Goal: Task Accomplishment & Management: Complete application form

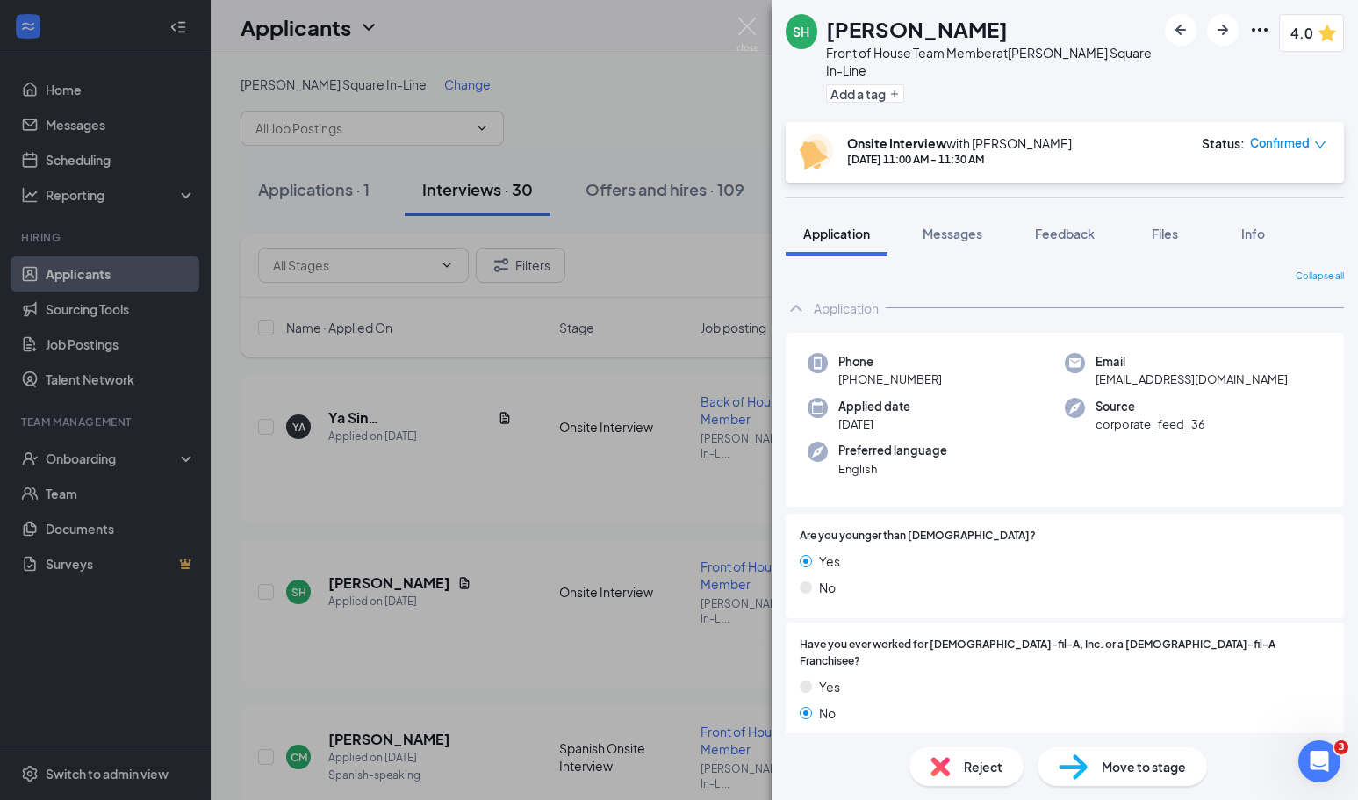
click at [94, 460] on div "SH [PERSON_NAME] Front of House Team Member at [PERSON_NAME][GEOGRAPHIC_DATA] I…" at bounding box center [679, 400] width 1358 height 800
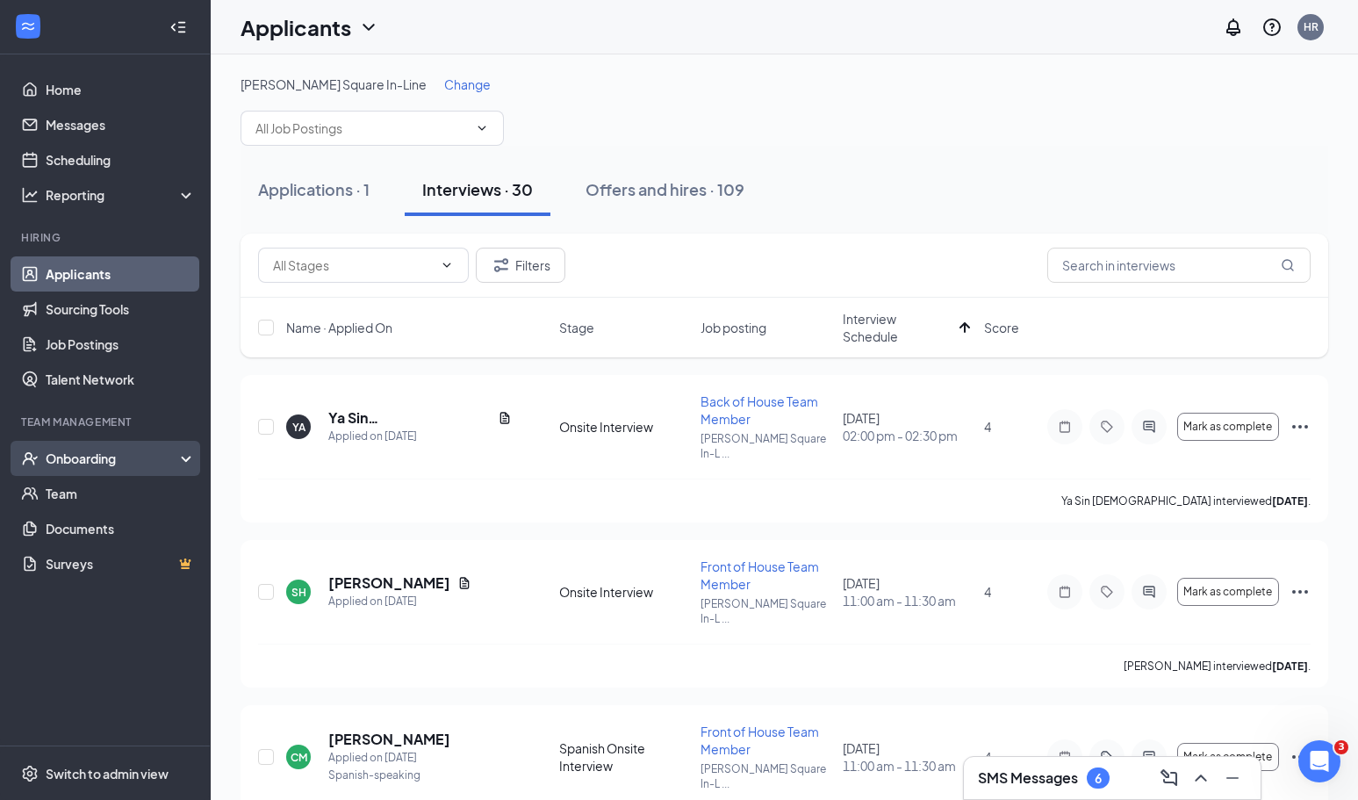
click at [120, 462] on div "Onboarding" at bounding box center [113, 459] width 135 height 18
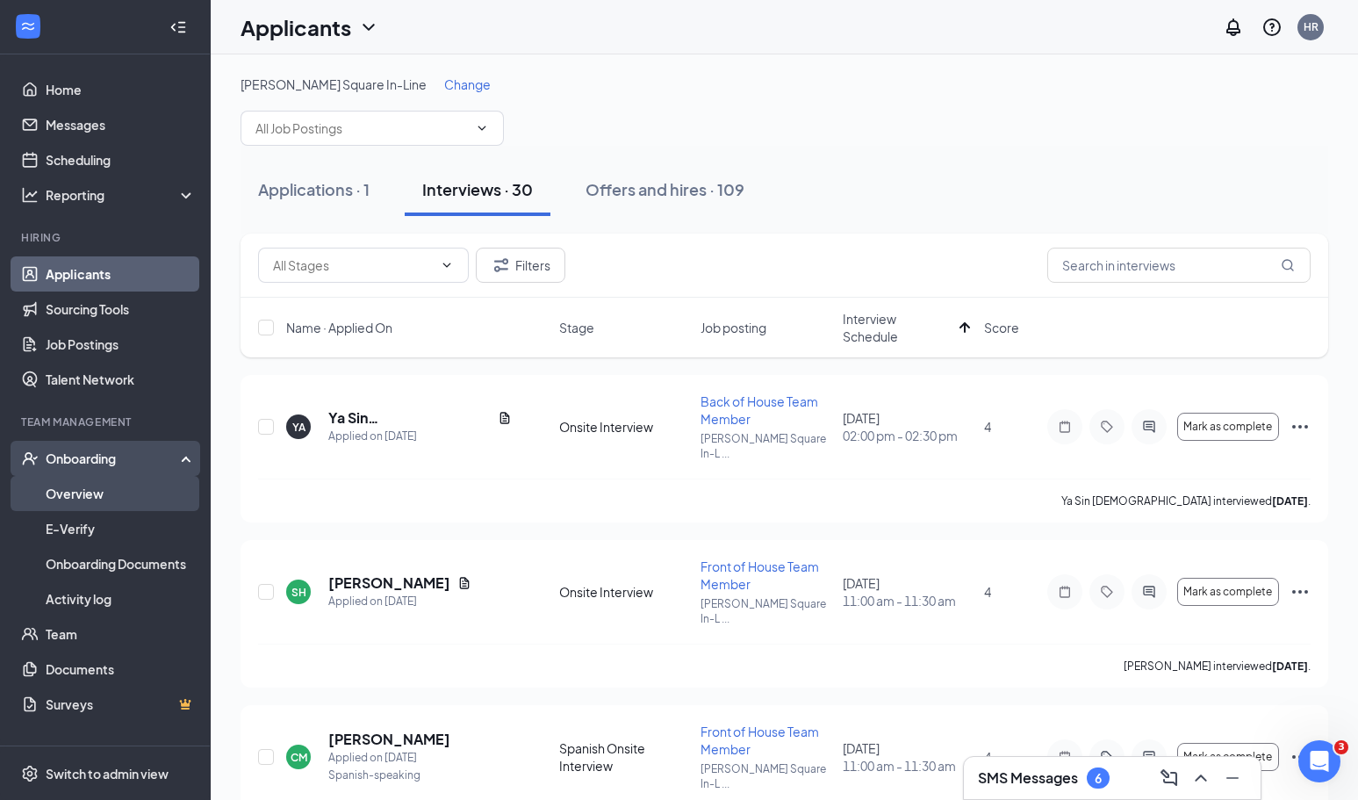
click at [92, 504] on link "Overview" at bounding box center [121, 493] width 150 height 35
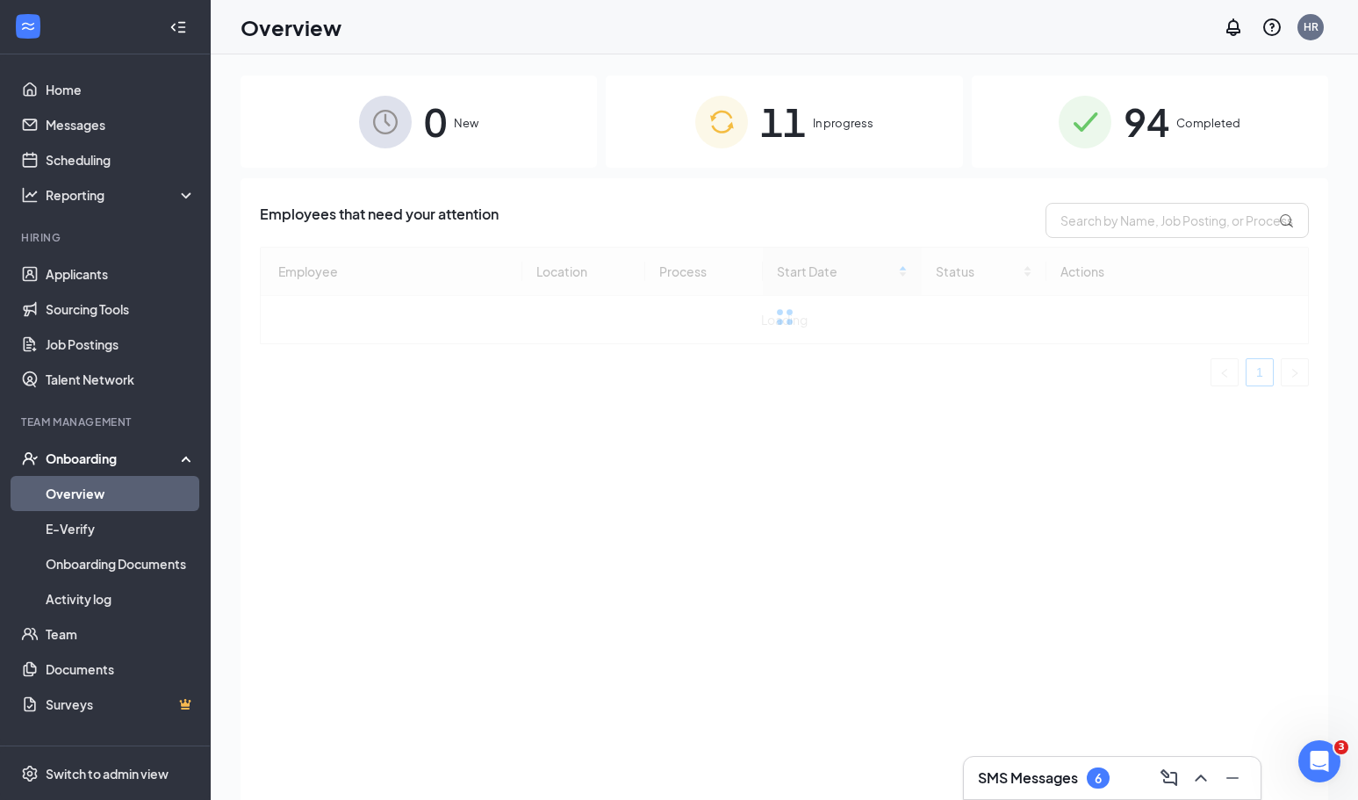
click at [704, 153] on div "11 In progress" at bounding box center [784, 122] width 357 height 92
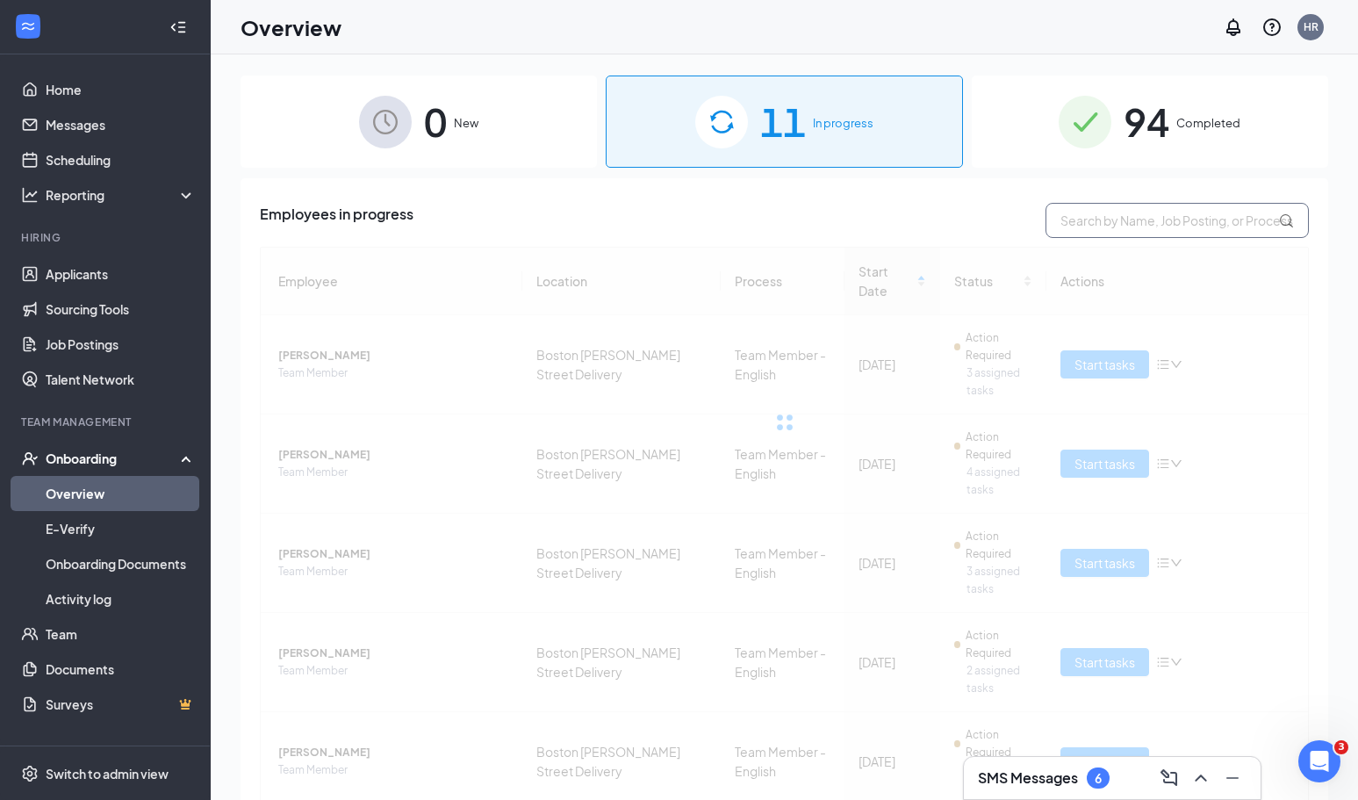
click at [1101, 222] on input "text" at bounding box center [1177, 220] width 263 height 35
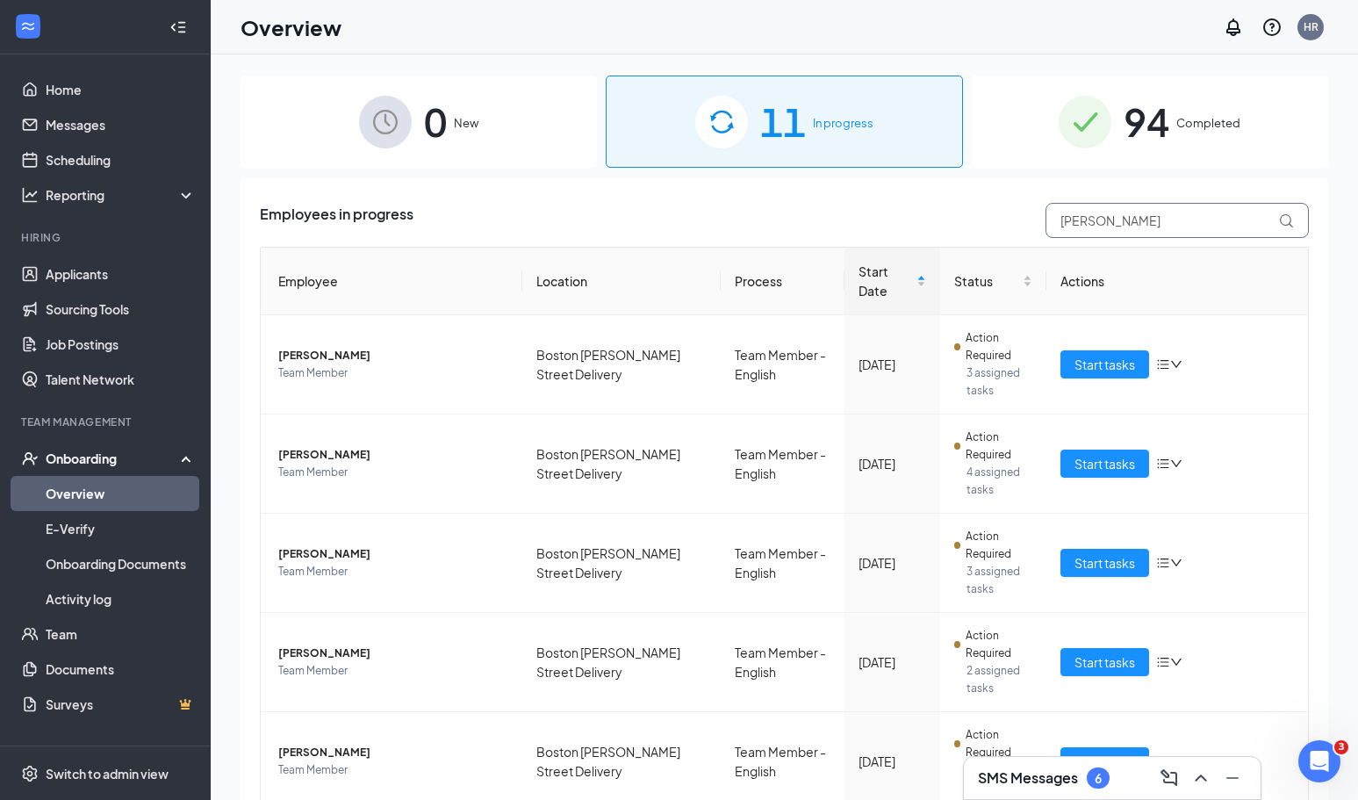
type input "[PERSON_NAME]"
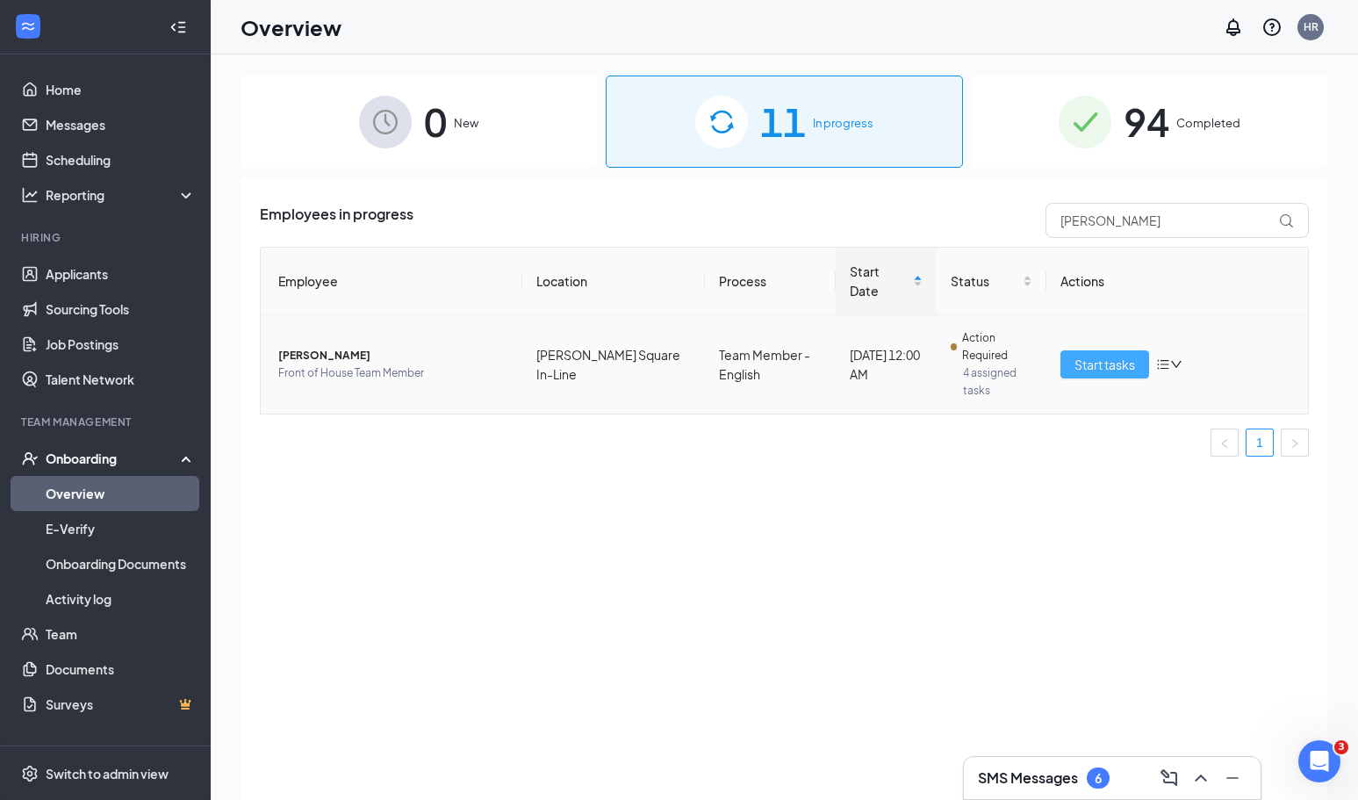
drag, startPoint x: 1051, startPoint y: 237, endPoint x: 1077, endPoint y: 355, distance: 120.6
click at [1077, 355] on button "Start tasks" at bounding box center [1105, 364] width 89 height 28
click at [1093, 355] on span "Start tasks" at bounding box center [1105, 364] width 61 height 19
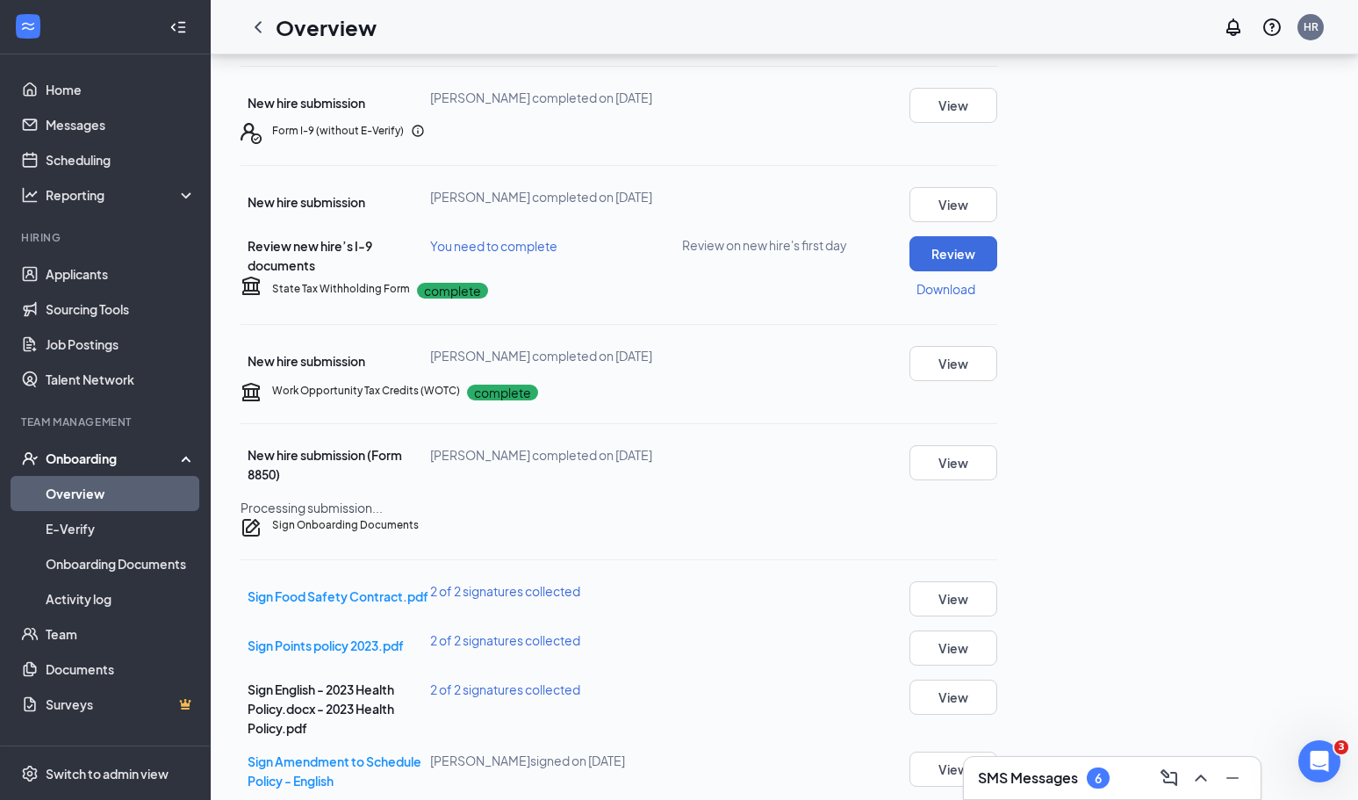
scroll to position [294, 0]
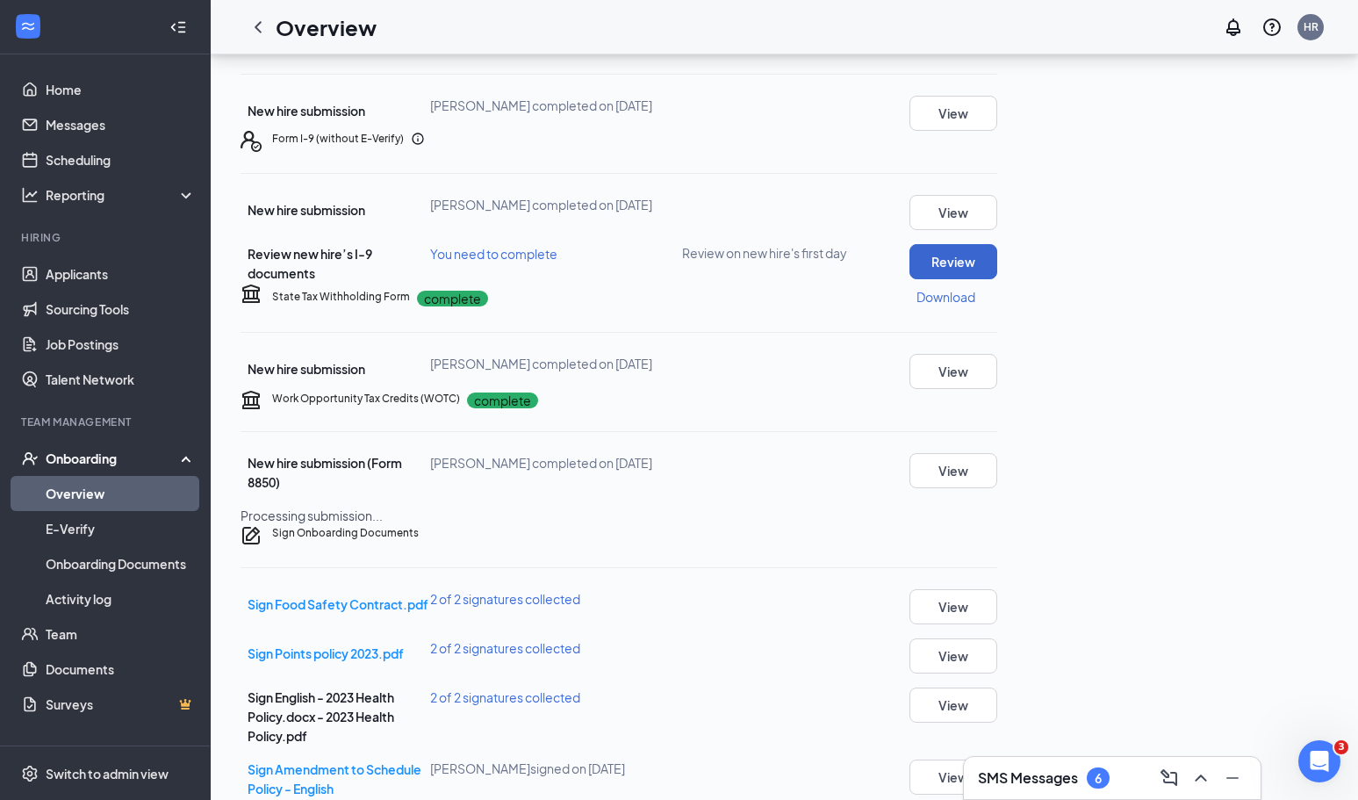
click at [998, 279] on button "Review" at bounding box center [954, 261] width 88 height 35
type input "[DATE]"
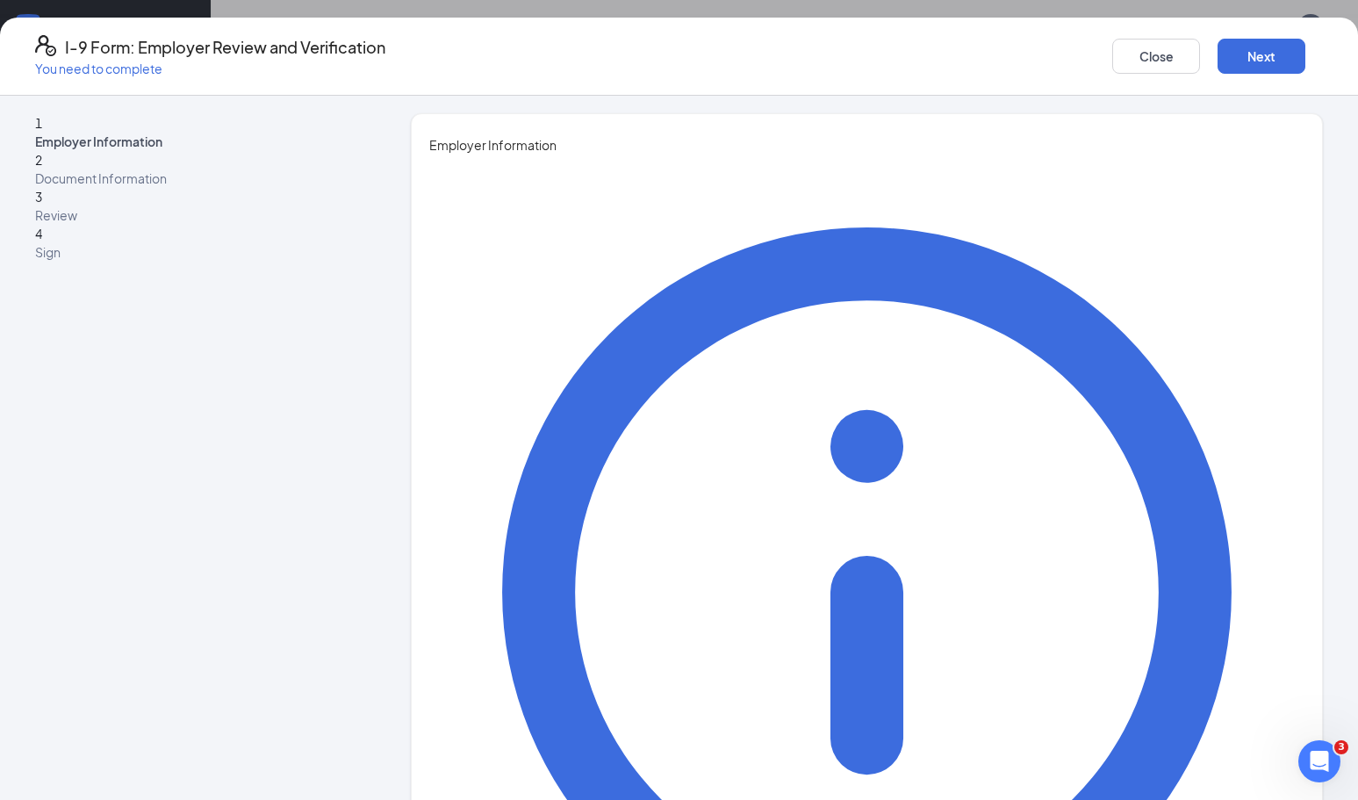
type input "[PERSON_NAME]"
type input "Supervisor"
click at [1250, 50] on button "Next" at bounding box center [1262, 56] width 88 height 35
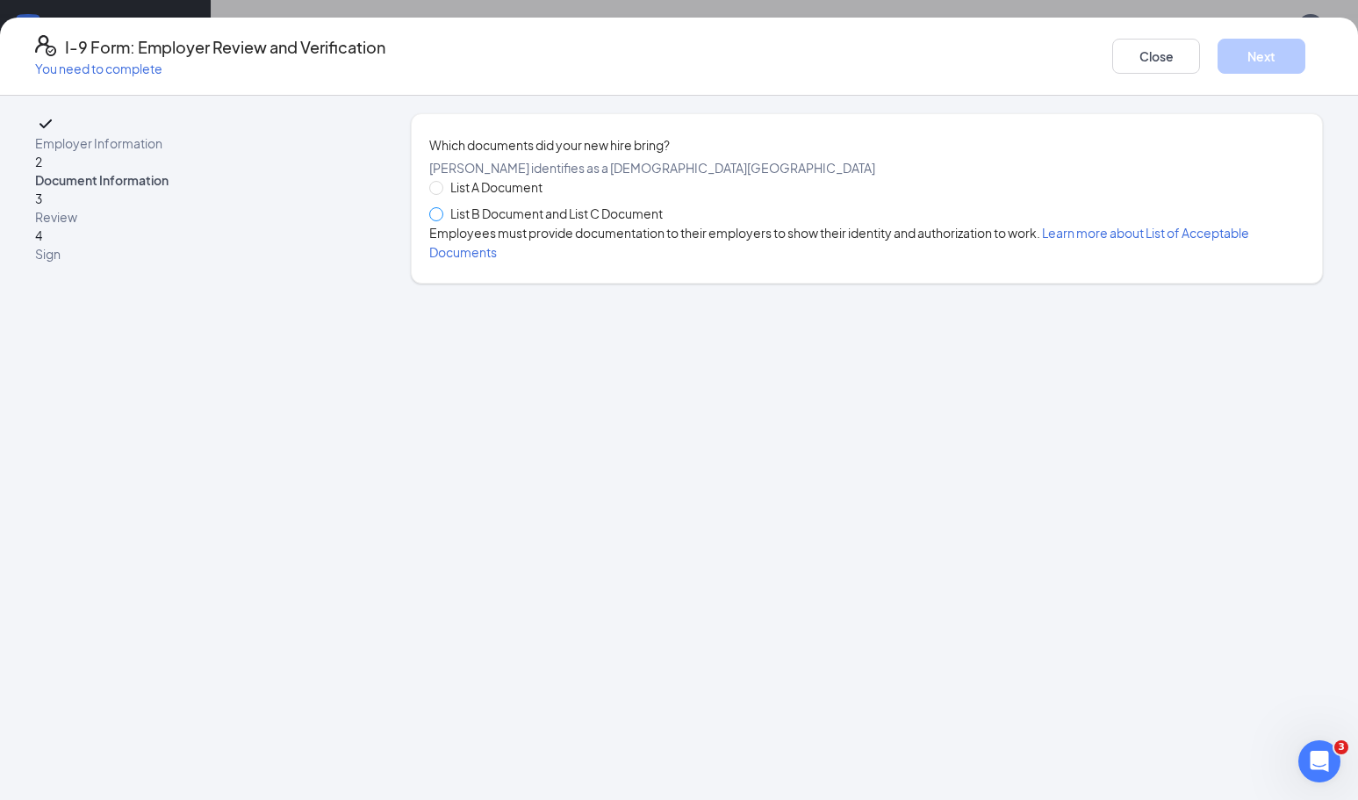
click at [439, 220] on input "List B Document and List C Document" at bounding box center [435, 213] width 12 height 12
radio input "true"
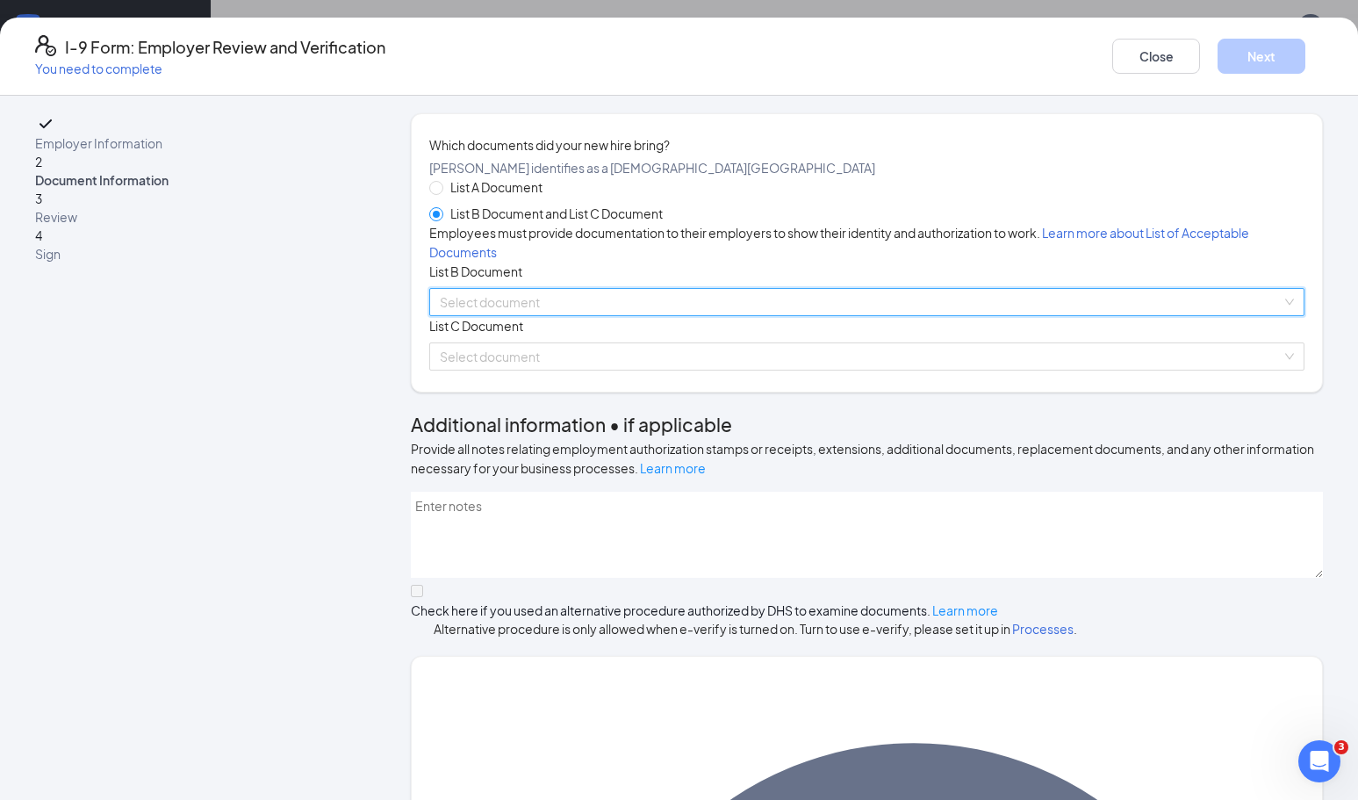
click at [527, 315] on input "search" at bounding box center [861, 302] width 842 height 26
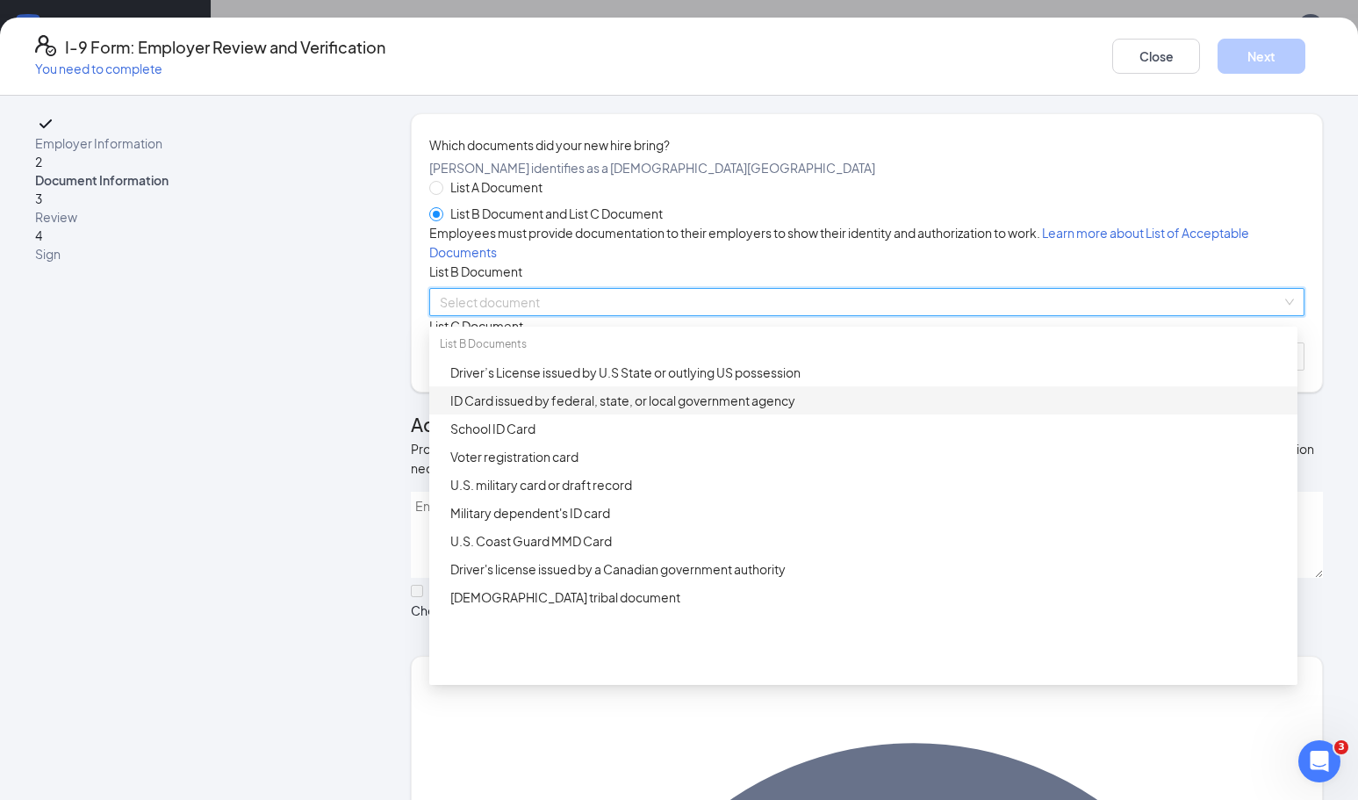
scroll to position [220, 0]
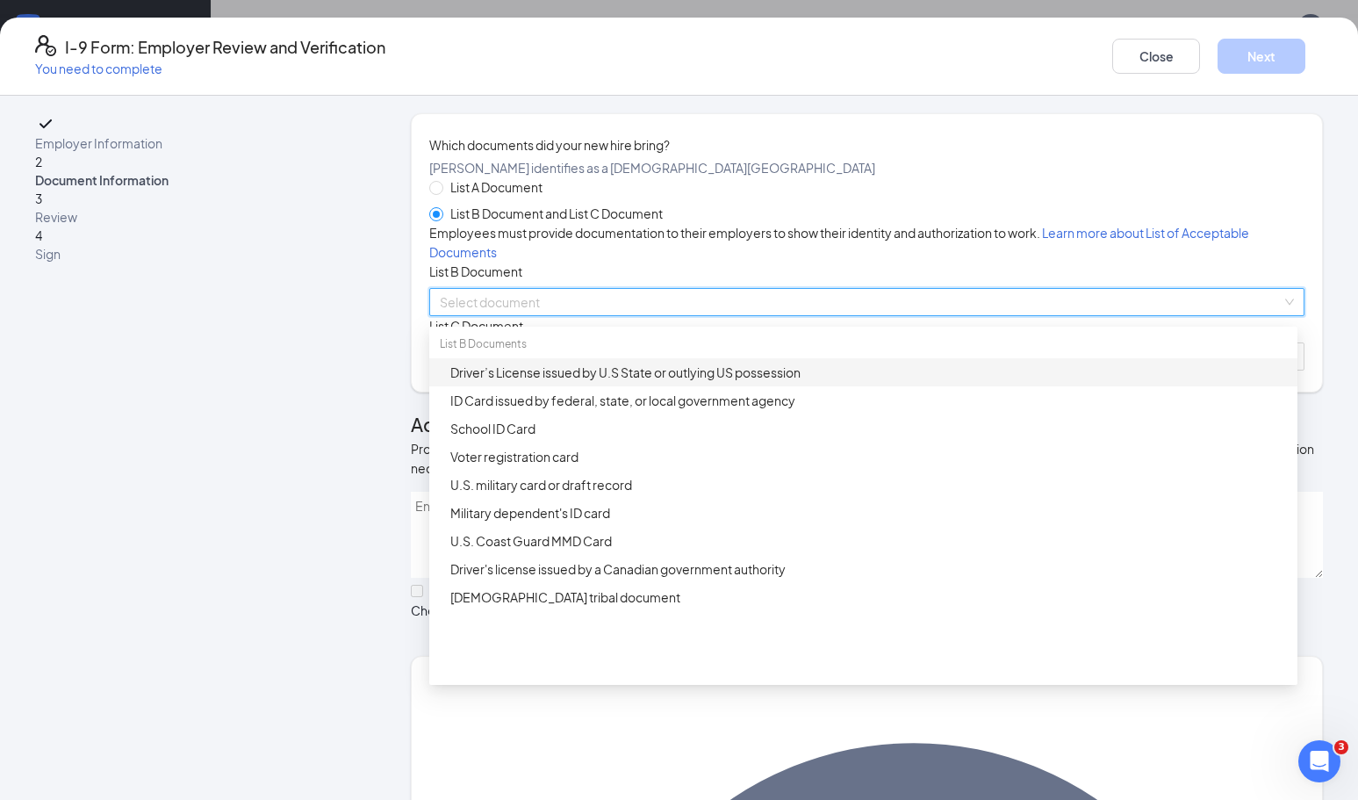
click at [576, 382] on div "Driver’s License issued by U.S State or outlying US possession" at bounding box center [868, 372] width 837 height 19
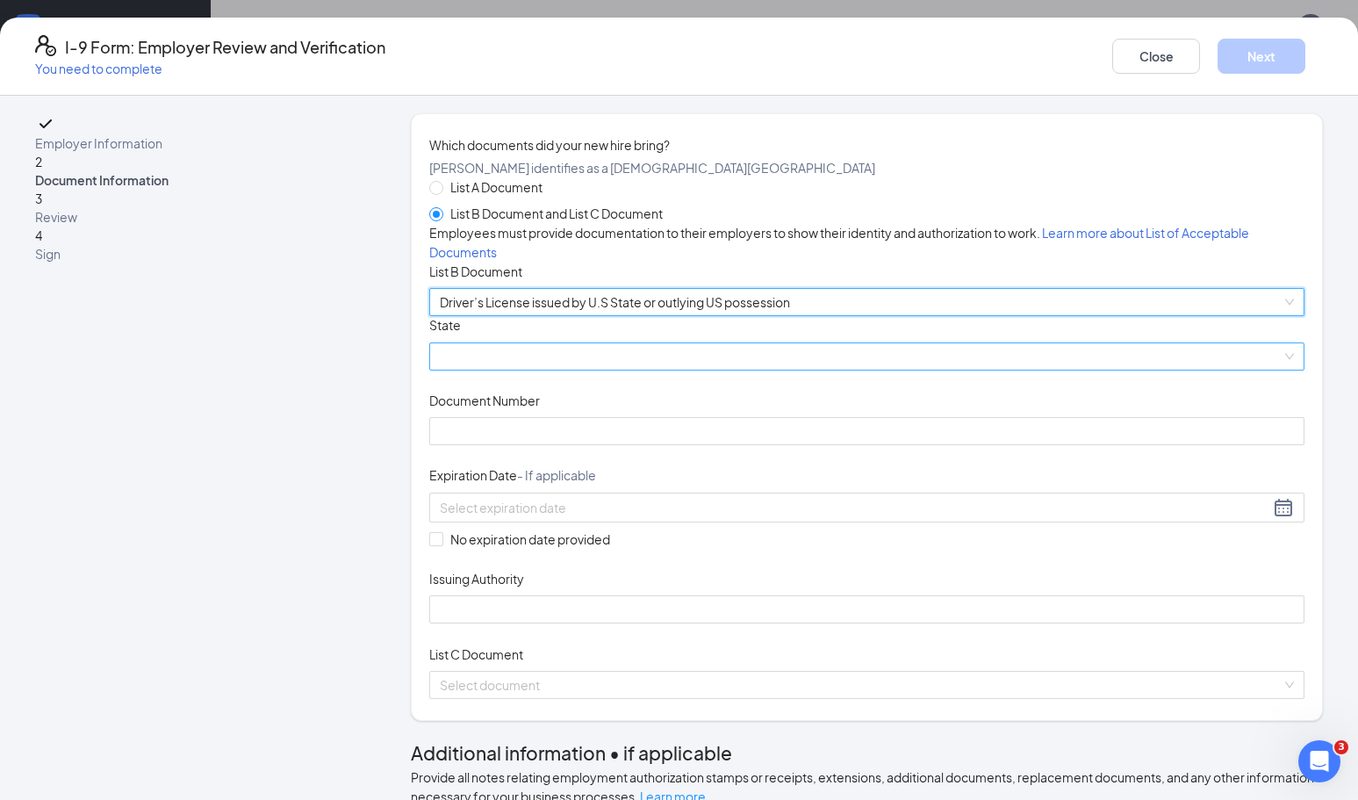
click at [552, 370] on span at bounding box center [867, 356] width 854 height 26
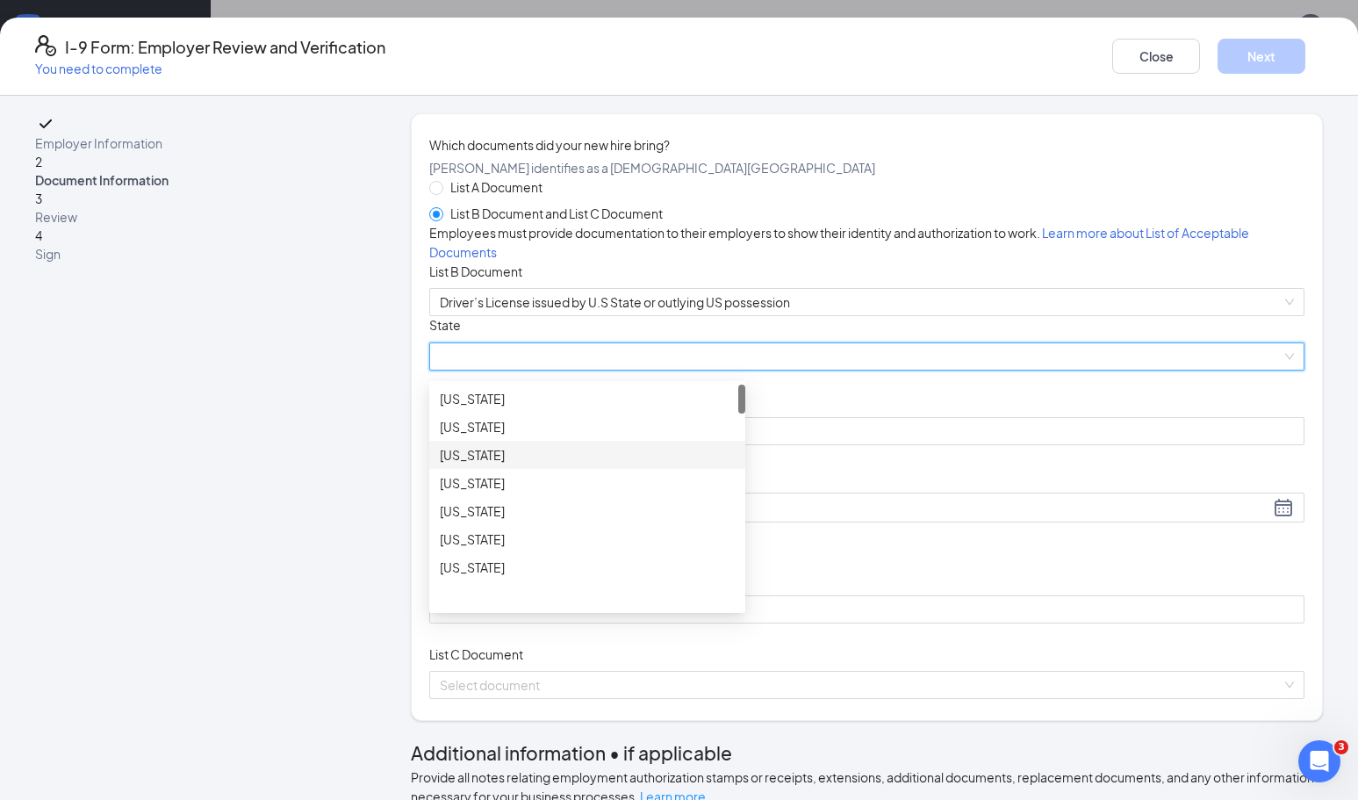
scroll to position [0, 0]
click at [570, 465] on div "[US_STATE]" at bounding box center [587, 454] width 295 height 19
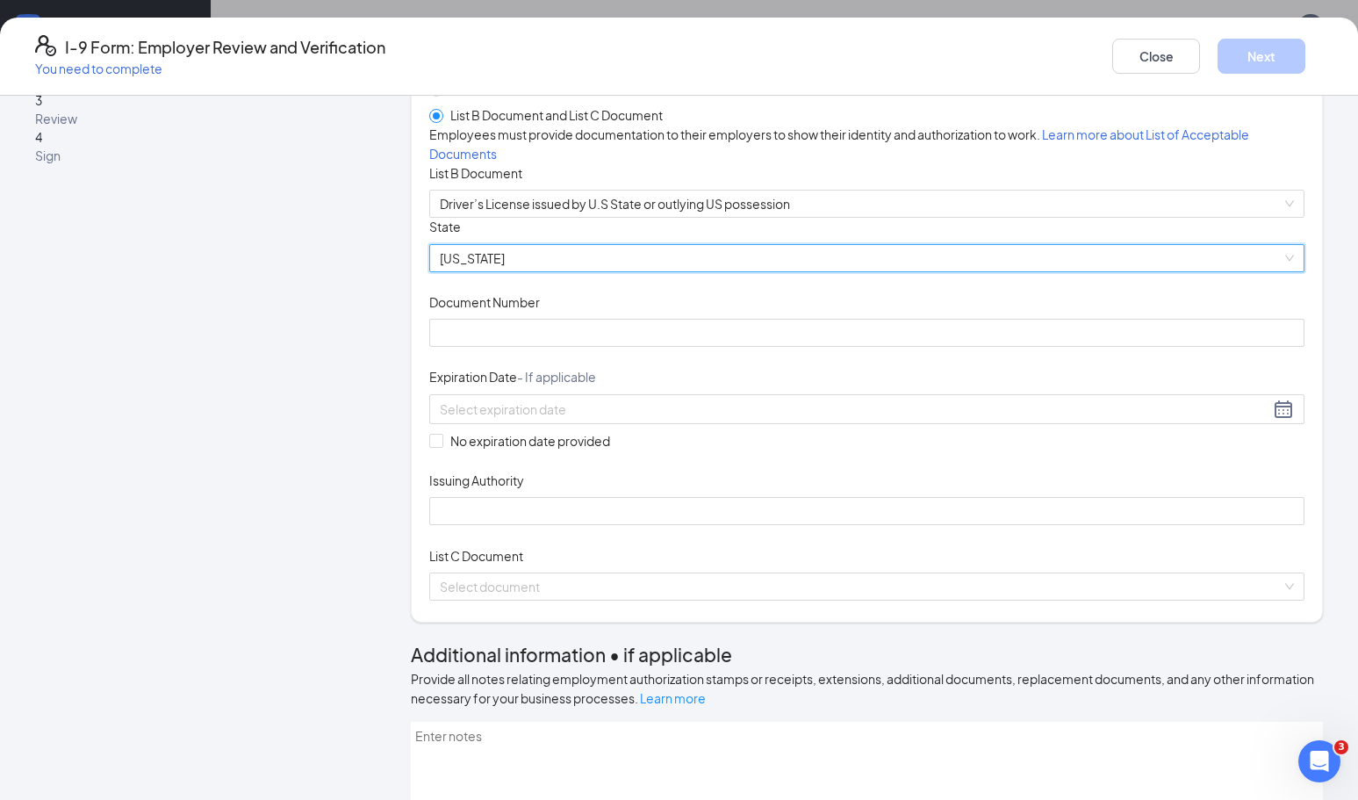
scroll to position [66, 0]
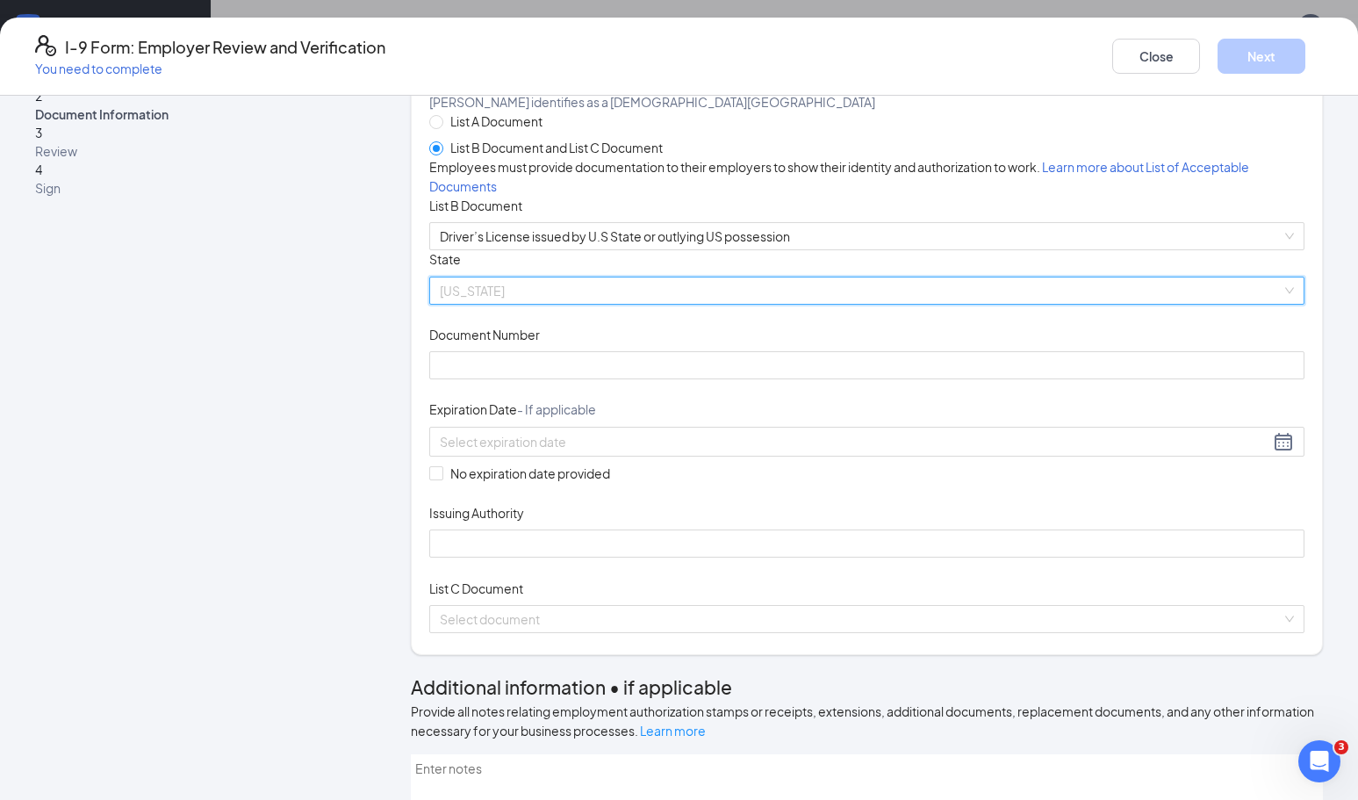
click at [574, 304] on span "[US_STATE]" at bounding box center [867, 290] width 854 height 26
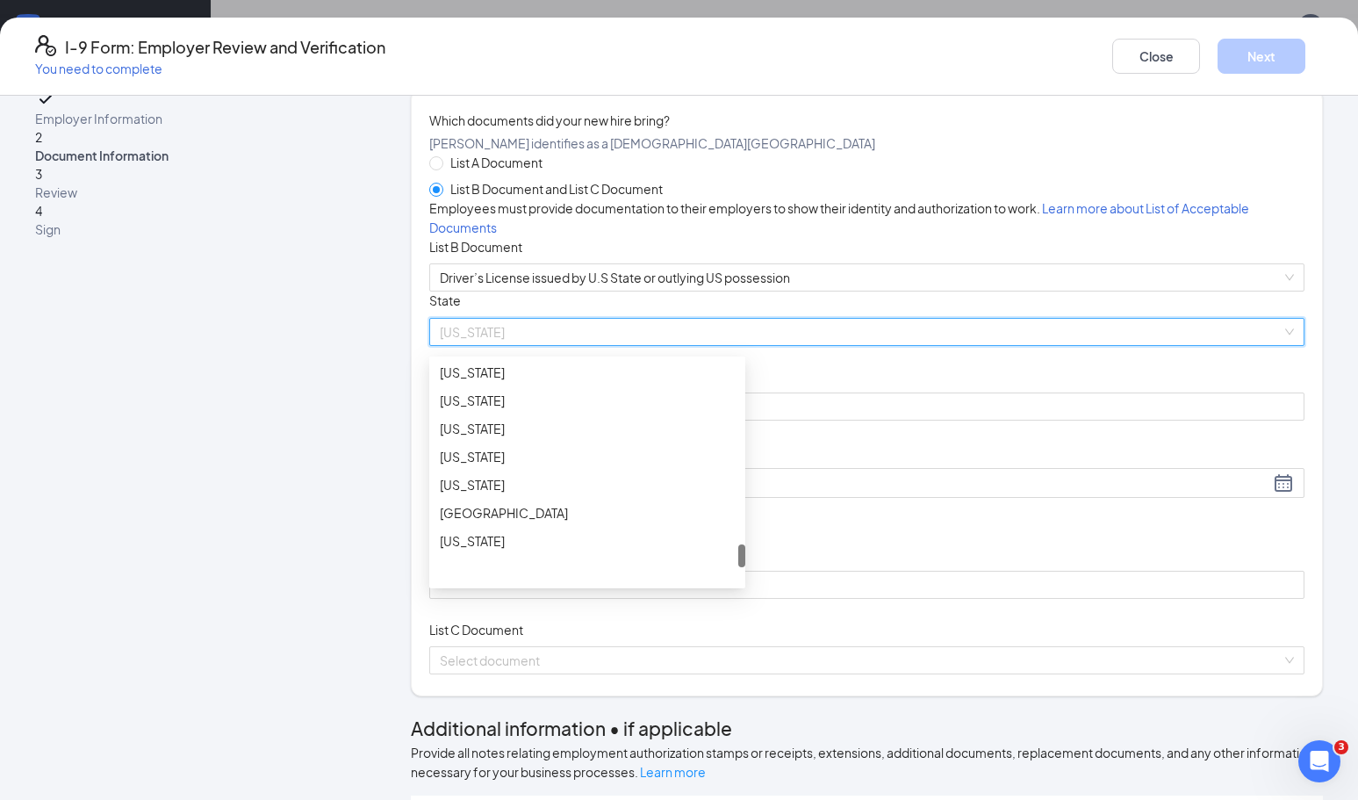
scroll to position [1820, 0]
click at [484, 437] on div "[US_STATE]" at bounding box center [587, 427] width 295 height 19
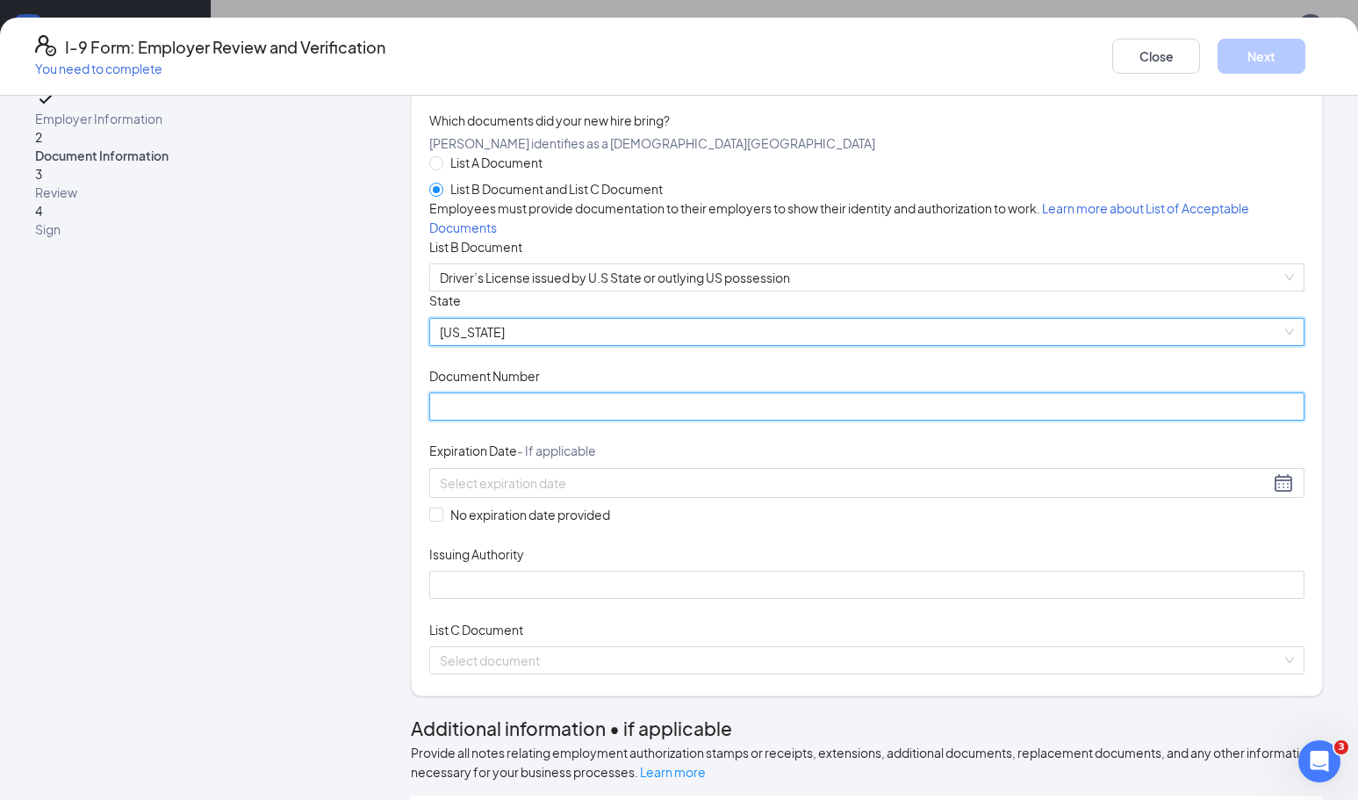
click at [512, 421] on input "Document Number" at bounding box center [866, 407] width 875 height 28
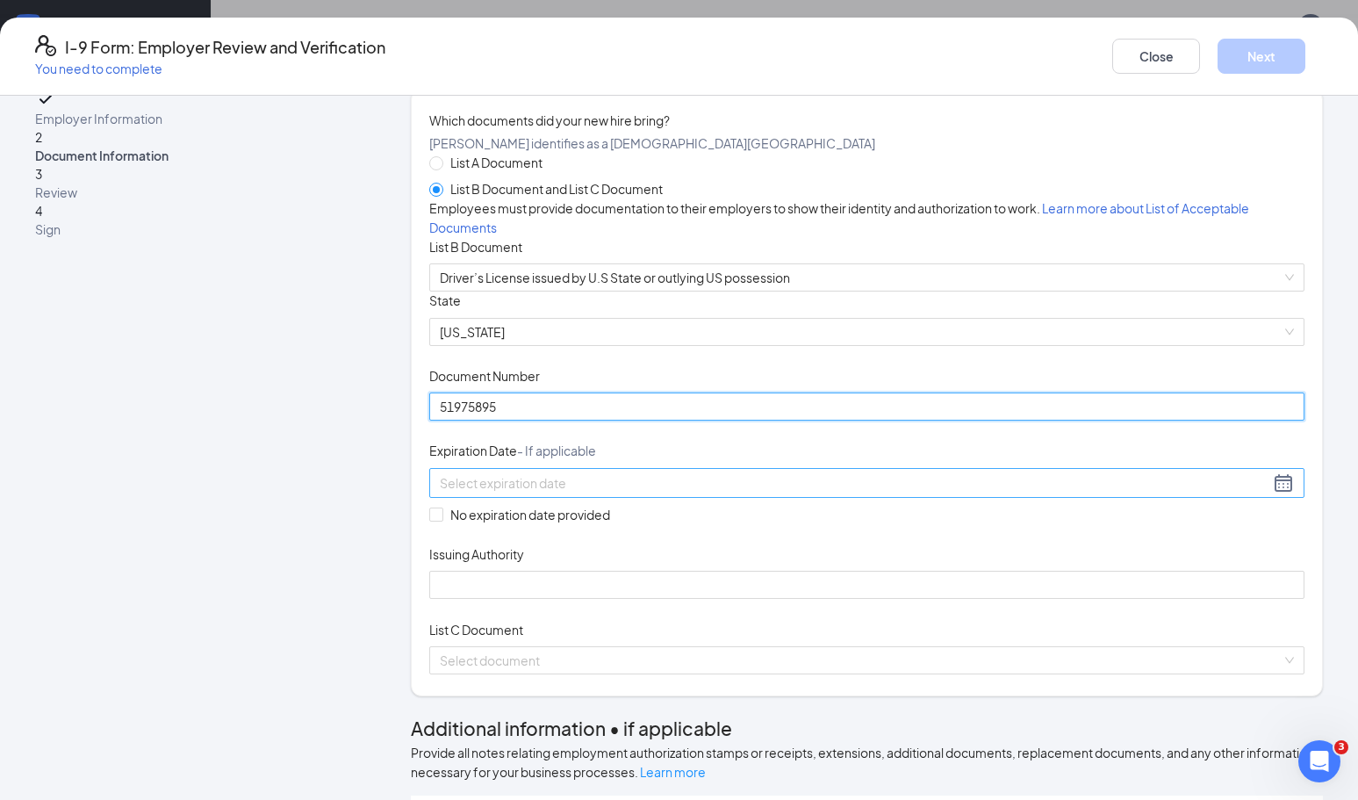
type input "51975895"
click at [556, 498] on div at bounding box center [866, 483] width 875 height 30
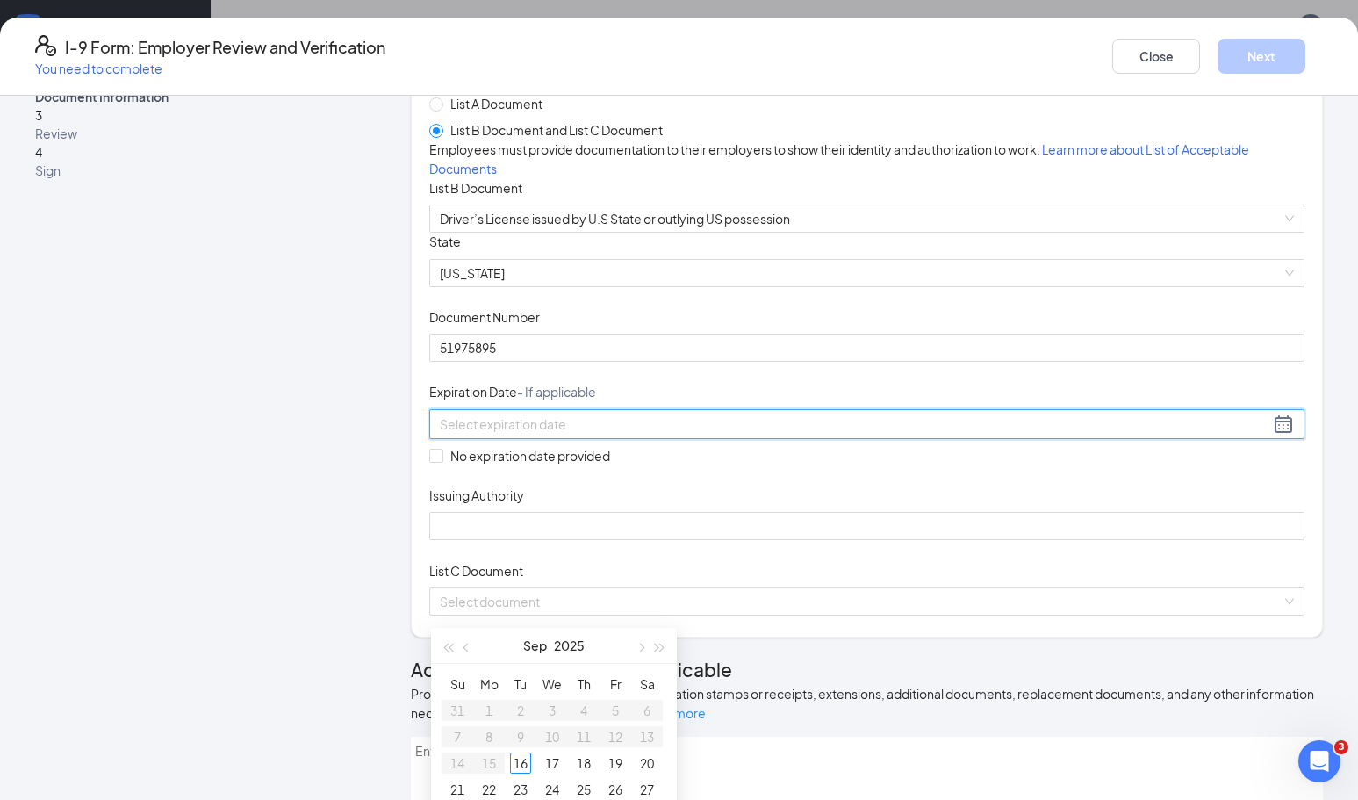
scroll to position [89, 0]
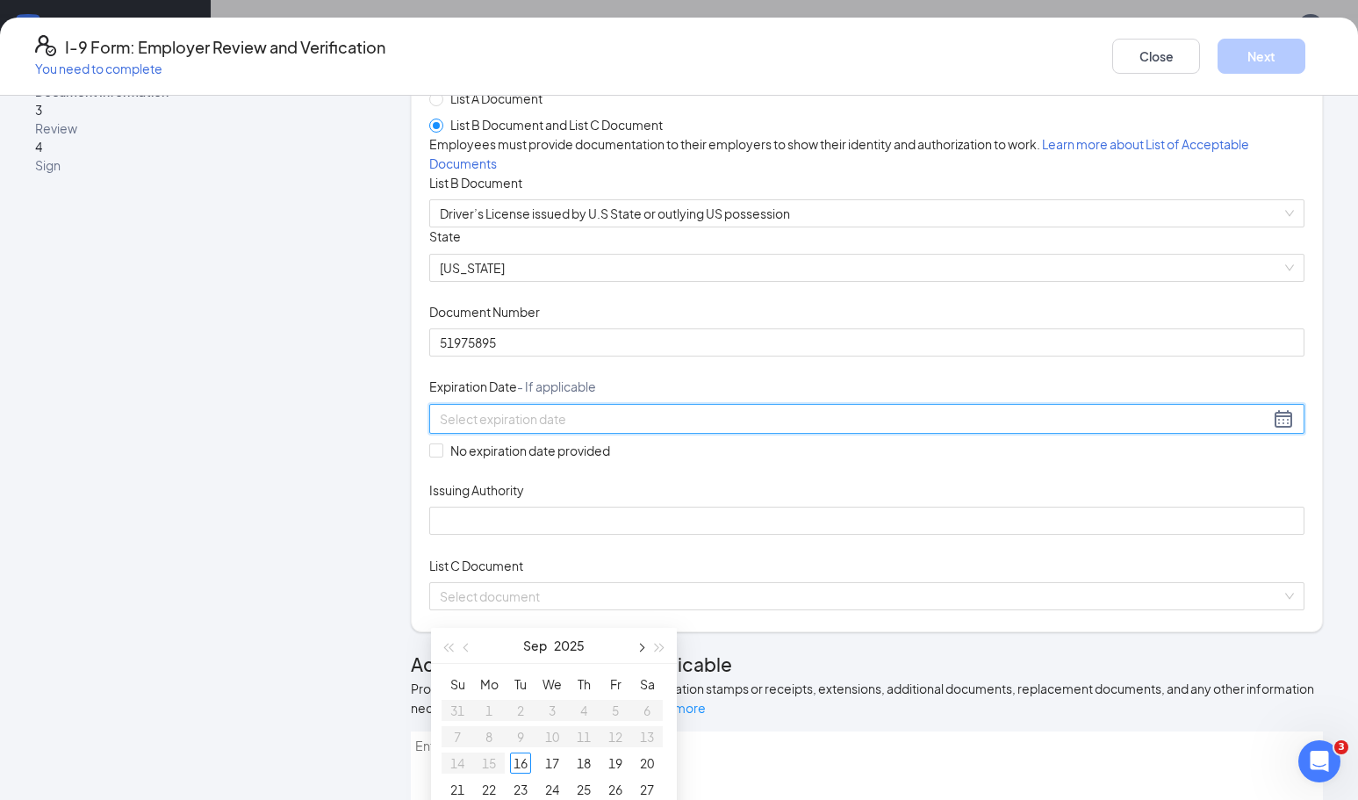
click at [643, 650] on button "button" at bounding box center [639, 645] width 19 height 35
type input "[DATE]"
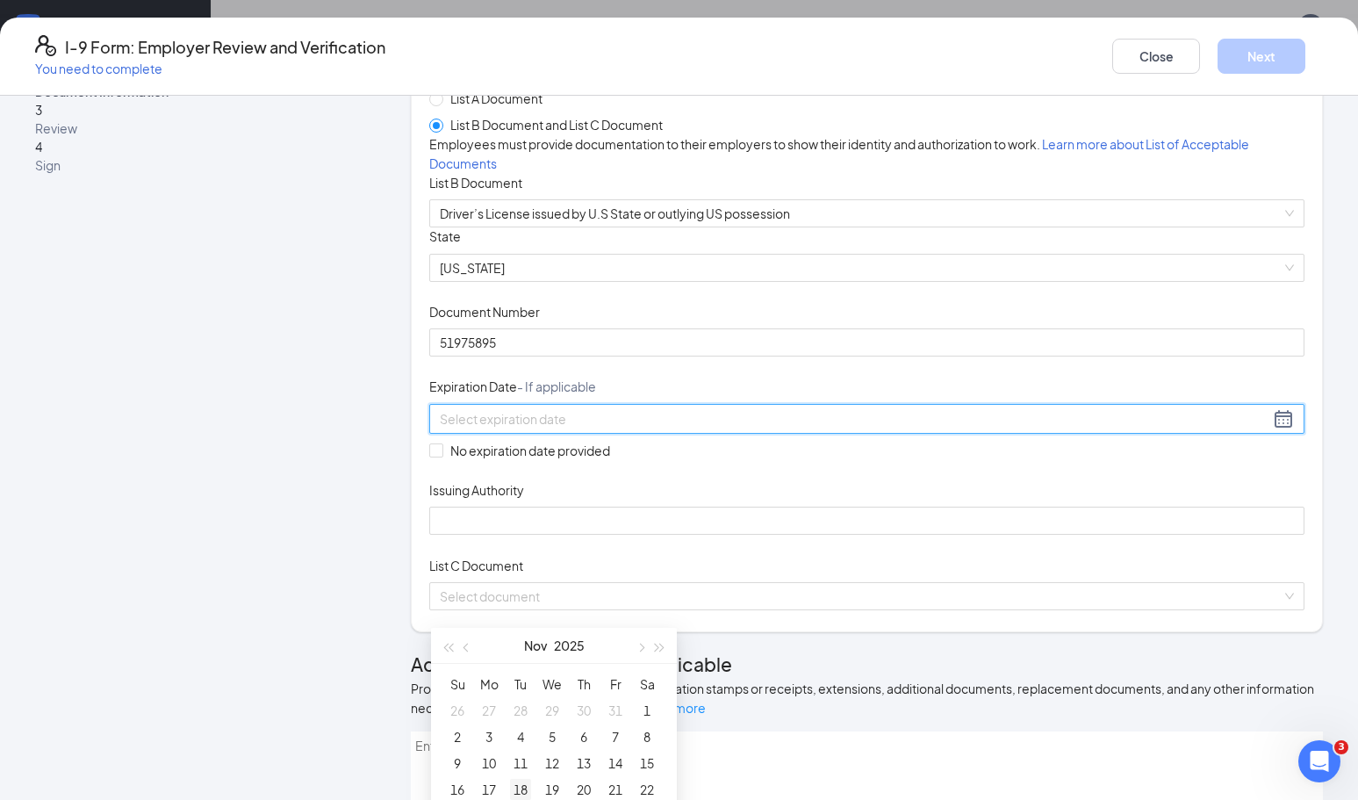
type input "[DATE]"
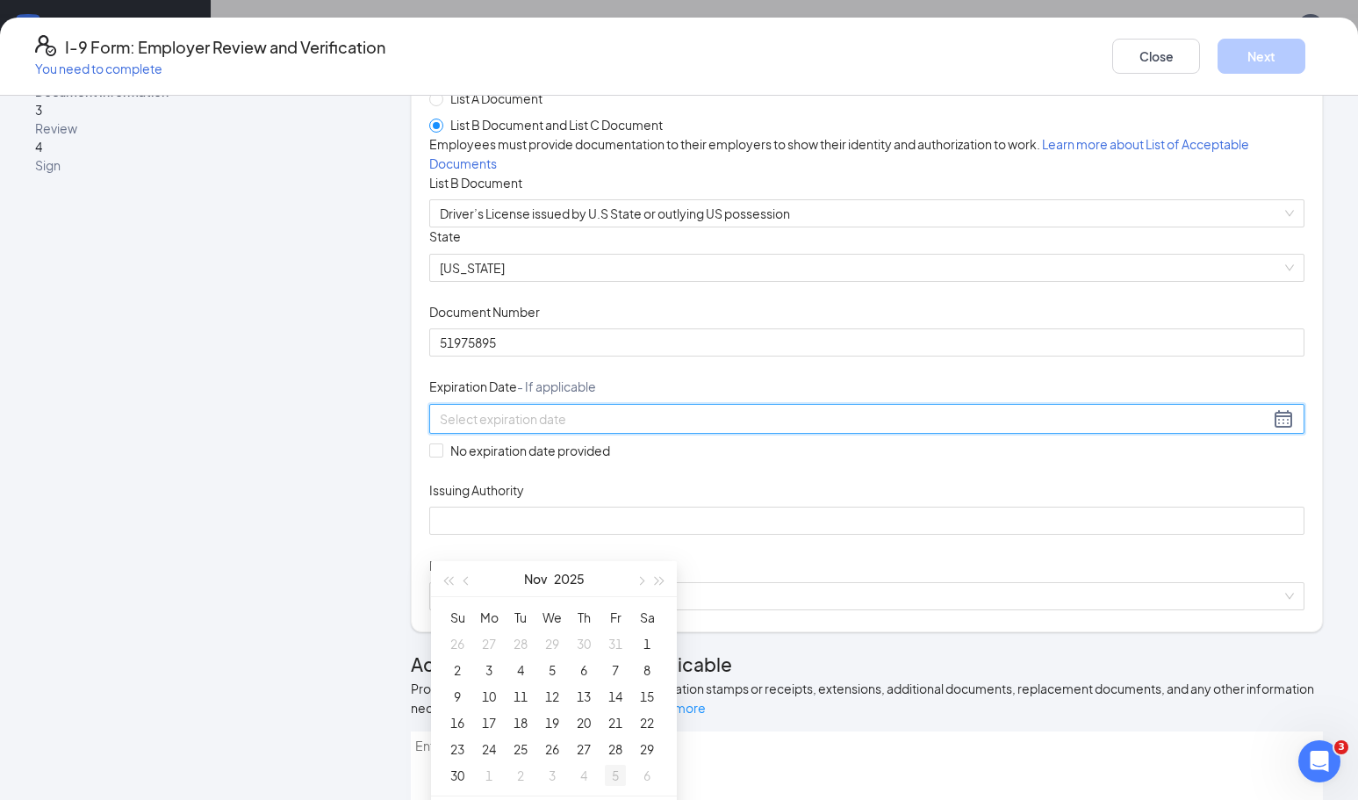
type input "[DATE]"
click at [644, 751] on div "29" at bounding box center [647, 748] width 21 height 21
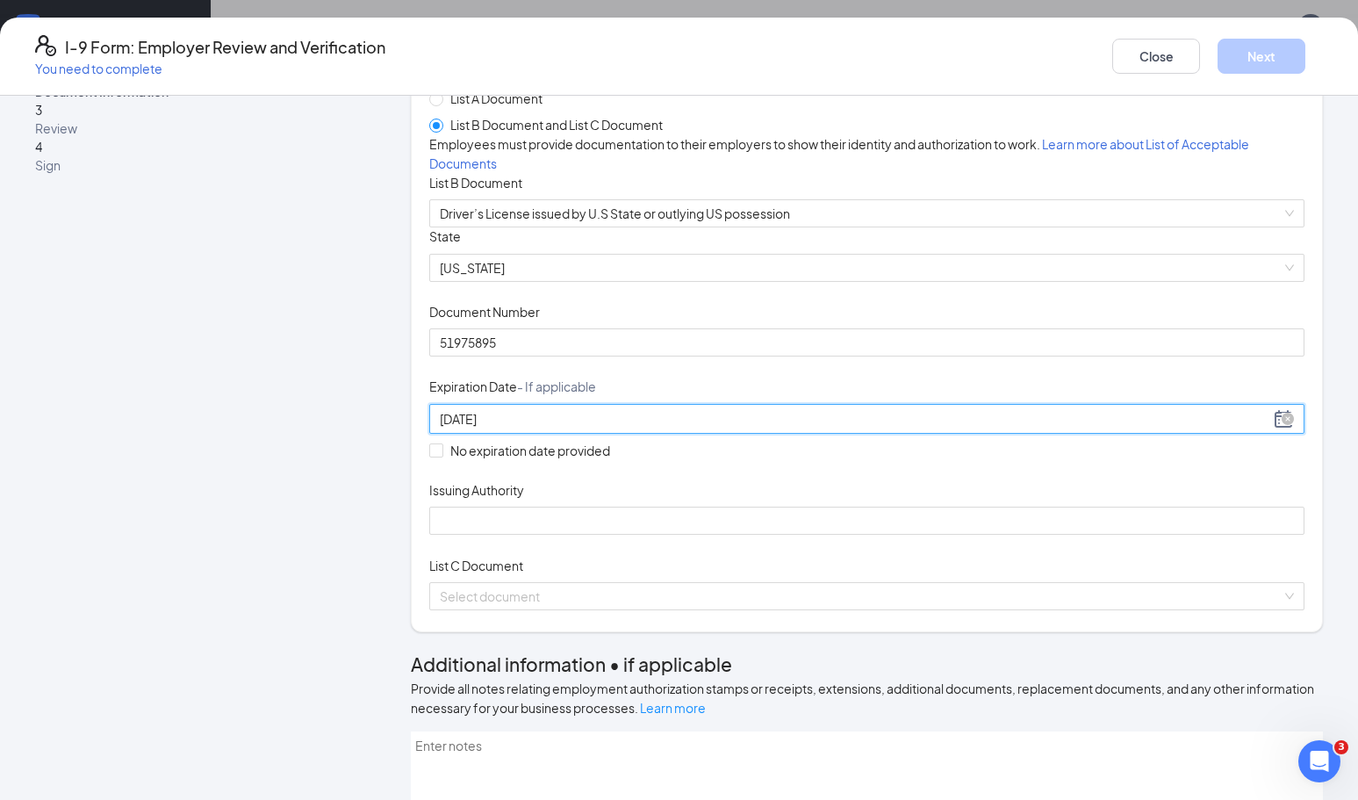
click at [497, 429] on input "[DATE]" at bounding box center [855, 418] width 830 height 19
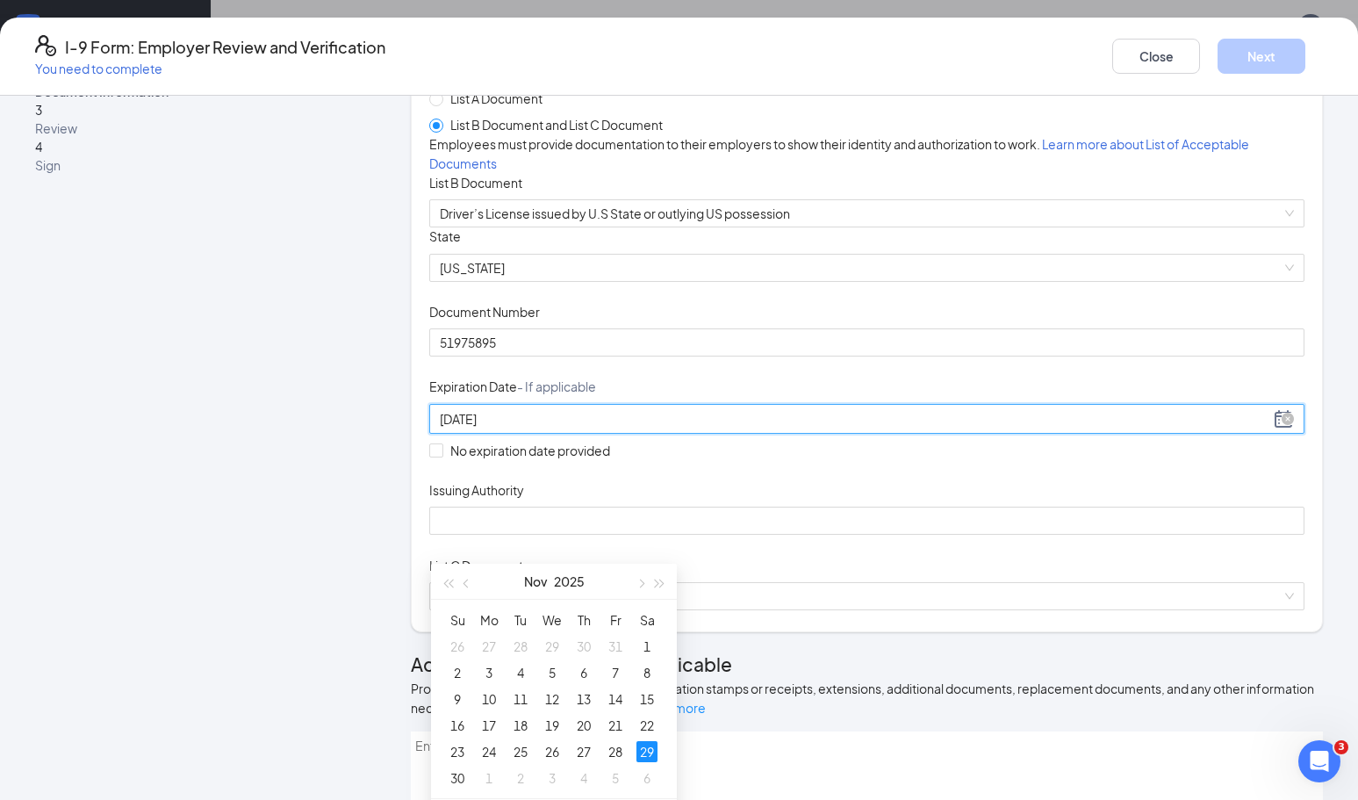
click at [497, 429] on input "[DATE]" at bounding box center [855, 418] width 830 height 19
click at [659, 584] on span "button" at bounding box center [660, 584] width 9 height 9
click at [446, 584] on span "button" at bounding box center [447, 584] width 9 height 9
click at [660, 586] on span "button" at bounding box center [660, 584] width 9 height 9
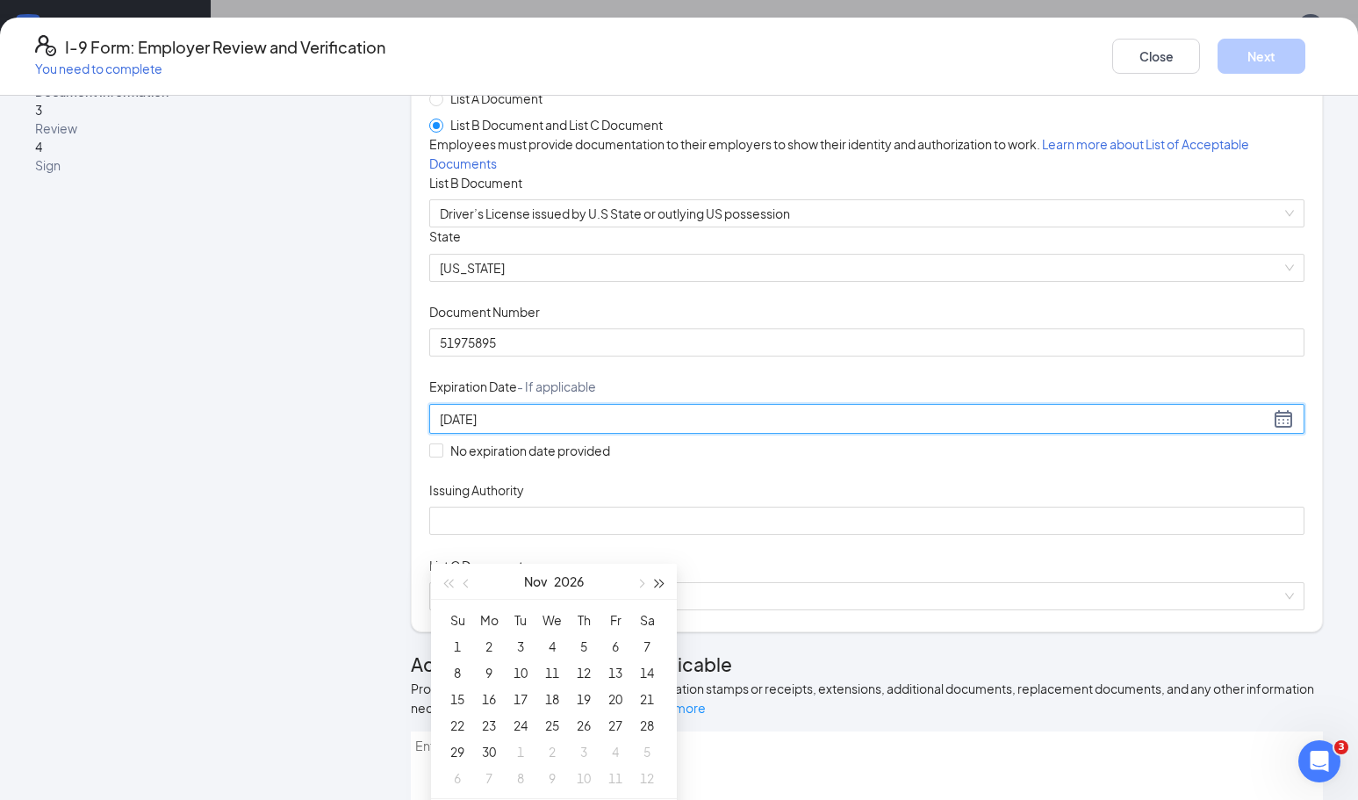
click at [660, 586] on span "button" at bounding box center [660, 584] width 9 height 9
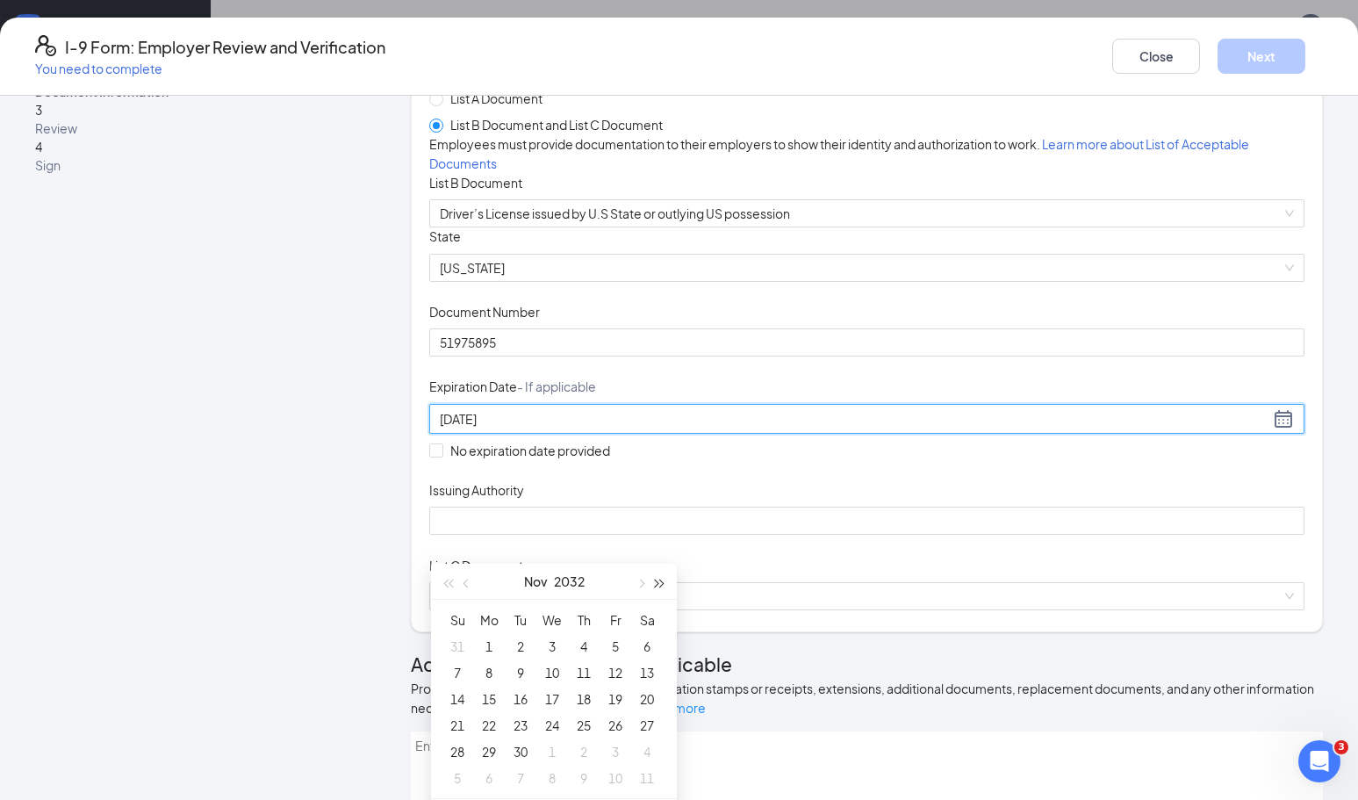
click at [660, 586] on span "button" at bounding box center [660, 584] width 9 height 9
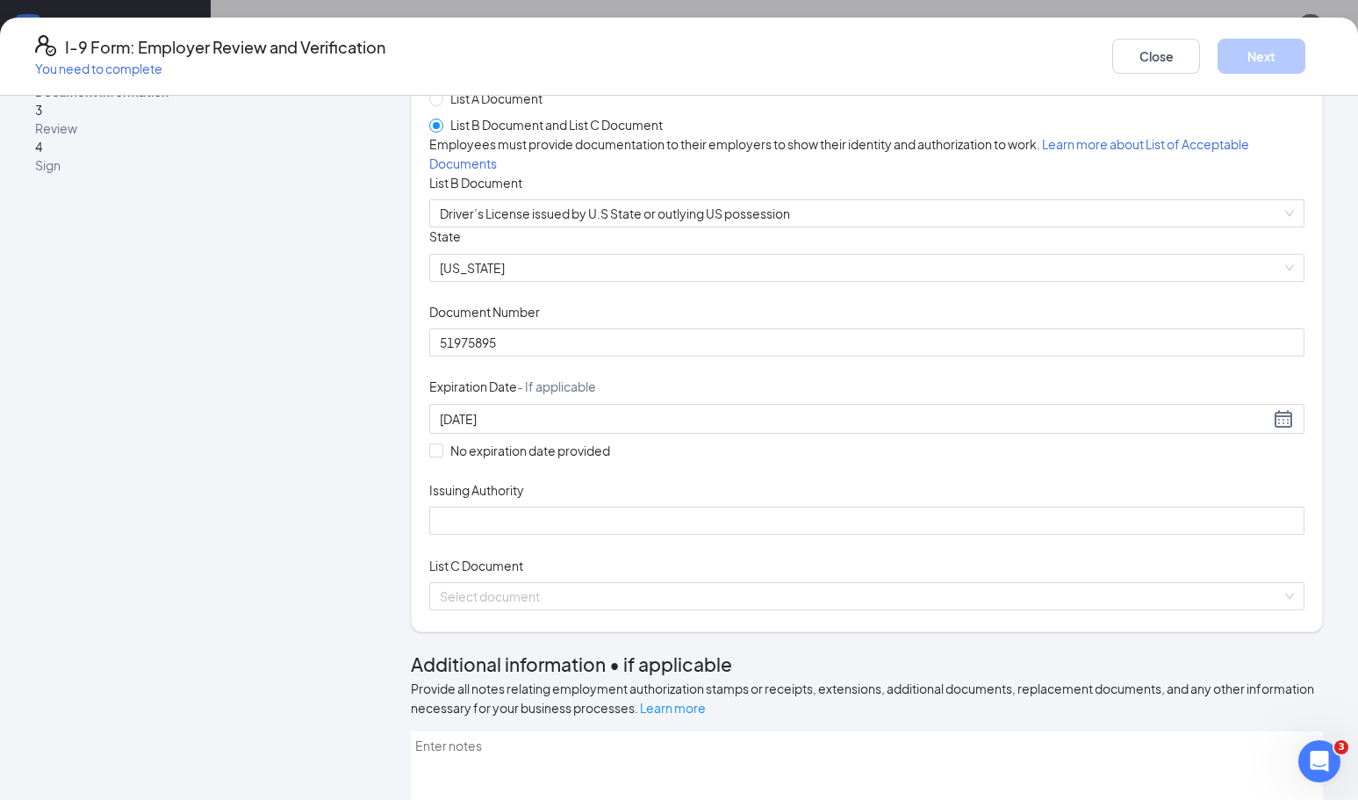
click at [695, 403] on div "Expiration Date - If applicable" at bounding box center [866, 390] width 875 height 25
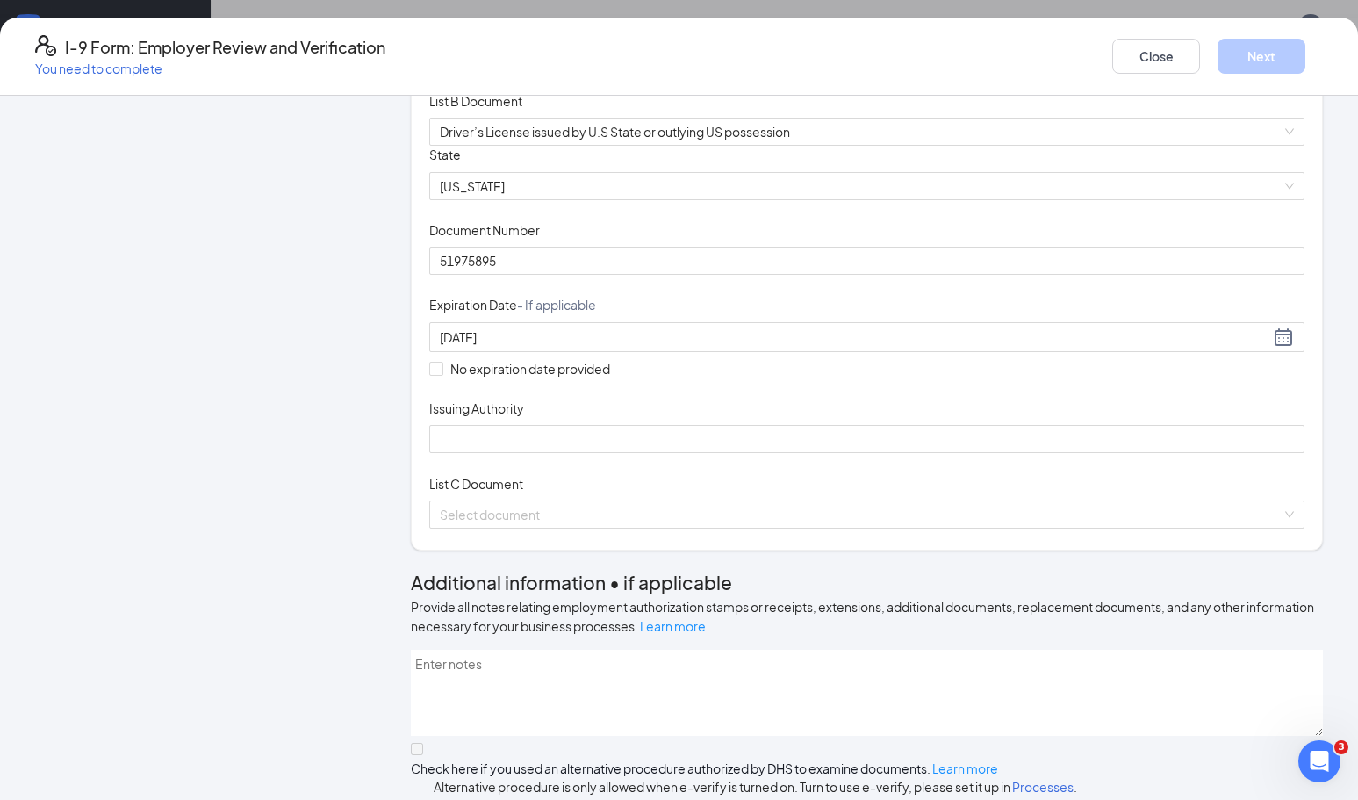
scroll to position [175, 0]
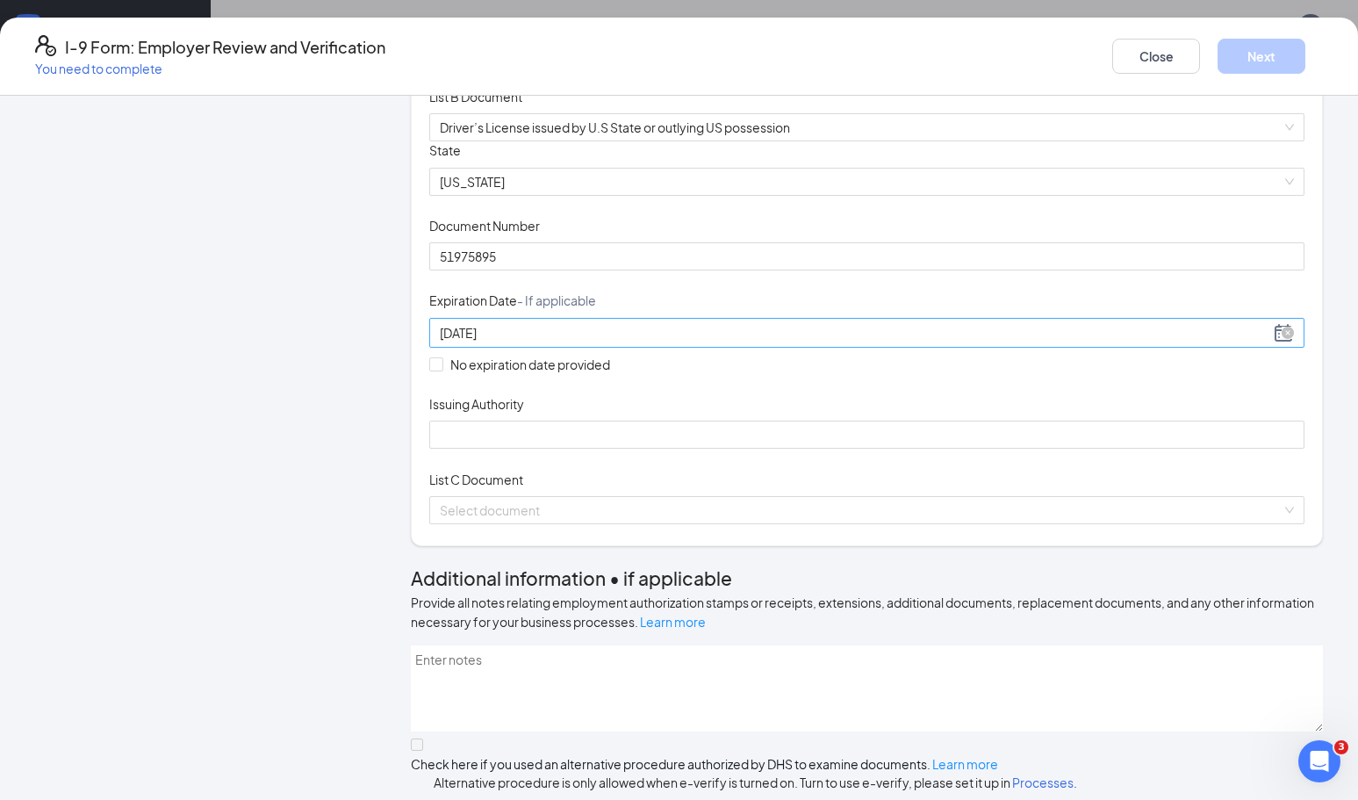
click at [496, 342] on input "[DATE]" at bounding box center [855, 332] width 830 height 19
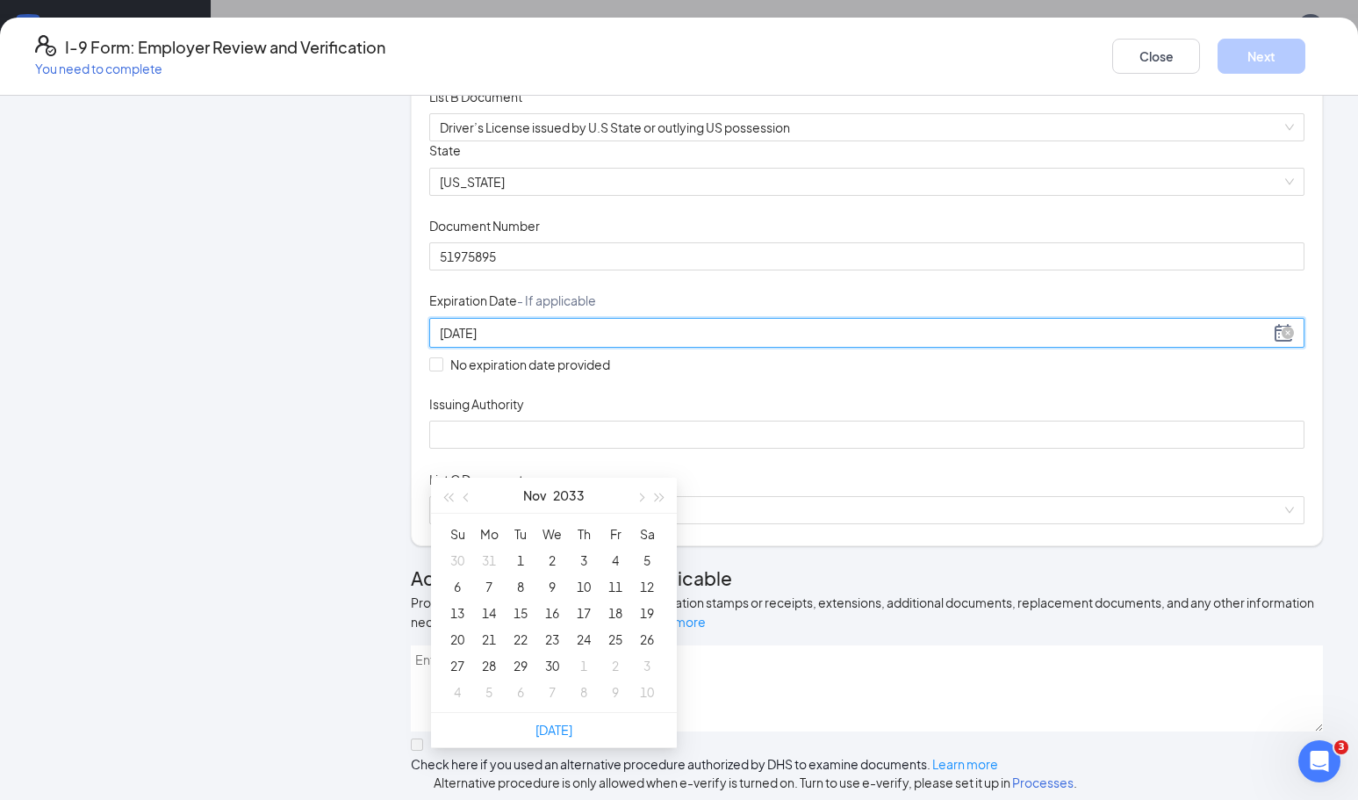
click at [496, 342] on input "[DATE]" at bounding box center [855, 332] width 830 height 19
click at [506, 342] on input "[DATE]" at bounding box center [855, 332] width 830 height 19
click at [567, 495] on button "2033" at bounding box center [569, 495] width 32 height 35
click at [569, 601] on div "2033" at bounding box center [554, 600] width 53 height 21
click at [495, 342] on input "[DATE]" at bounding box center [855, 332] width 830 height 19
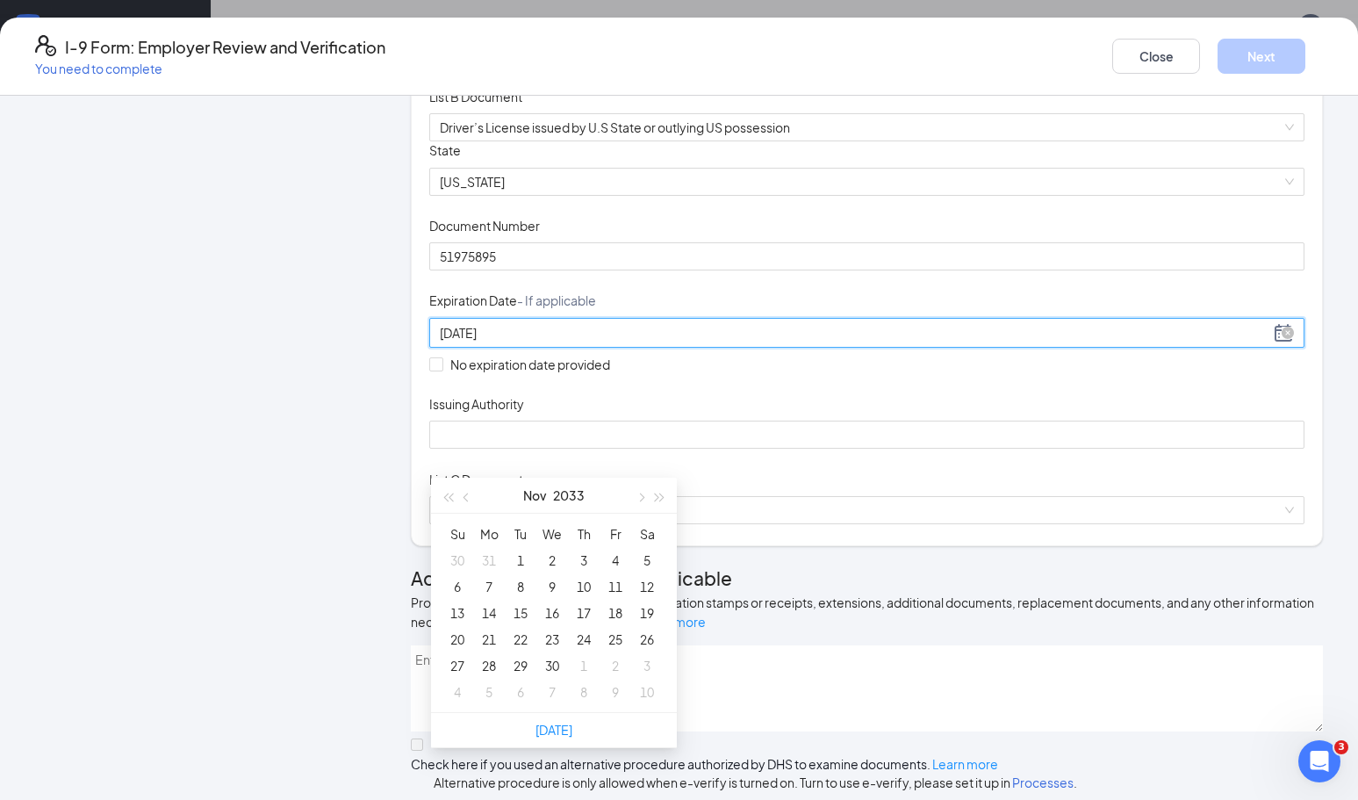
click at [508, 342] on input "[DATE]" at bounding box center [855, 332] width 830 height 19
click at [564, 487] on button "2033" at bounding box center [569, 495] width 32 height 35
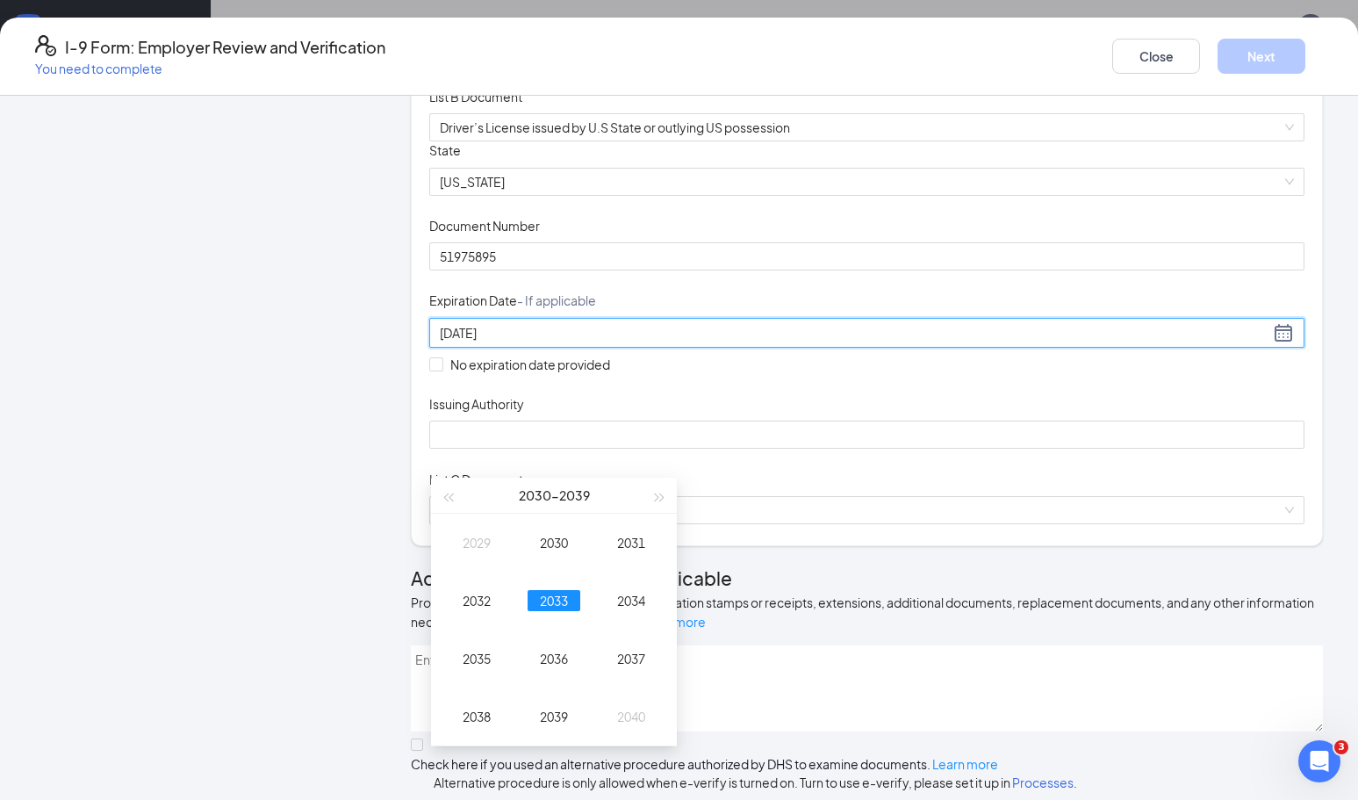
click at [863, 400] on div "Document Title Driver’s License issued by U.S State or outlying US possession S…" at bounding box center [866, 294] width 875 height 307
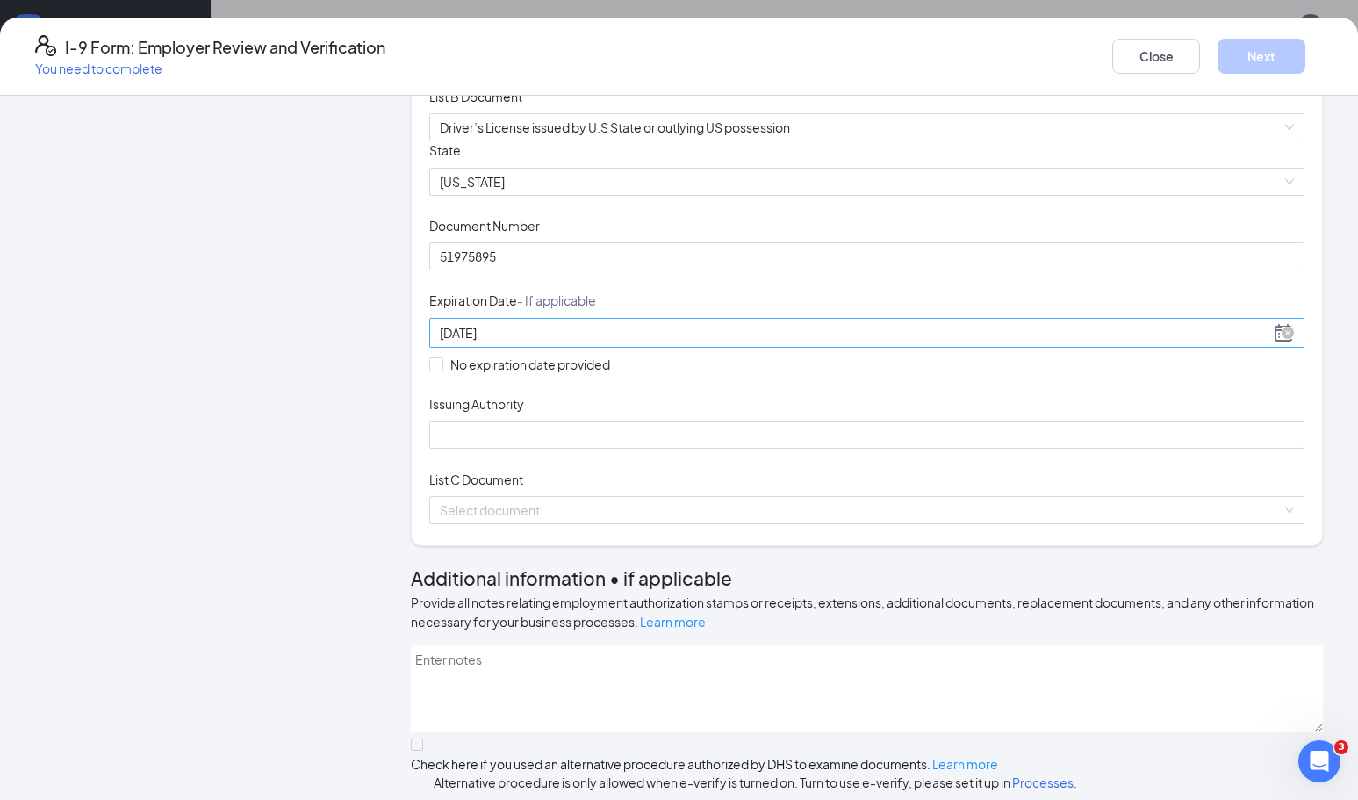
click at [726, 343] on div "[DATE]" at bounding box center [867, 332] width 854 height 21
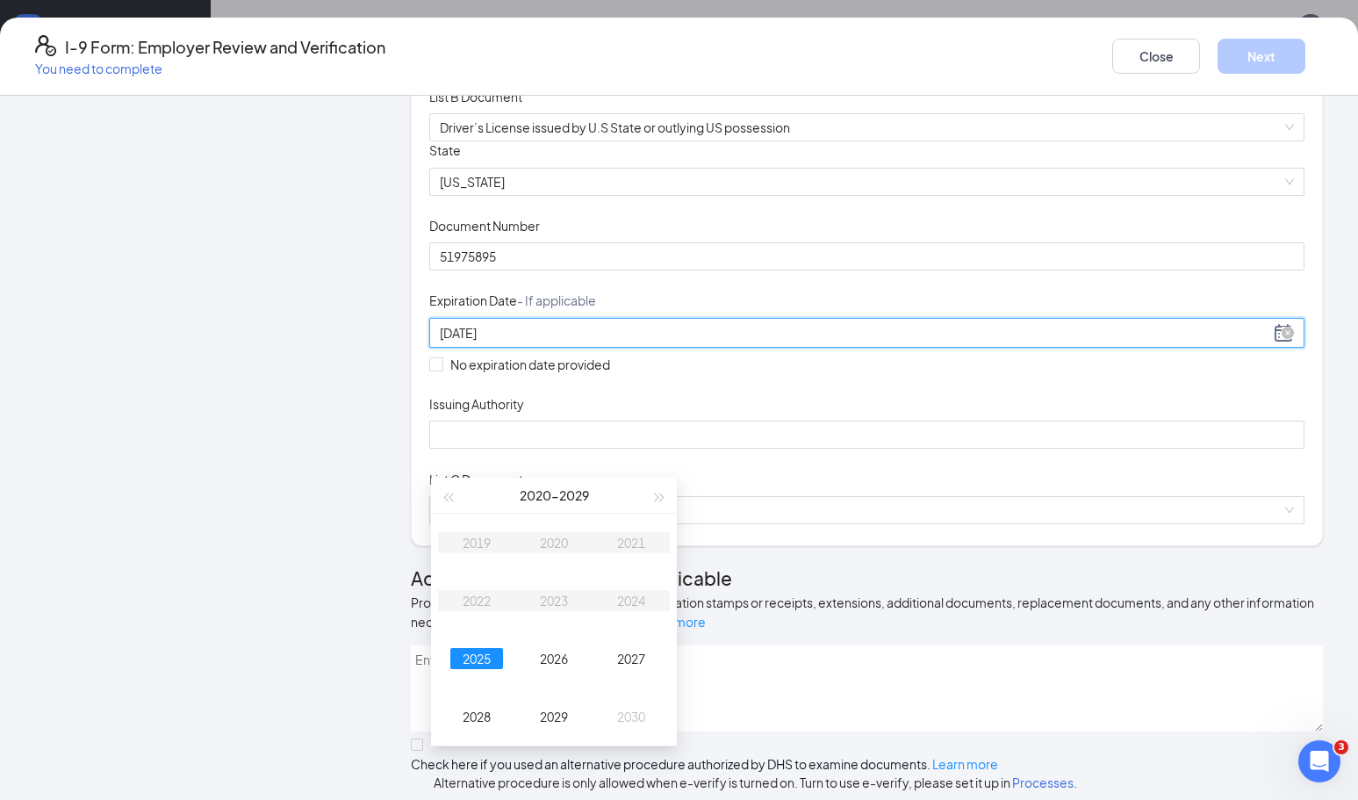
click at [609, 342] on input "[DATE]" at bounding box center [855, 332] width 830 height 19
type input "[DATE]"
click at [764, 434] on div "Document Title Driver’s License issued by U.S State or outlying US possession S…" at bounding box center [866, 294] width 875 height 307
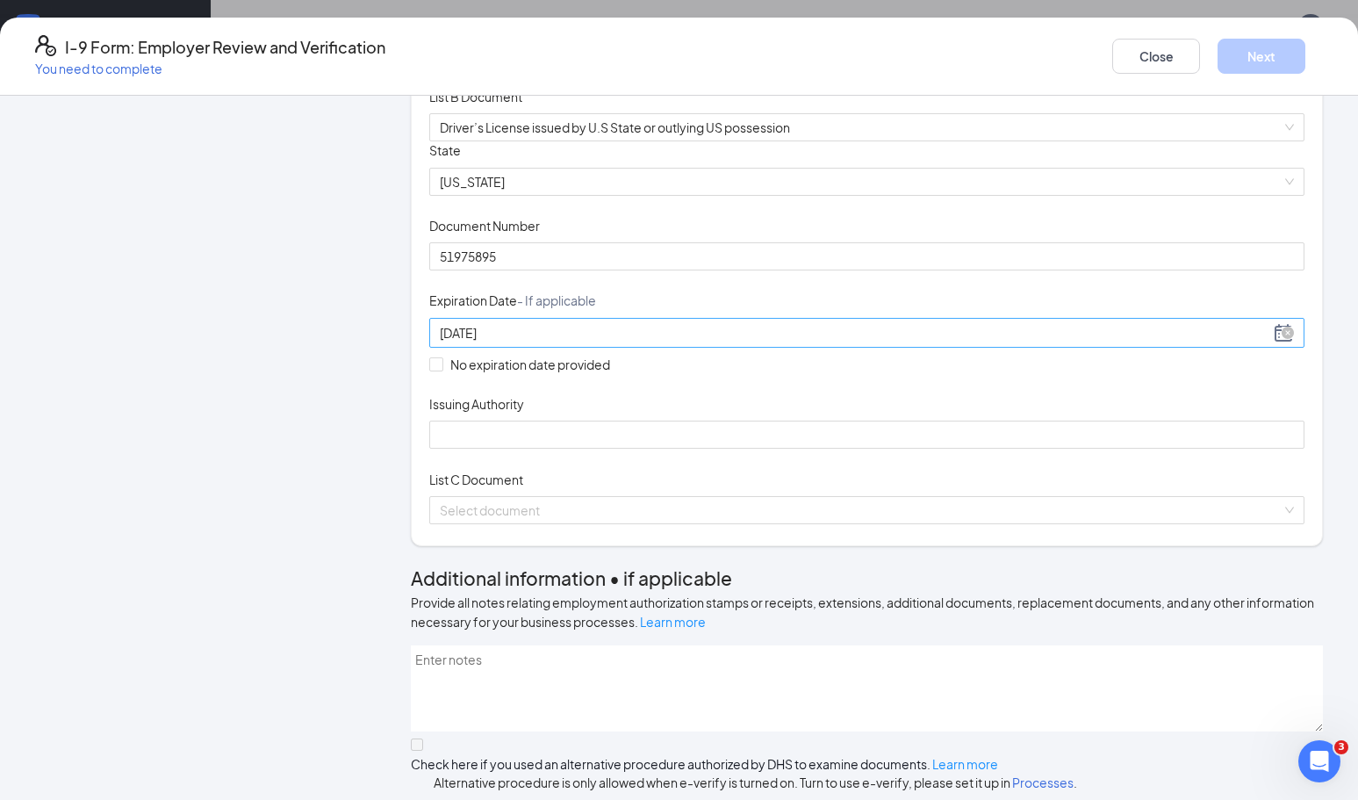
click at [715, 343] on div "[DATE]" at bounding box center [867, 332] width 854 height 21
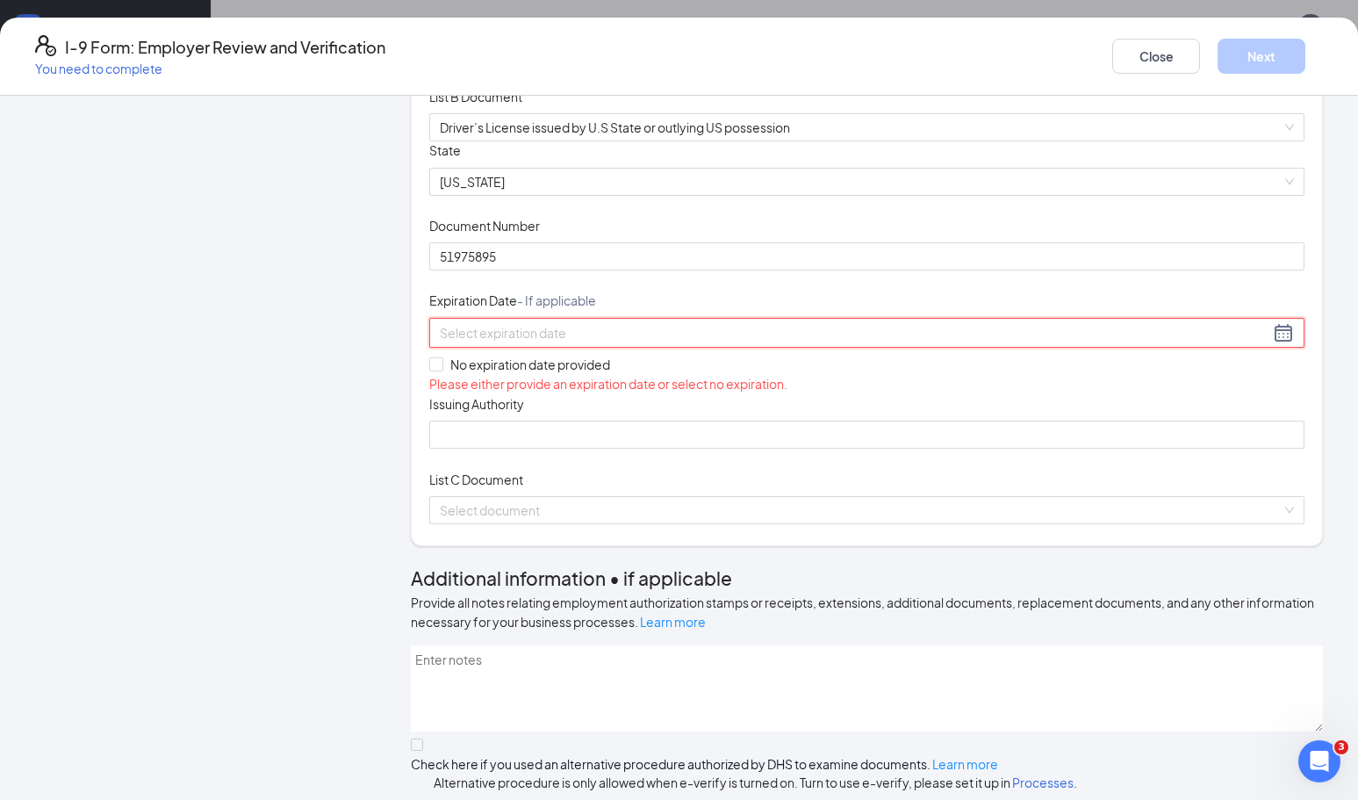
click at [730, 343] on div at bounding box center [867, 332] width 854 height 21
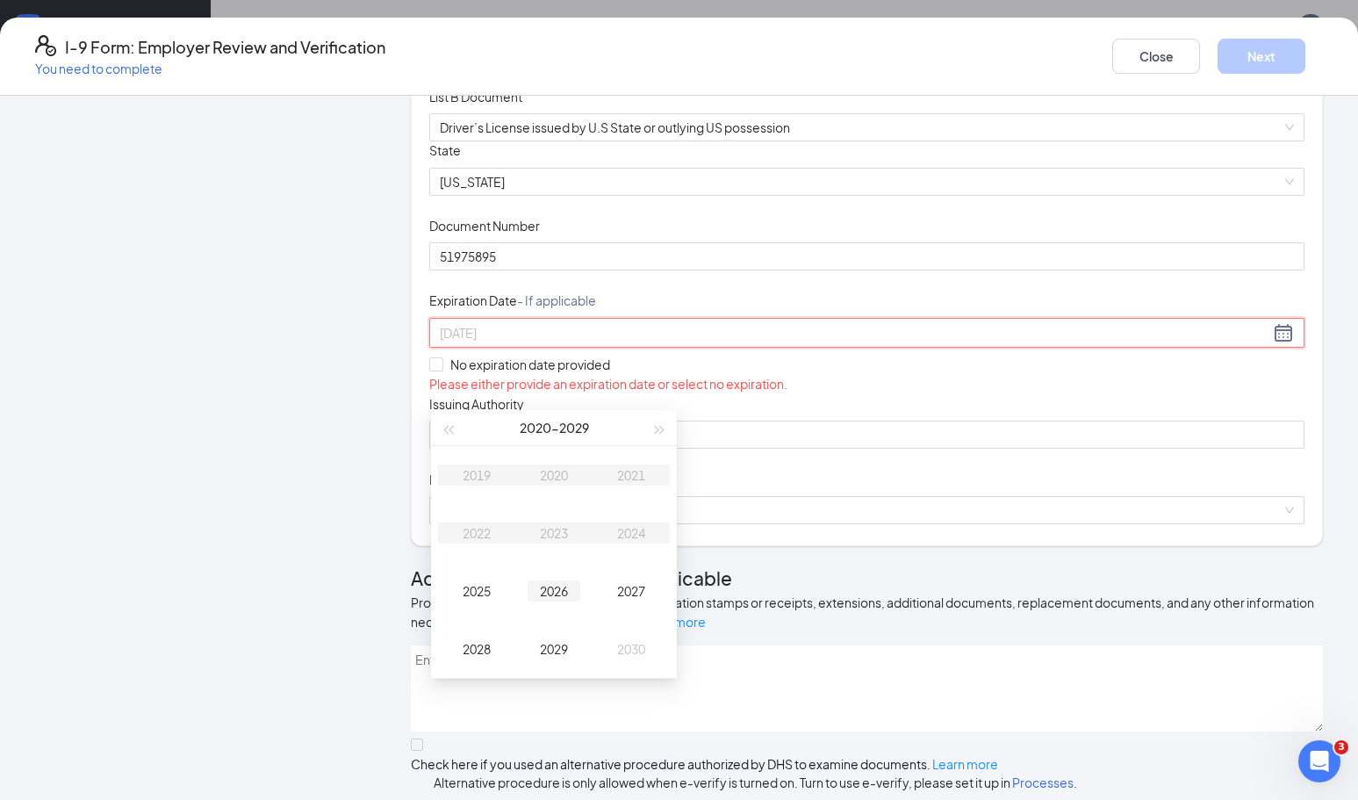
scroll to position [119, 0]
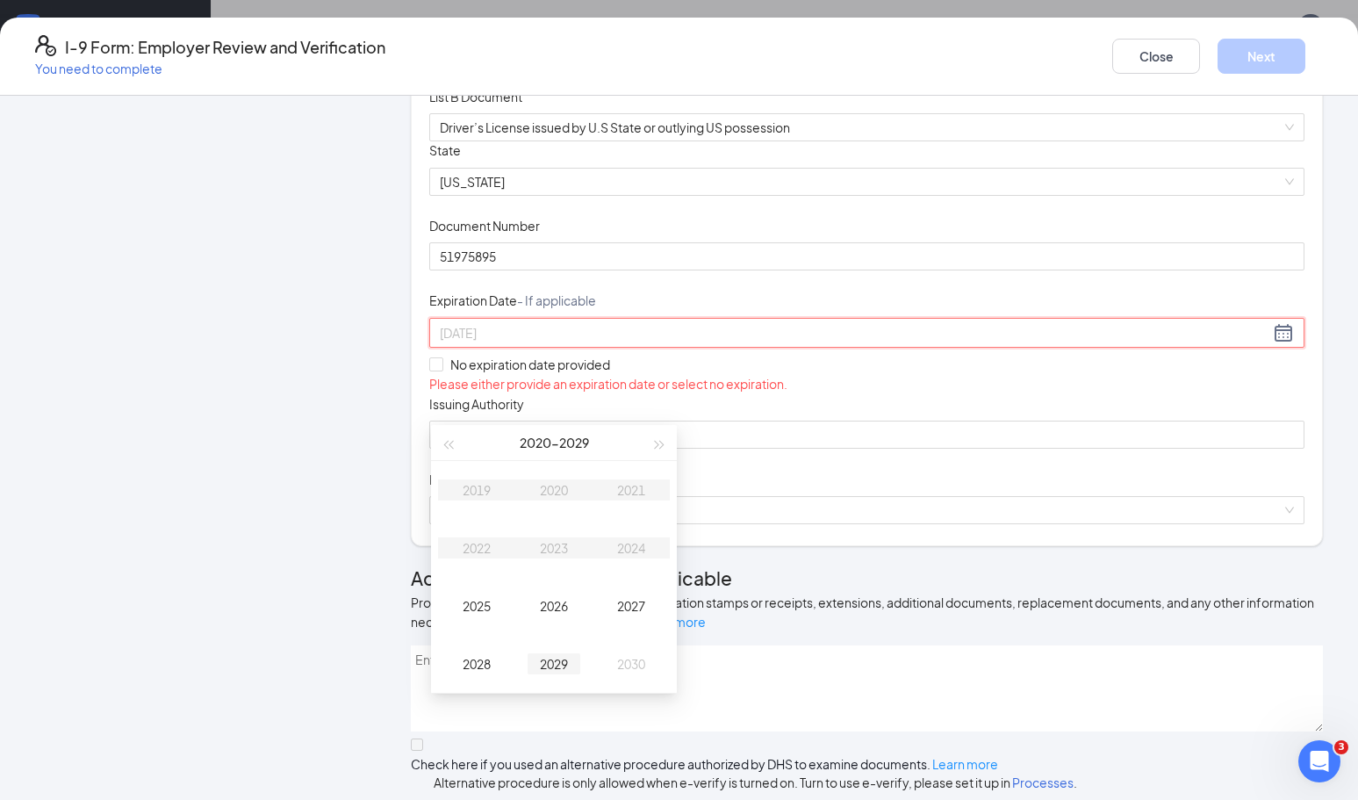
type input "[DATE]"
click at [627, 436] on div "[DATE] - [DATE]" at bounding box center [553, 442] width 192 height 35
click at [631, 317] on div "Expiration Date - If applicable" at bounding box center [866, 304] width 875 height 25
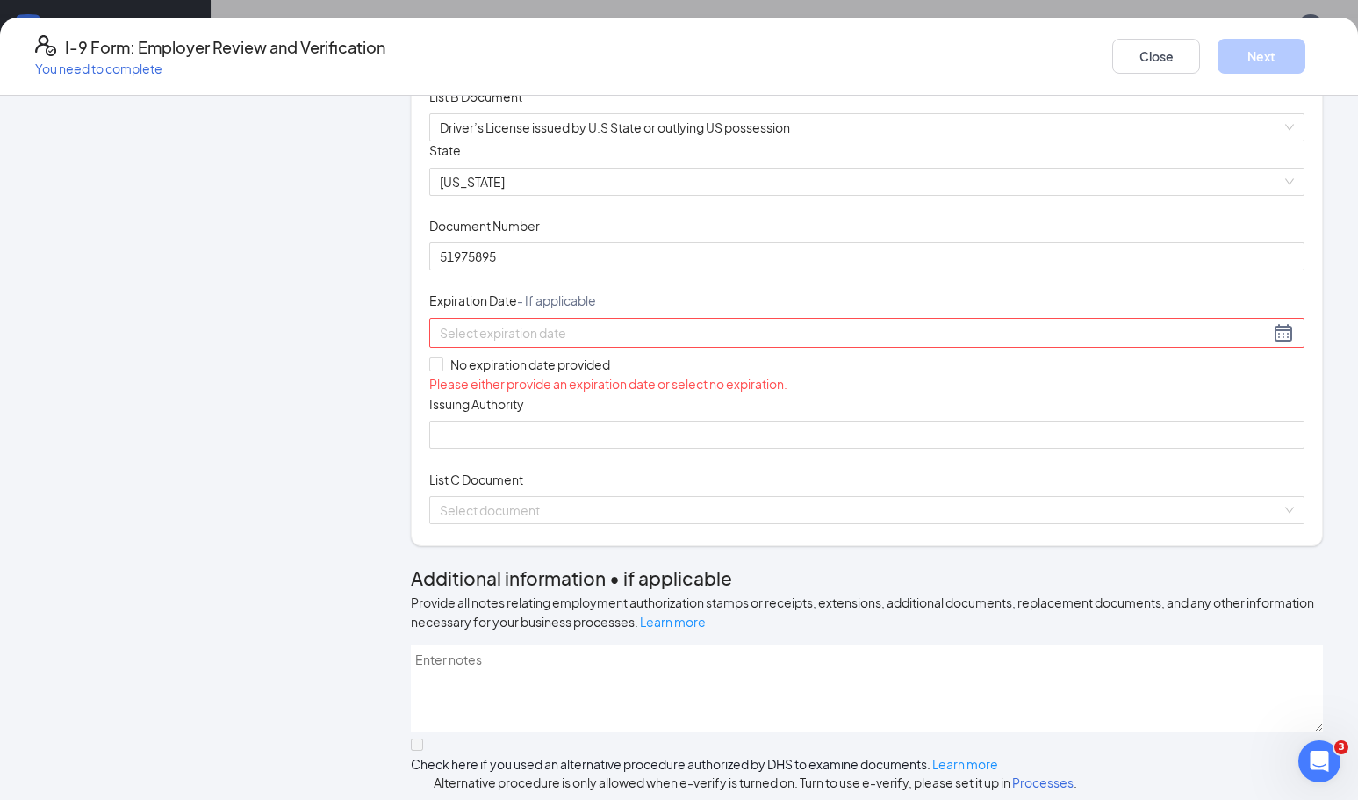
click at [573, 342] on input at bounding box center [855, 332] width 830 height 19
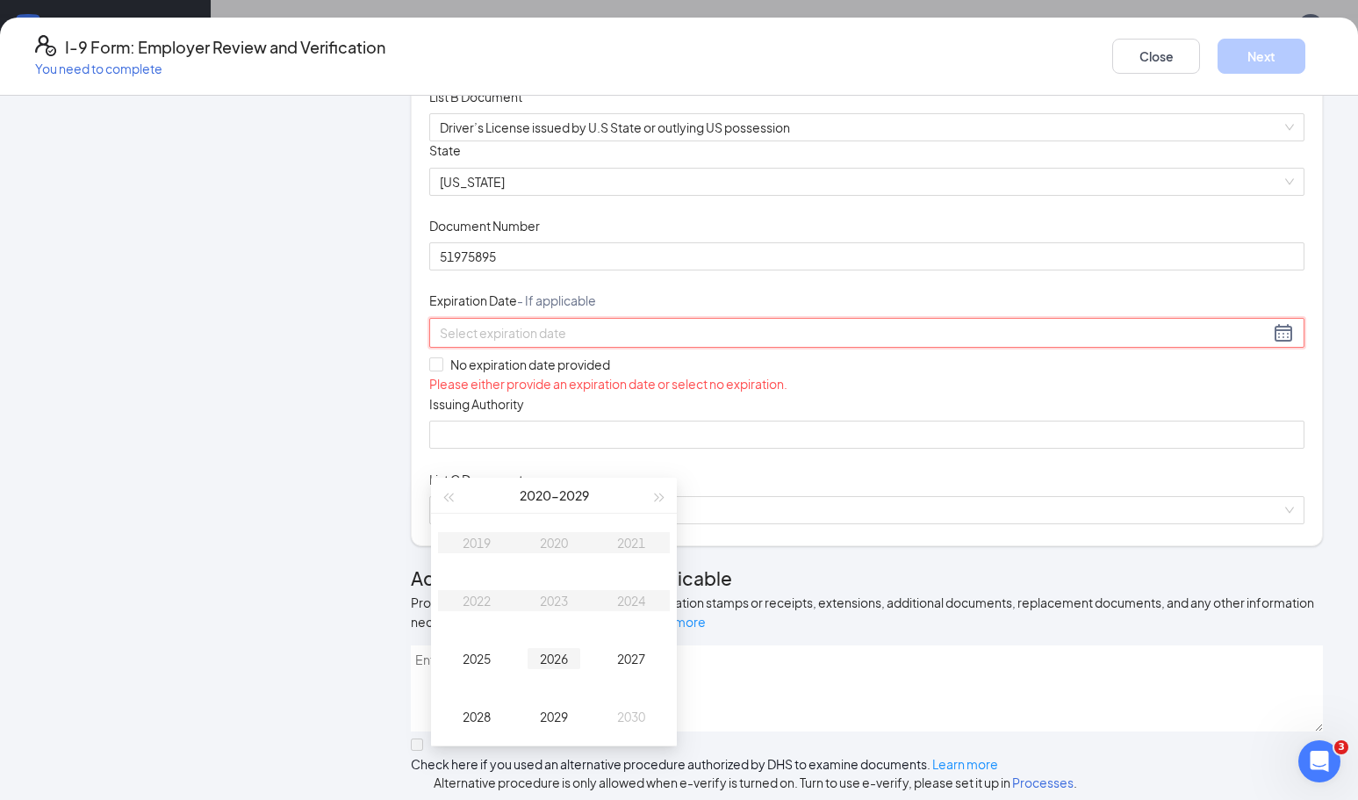
type input "[DATE]"
click at [546, 654] on div "2026" at bounding box center [554, 658] width 53 height 21
type input "[DATE]"
click at [664, 501] on button "button" at bounding box center [660, 495] width 19 height 35
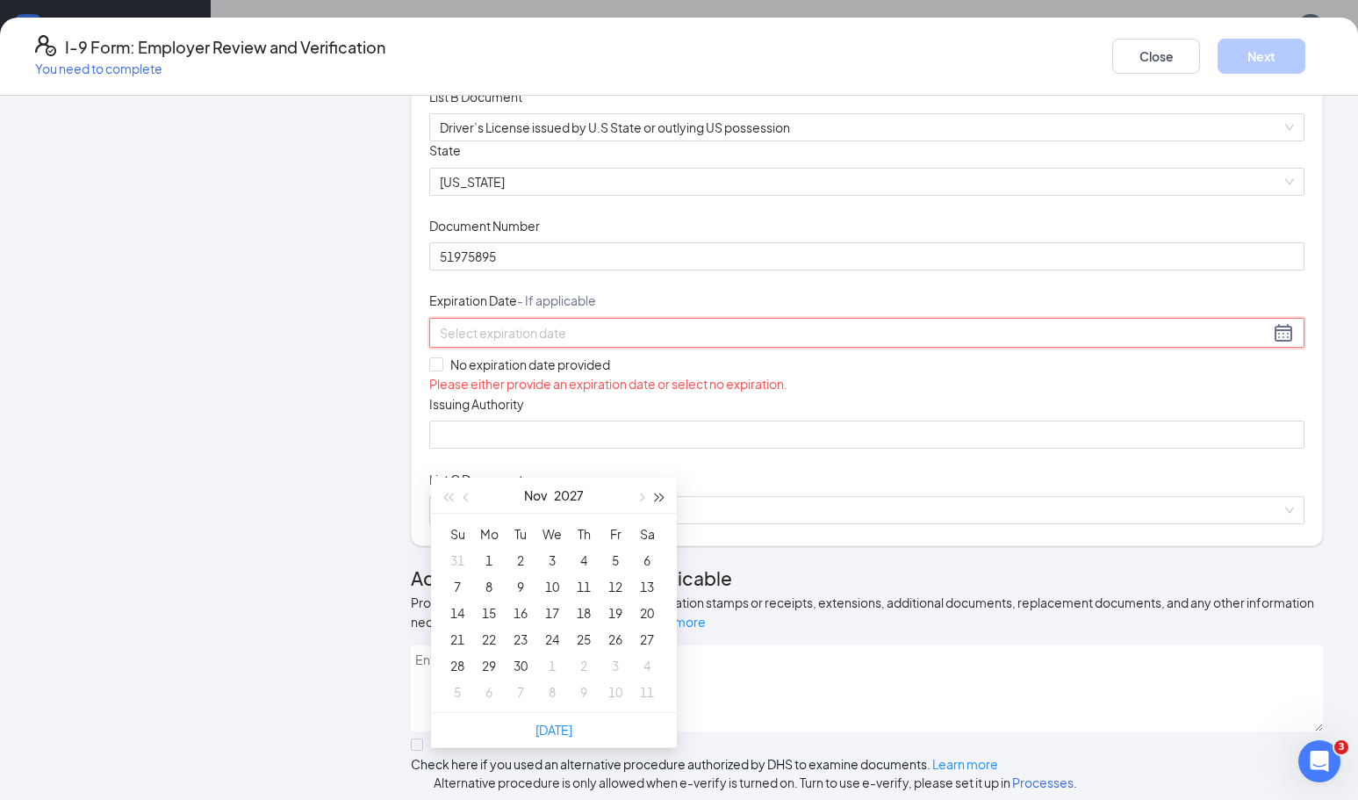
click at [664, 501] on button "button" at bounding box center [660, 495] width 19 height 35
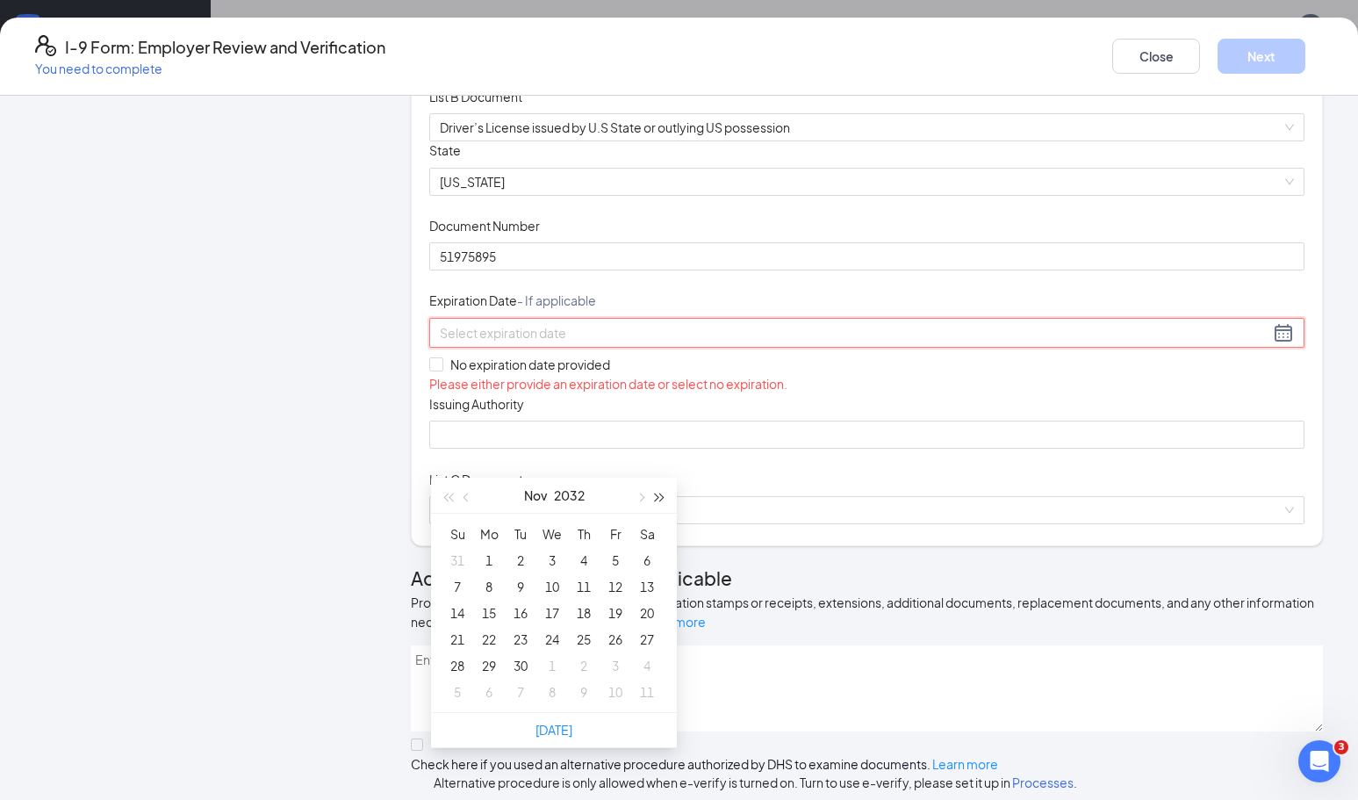
click at [664, 501] on button "button" at bounding box center [660, 495] width 19 height 35
type input "[DATE]"
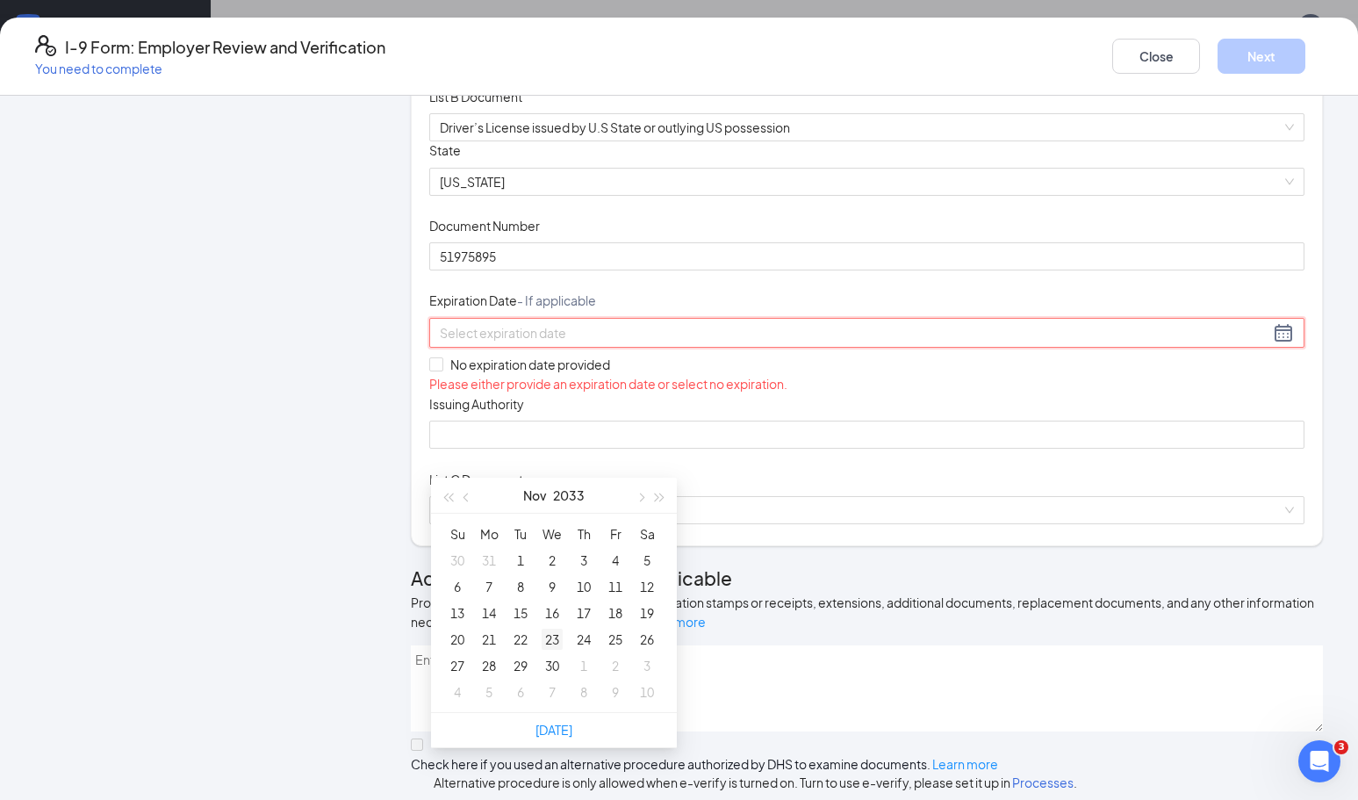
type input "[DATE]"
click at [522, 666] on div "29" at bounding box center [520, 665] width 21 height 21
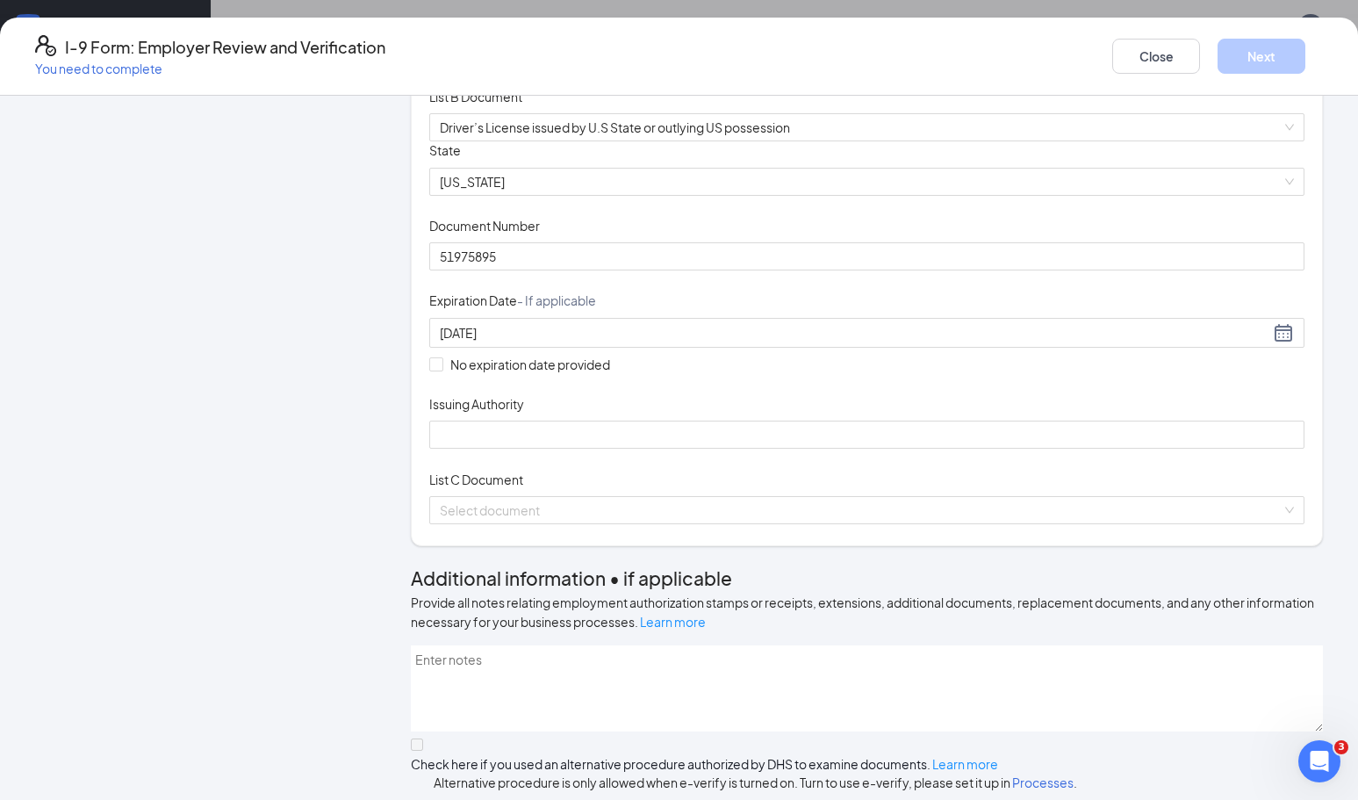
click at [838, 449] on div "Document Title Driver’s License issued by U.S State or outlying US possession S…" at bounding box center [866, 294] width 875 height 307
click at [689, 449] on input "Issuing Authority" at bounding box center [866, 435] width 875 height 28
type input "State of [US_STATE]"
click at [932, 449] on div "Document Title Driver’s License issued by U.S State or outlying US possession S…" at bounding box center [866, 294] width 875 height 307
click at [894, 523] on input "search" at bounding box center [861, 510] width 842 height 26
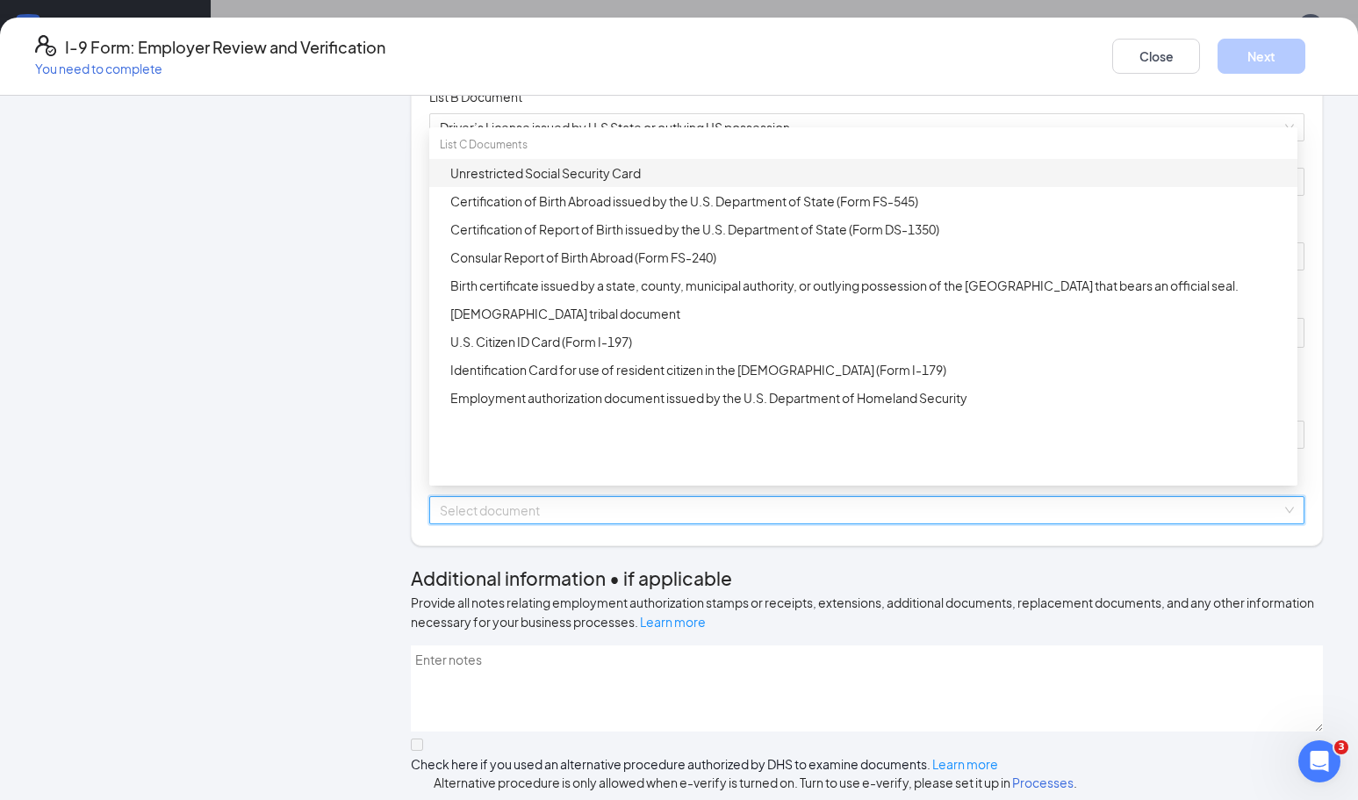
click at [612, 183] on div "Unrestricted Social Security Card" at bounding box center [868, 172] width 837 height 19
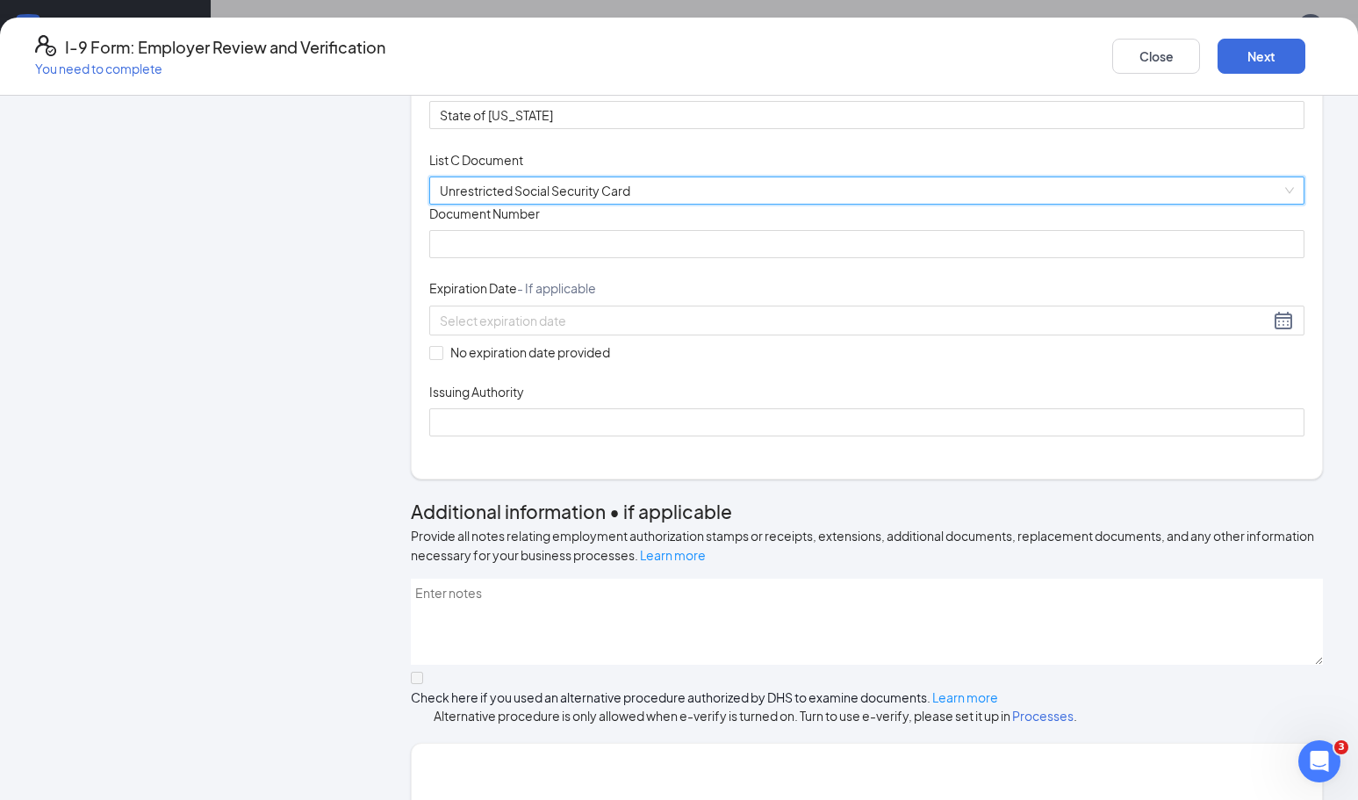
scroll to position [496, 0]
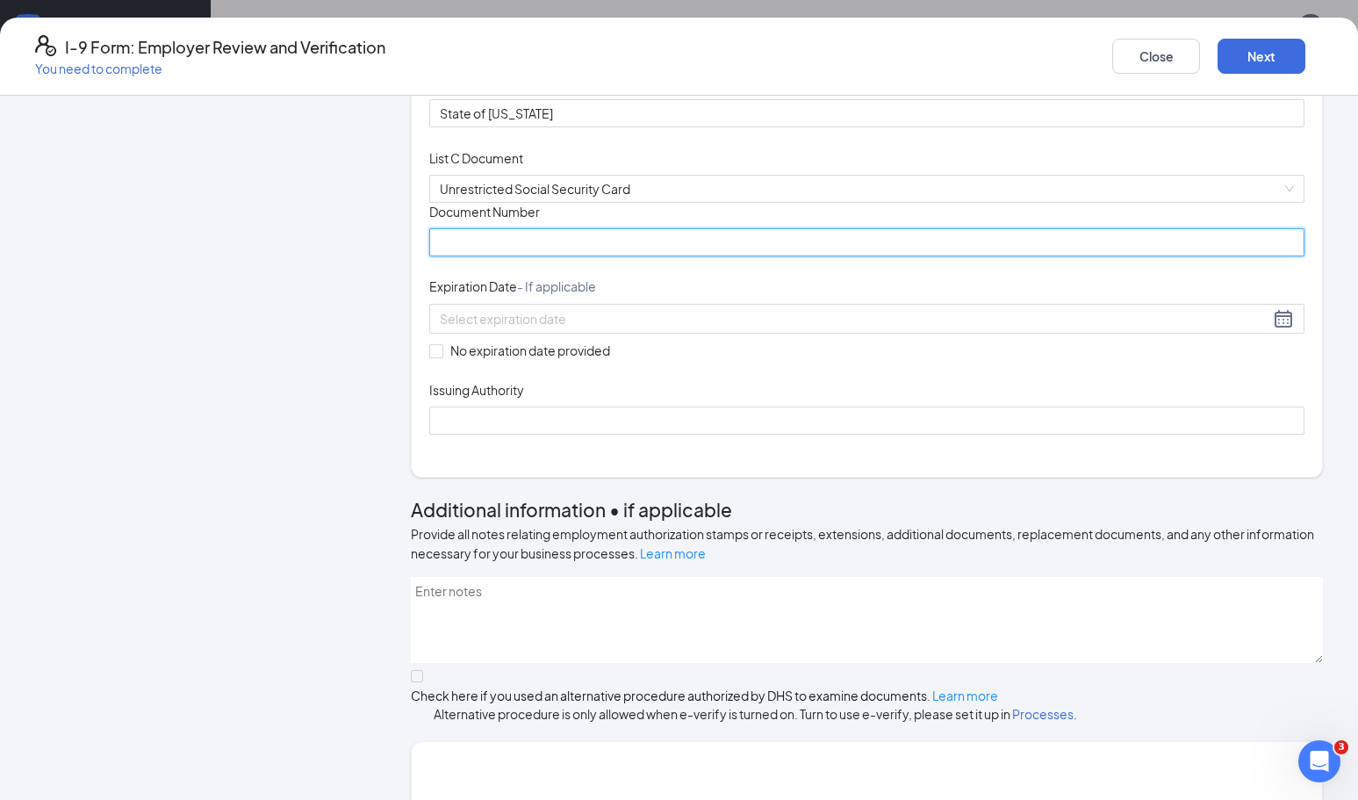
click at [599, 256] on input "Document Number" at bounding box center [866, 242] width 875 height 28
type input "637064867"
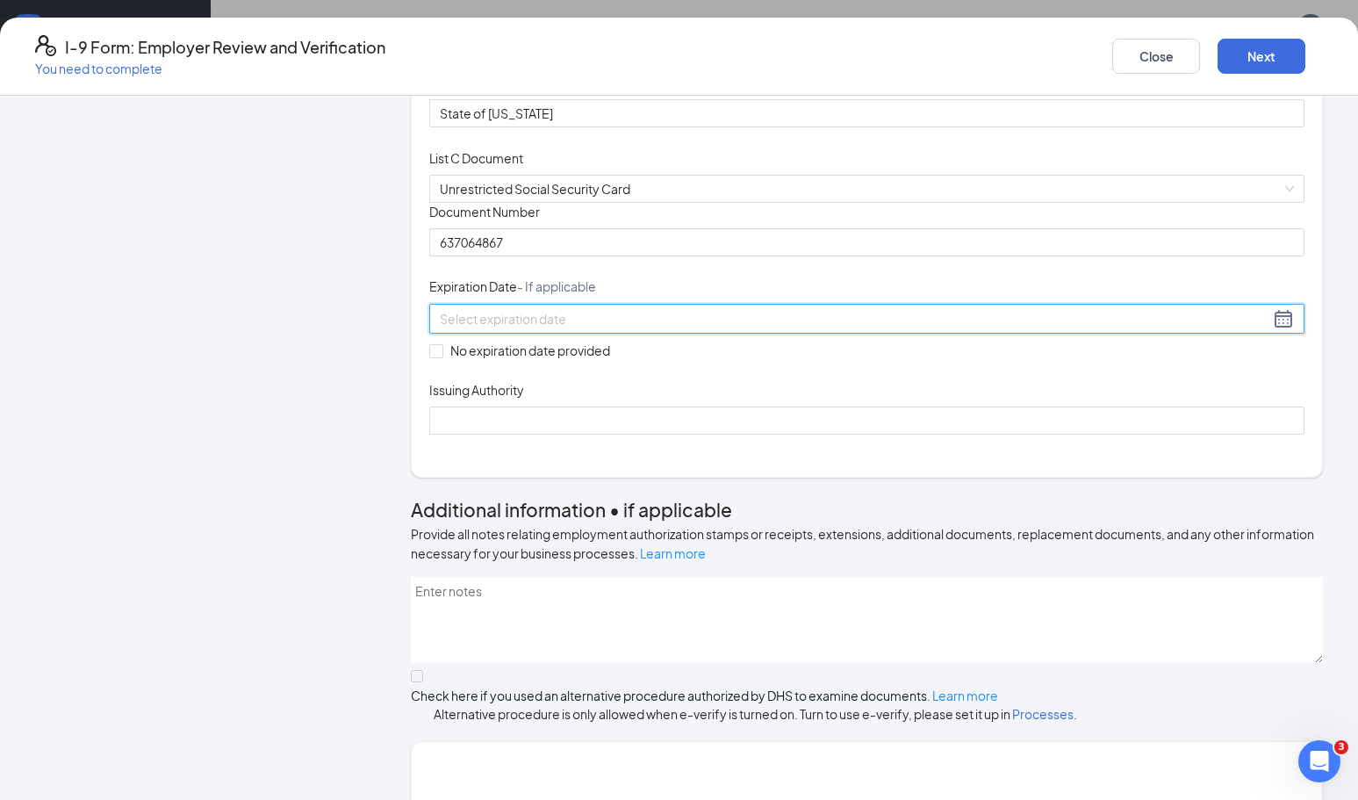
click at [508, 328] on input at bounding box center [855, 318] width 830 height 19
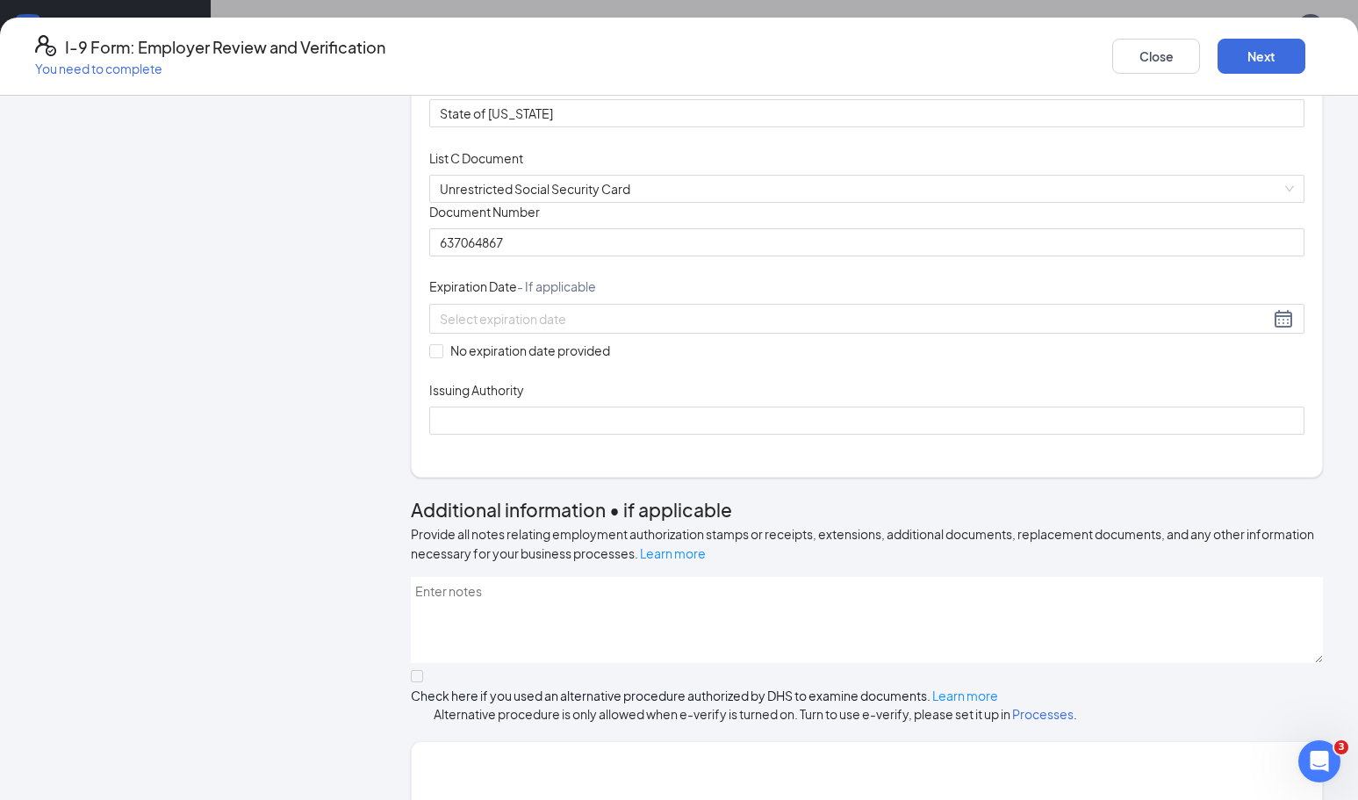
click at [613, 435] on div "Document Title Unrestricted Social Security Card Document Number 637064867 Expi…" at bounding box center [866, 319] width 875 height 232
click at [439, 357] on input "No expiration date provided" at bounding box center [435, 350] width 12 height 12
checkbox input "true"
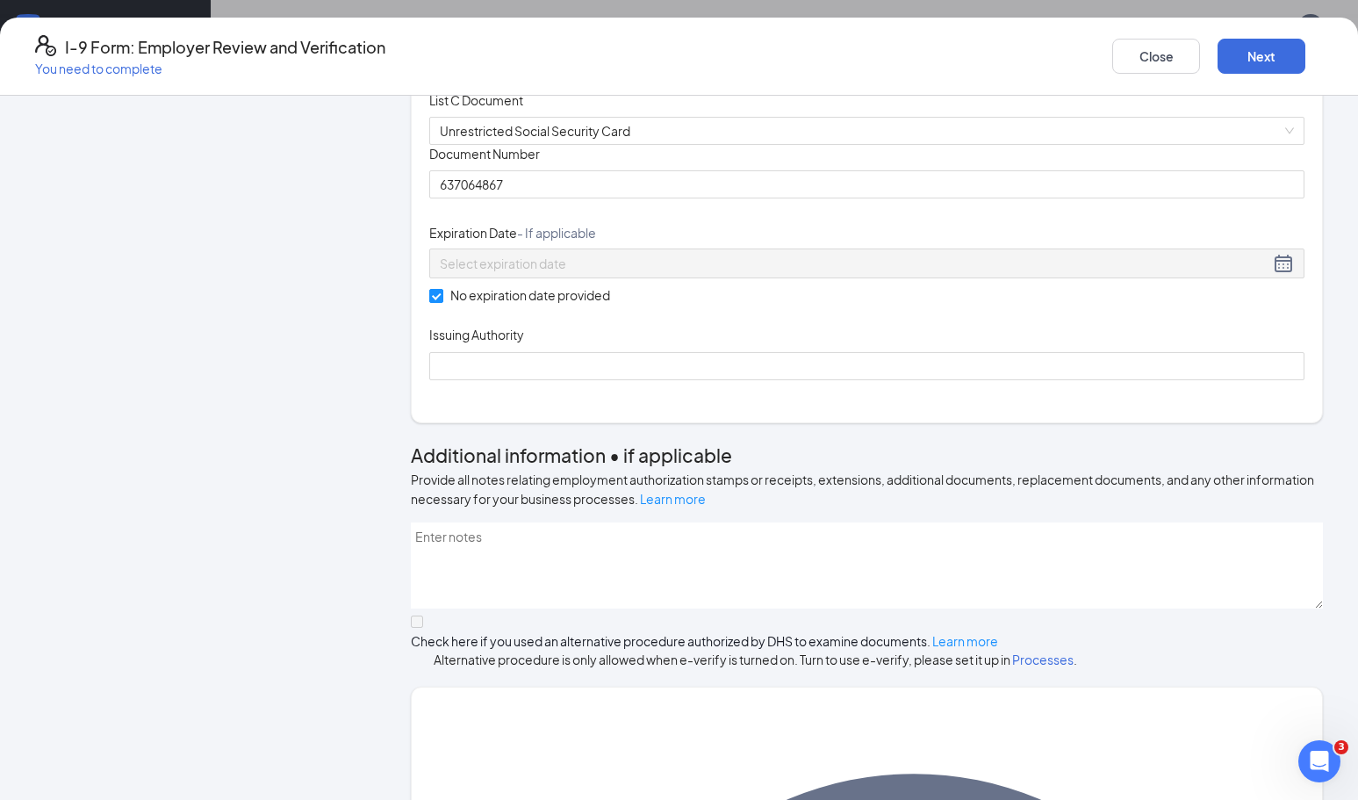
scroll to position [556, 0]
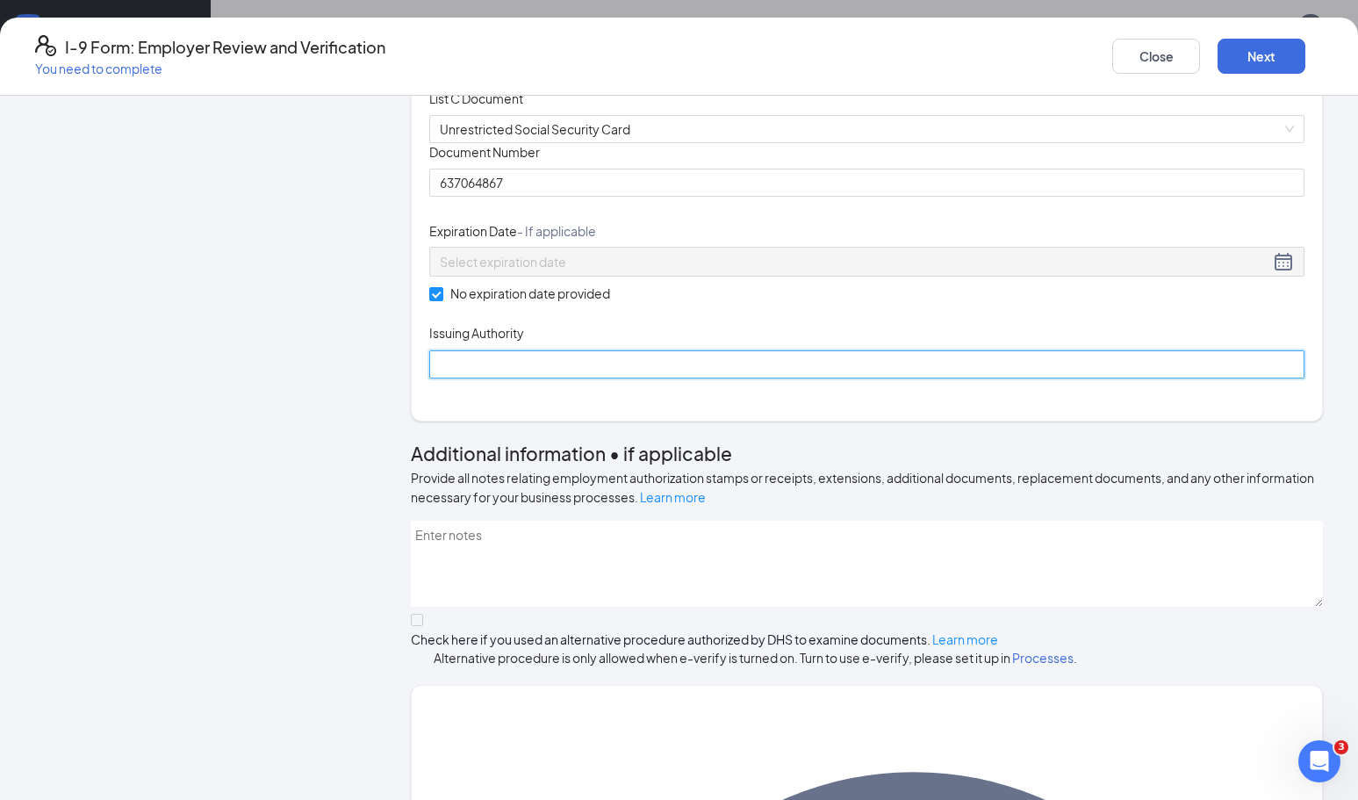
click at [638, 378] on input "Issuing Authority" at bounding box center [866, 364] width 875 height 28
type input "Social Security Administration"
click at [688, 349] on div "Issuing Authority" at bounding box center [866, 336] width 875 height 25
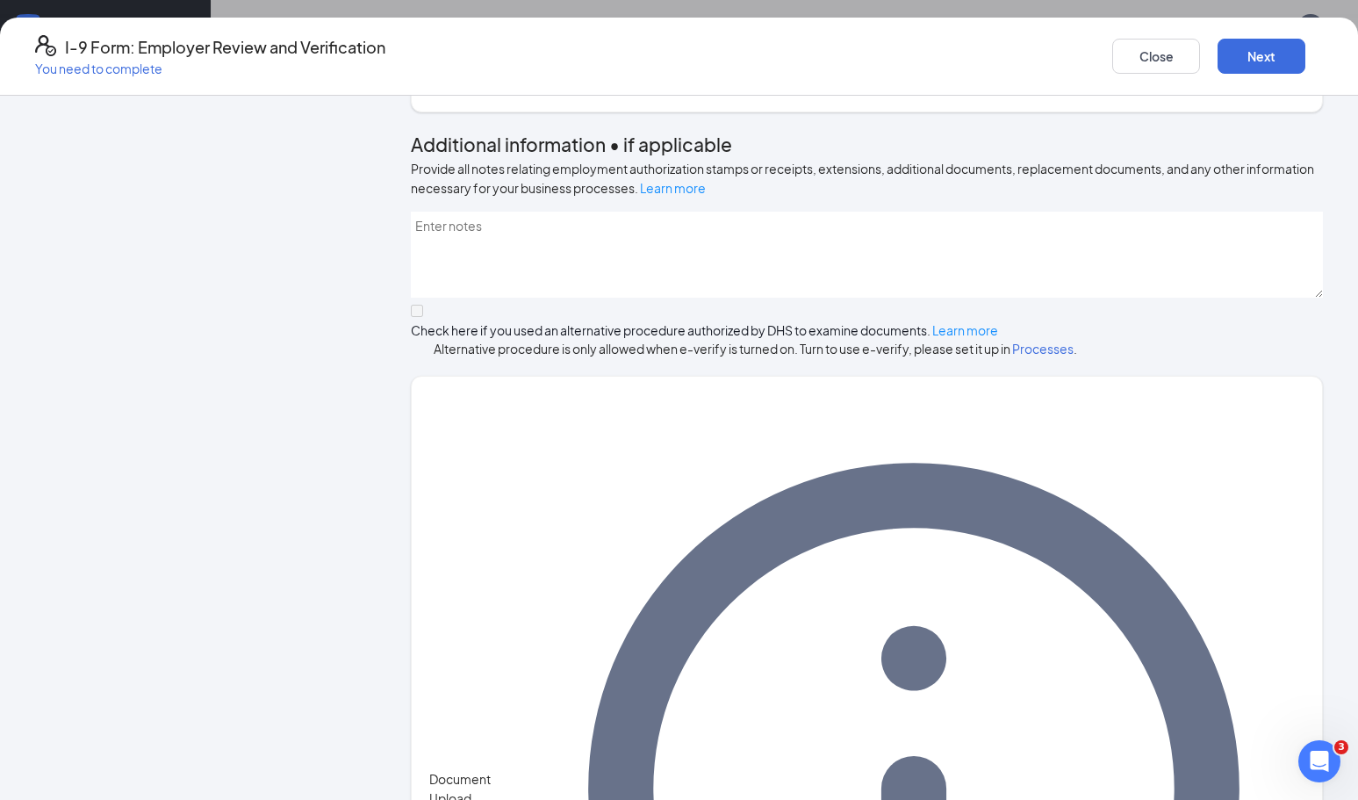
scroll to position [863, 0]
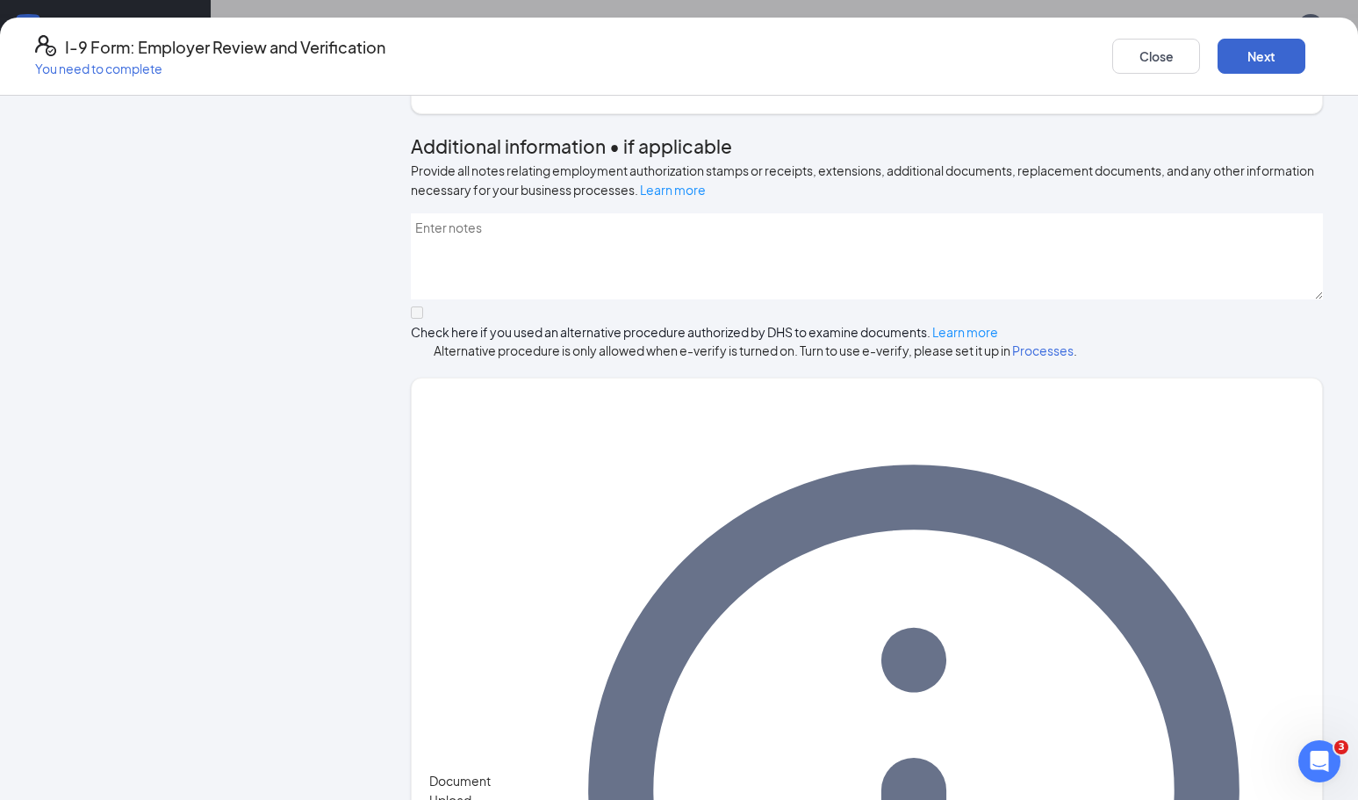
click at [1218, 54] on button "Next" at bounding box center [1262, 56] width 88 height 35
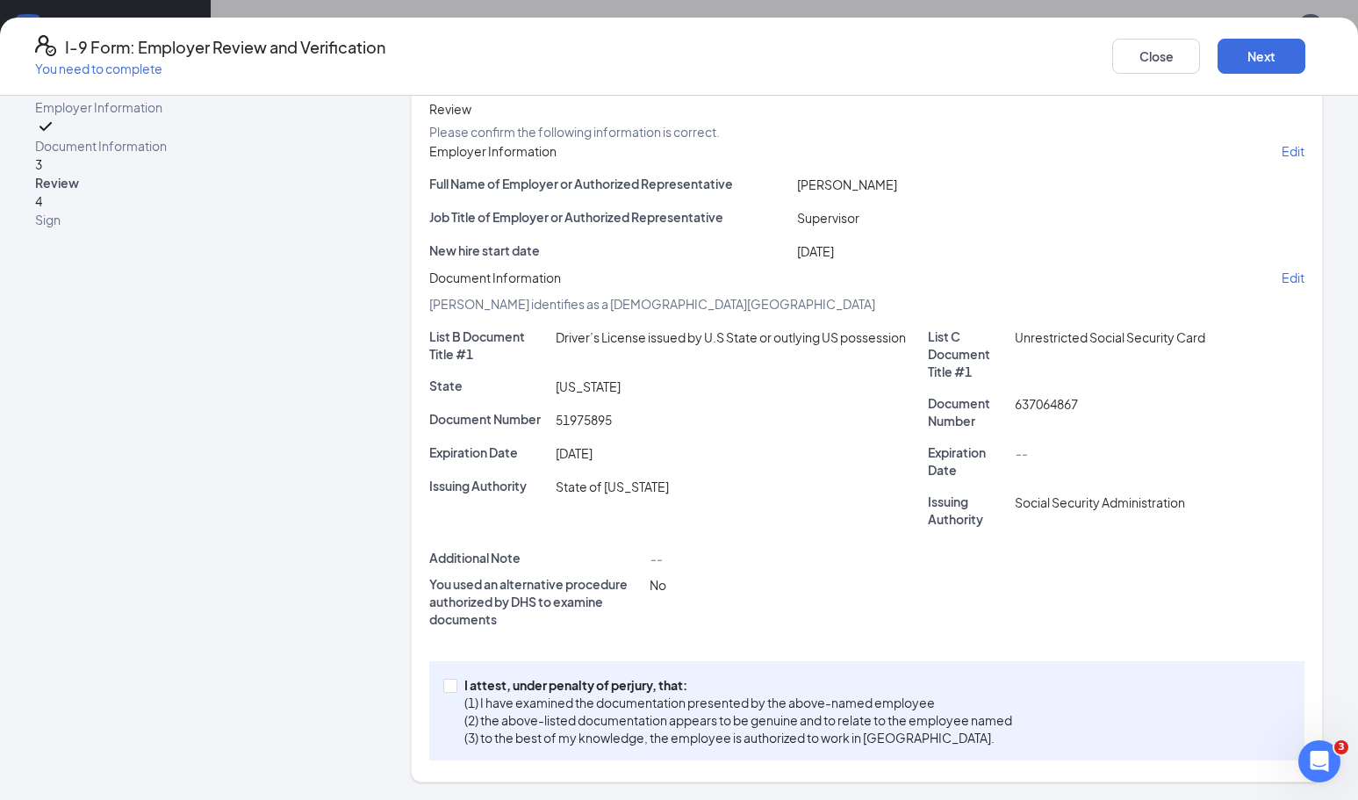
scroll to position [125, 0]
click at [452, 691] on input "I attest, under penalty of [PERSON_NAME], that: (1) I have examined the documen…" at bounding box center [449, 685] width 12 height 12
checkbox input "true"
click at [1219, 54] on button "Next" at bounding box center [1262, 56] width 88 height 35
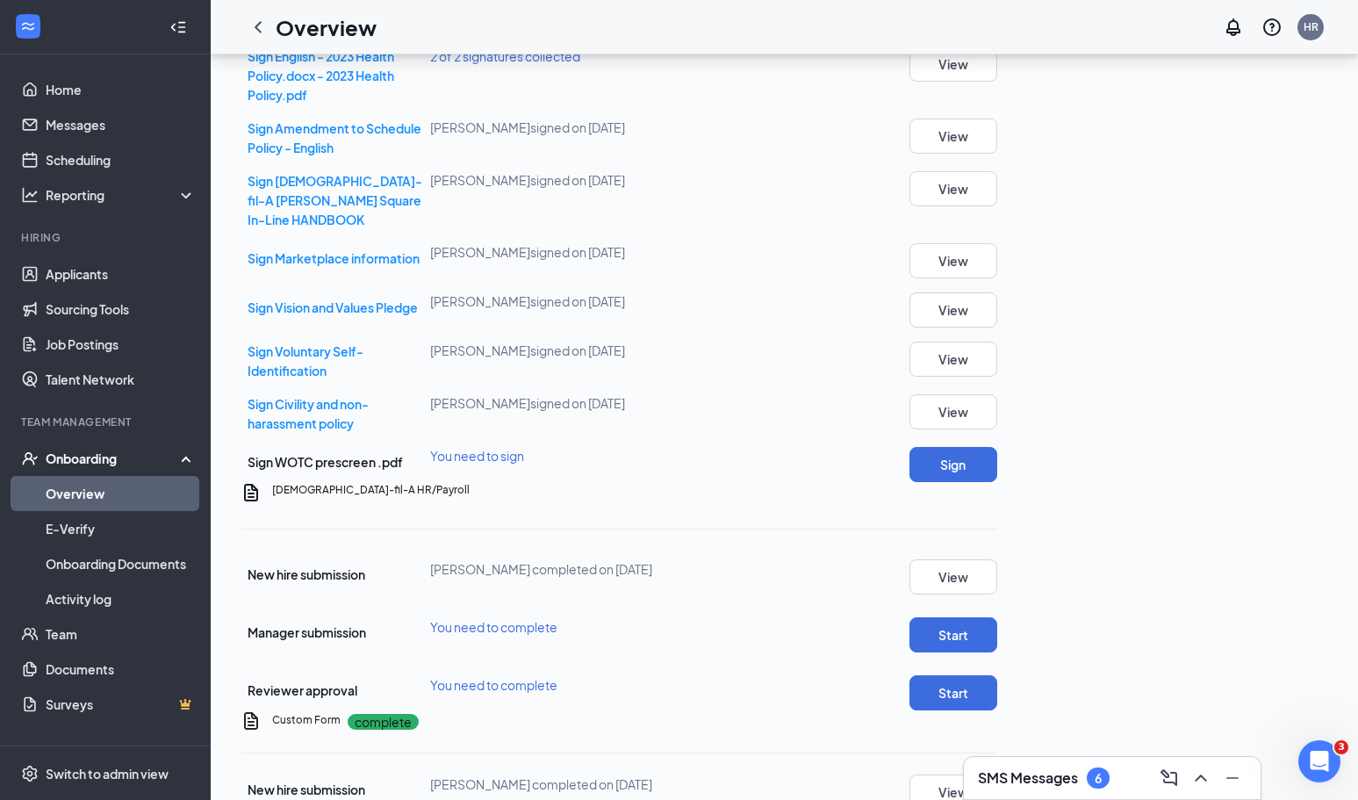
scroll to position [935, 0]
click at [998, 482] on button "Sign" at bounding box center [954, 464] width 88 height 35
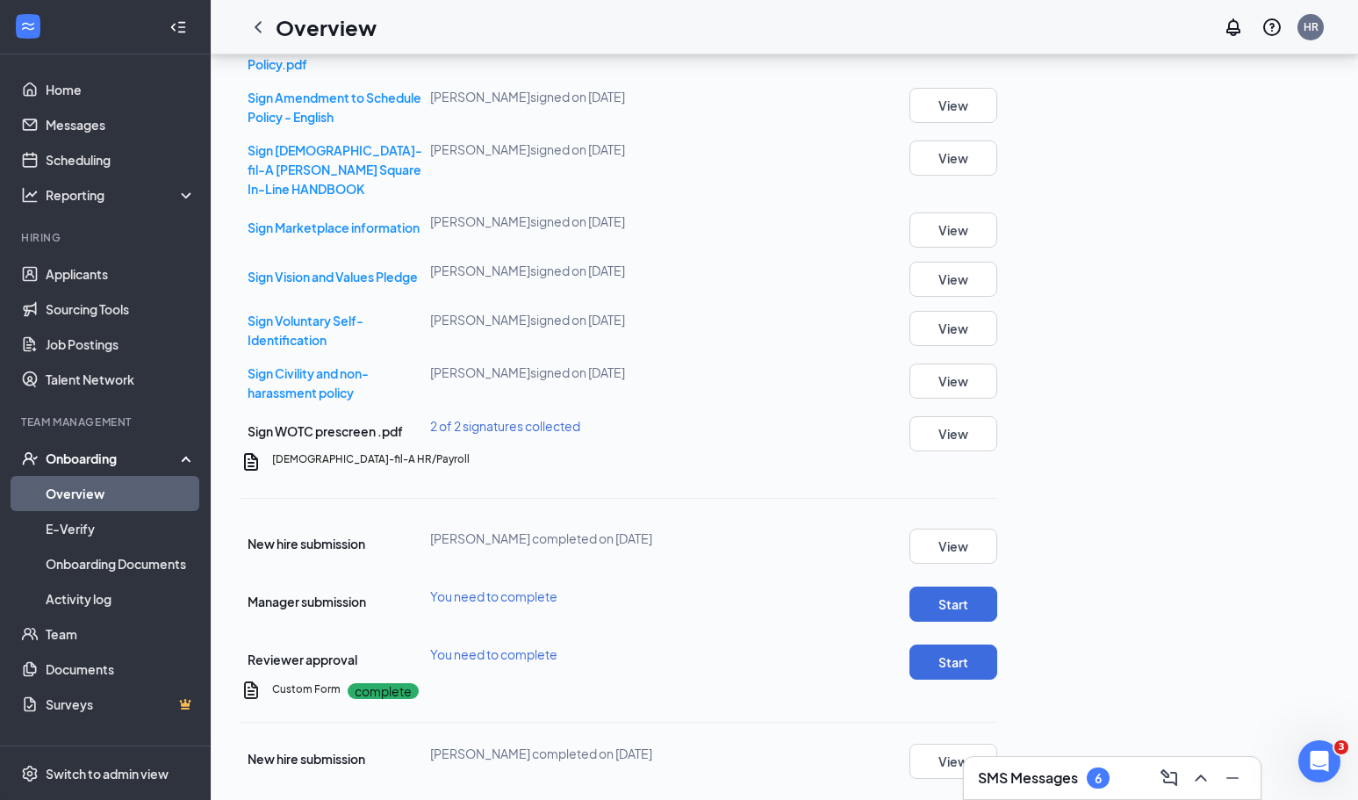
scroll to position [1265, 0]
click at [998, 587] on button "Start" at bounding box center [954, 604] width 88 height 35
click at [998, 645] on button "Start" at bounding box center [954, 662] width 88 height 35
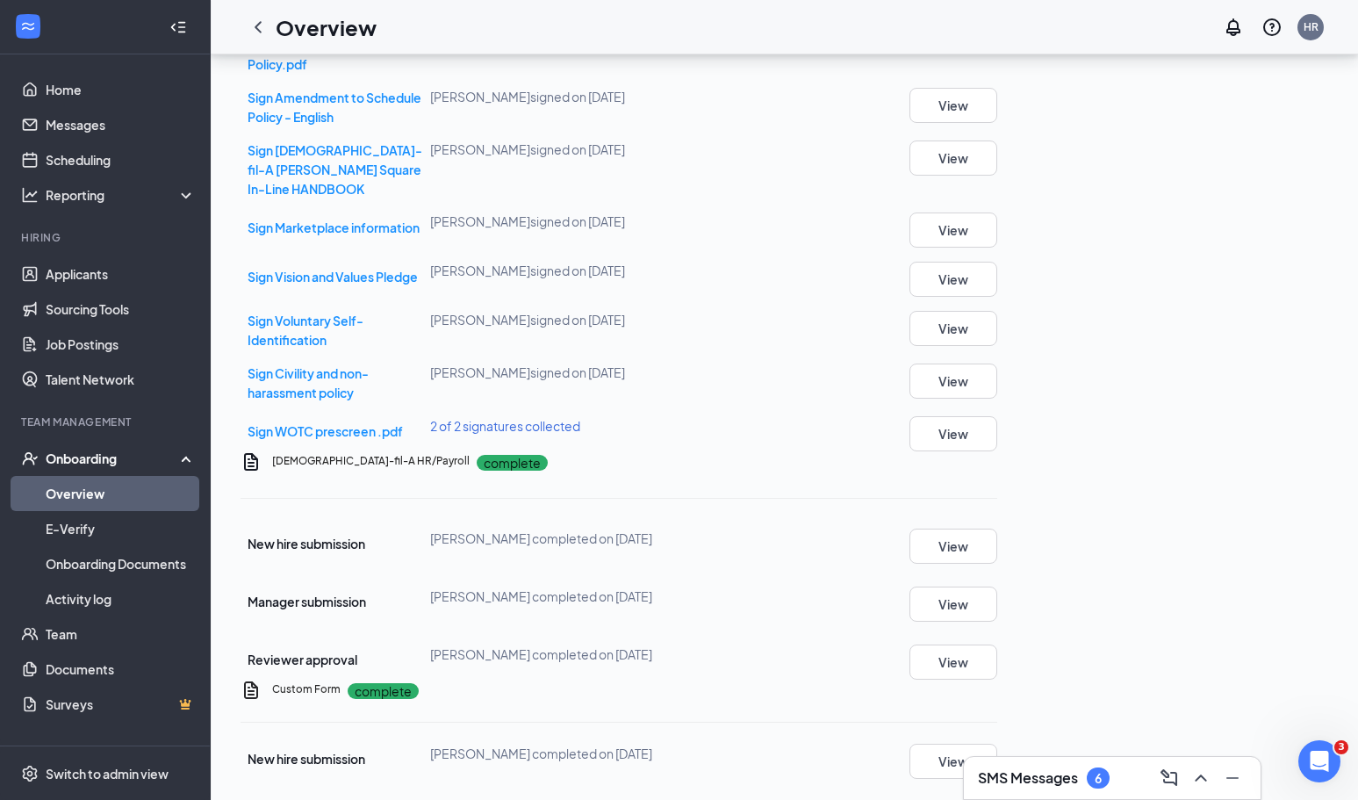
scroll to position [1247, 0]
click at [142, 633] on link "Team" at bounding box center [121, 633] width 150 height 35
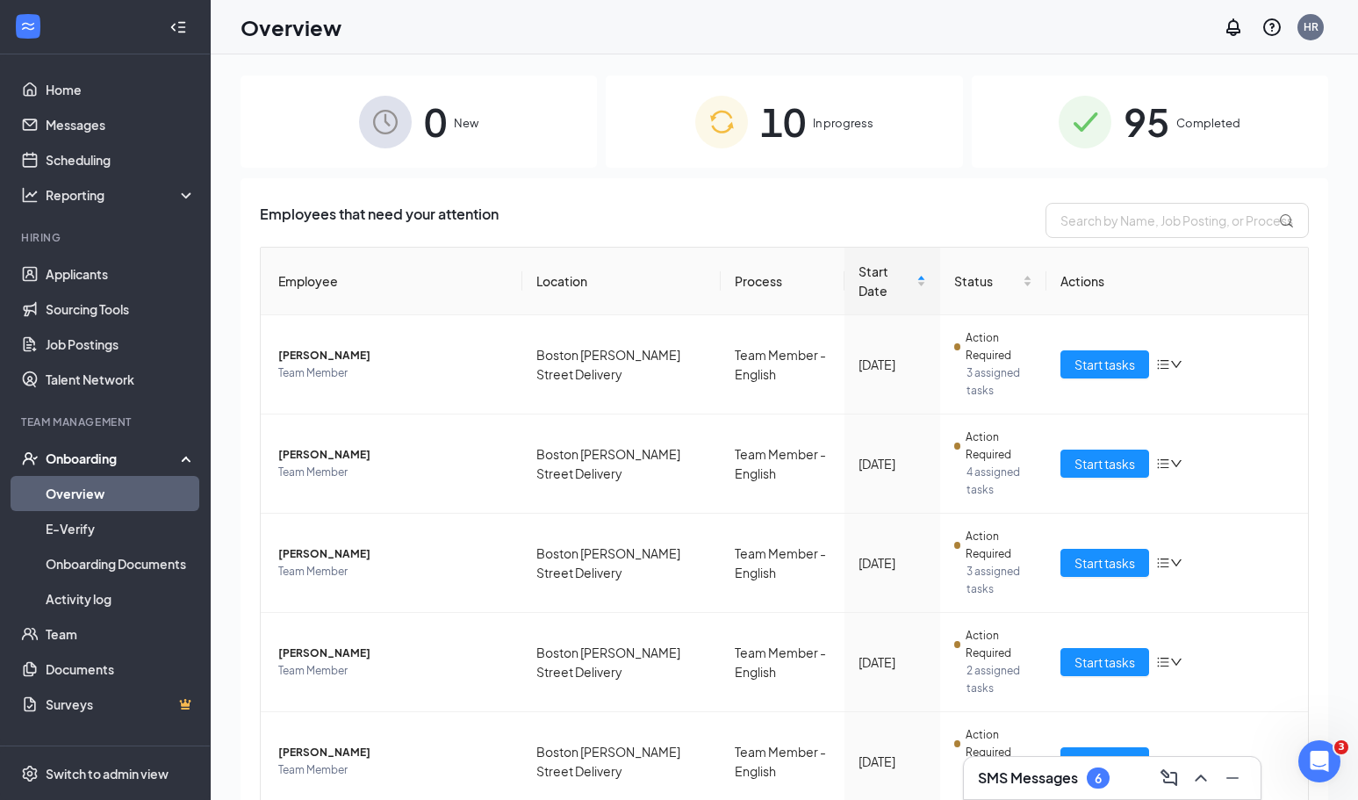
click at [890, 121] on div "10 In progress" at bounding box center [784, 122] width 357 height 92
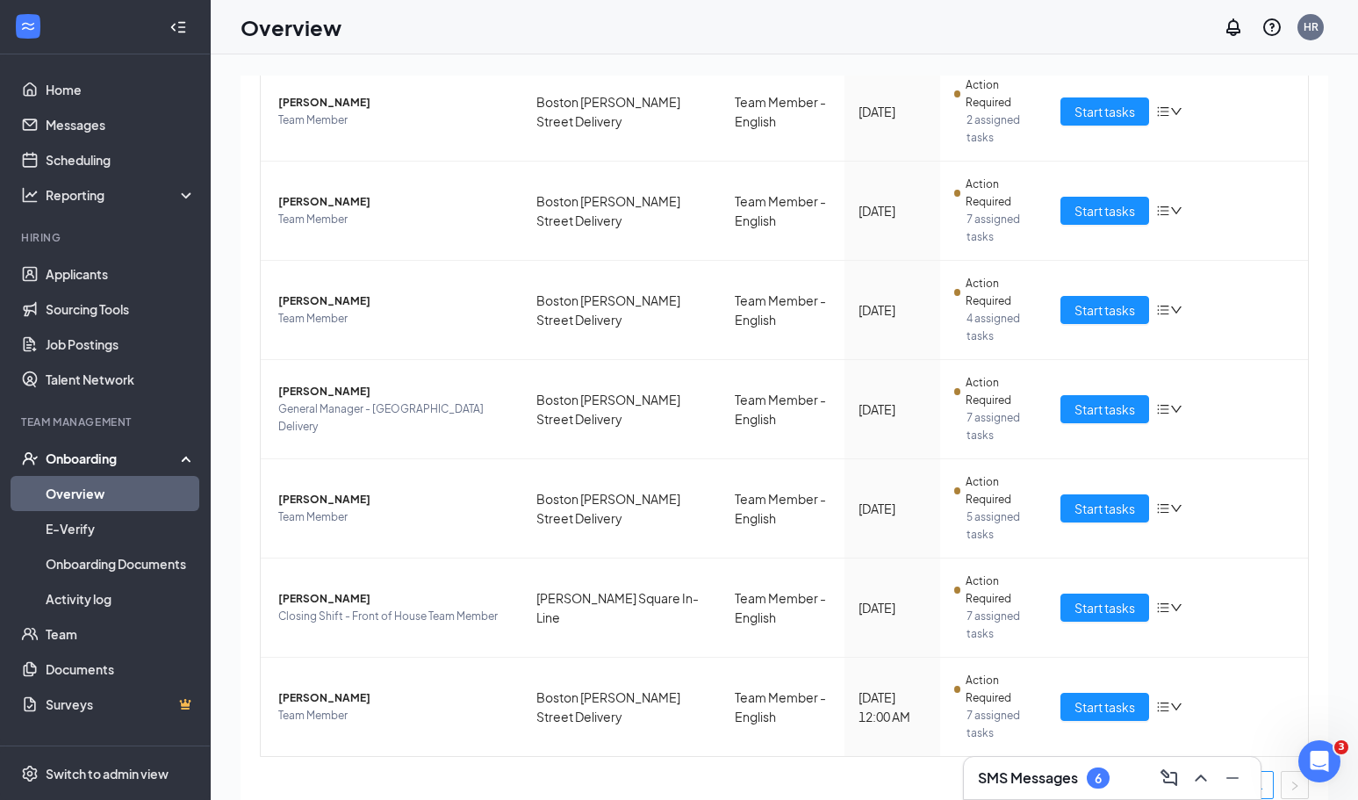
scroll to position [549, 0]
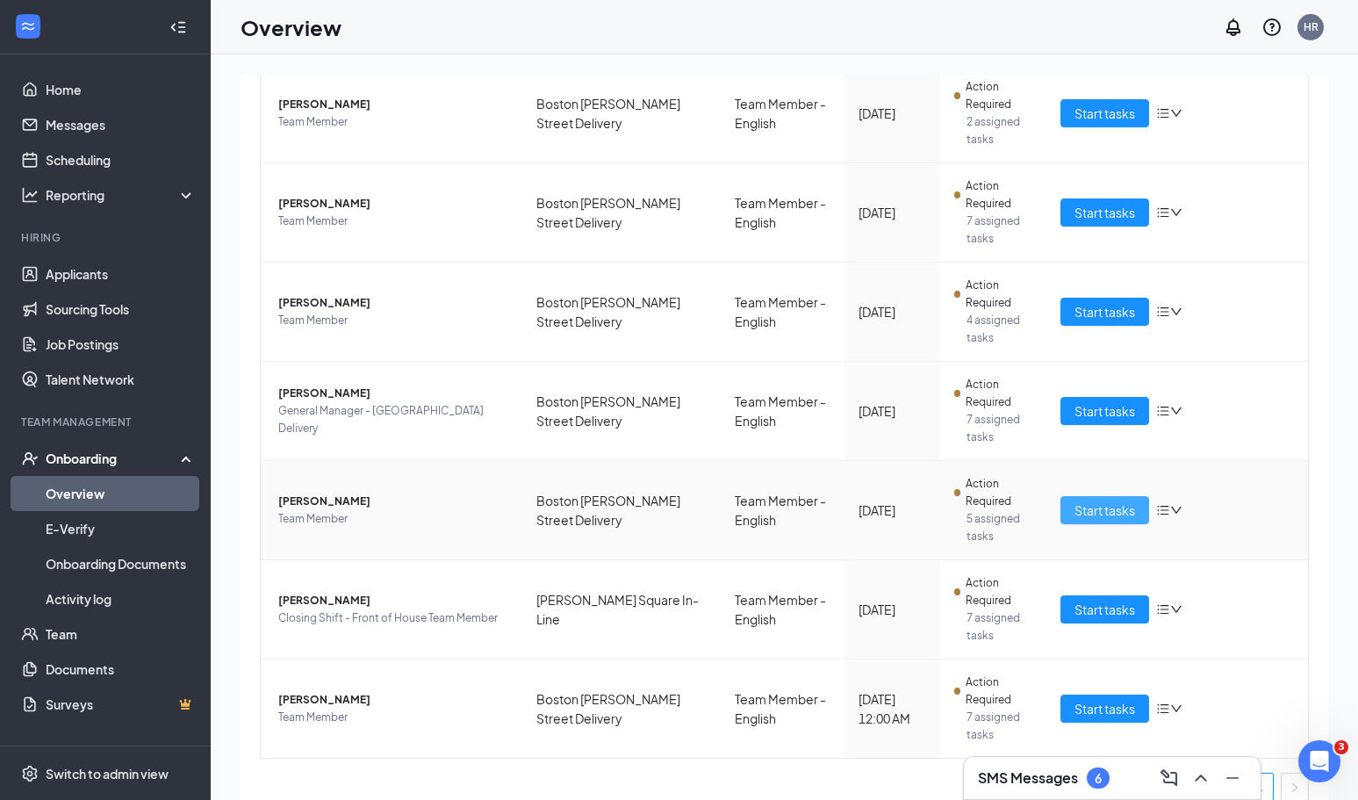
click at [1104, 501] on span "Start tasks" at bounding box center [1105, 510] width 61 height 19
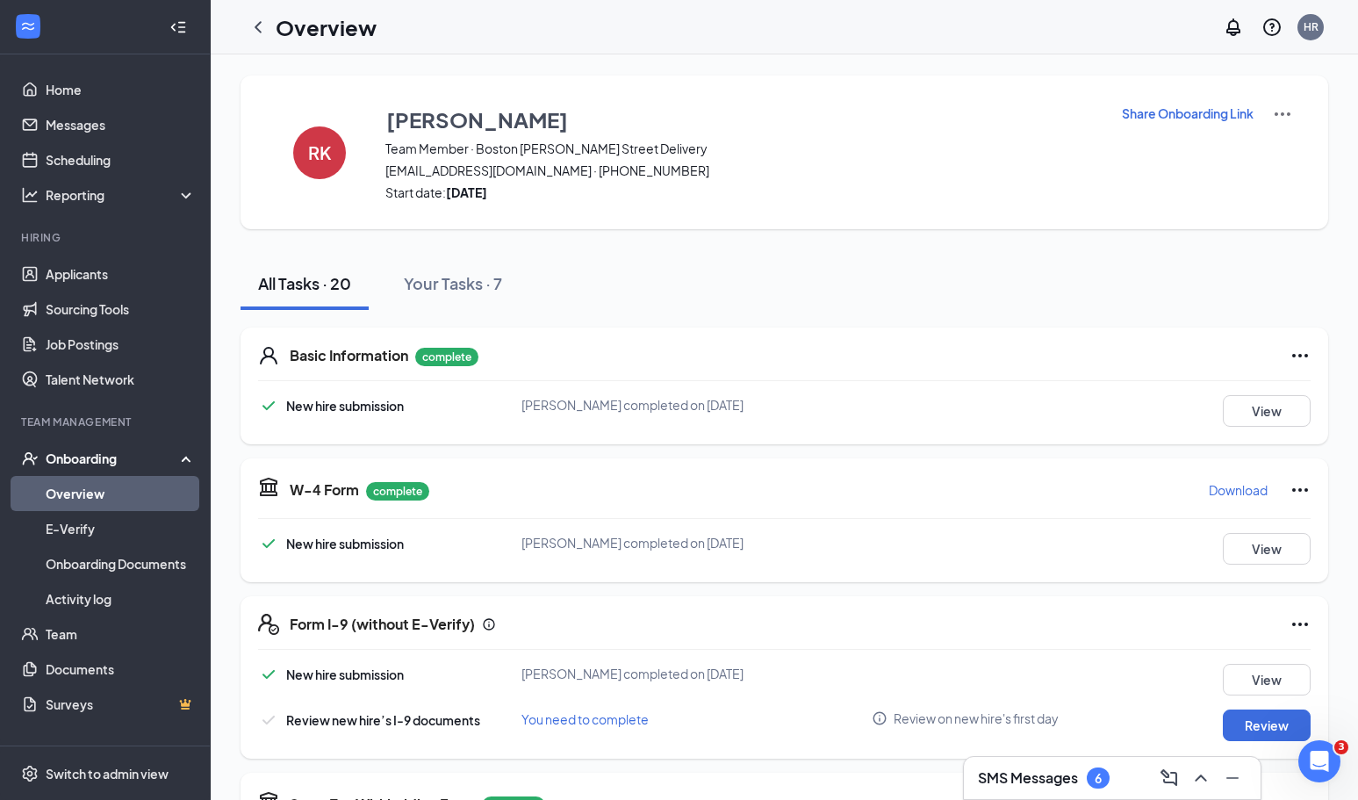
click at [140, 486] on link "Overview" at bounding box center [121, 493] width 150 height 35
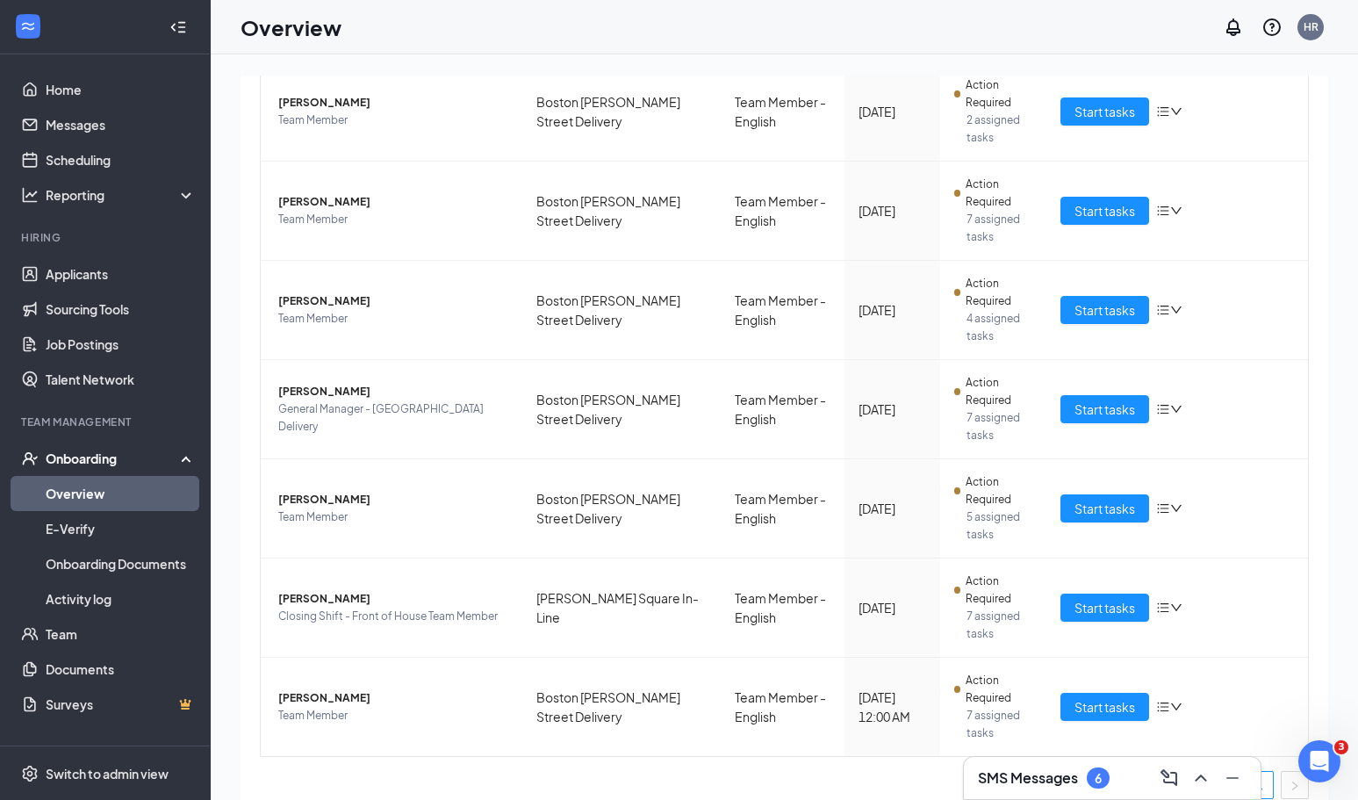
scroll to position [549, 0]
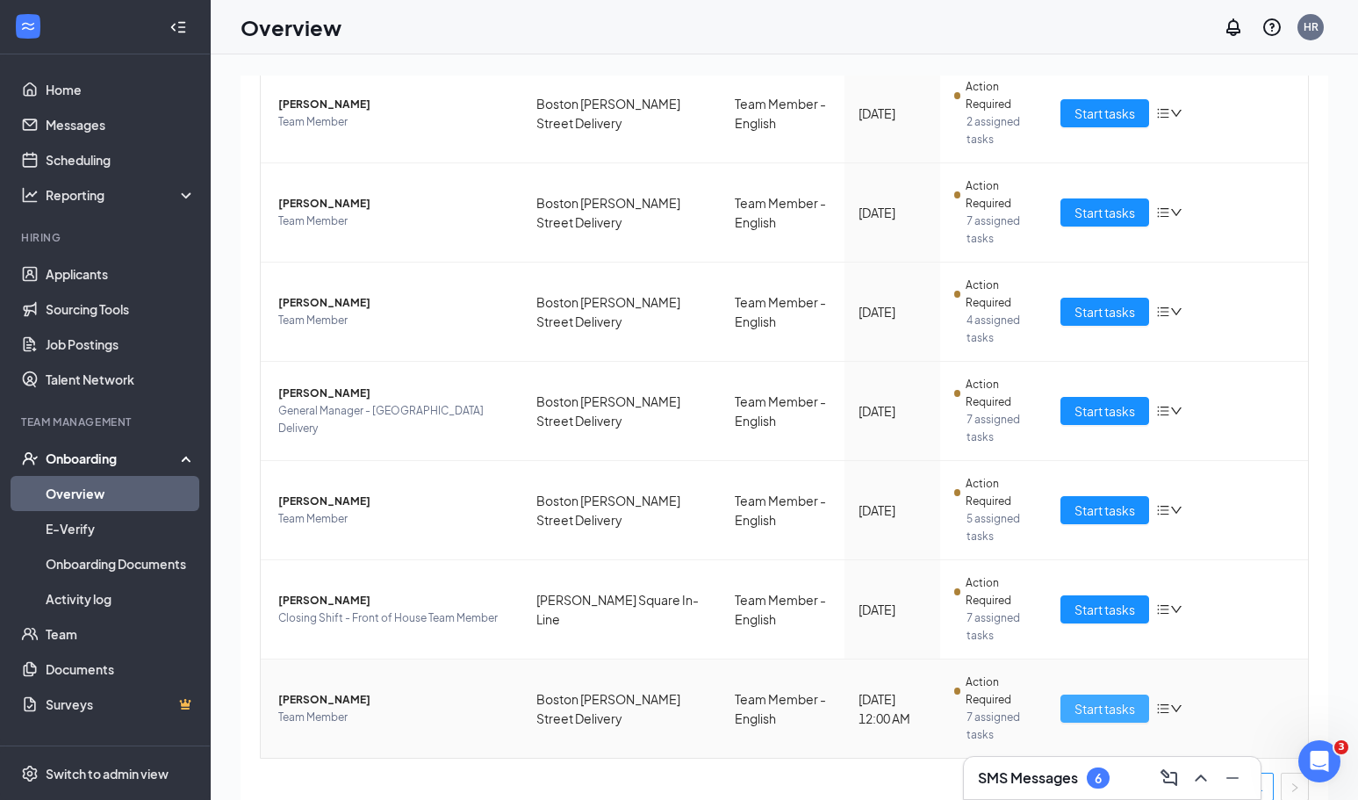
click at [1127, 699] on span "Start tasks" at bounding box center [1105, 708] width 61 height 19
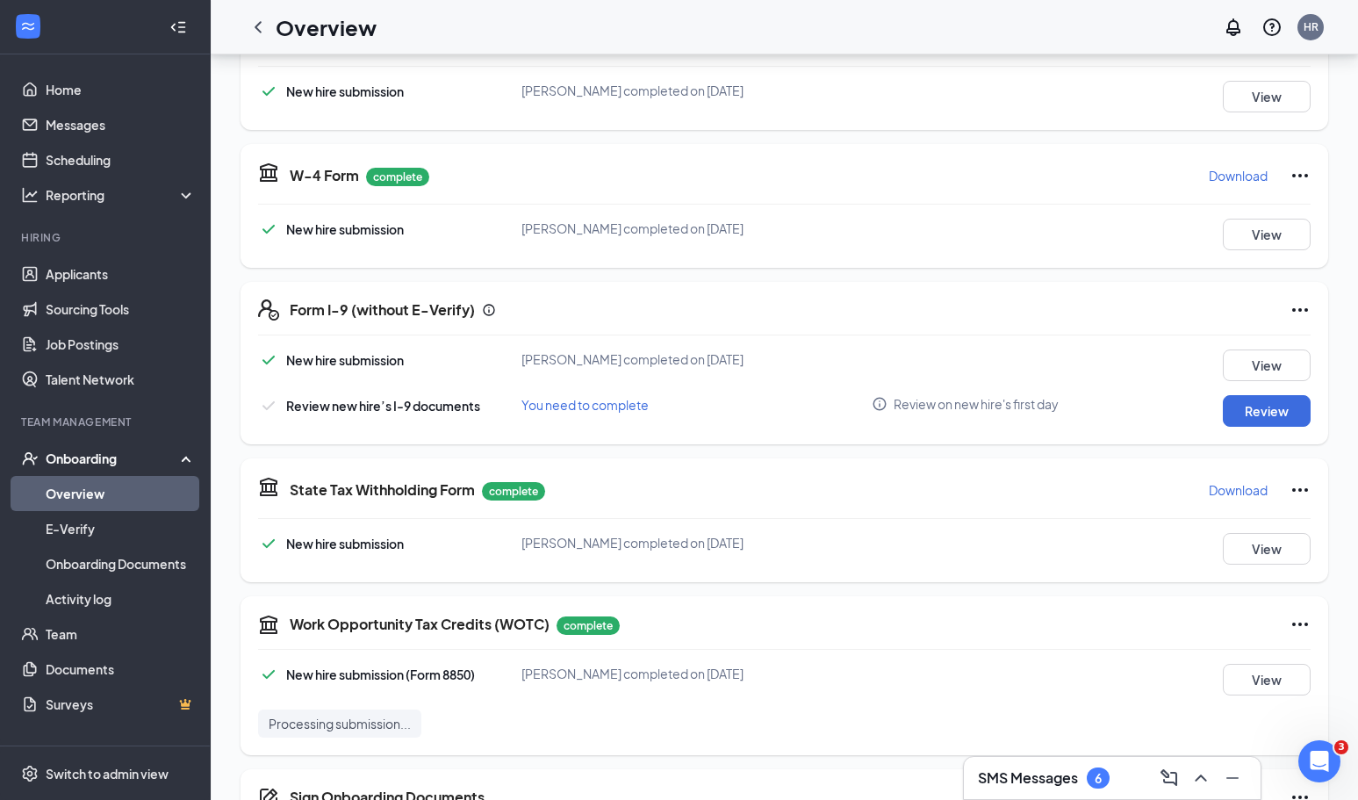
scroll to position [312, 0]
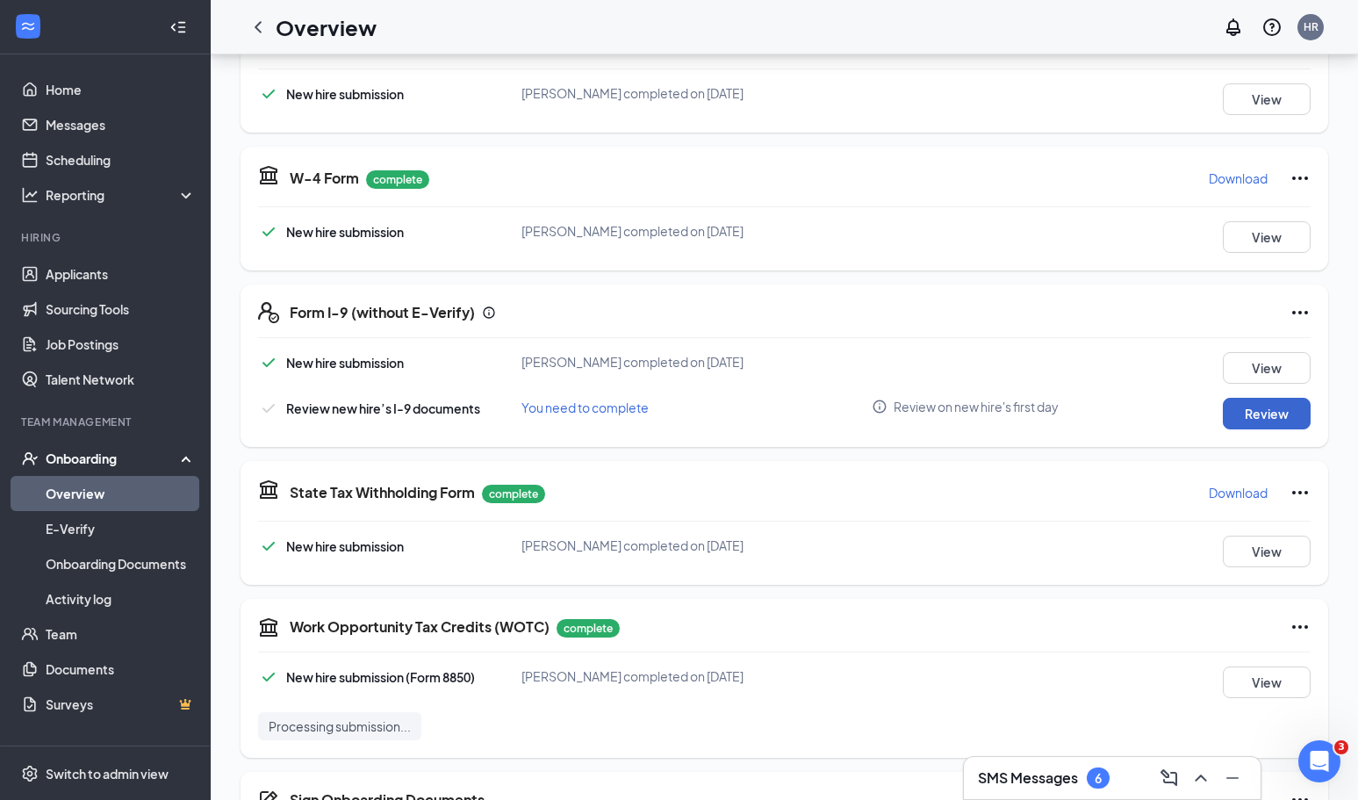
click at [1262, 415] on button "Review" at bounding box center [1267, 414] width 88 height 32
type input "[DATE]"
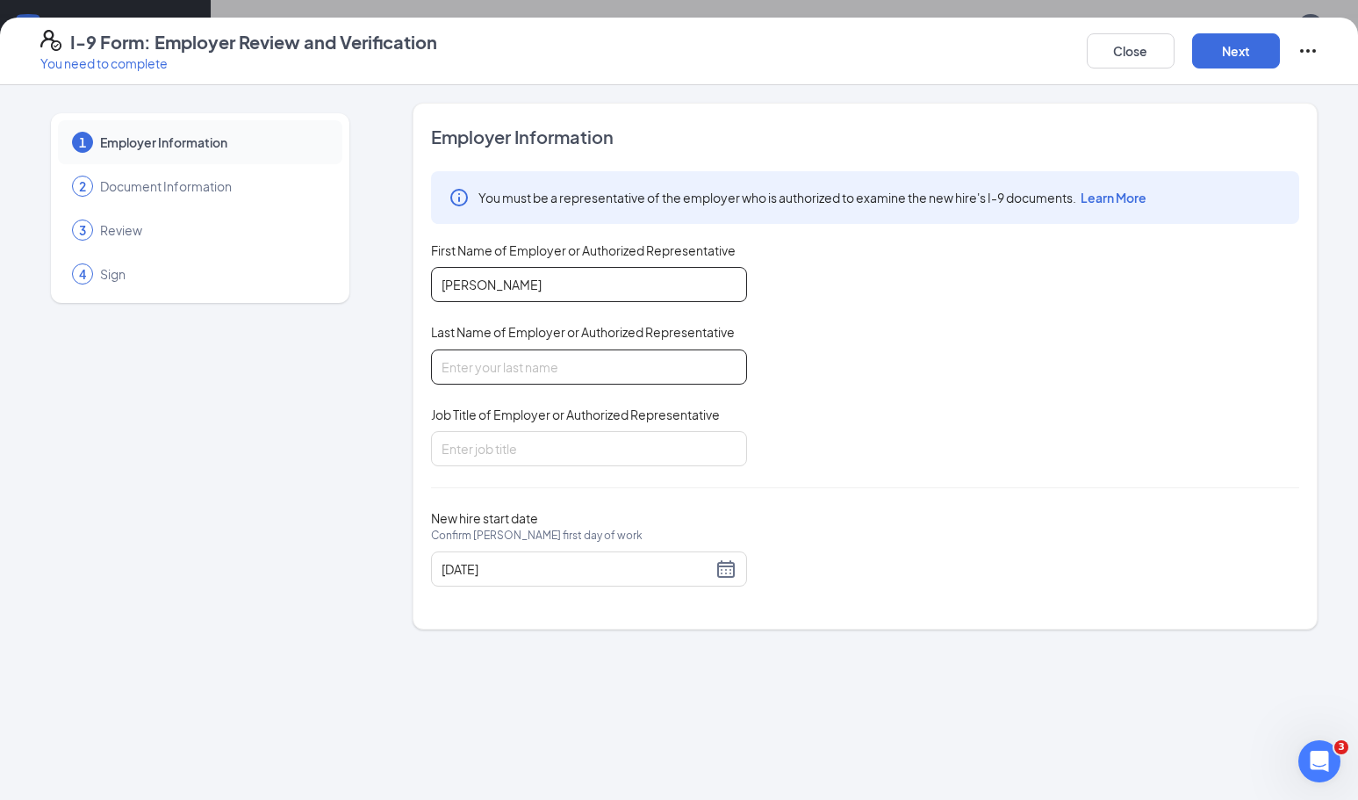
type input "[PERSON_NAME]"
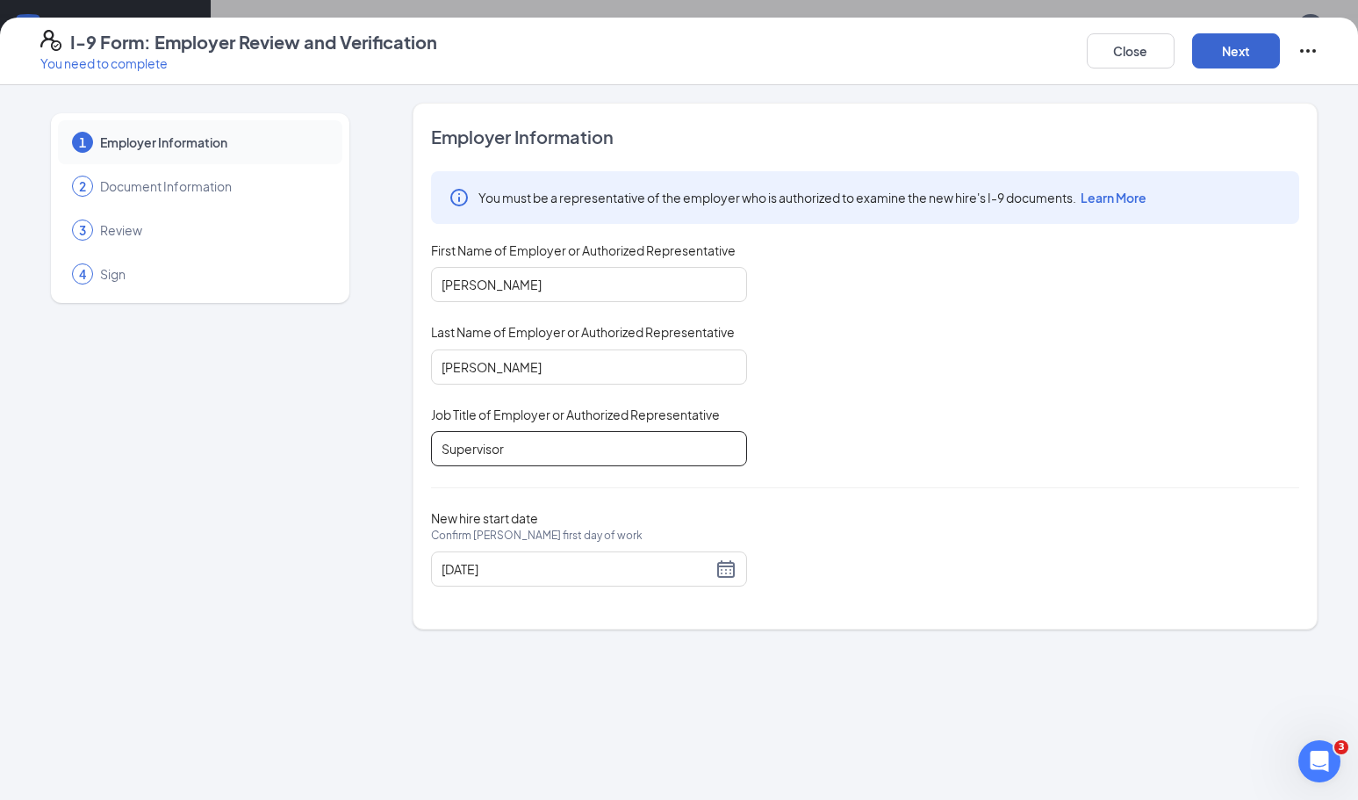
type input "Supervisor"
click at [1221, 60] on button "Next" at bounding box center [1236, 50] width 88 height 35
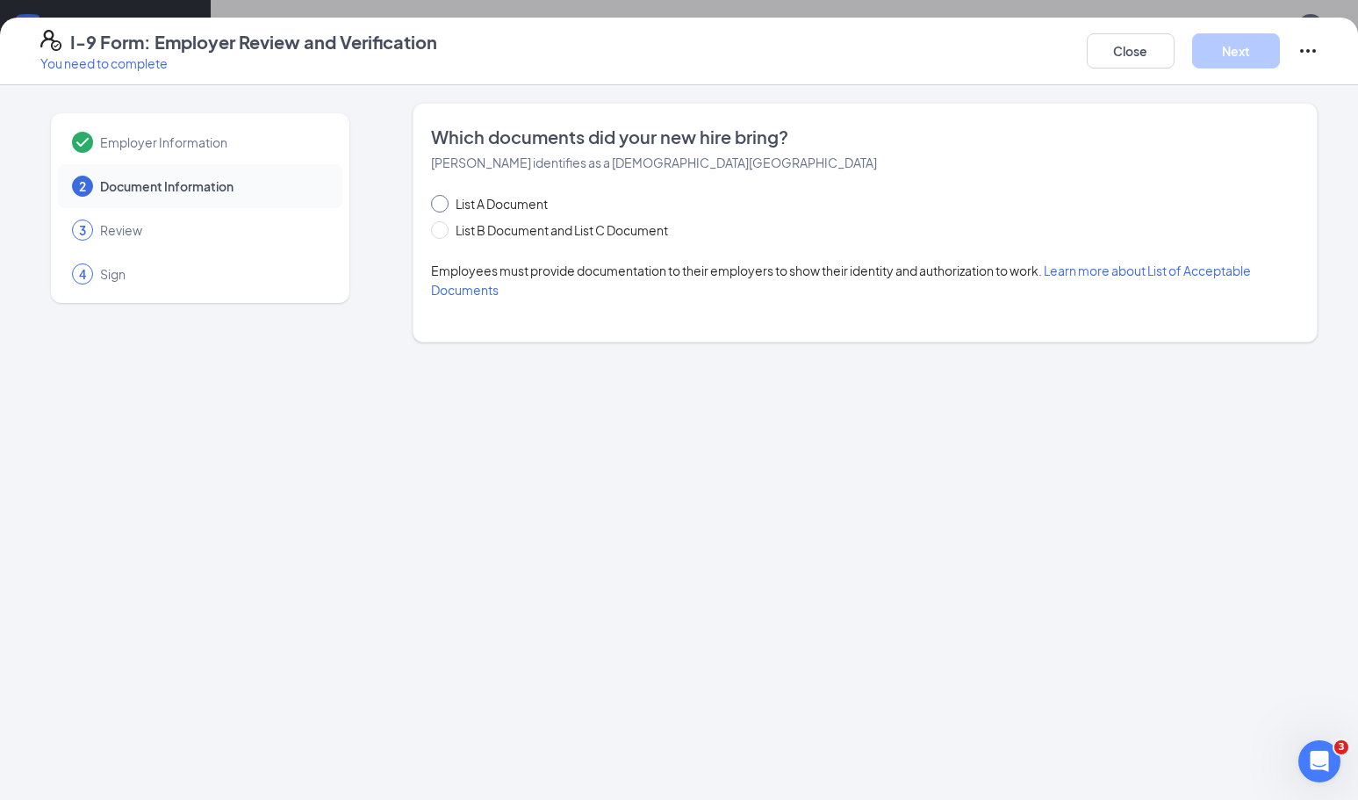
click at [443, 203] on input "List A Document" at bounding box center [437, 201] width 12 height 12
radio input "true"
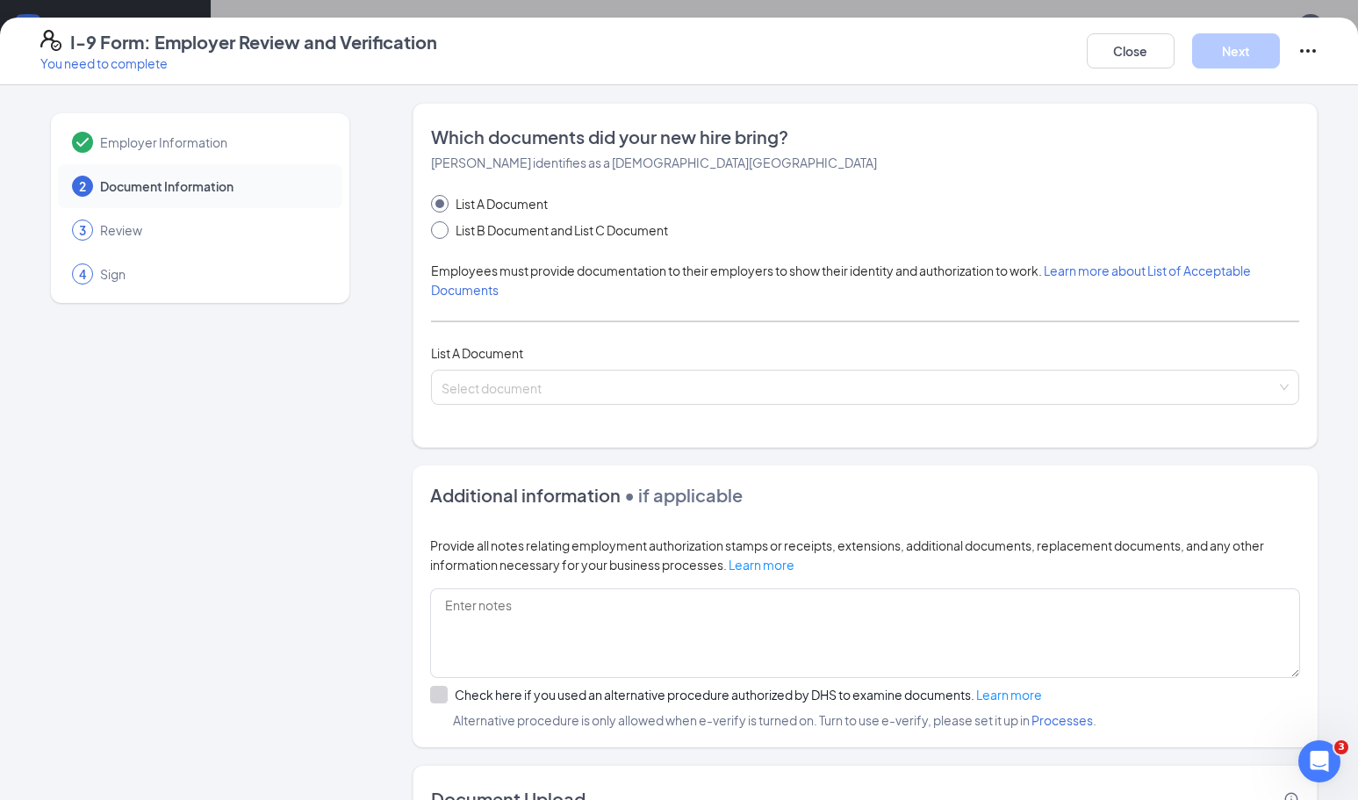
click at [440, 236] on span at bounding box center [440, 230] width 18 height 18
click at [440, 234] on input "List B Document and List C Document" at bounding box center [437, 227] width 12 height 12
radio input "true"
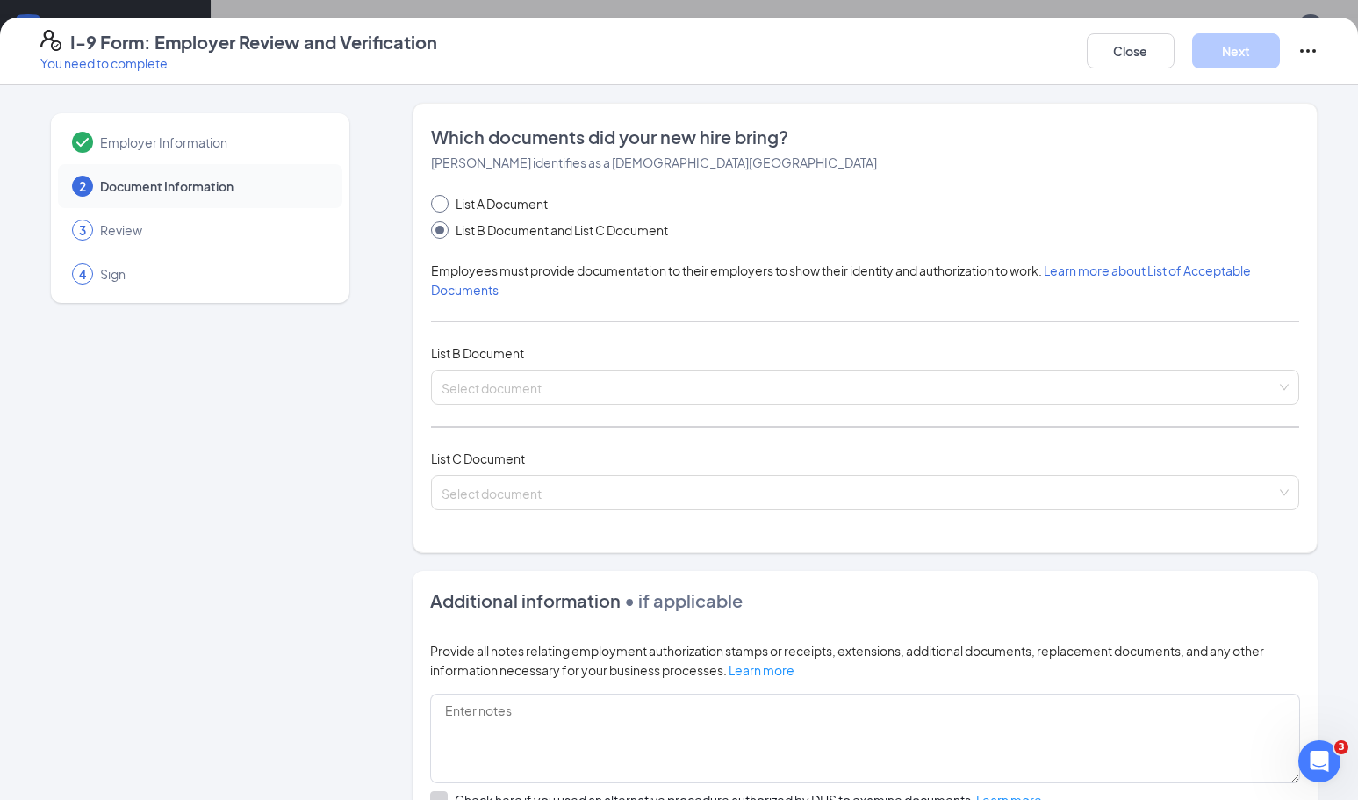
click at [443, 204] on input "List A Document" at bounding box center [437, 201] width 12 height 12
radio input "true"
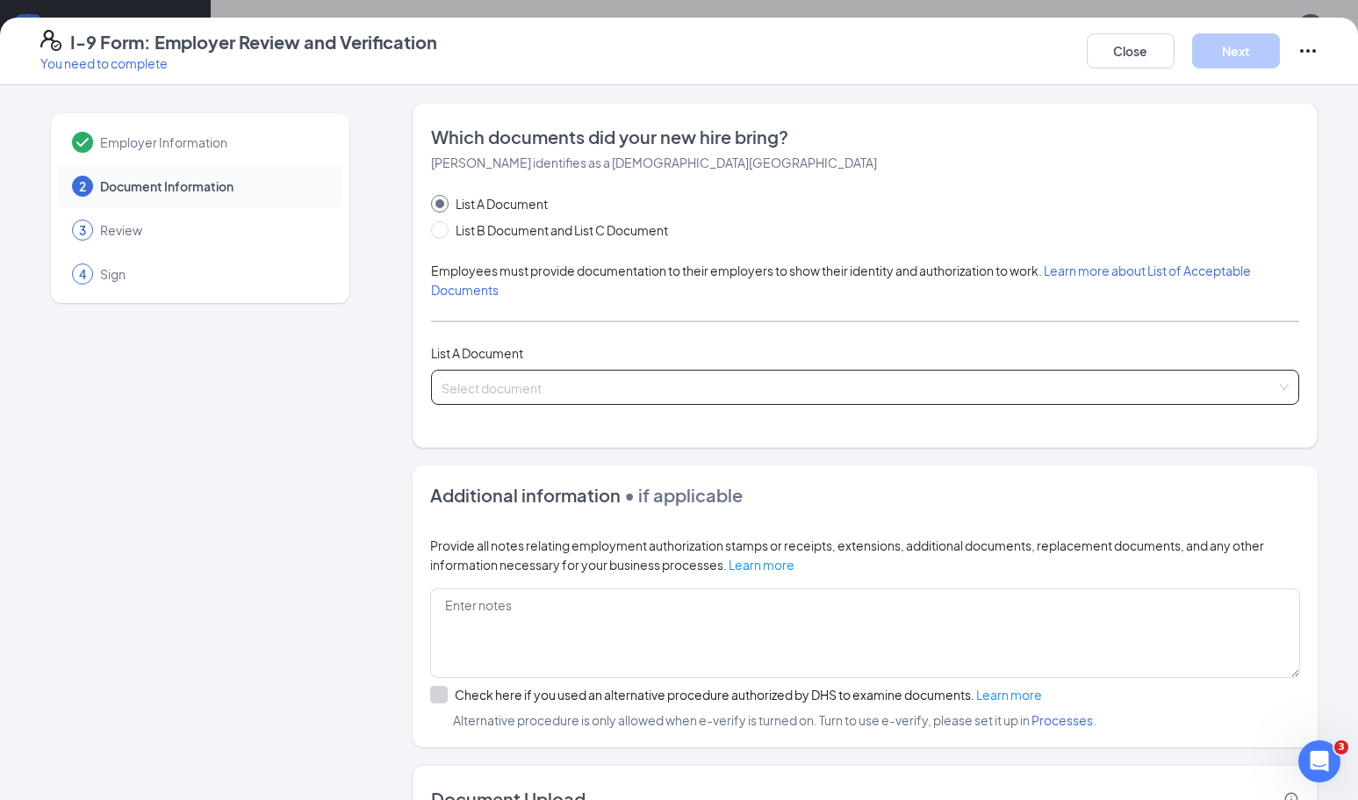
click at [548, 397] on span at bounding box center [859, 387] width 835 height 33
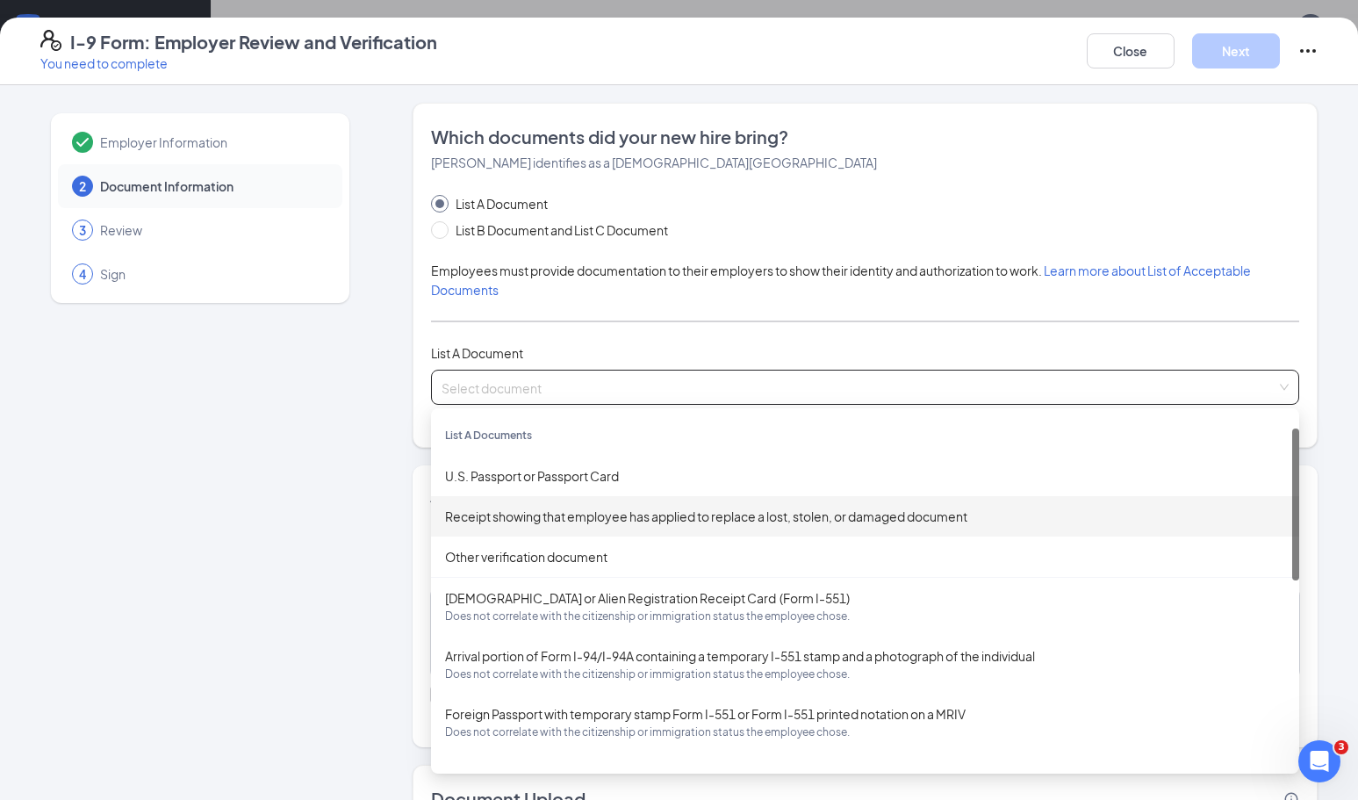
scroll to position [31, 0]
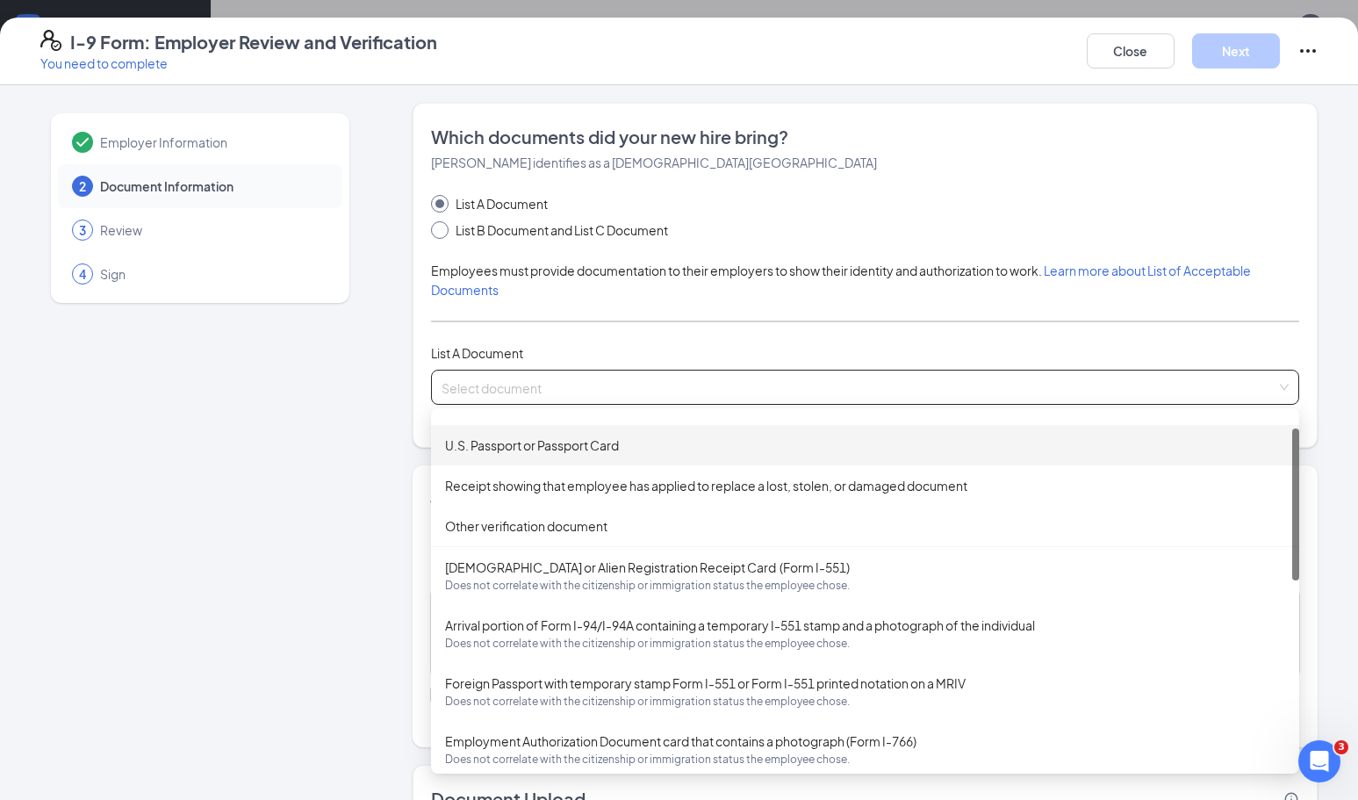
click at [446, 231] on span at bounding box center [440, 230] width 18 height 18
click at [443, 231] on input "List B Document and List C Document" at bounding box center [437, 227] width 12 height 12
radio input "true"
radio input "false"
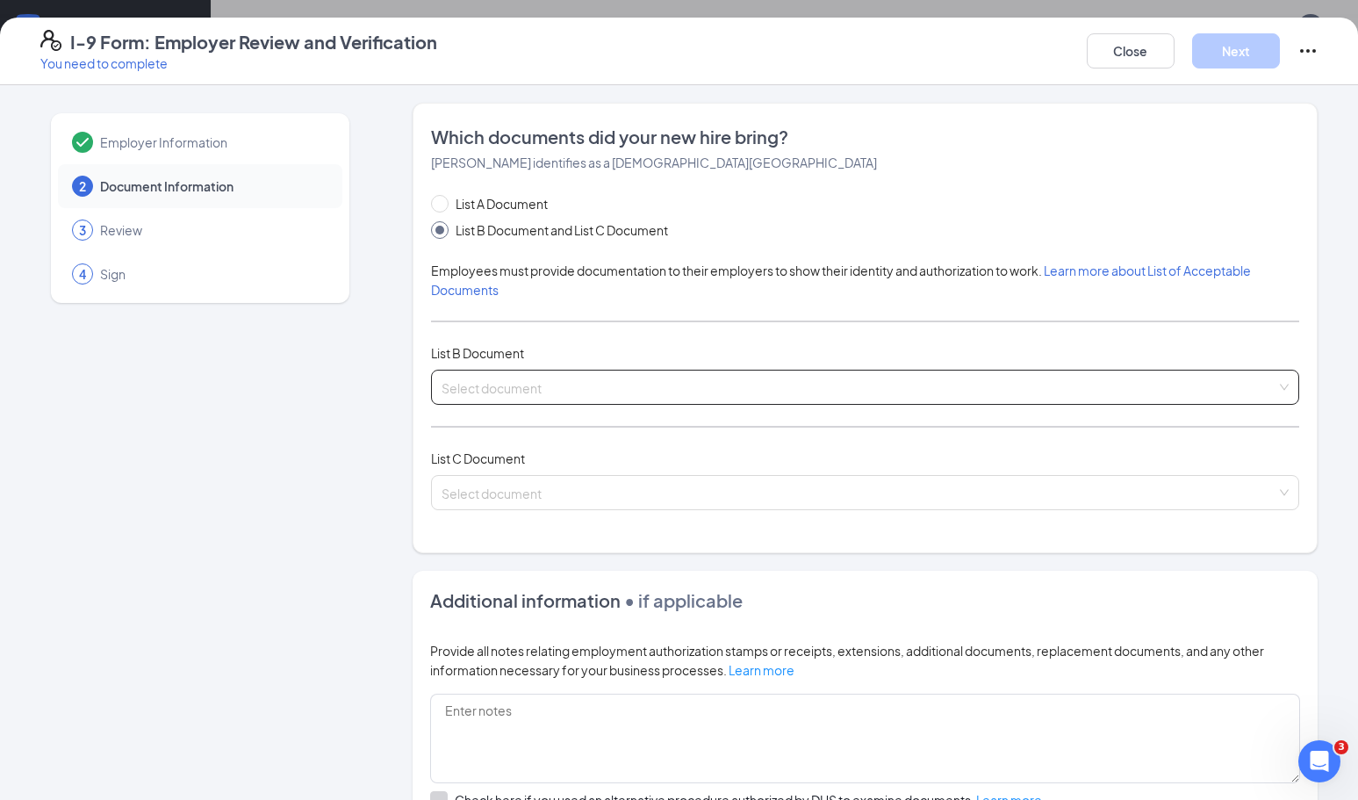
click at [606, 393] on input "search" at bounding box center [859, 384] width 835 height 26
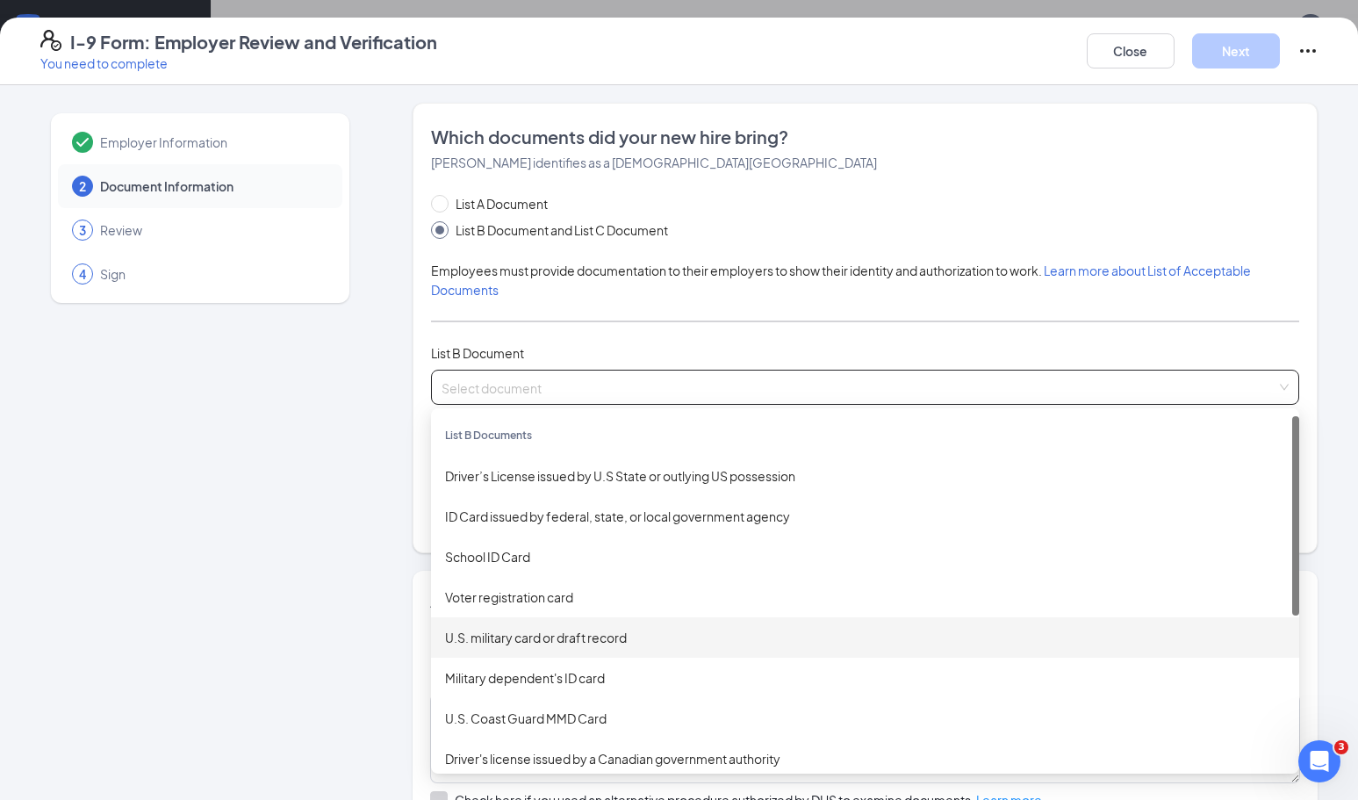
scroll to position [4, 0]
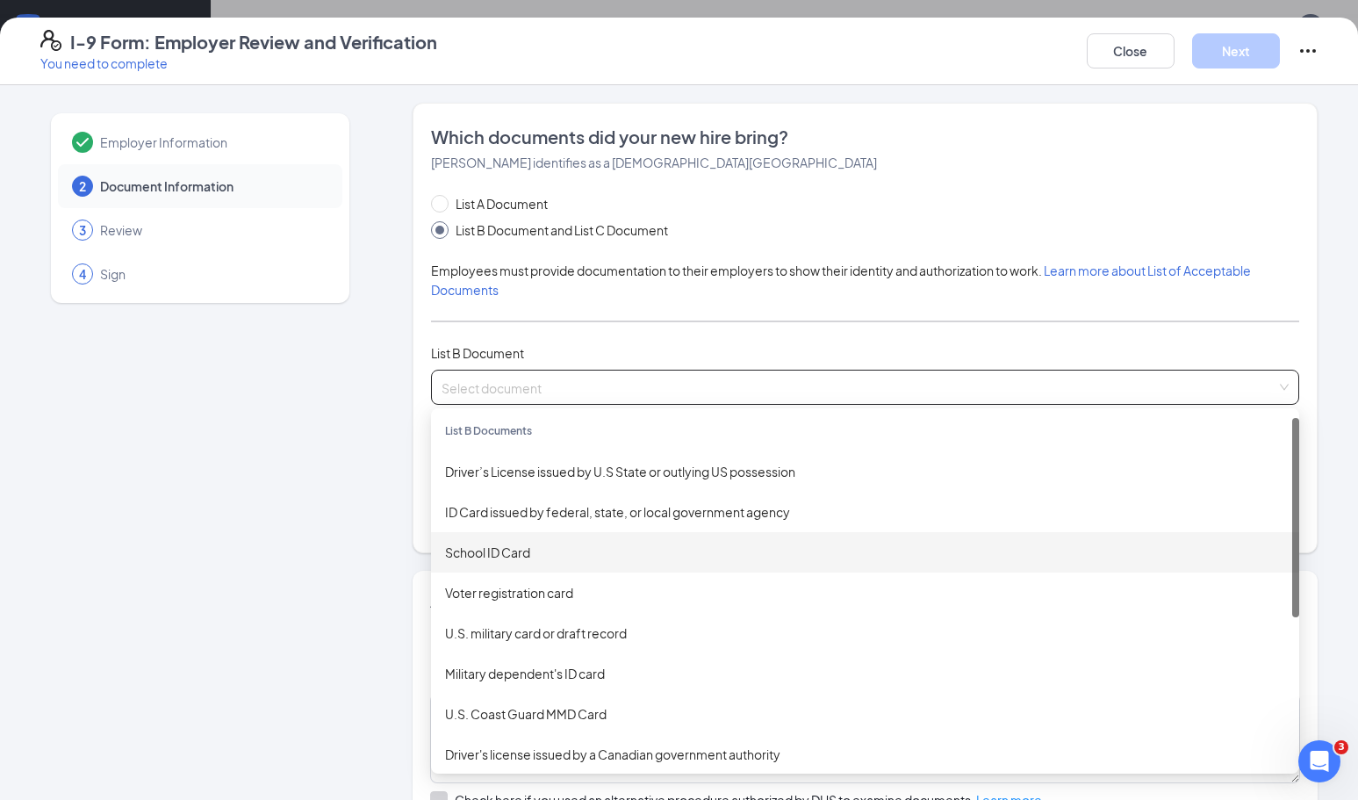
click at [531, 553] on div "School ID Card" at bounding box center [865, 552] width 840 height 19
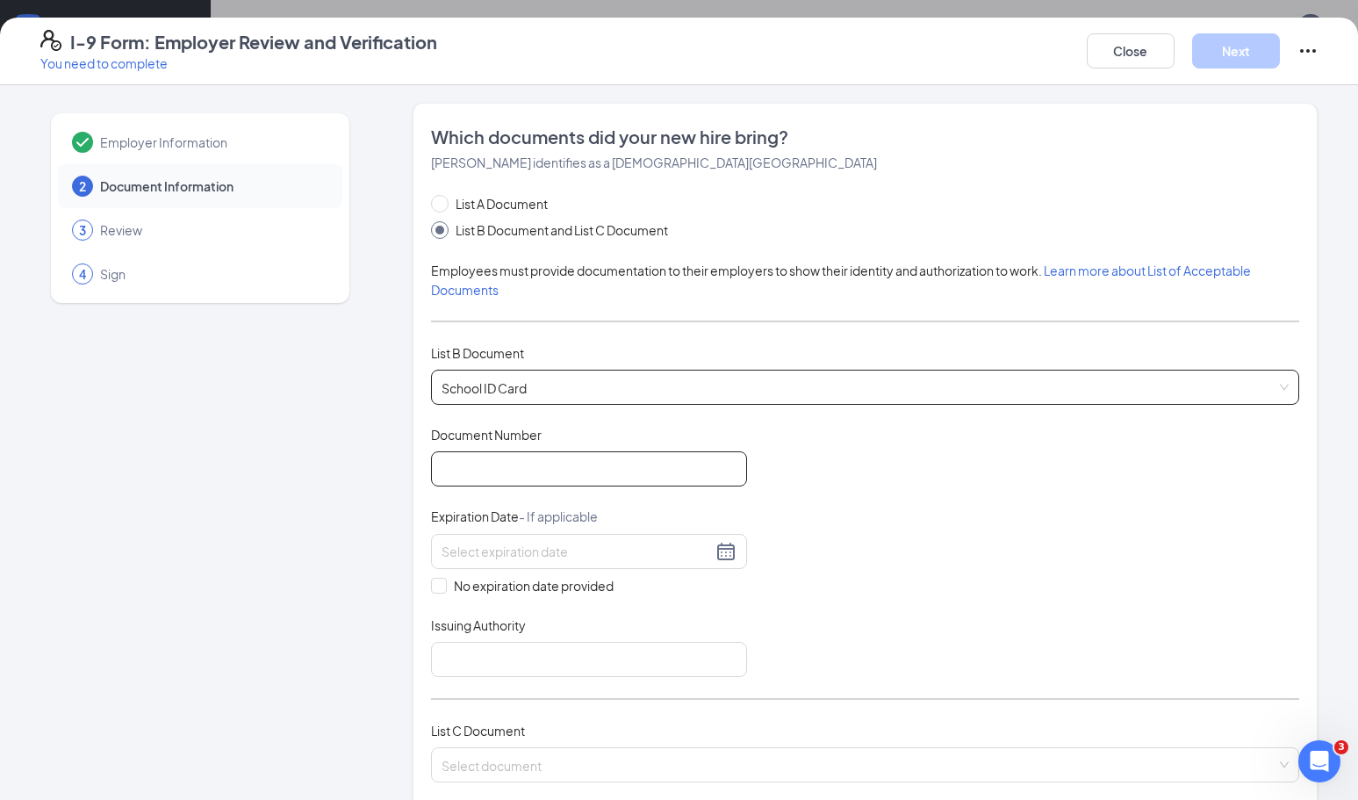
click at [536, 471] on input "Document Number" at bounding box center [589, 468] width 316 height 35
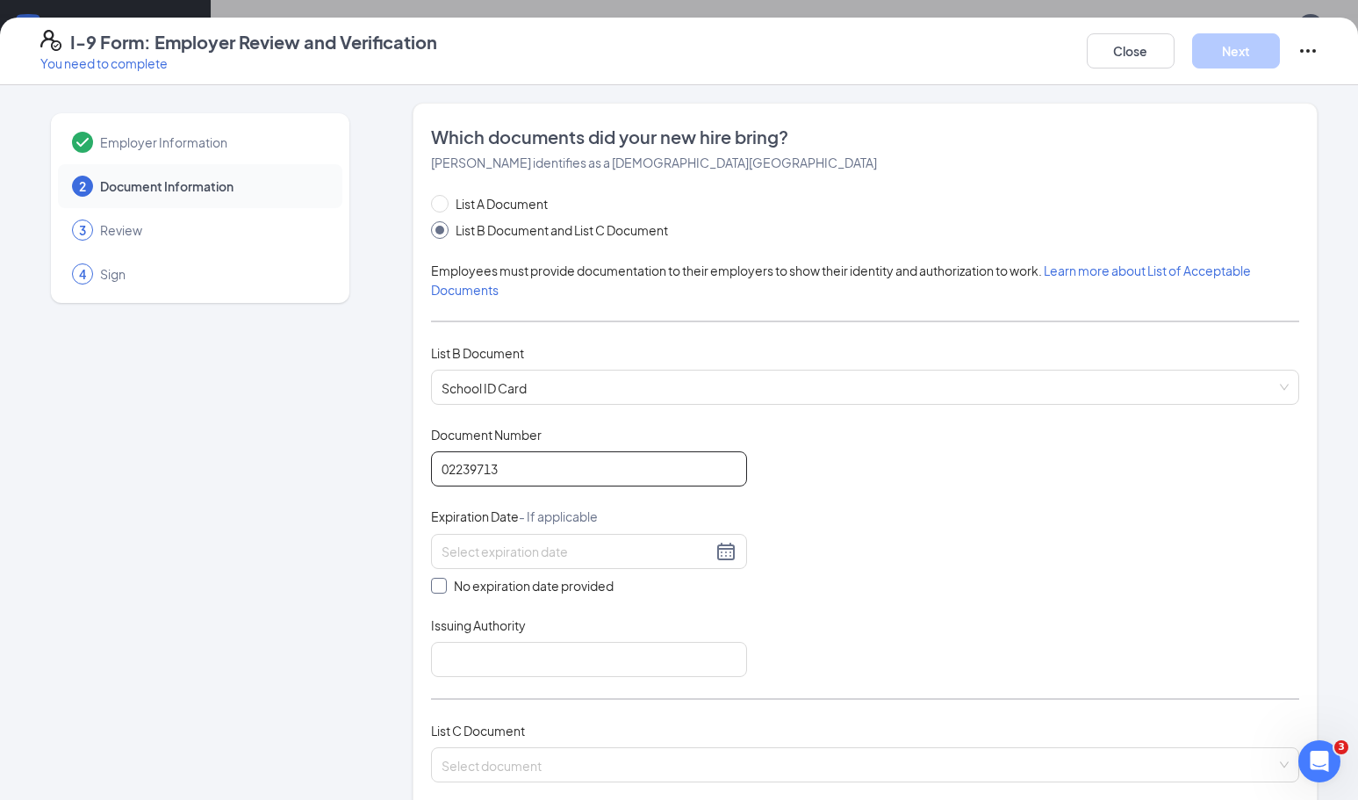
type input "02239713"
click at [439, 583] on input "No expiration date provided" at bounding box center [437, 584] width 12 height 12
checkbox input "true"
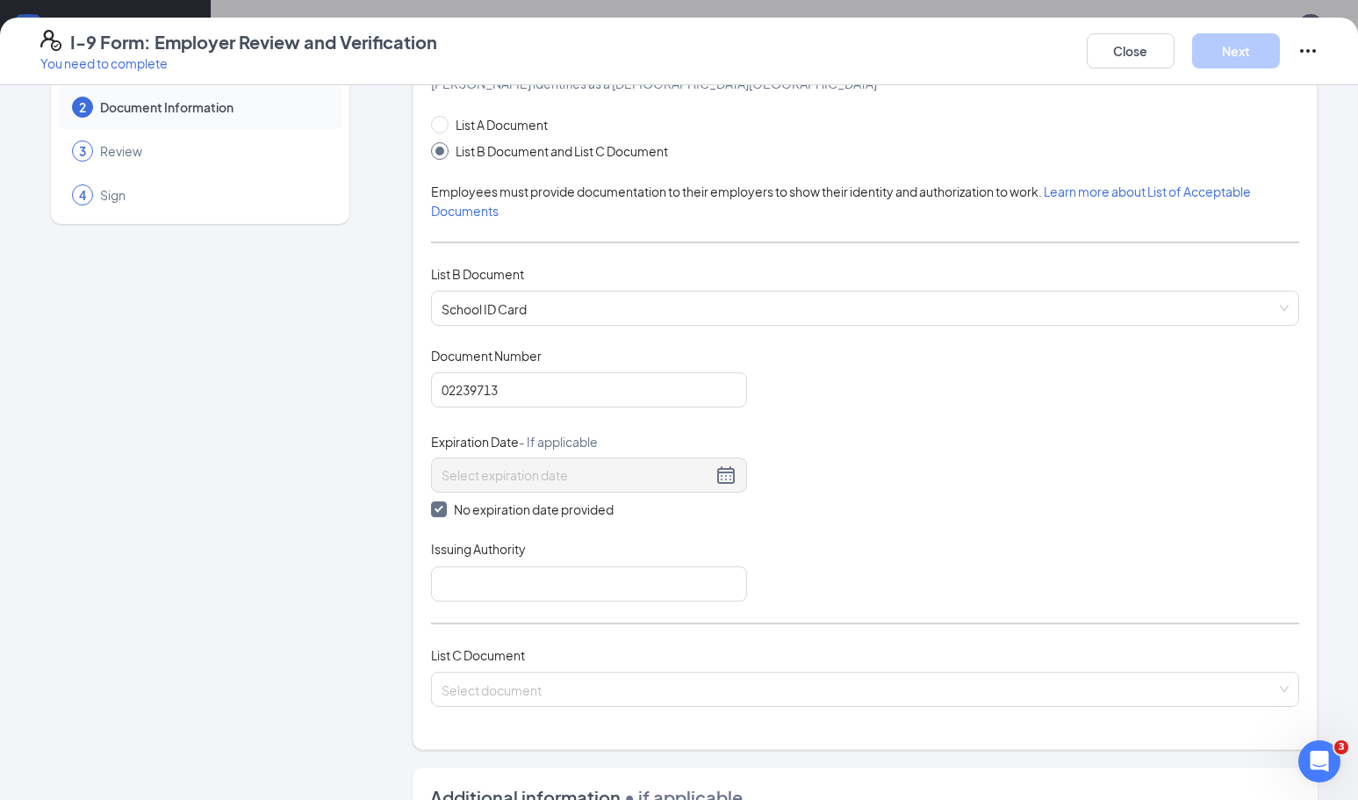
scroll to position [100, 0]
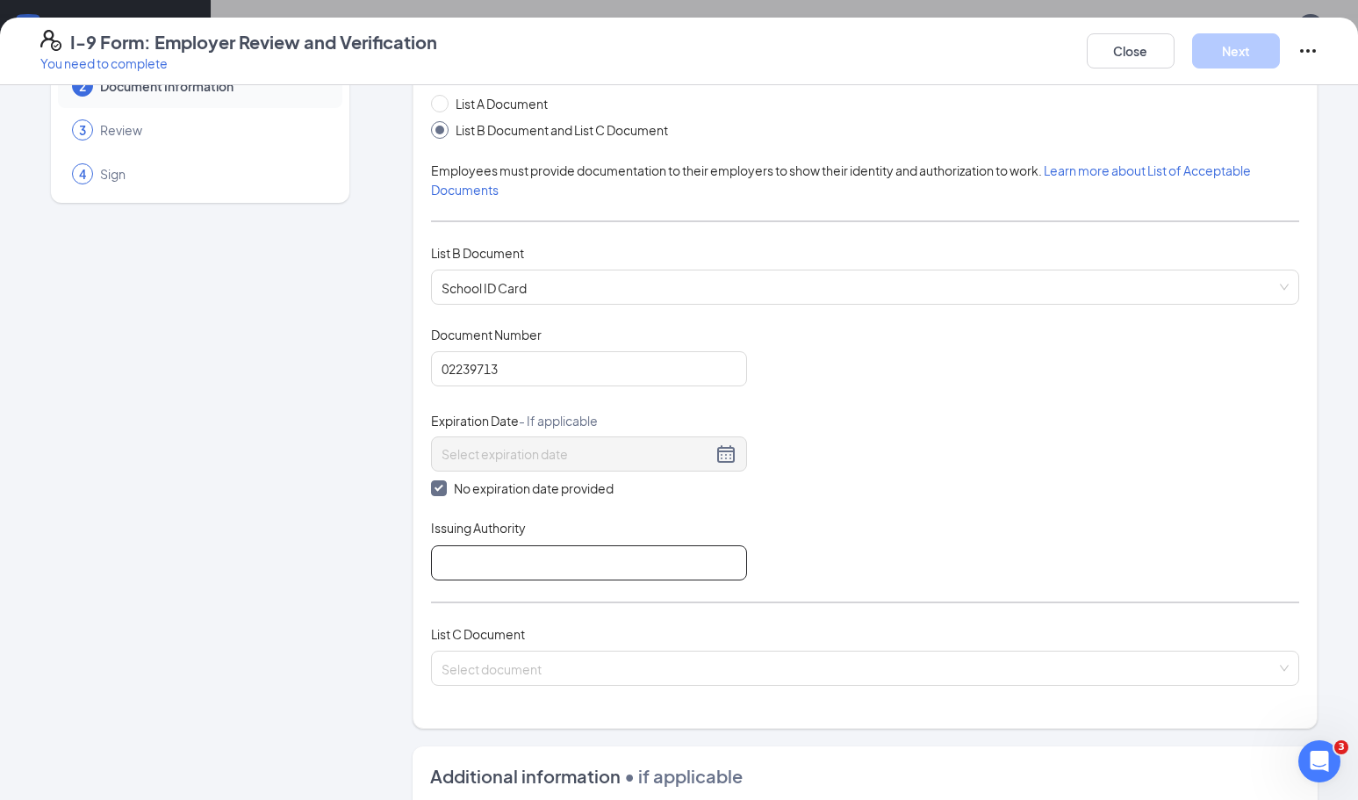
click at [580, 545] on input "Issuing Authority" at bounding box center [589, 562] width 316 height 35
type input "UMass Boston"
click at [753, 512] on div "Document Title School ID Card Document Number 02239713 Expiration Date - If app…" at bounding box center [865, 453] width 868 height 255
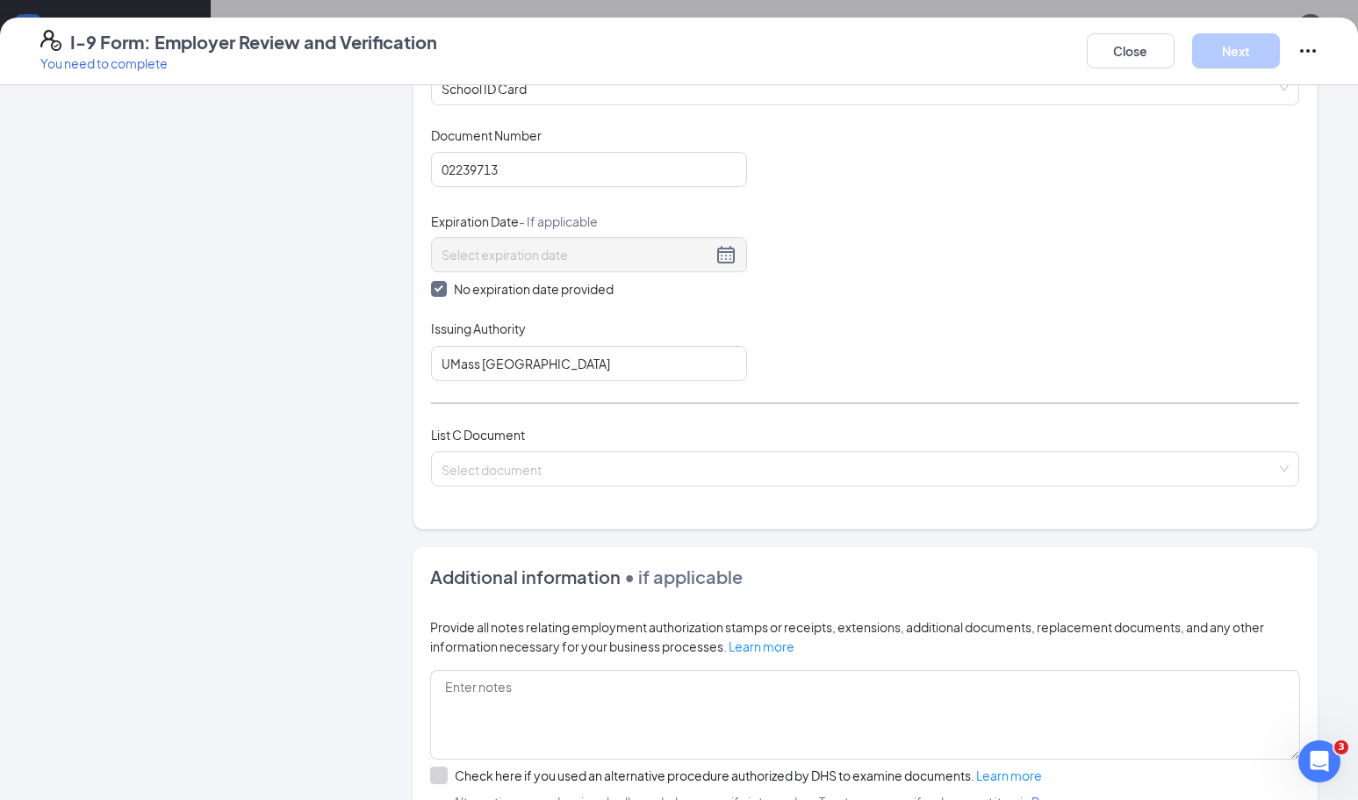
scroll to position [301, 0]
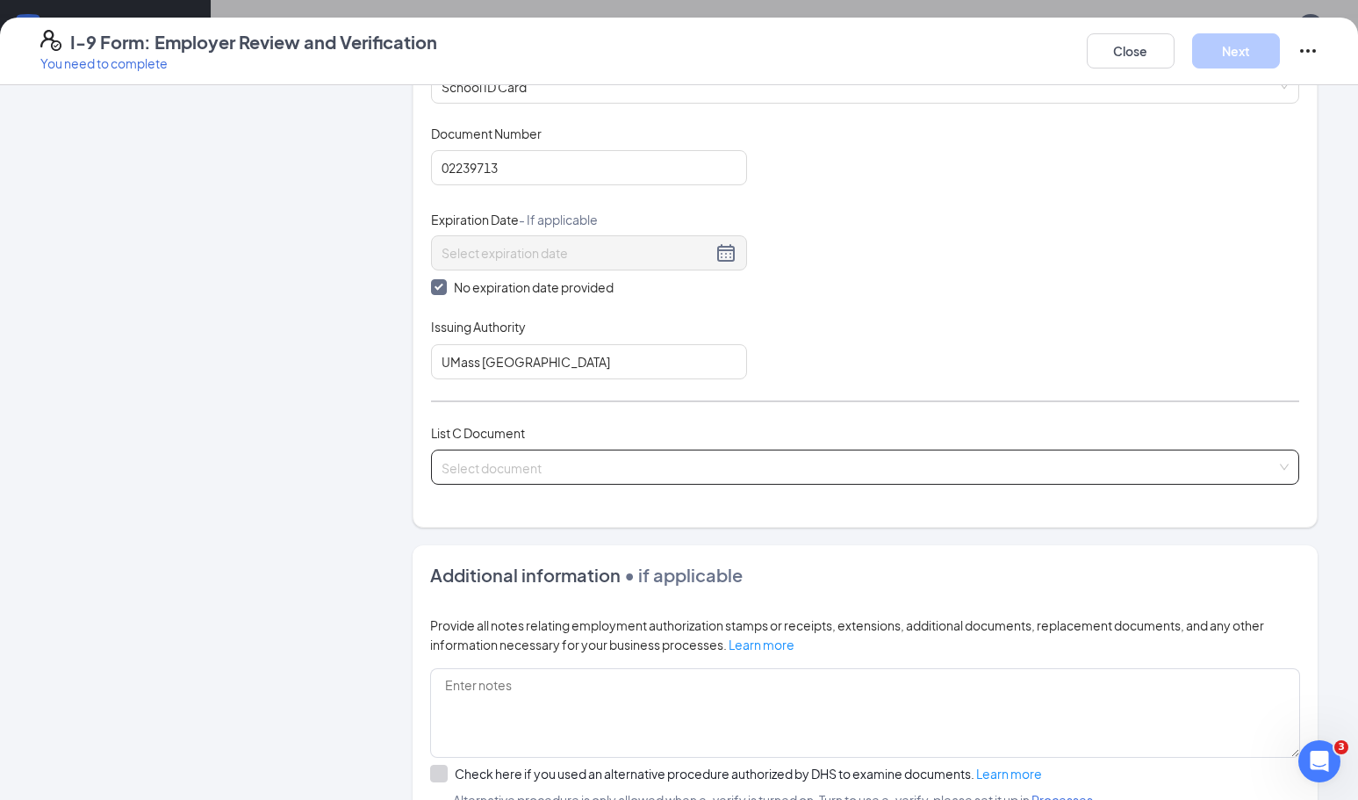
click at [681, 469] on input "search" at bounding box center [859, 463] width 835 height 26
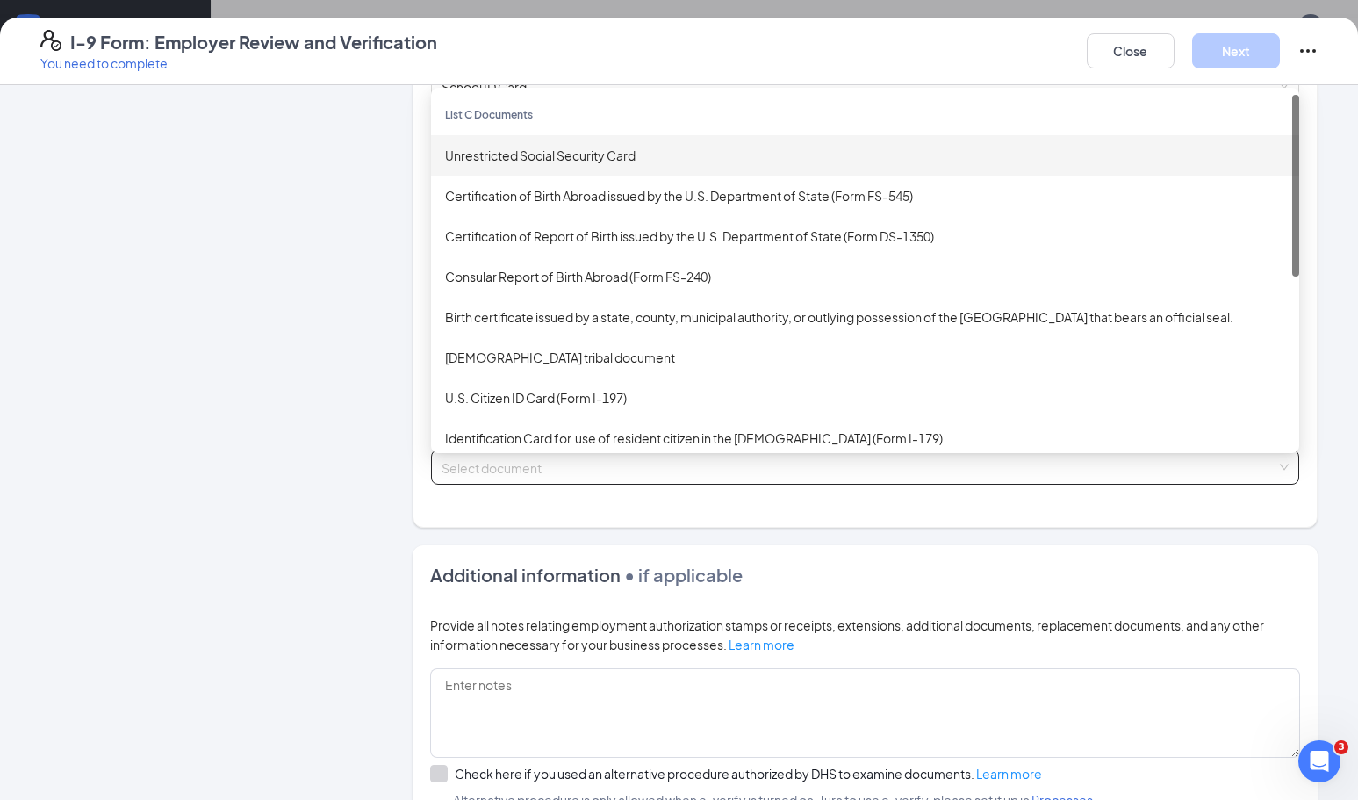
click at [628, 146] on div "Unrestricted Social Security Card" at bounding box center [865, 155] width 840 height 19
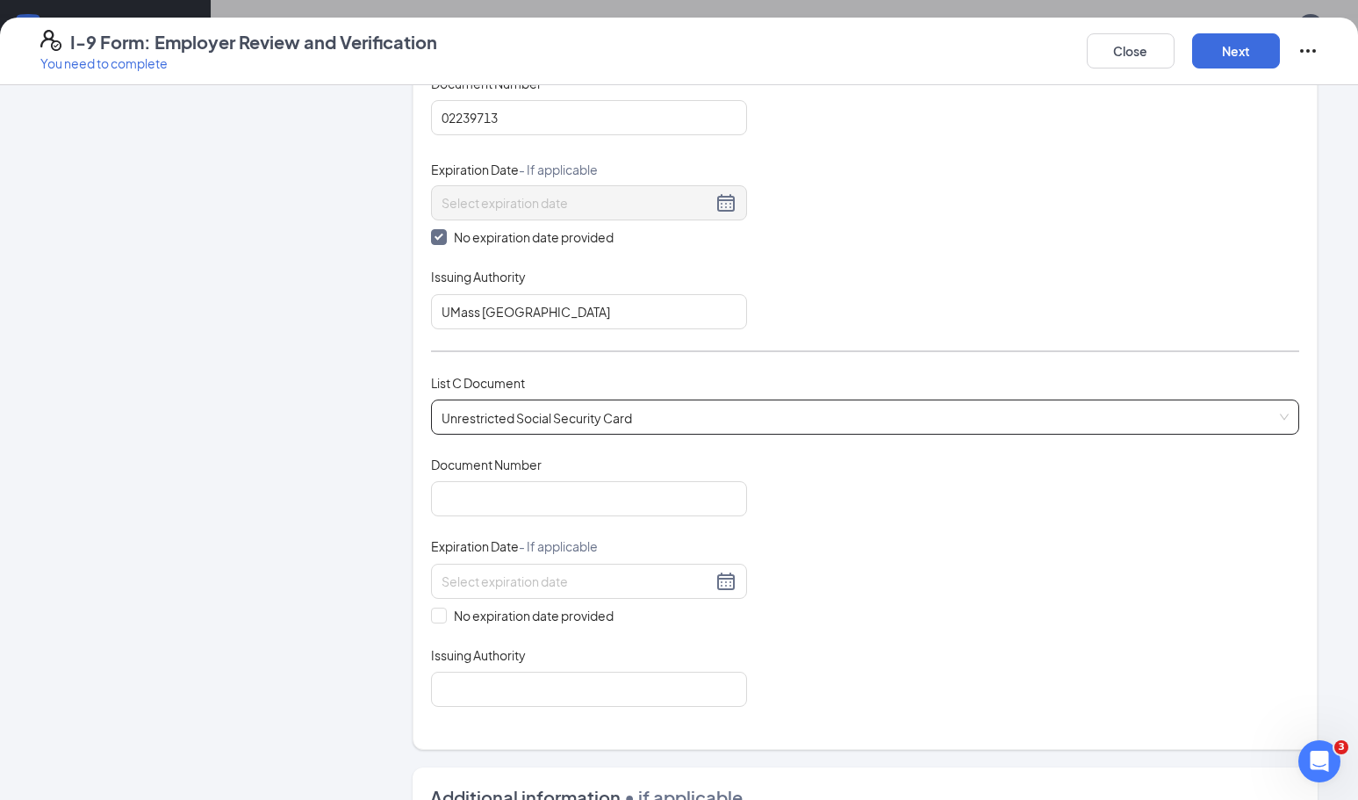
scroll to position [357, 0]
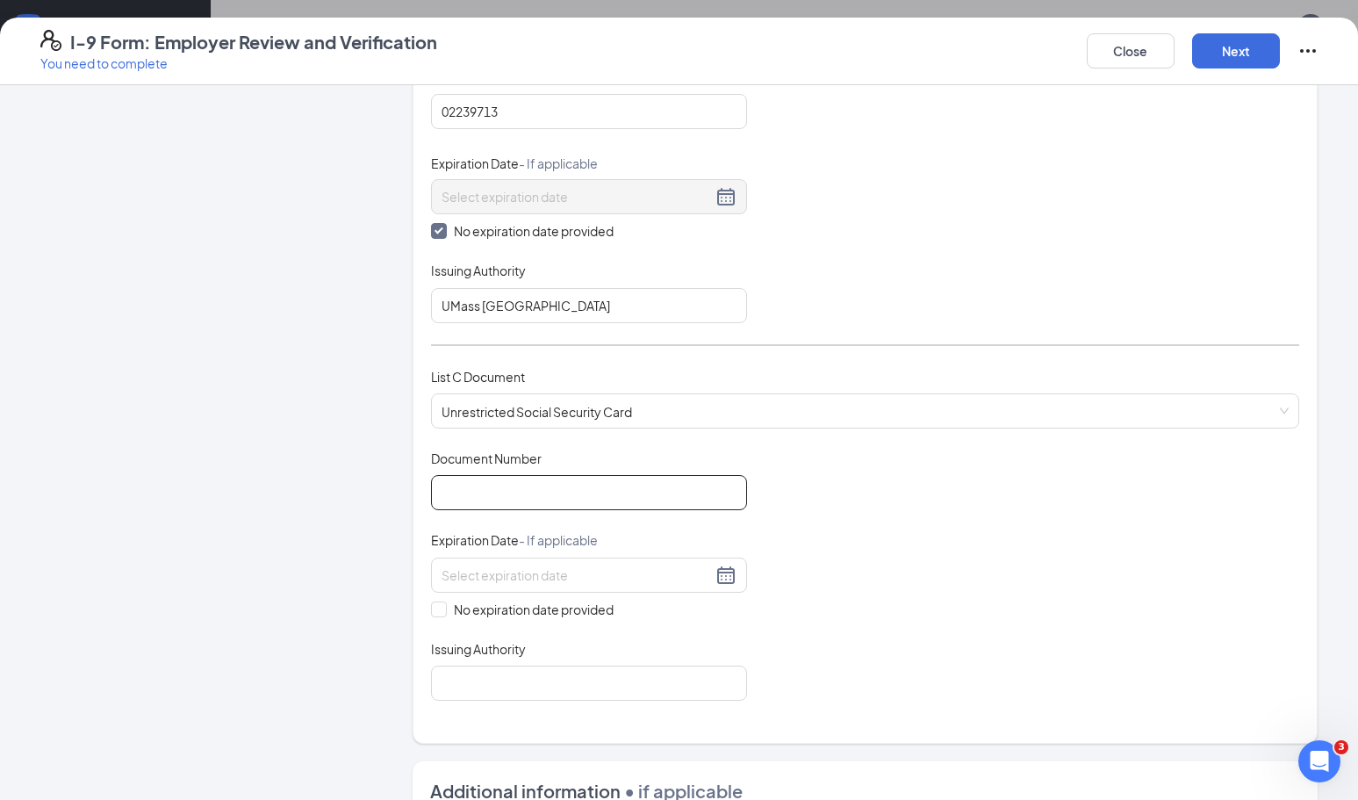
click at [580, 485] on input "Document Number" at bounding box center [589, 492] width 316 height 35
type input "021907813"
click at [441, 603] on input "No expiration date provided" at bounding box center [437, 607] width 12 height 12
checkbox input "true"
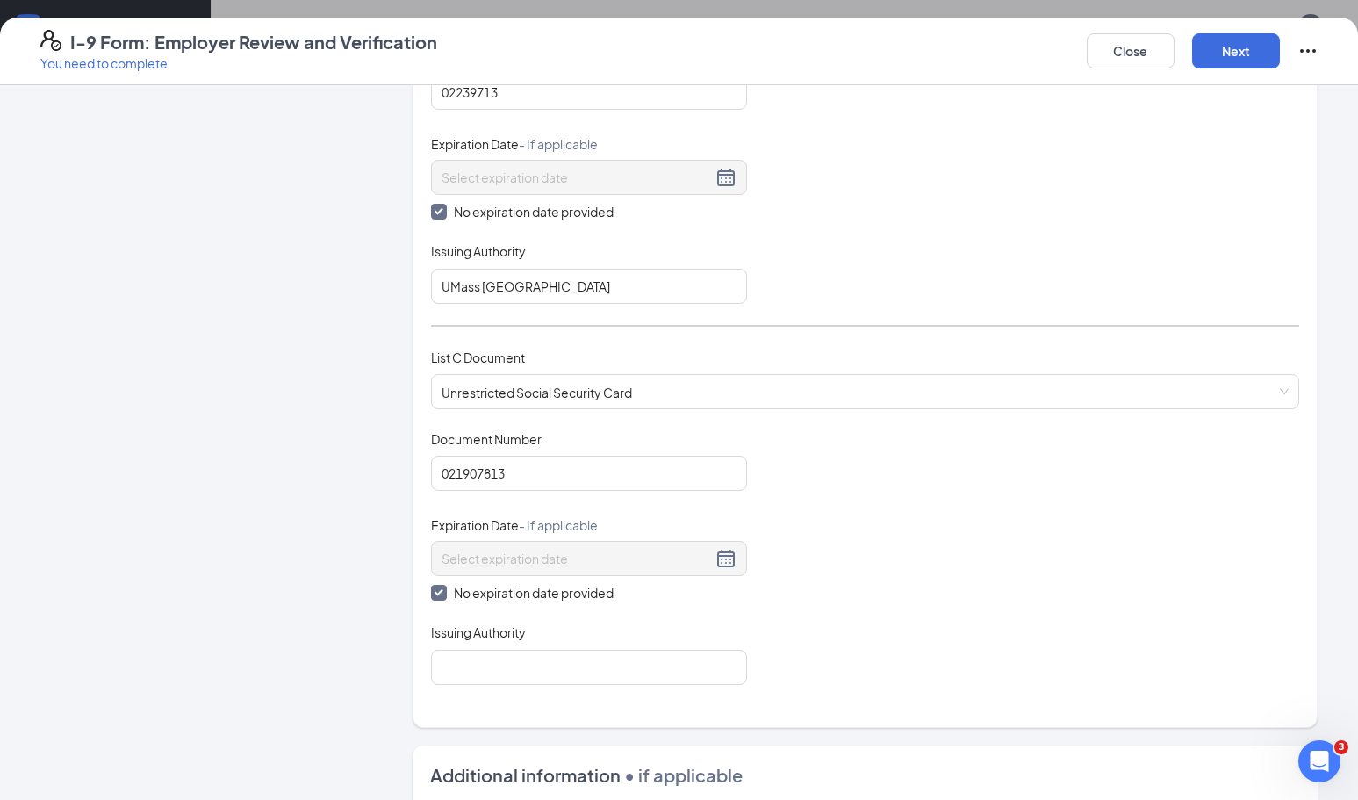
scroll to position [399, 0]
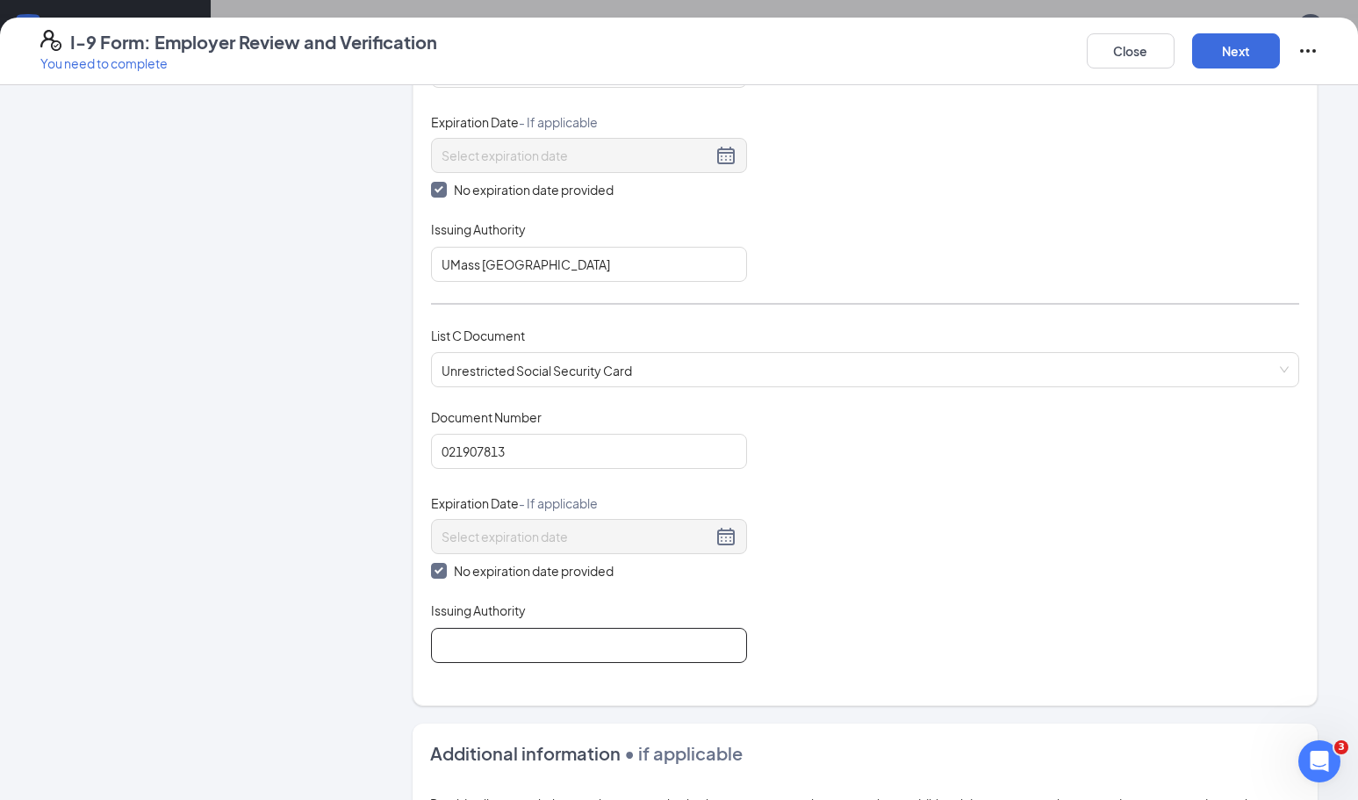
click at [529, 657] on input "Issuing Authority" at bounding box center [589, 645] width 316 height 35
type input "Social Security Administration"
click at [738, 585] on div "Document Title Unrestricted Social Security Card Document Number 021907813 Expi…" at bounding box center [865, 535] width 868 height 255
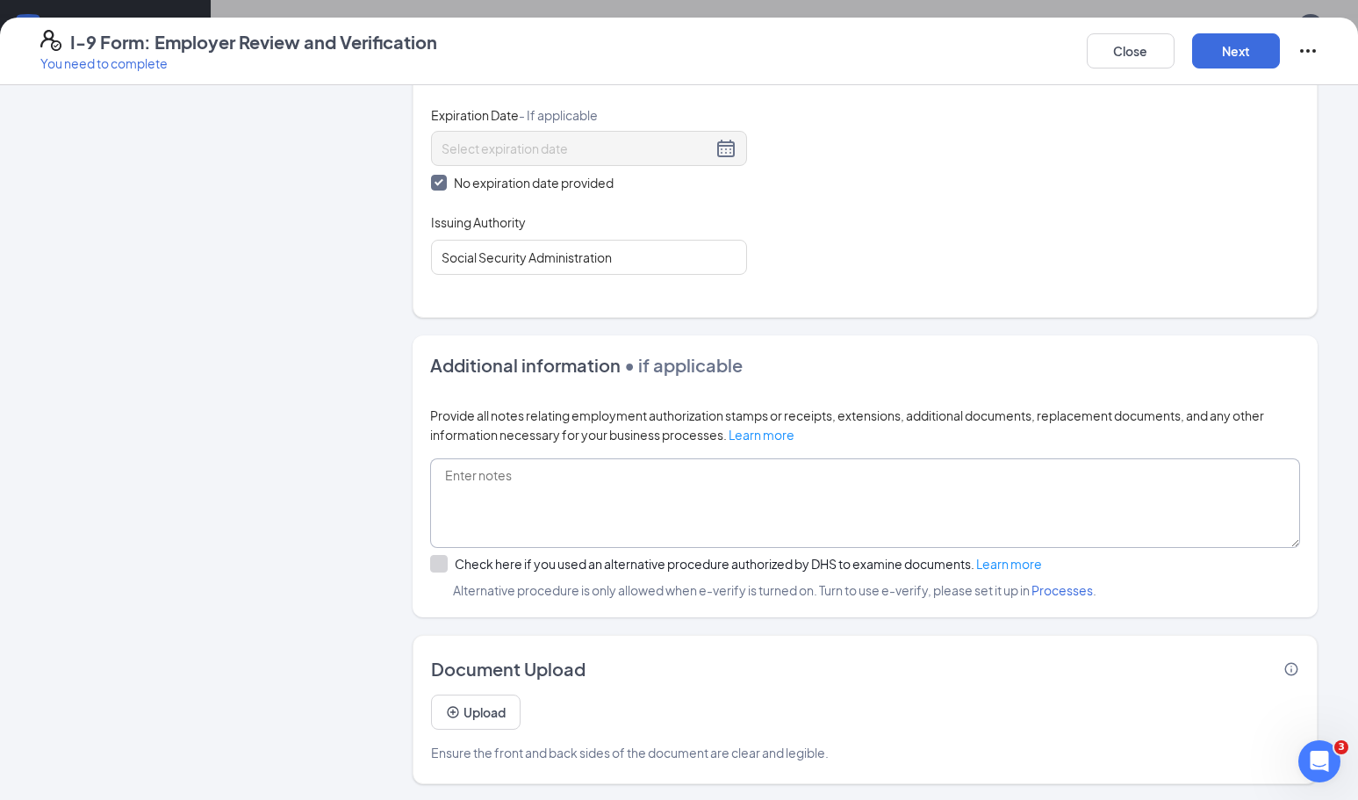
scroll to position [785, 0]
click at [1215, 55] on button "Next" at bounding box center [1236, 50] width 88 height 35
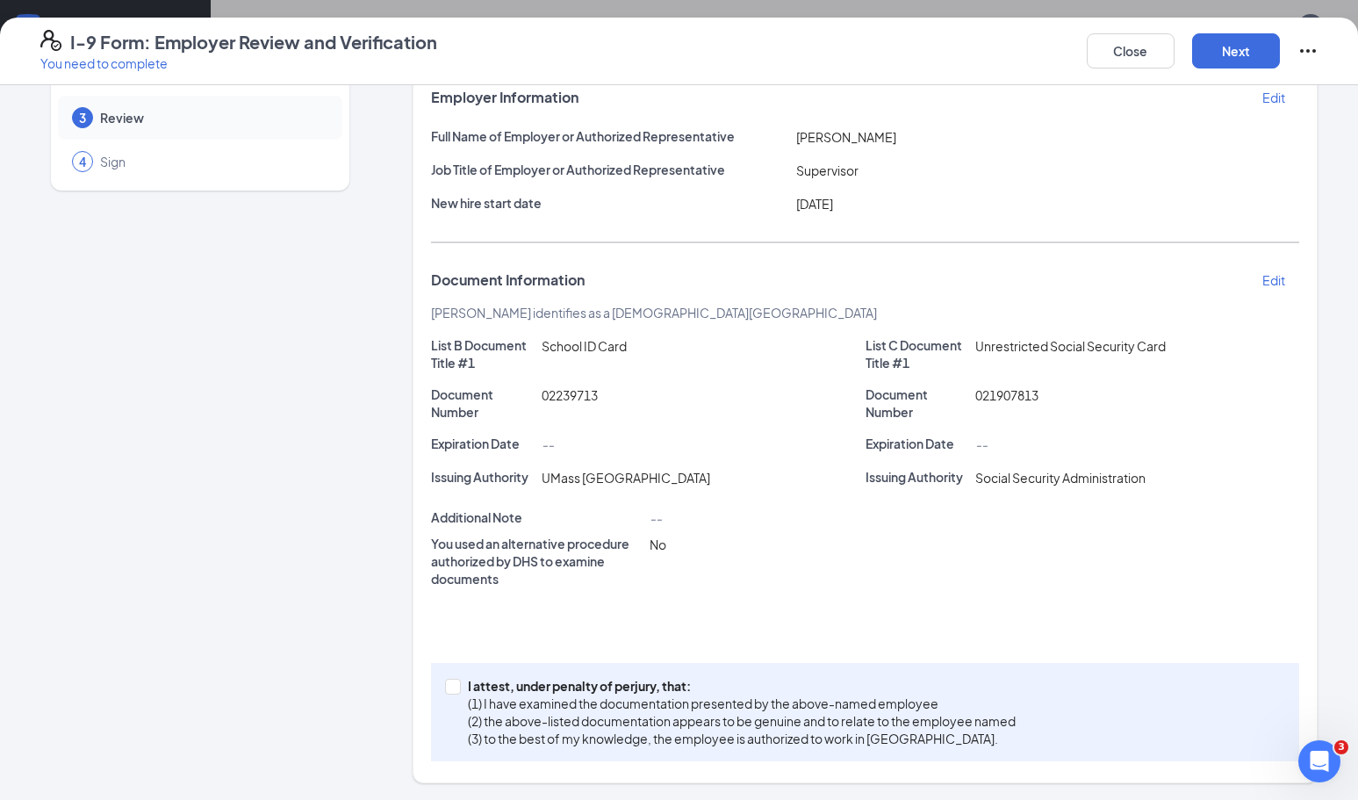
scroll to position [273, 0]
click at [1232, 53] on button "Next" at bounding box center [1236, 50] width 88 height 35
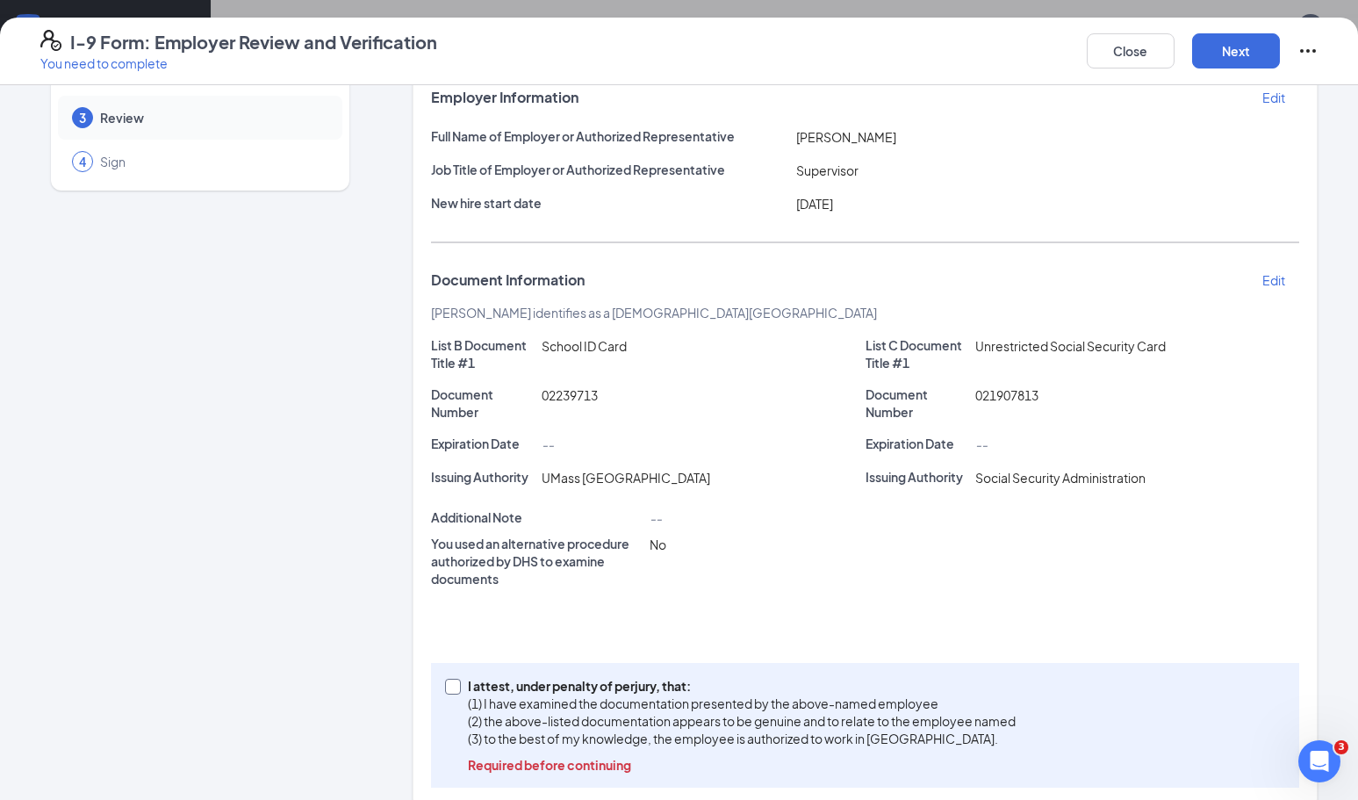
click at [455, 685] on input "I attest, under penalty of perjury, that: (1) I have examined the documentation…" at bounding box center [451, 685] width 12 height 12
checkbox input "true"
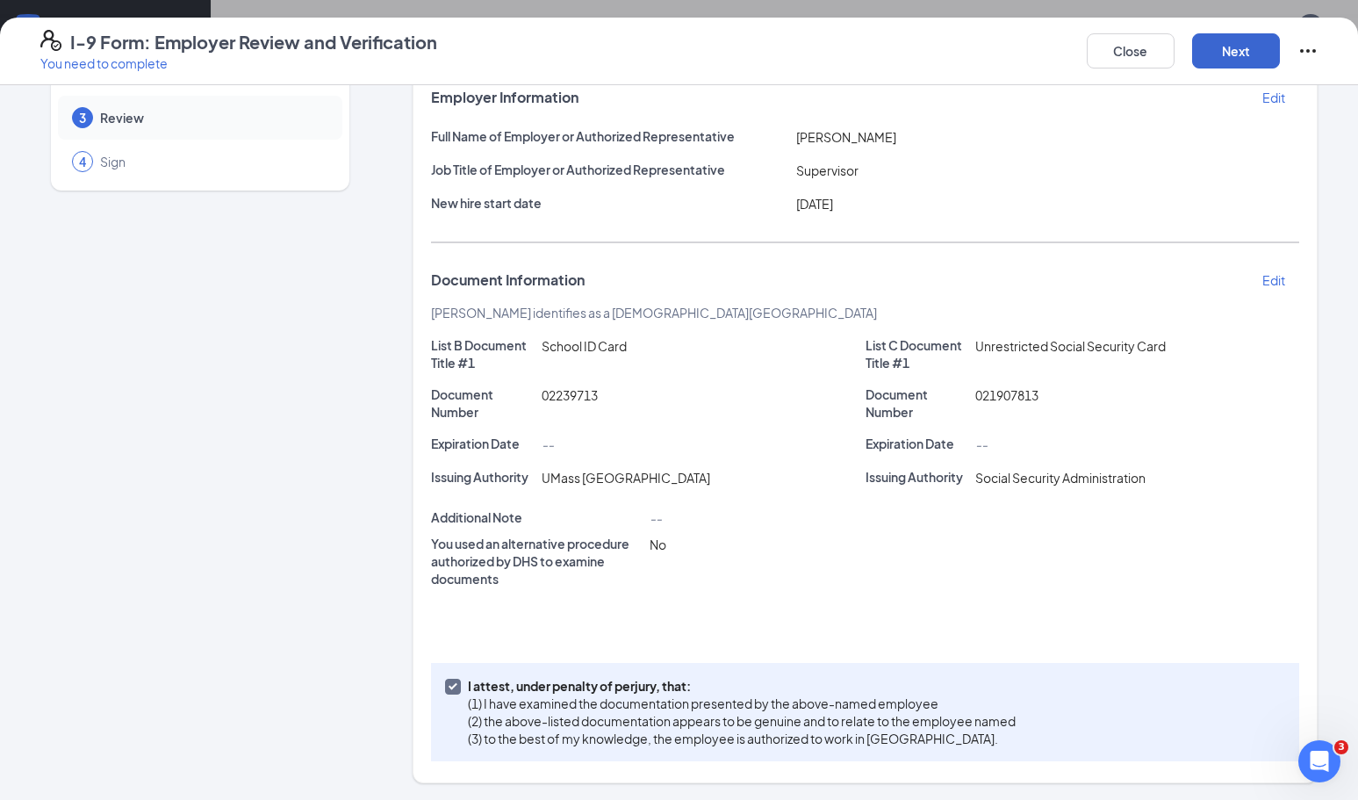
click at [1245, 50] on button "Next" at bounding box center [1236, 50] width 88 height 35
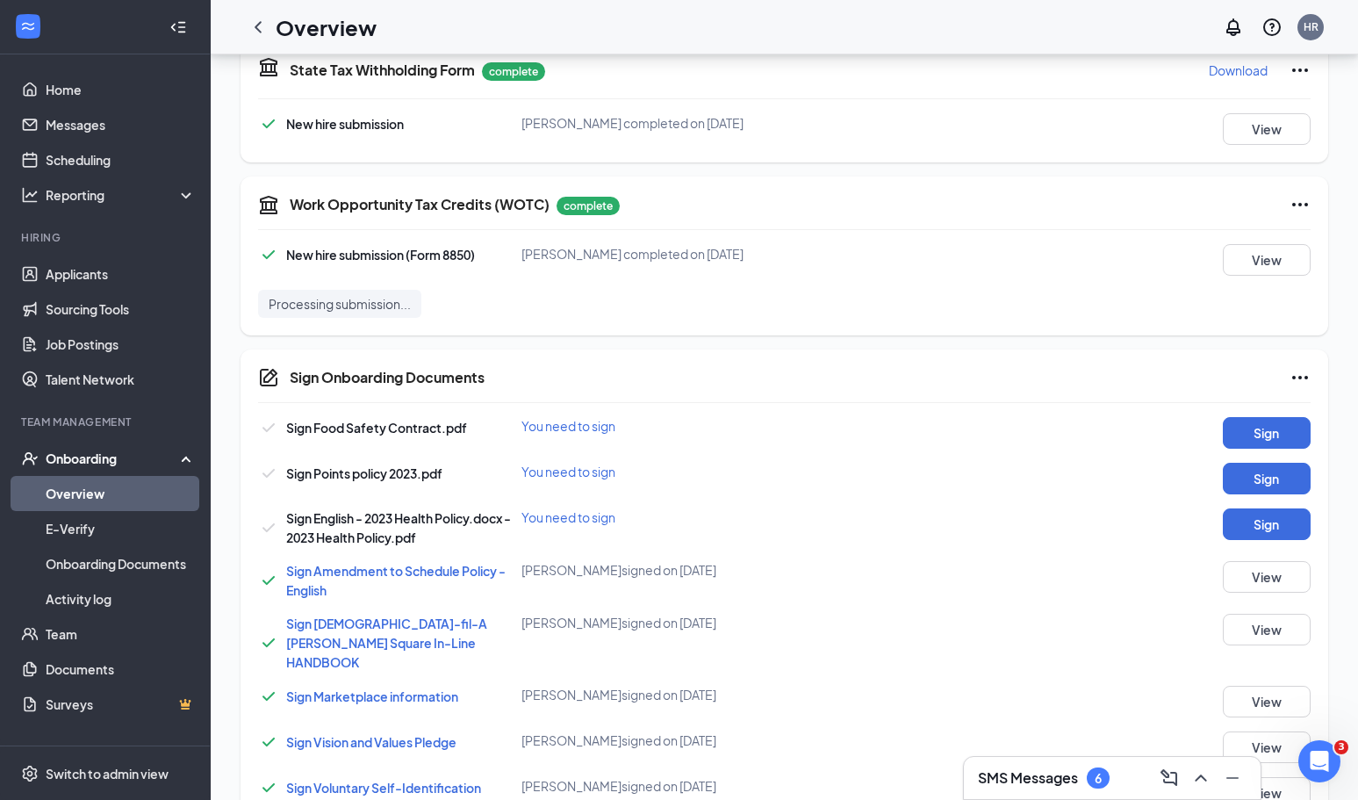
scroll to position [738, 0]
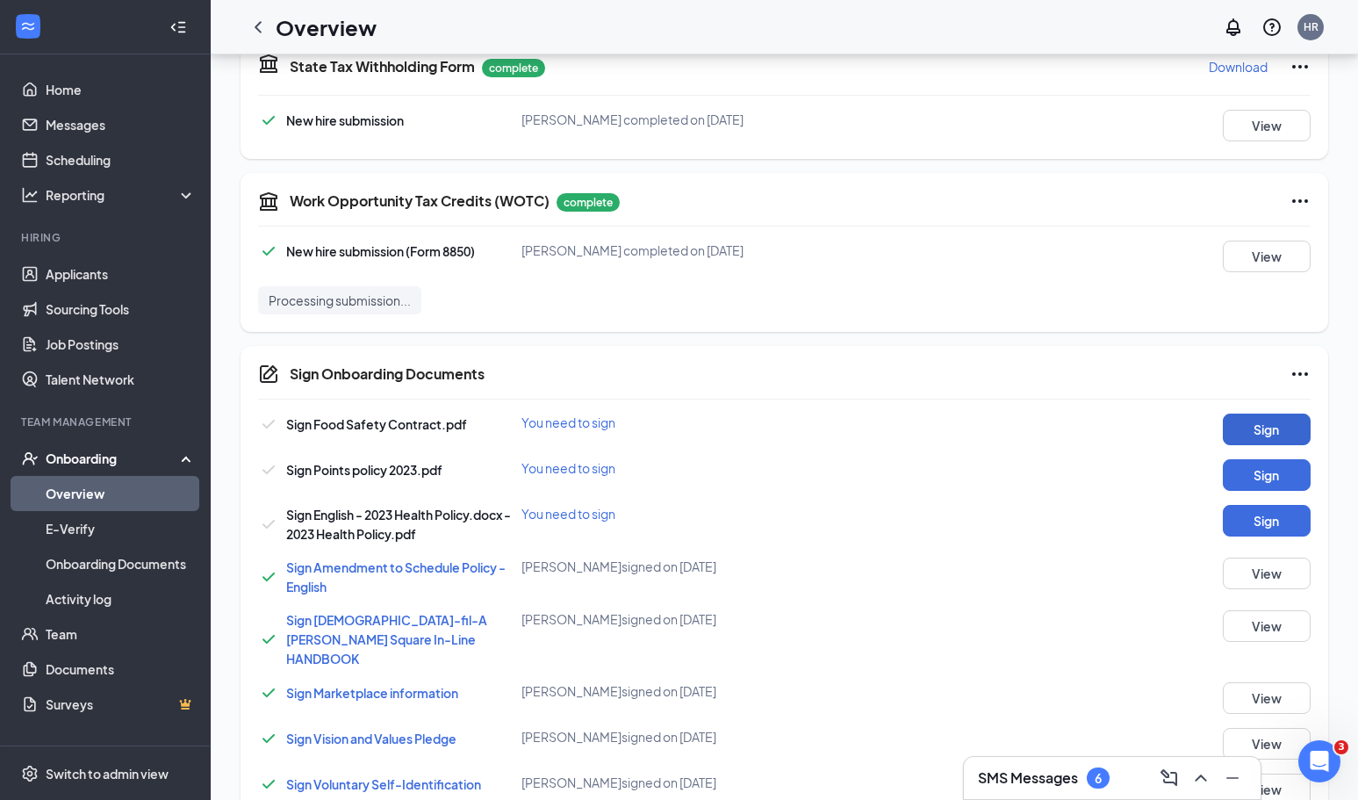
click at [1235, 425] on button "Sign" at bounding box center [1267, 430] width 88 height 32
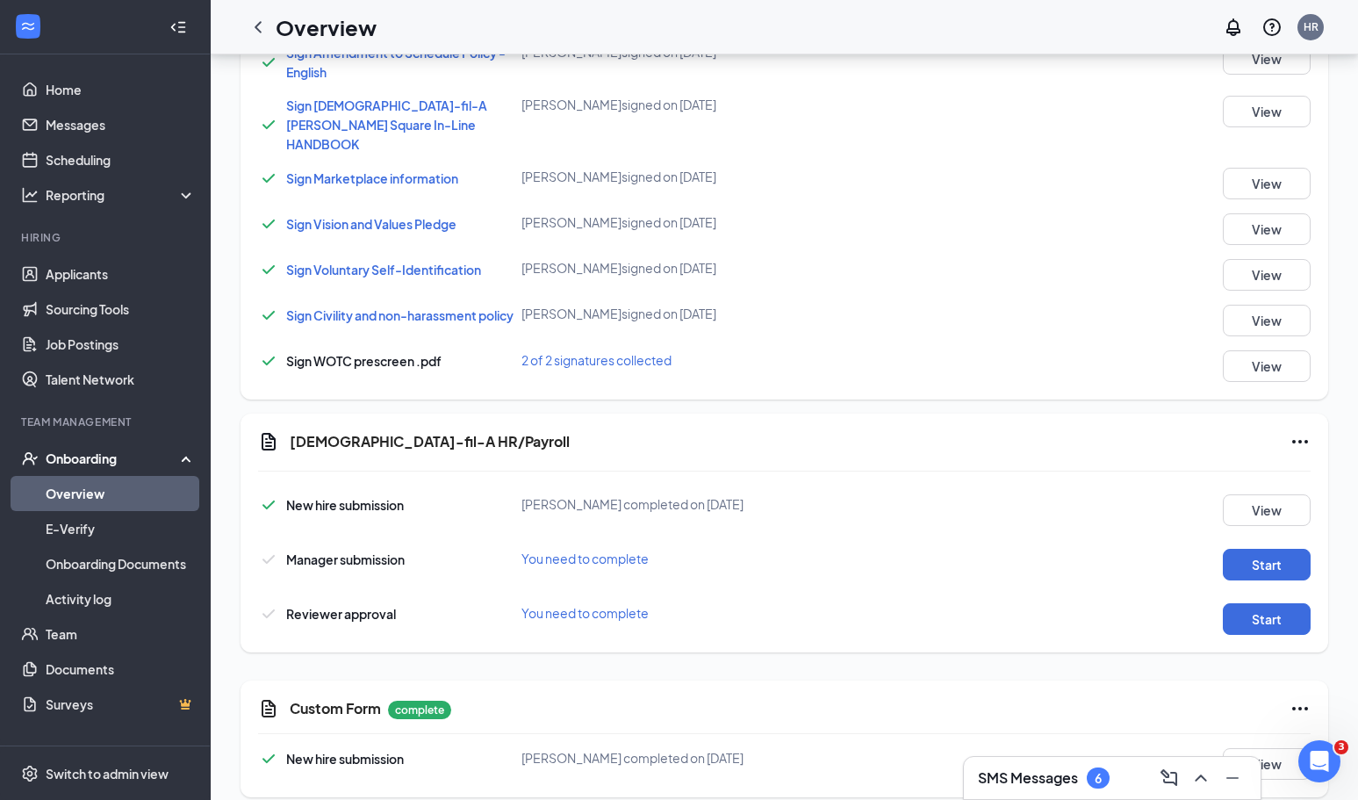
scroll to position [1265, 0]
click at [1279, 550] on button "Start" at bounding box center [1267, 566] width 88 height 32
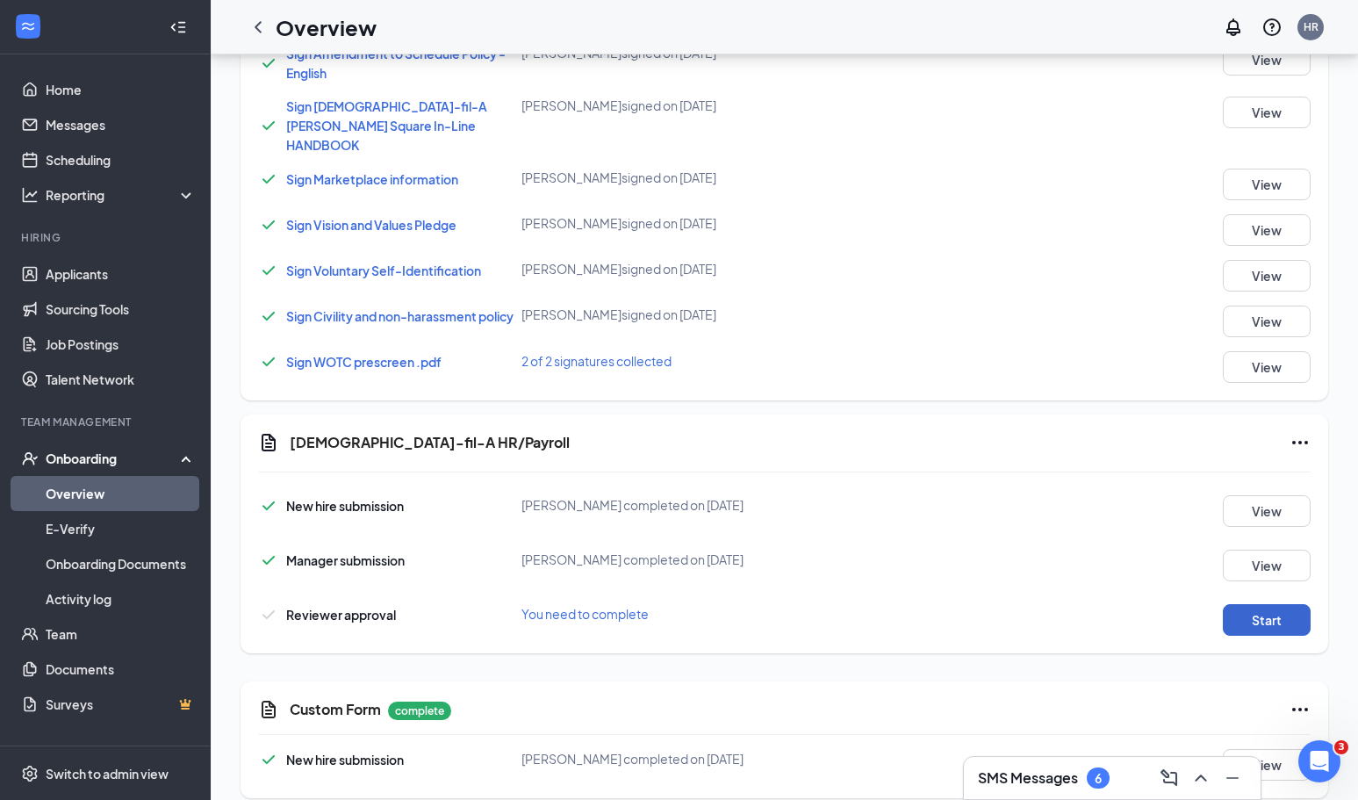
click at [1276, 604] on button "Start" at bounding box center [1267, 620] width 88 height 32
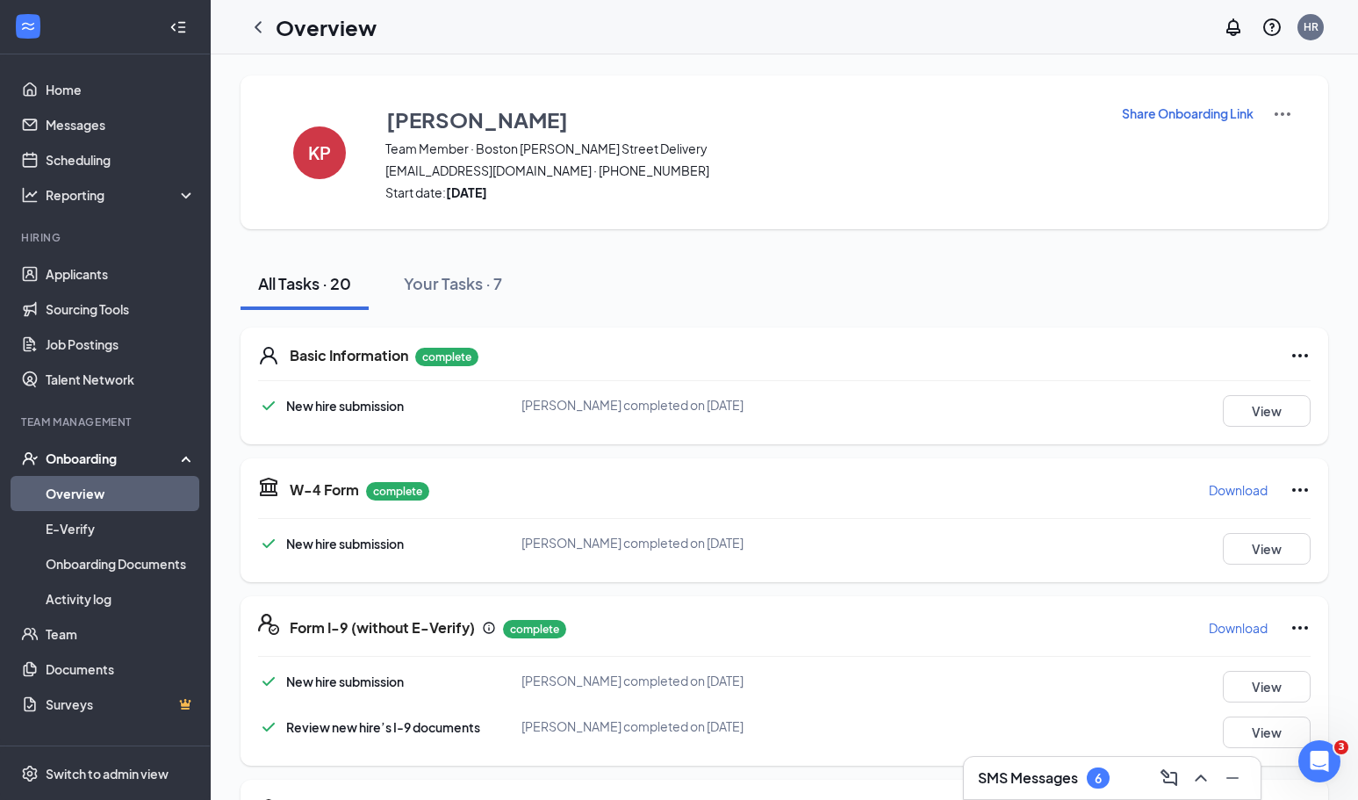
scroll to position [0, 0]
click at [103, 460] on div "Onboarding" at bounding box center [113, 459] width 135 height 18
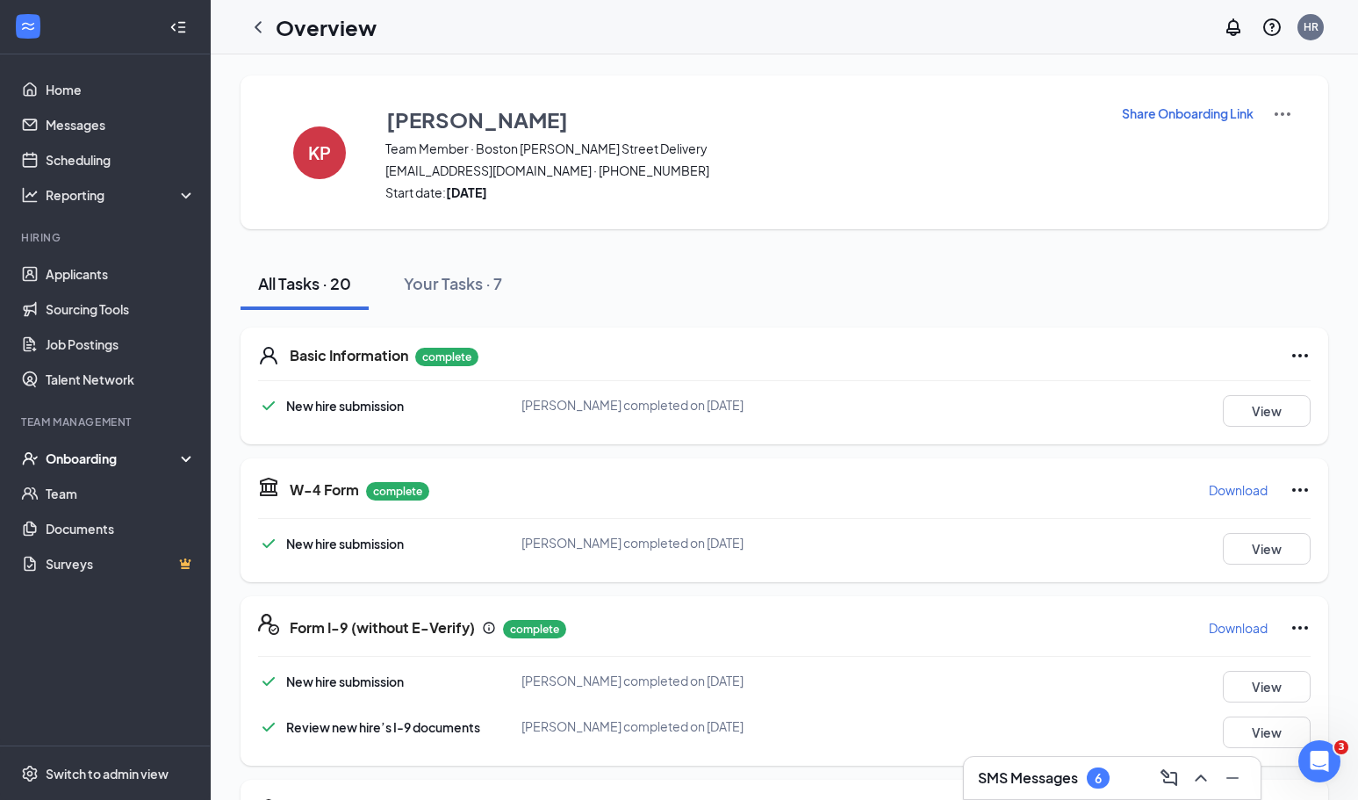
click at [103, 460] on div "Onboarding" at bounding box center [113, 459] width 135 height 18
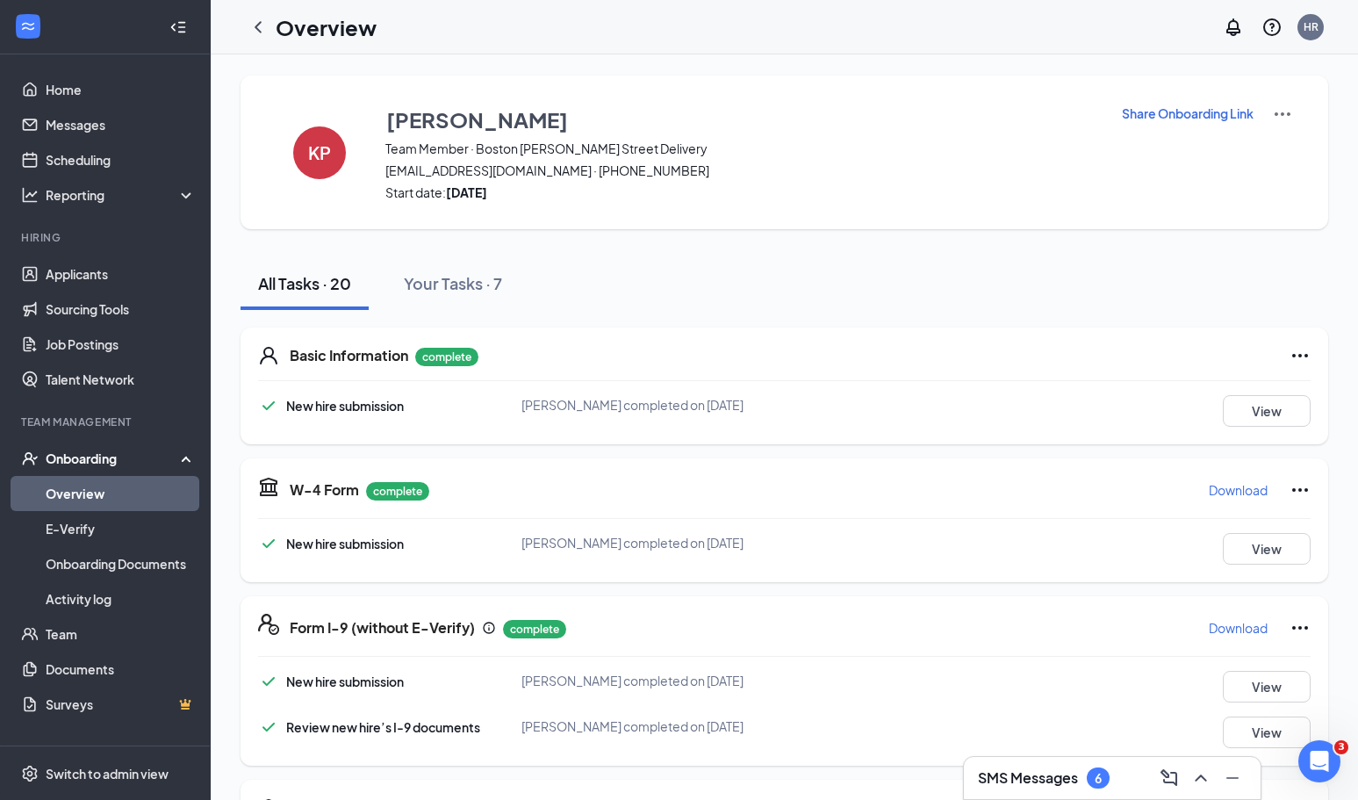
click at [108, 491] on link "Overview" at bounding box center [121, 493] width 150 height 35
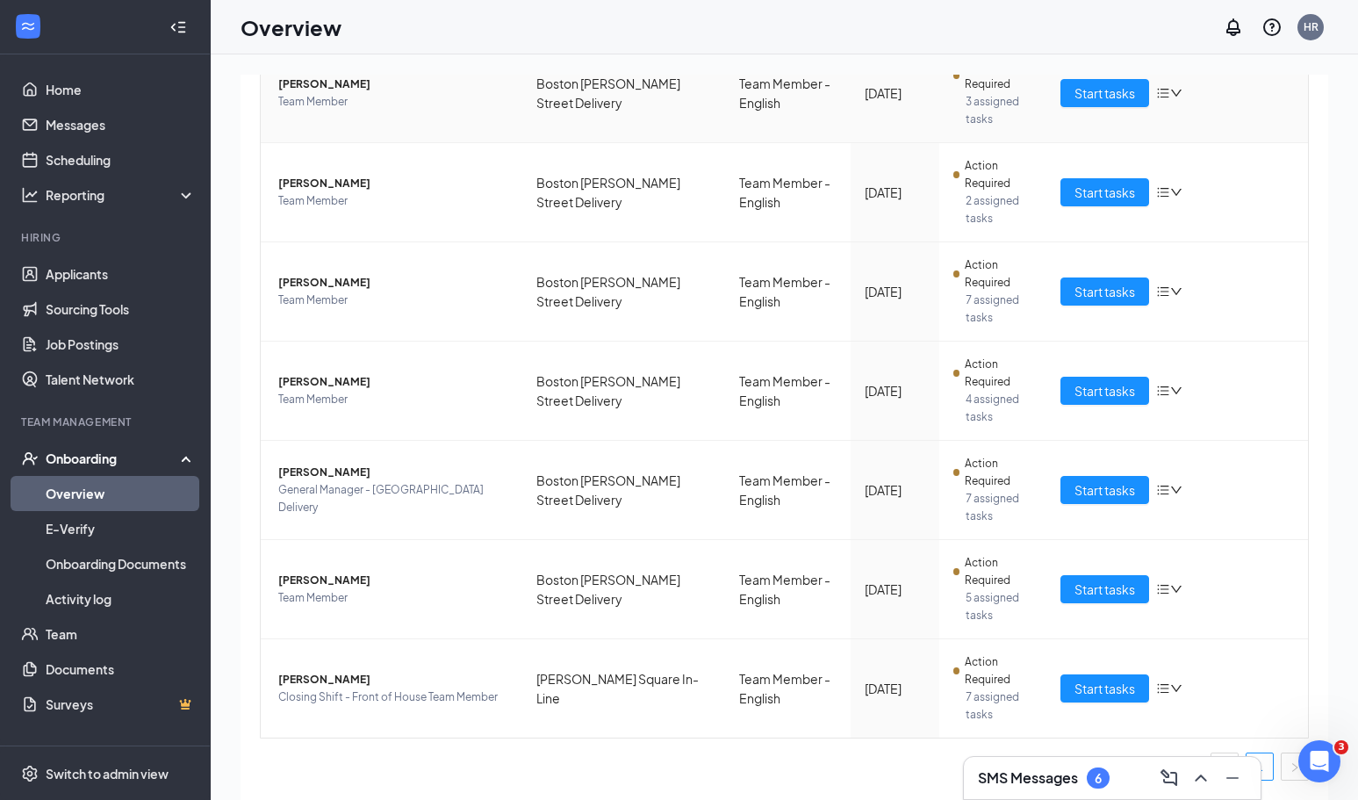
scroll to position [21, 0]
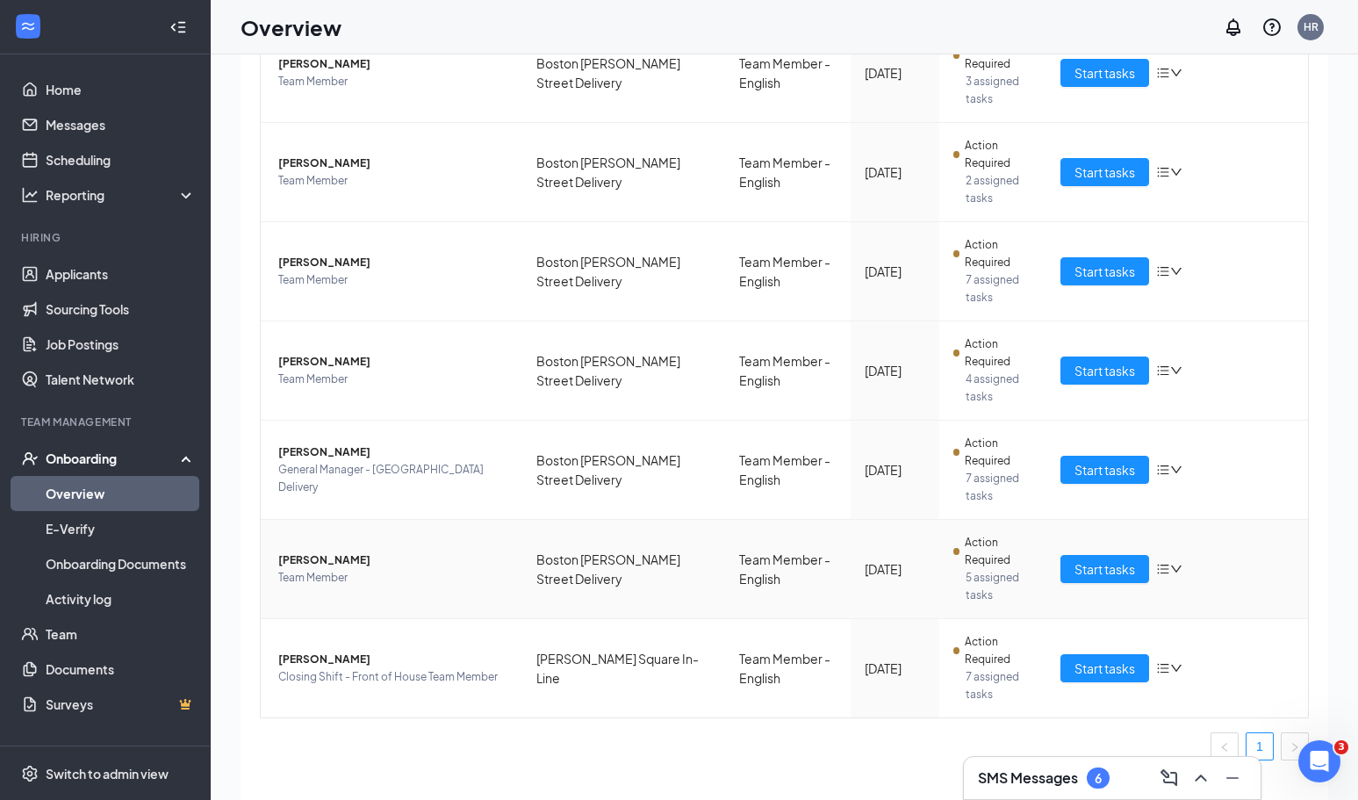
click at [327, 565] on span "[PERSON_NAME]" at bounding box center [393, 560] width 230 height 18
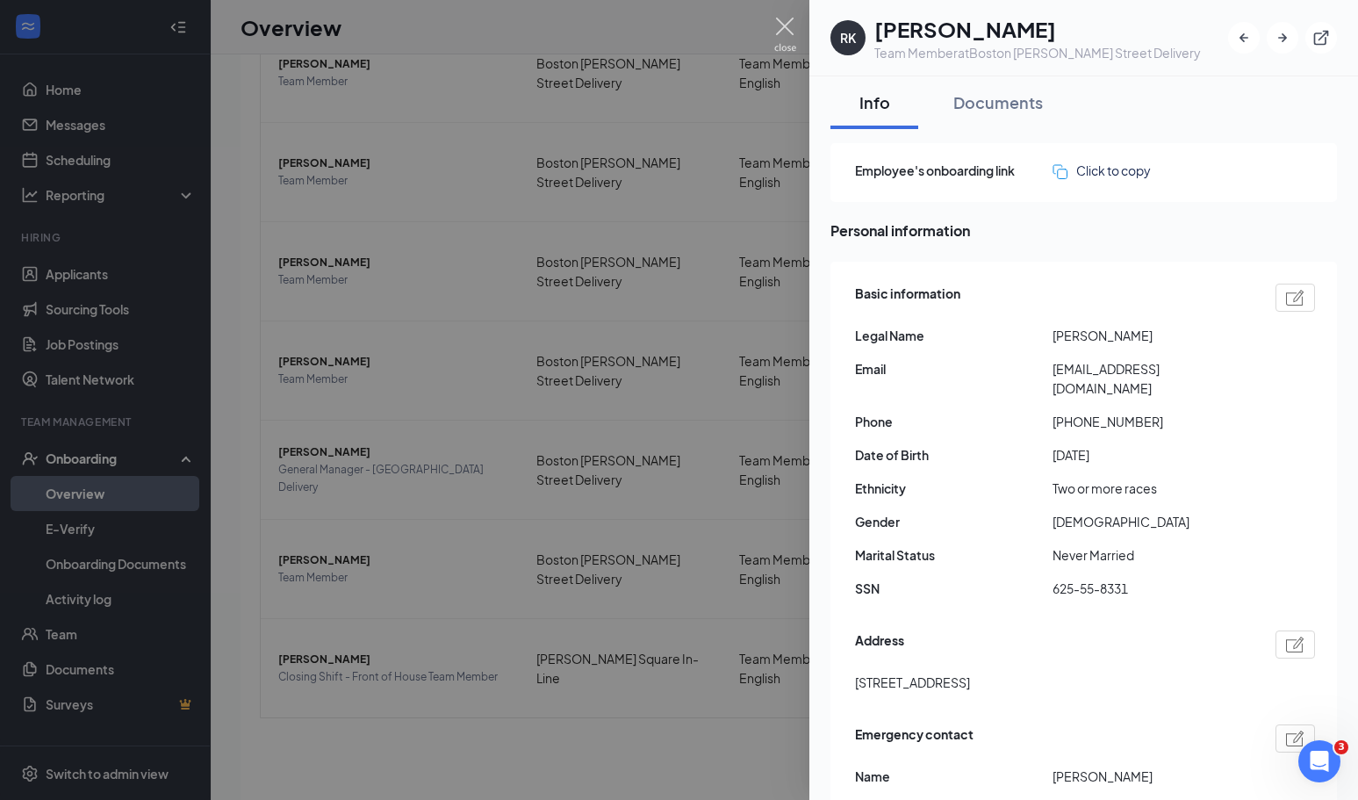
click at [782, 27] on img at bounding box center [785, 35] width 22 height 34
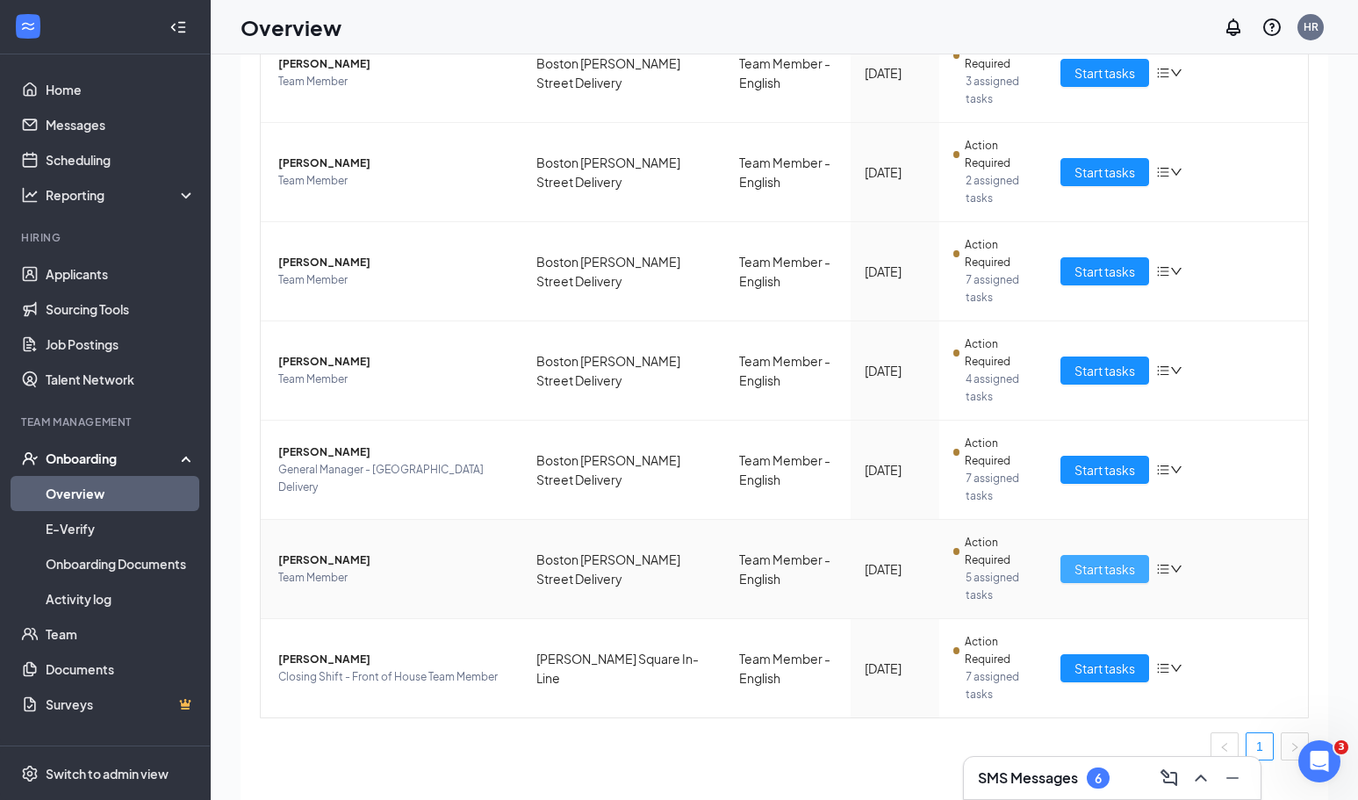
click at [1113, 573] on span "Start tasks" at bounding box center [1105, 568] width 61 height 19
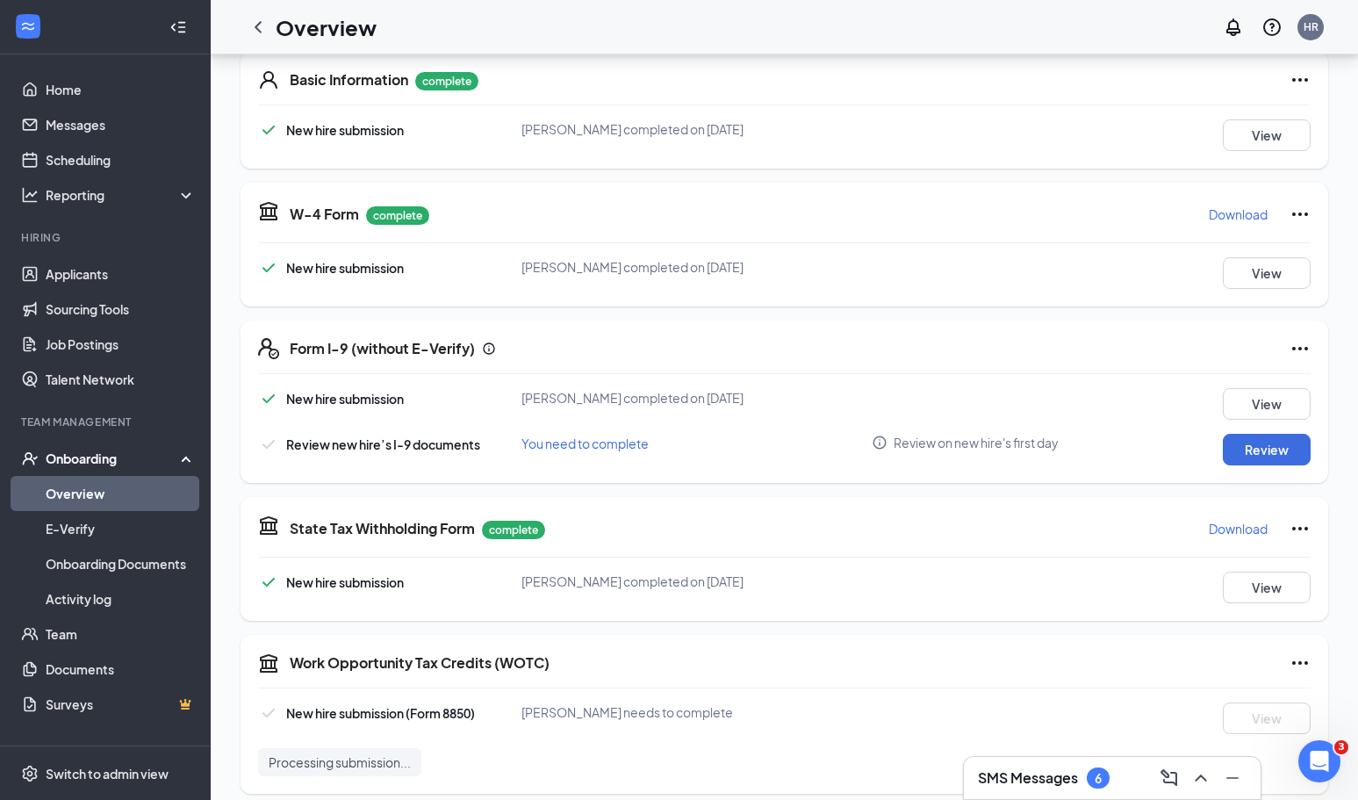
scroll to position [277, 0]
click at [1250, 447] on button "Review" at bounding box center [1267, 449] width 88 height 32
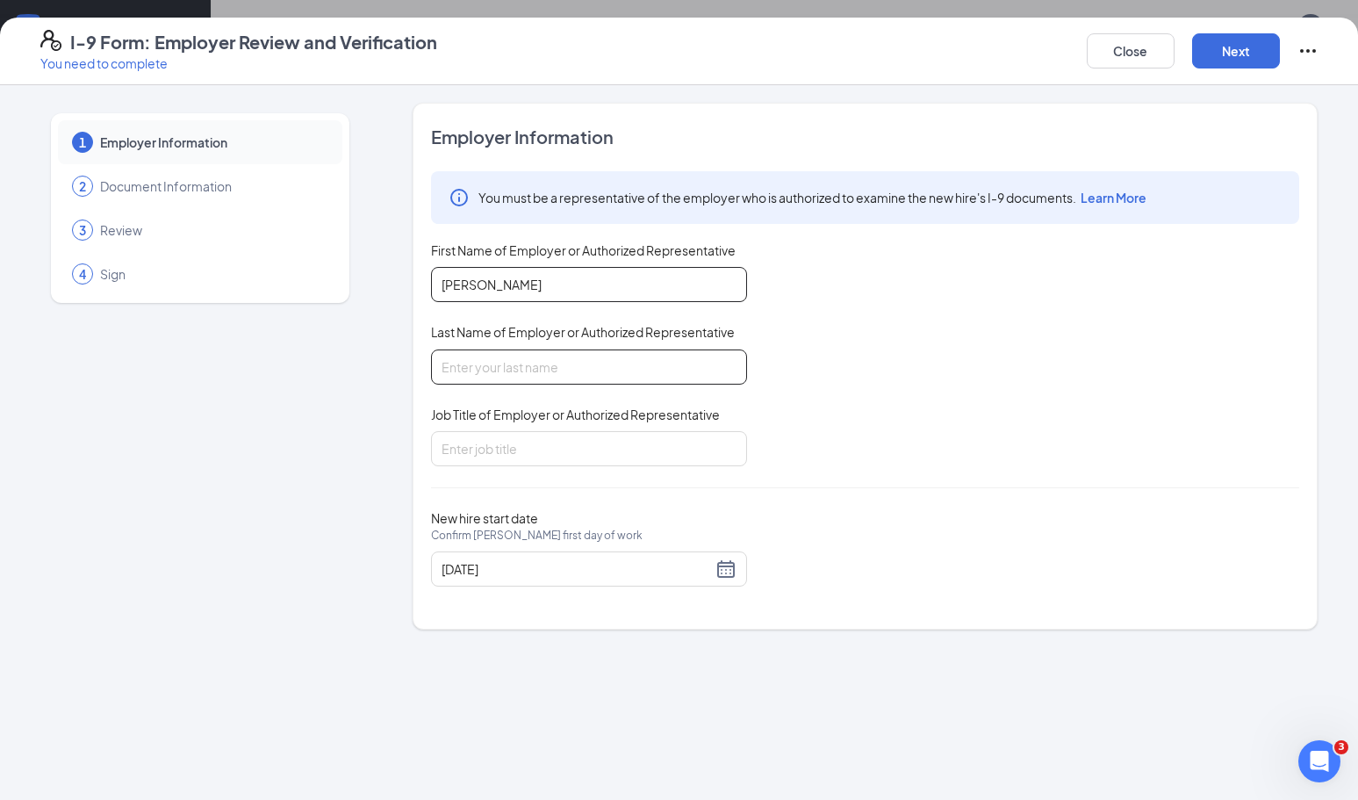
type input "[PERSON_NAME]"
type input "Supervisor"
click at [882, 368] on div "You must be a representative of the employer who is authorized to examine the n…" at bounding box center [865, 318] width 868 height 295
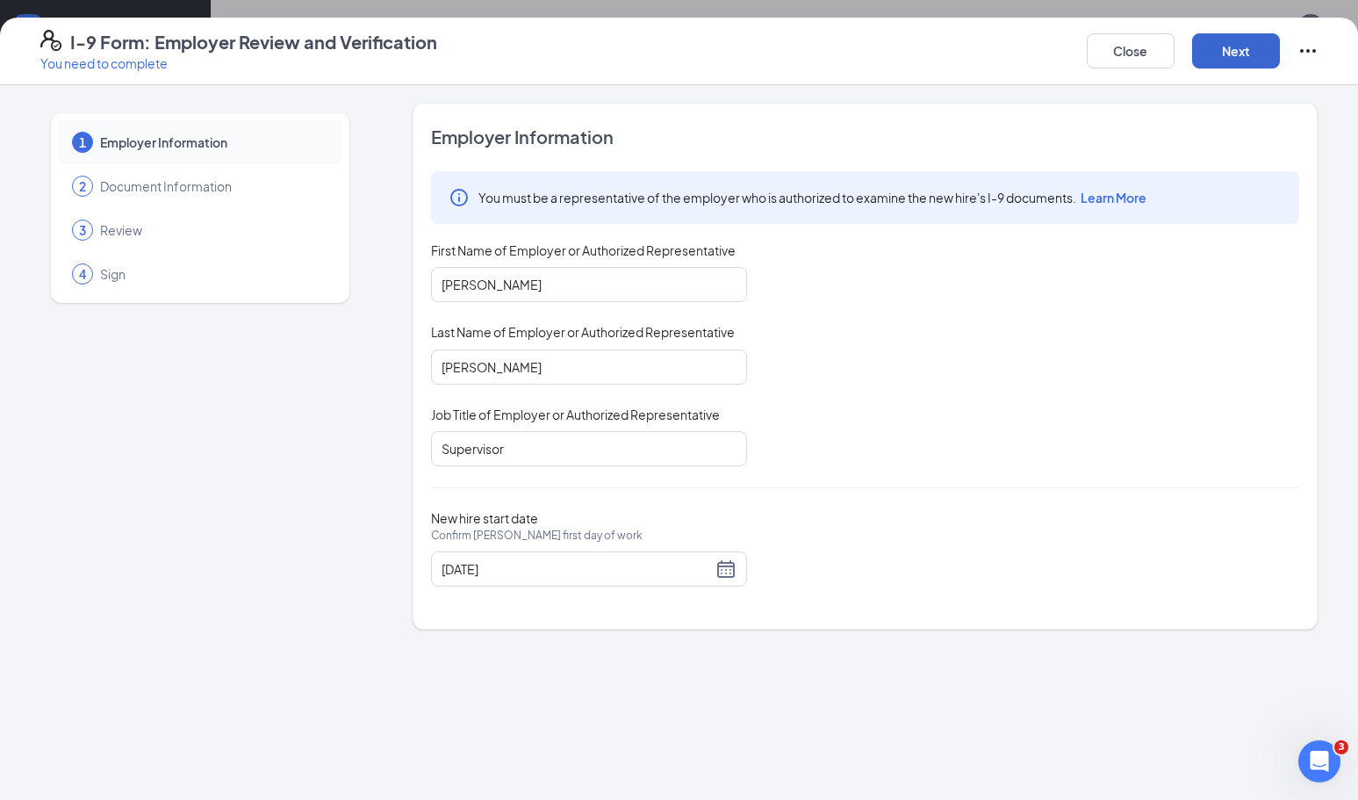
click at [1250, 55] on button "Next" at bounding box center [1236, 50] width 88 height 35
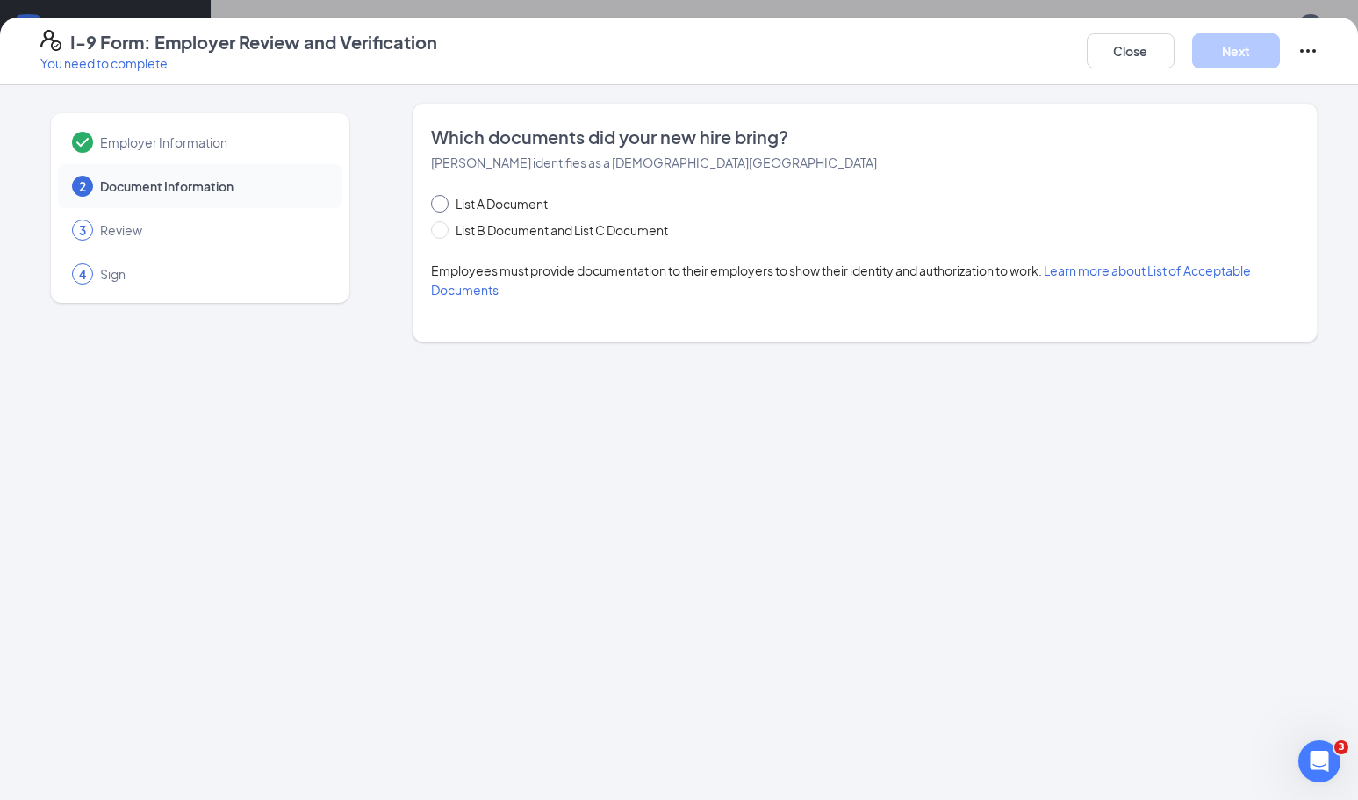
click at [439, 204] on input "List A Document" at bounding box center [437, 201] width 12 height 12
radio input "true"
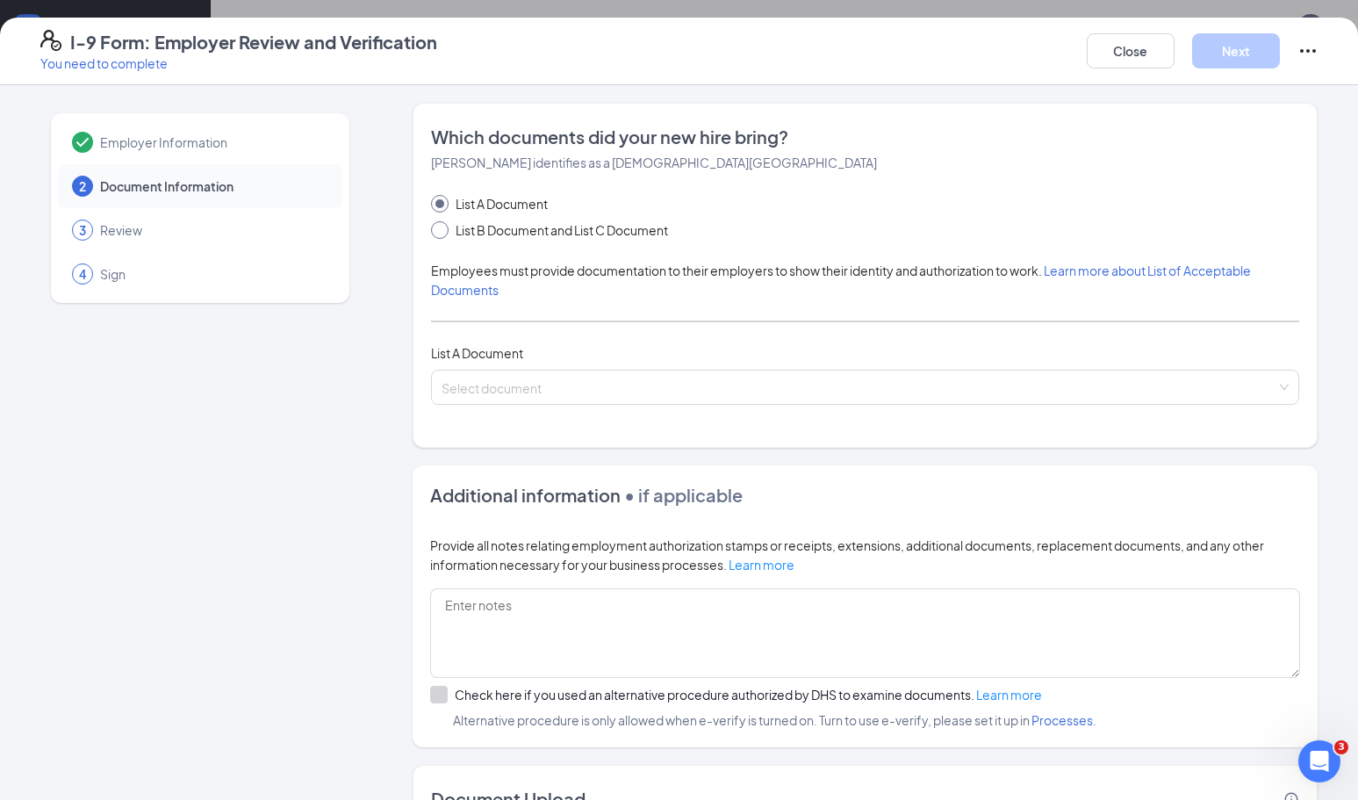
click at [440, 232] on input "List B Document and List C Document" at bounding box center [437, 227] width 12 height 12
radio input "true"
radio input "false"
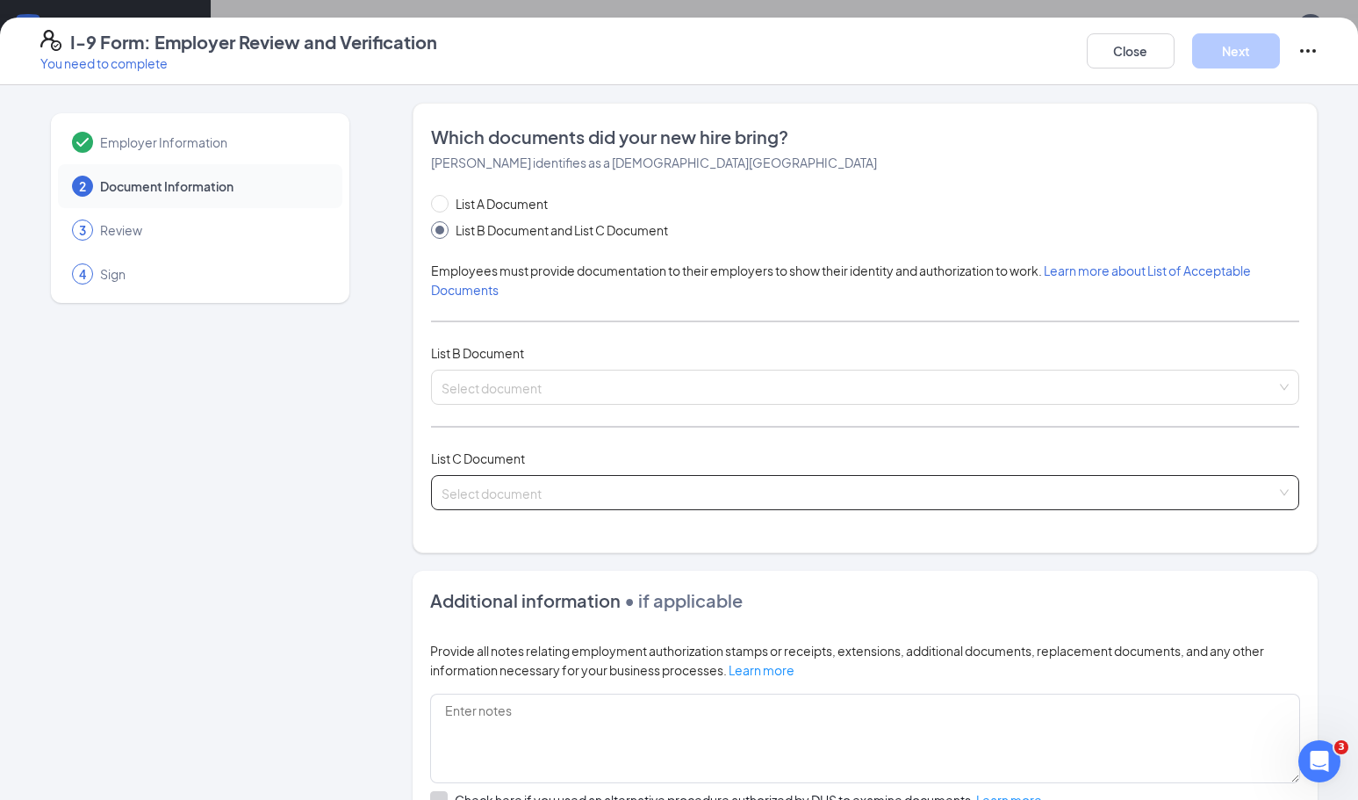
click at [519, 500] on input "search" at bounding box center [859, 489] width 835 height 26
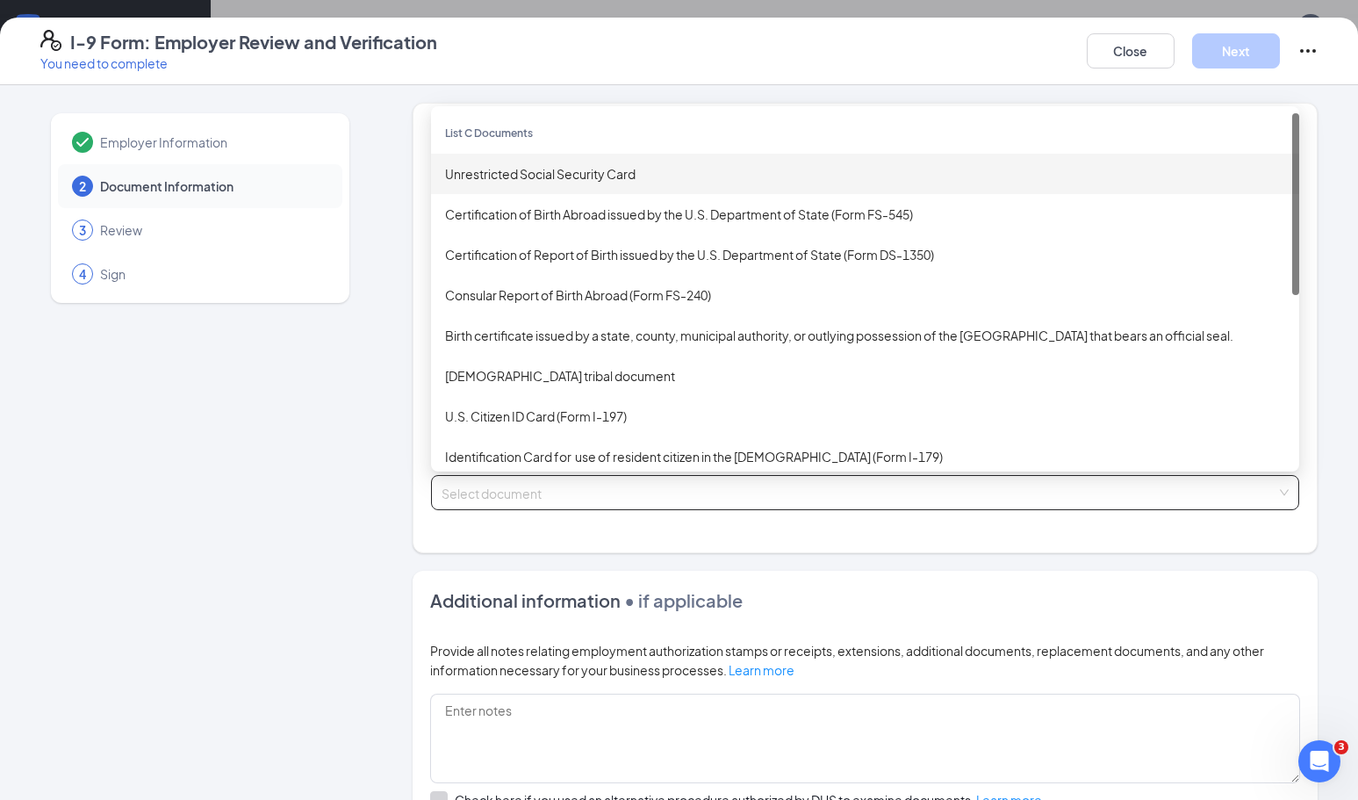
click at [624, 165] on div "Unrestricted Social Security Card" at bounding box center [865, 173] width 840 height 19
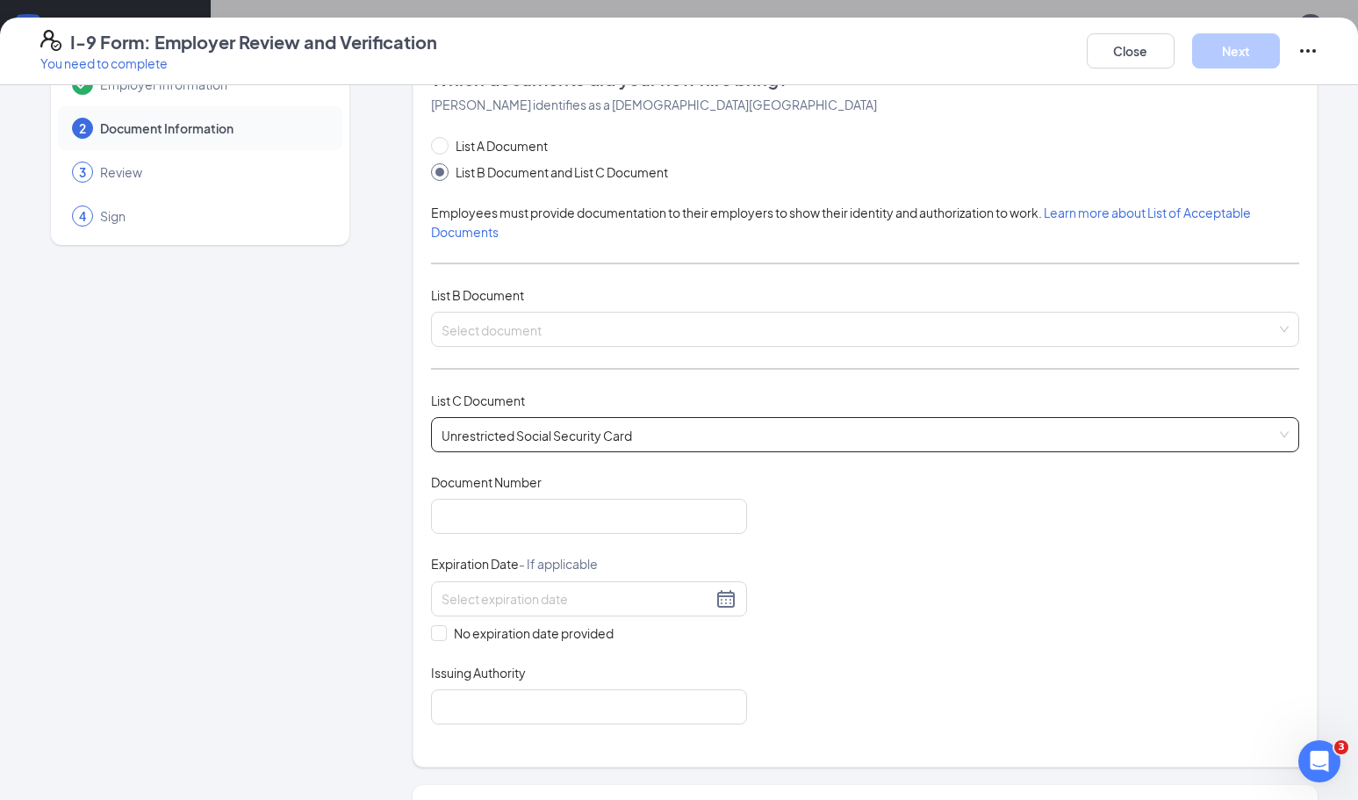
scroll to position [62, 0]
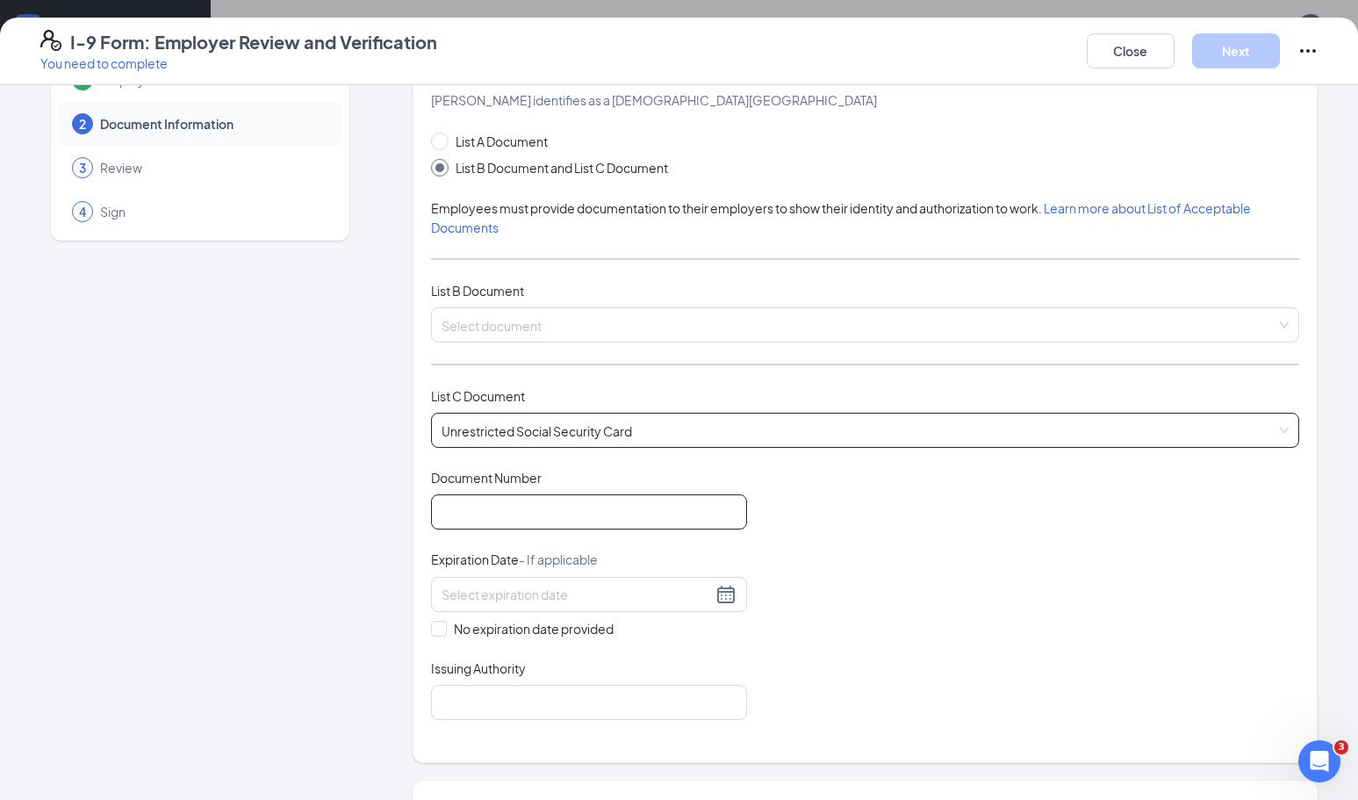
click at [516, 498] on input "Document Number" at bounding box center [589, 511] width 316 height 35
type input "625558331"
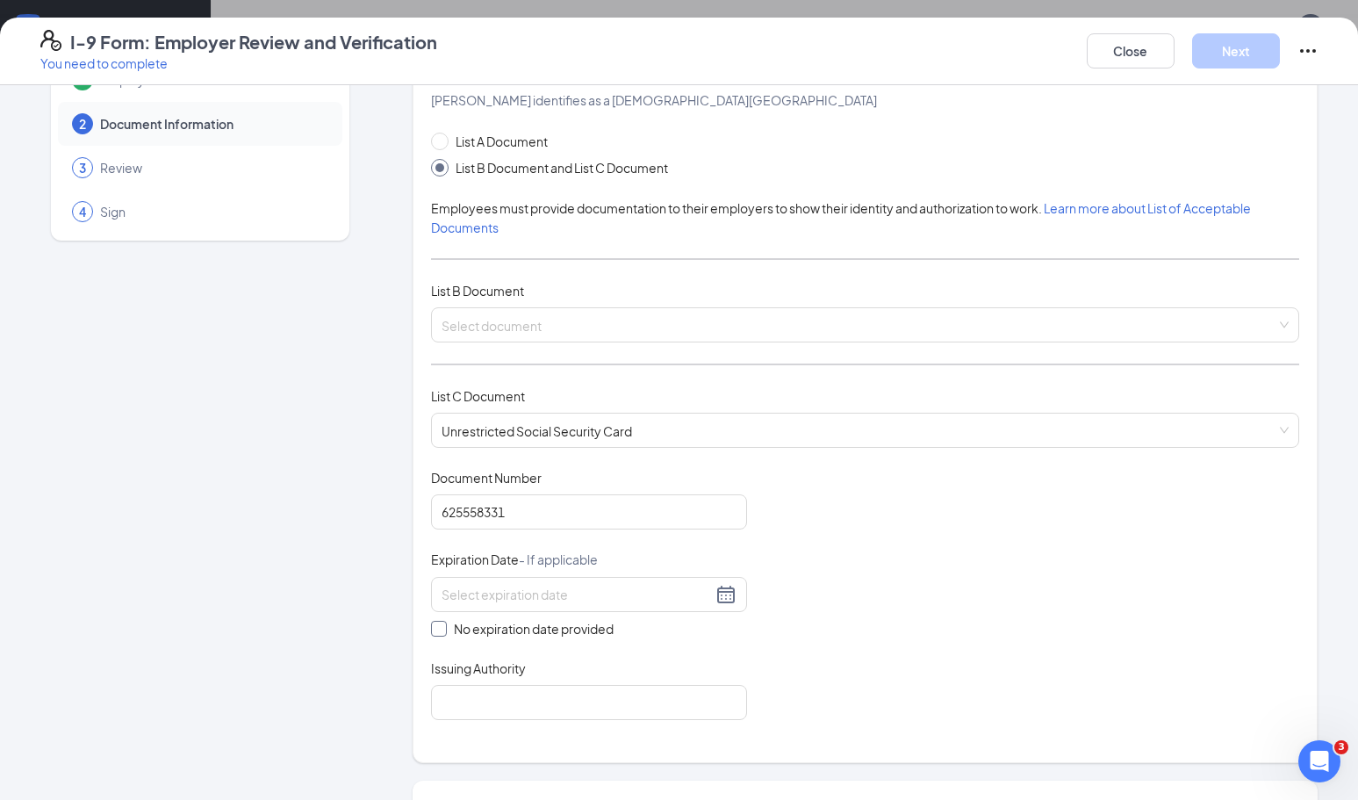
click at [437, 626] on input "No expiration date provided" at bounding box center [437, 627] width 12 height 12
checkbox input "true"
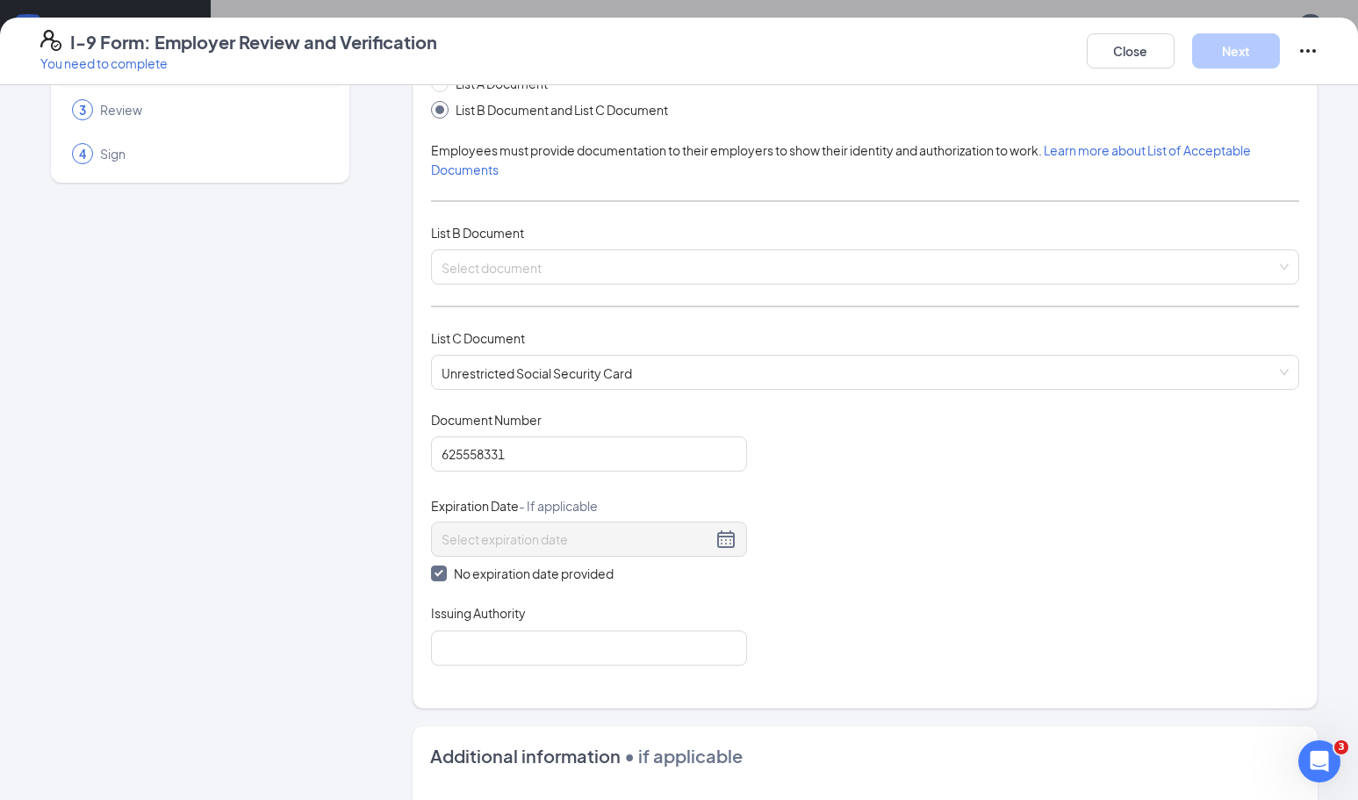
scroll to position [148, 0]
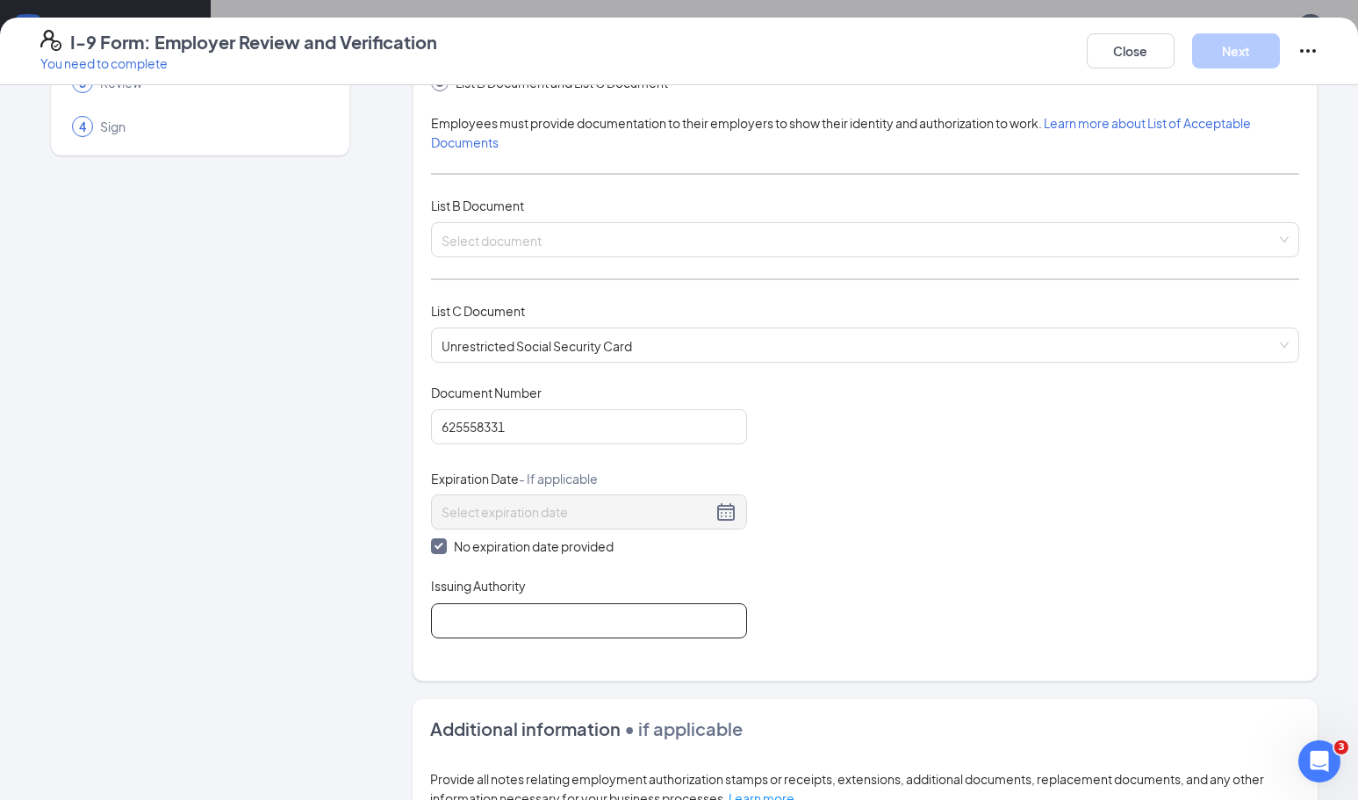
click at [541, 620] on input "Issuing Authority" at bounding box center [589, 620] width 316 height 35
type input "Social Security Administration"
click at [774, 541] on div "Document Title Unrestricted Social Security Card Document Number 625558331 Expi…" at bounding box center [865, 511] width 868 height 255
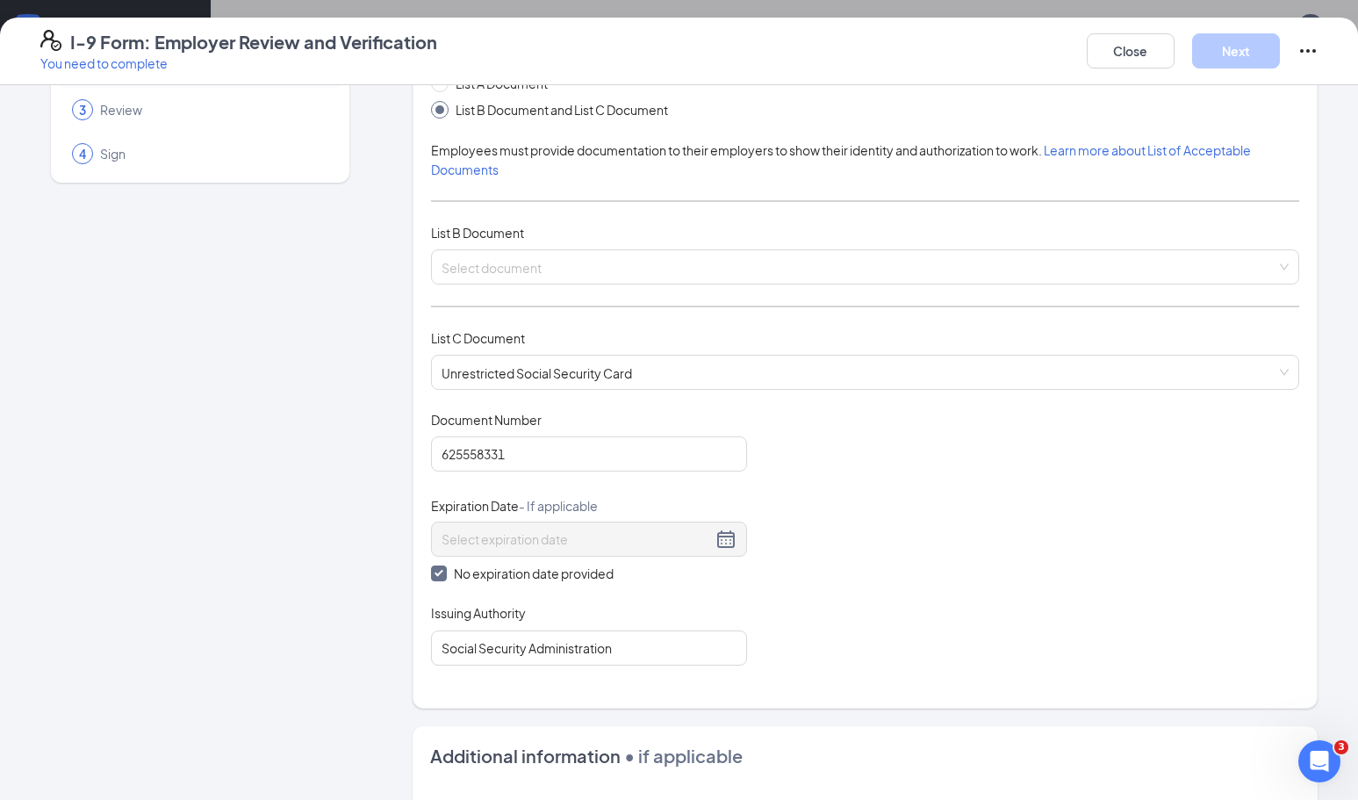
scroll to position [116, 0]
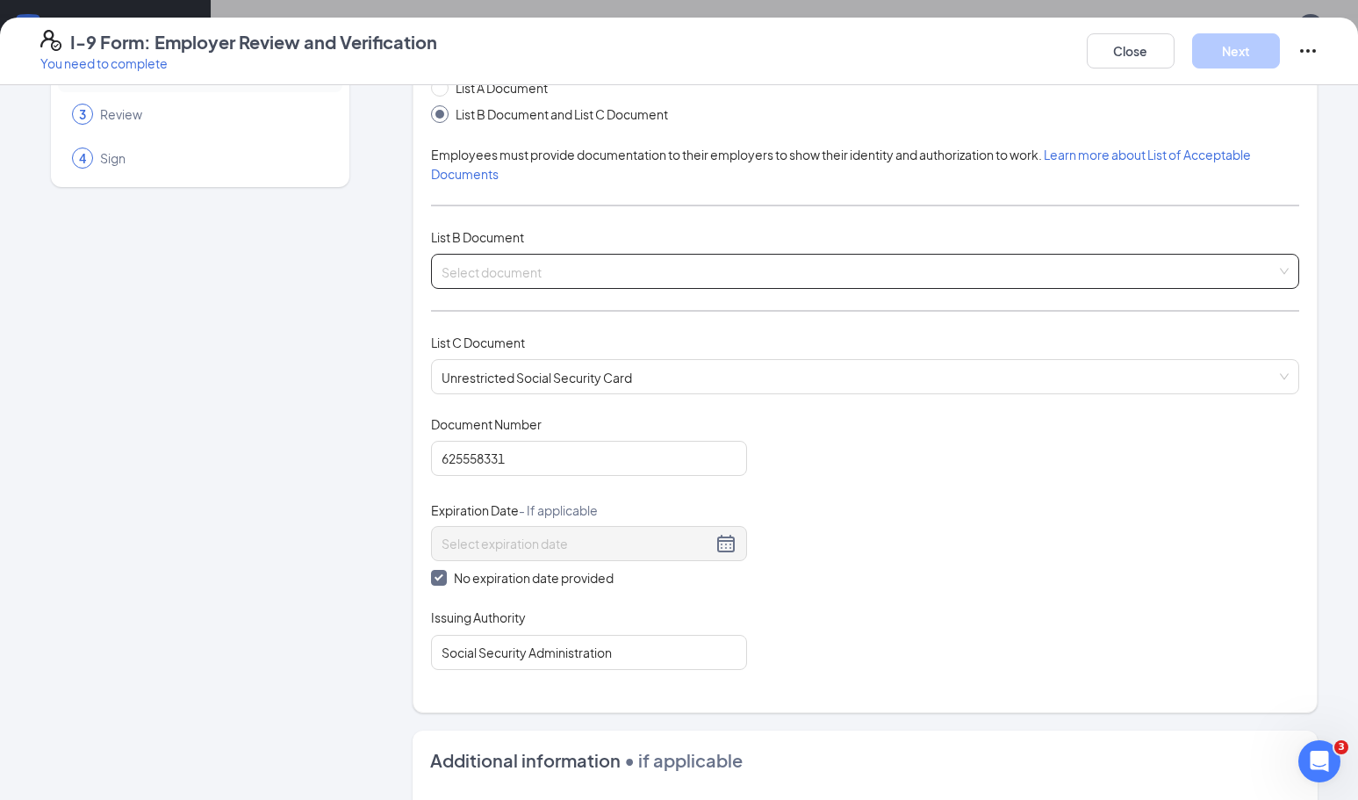
click at [760, 275] on input "search" at bounding box center [859, 268] width 835 height 26
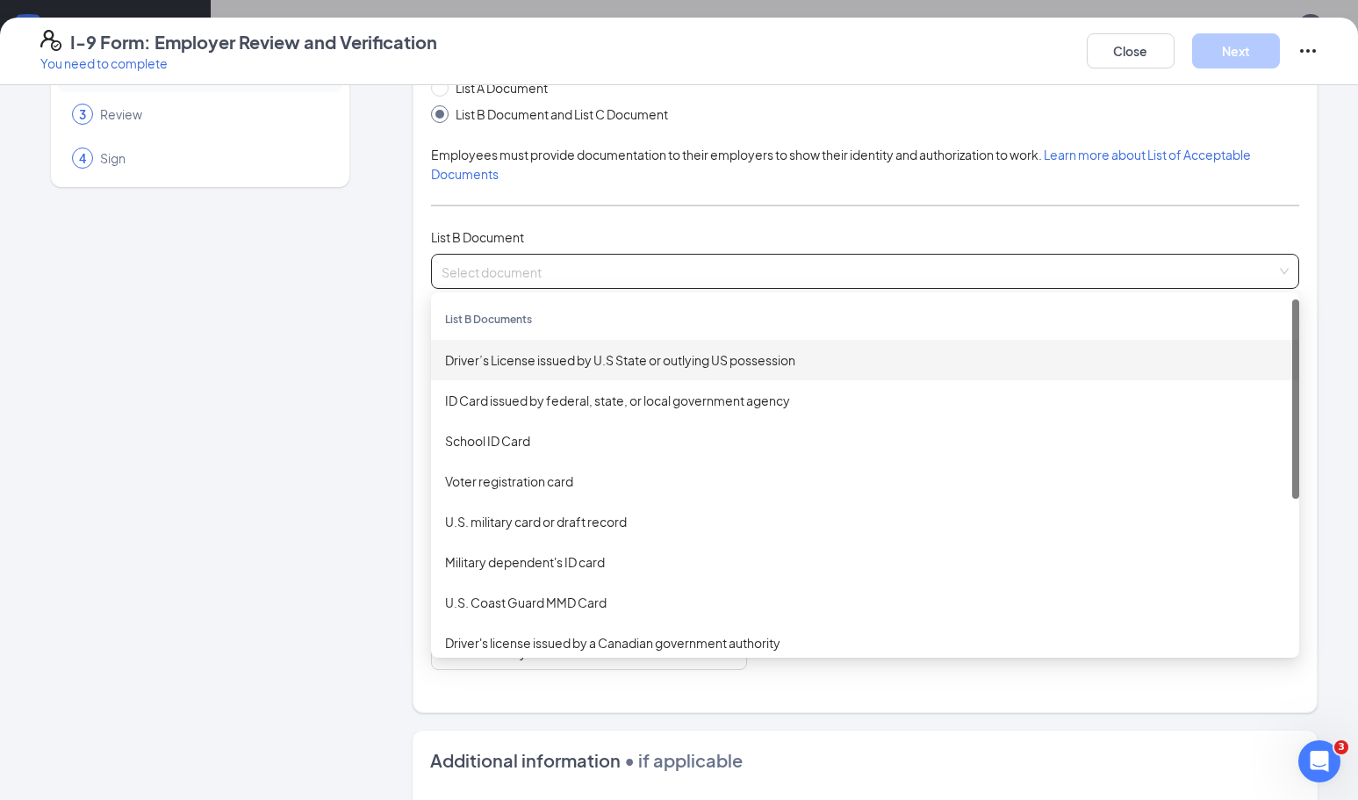
click at [671, 365] on div "Driver’s License issued by U.S State or outlying US possession" at bounding box center [865, 359] width 840 height 19
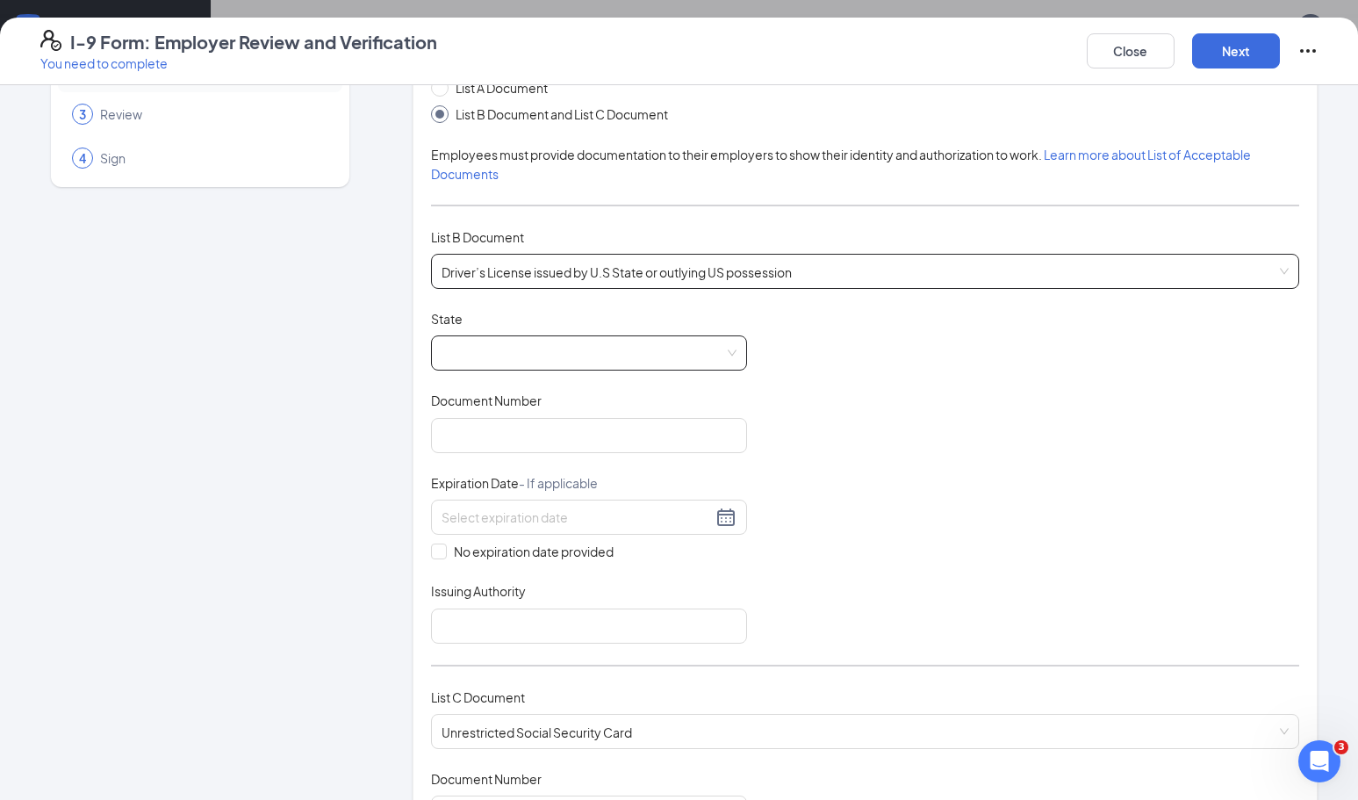
click at [634, 355] on span at bounding box center [589, 352] width 295 height 33
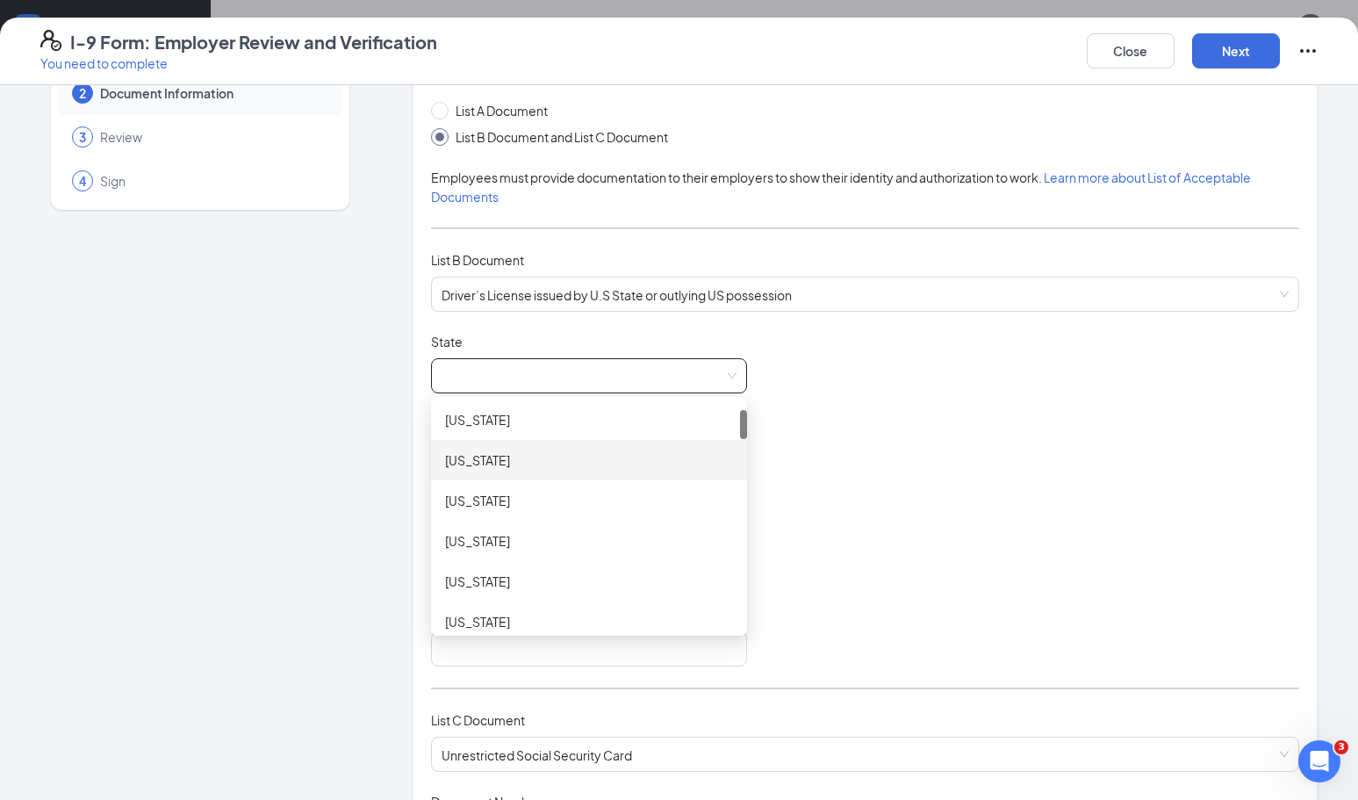
scroll to position [63, 0]
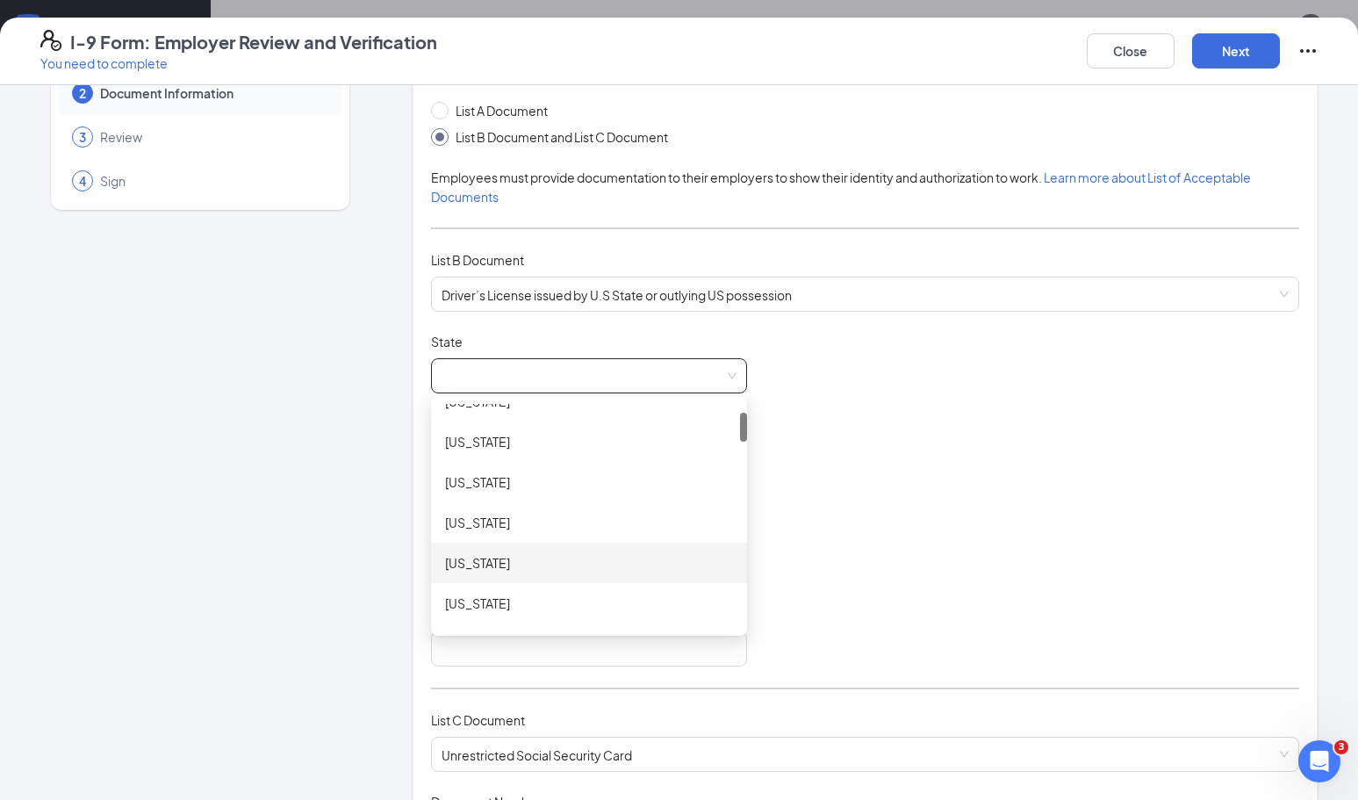
click at [548, 559] on div "[US_STATE]" at bounding box center [589, 562] width 288 height 19
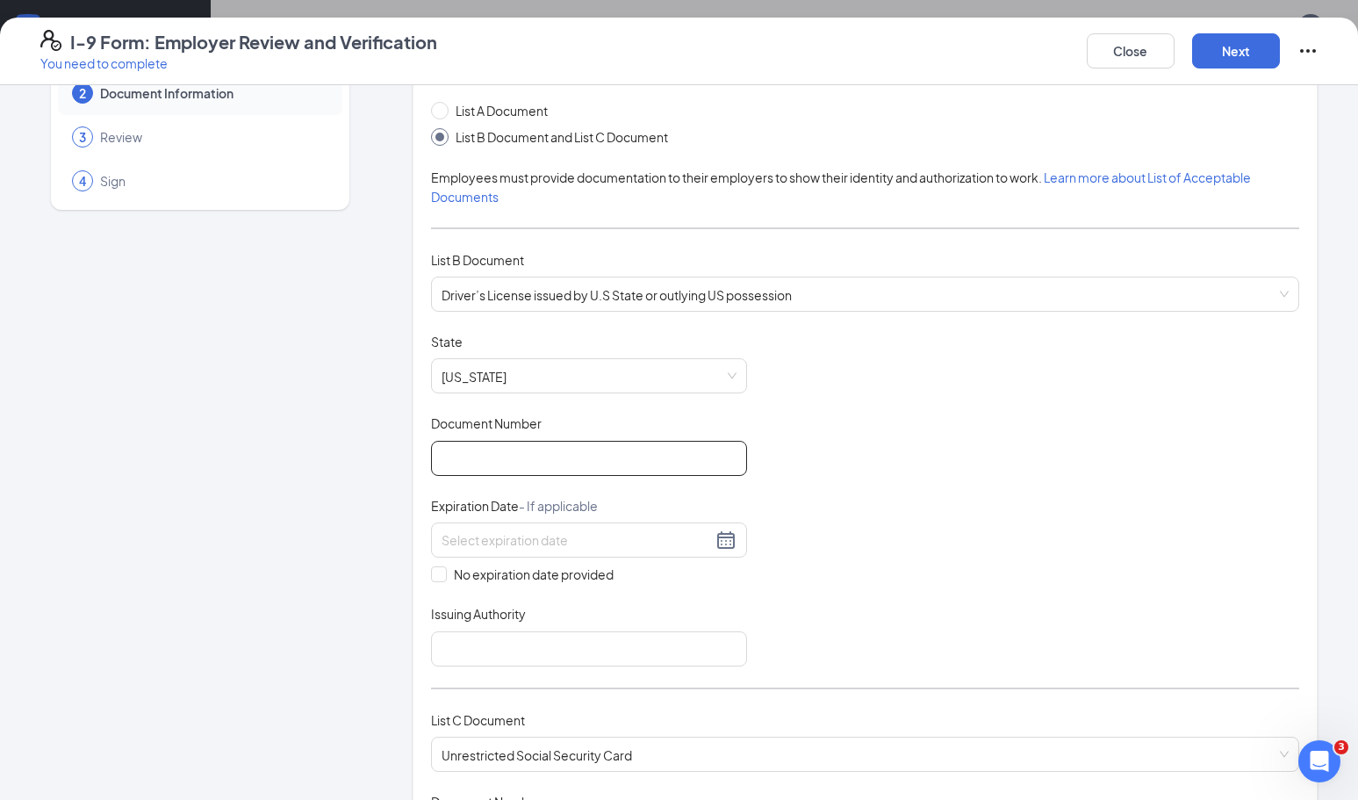
click at [634, 459] on input "Document Number" at bounding box center [589, 458] width 316 height 35
type input "y"
type input "Y2015712"
click at [606, 542] on input at bounding box center [577, 539] width 270 height 19
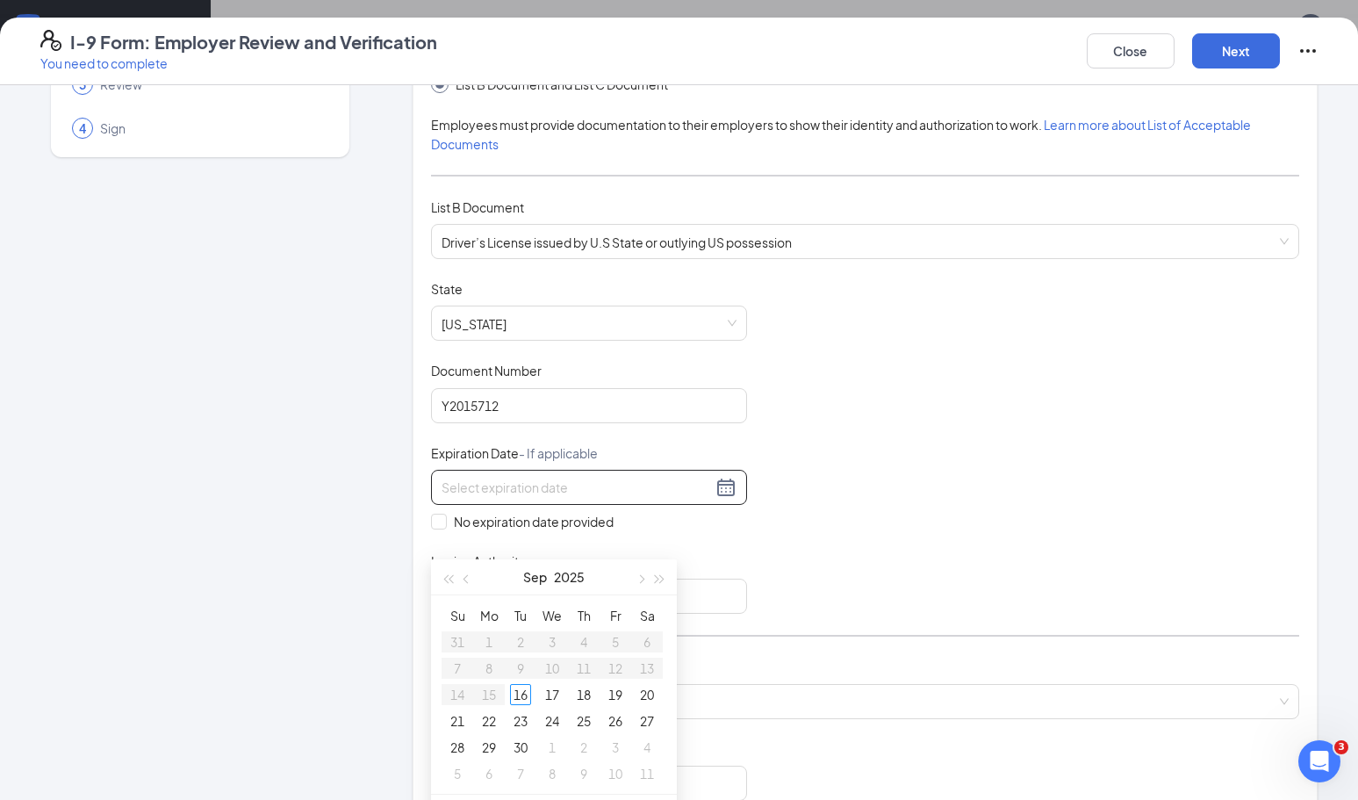
scroll to position [169, 0]
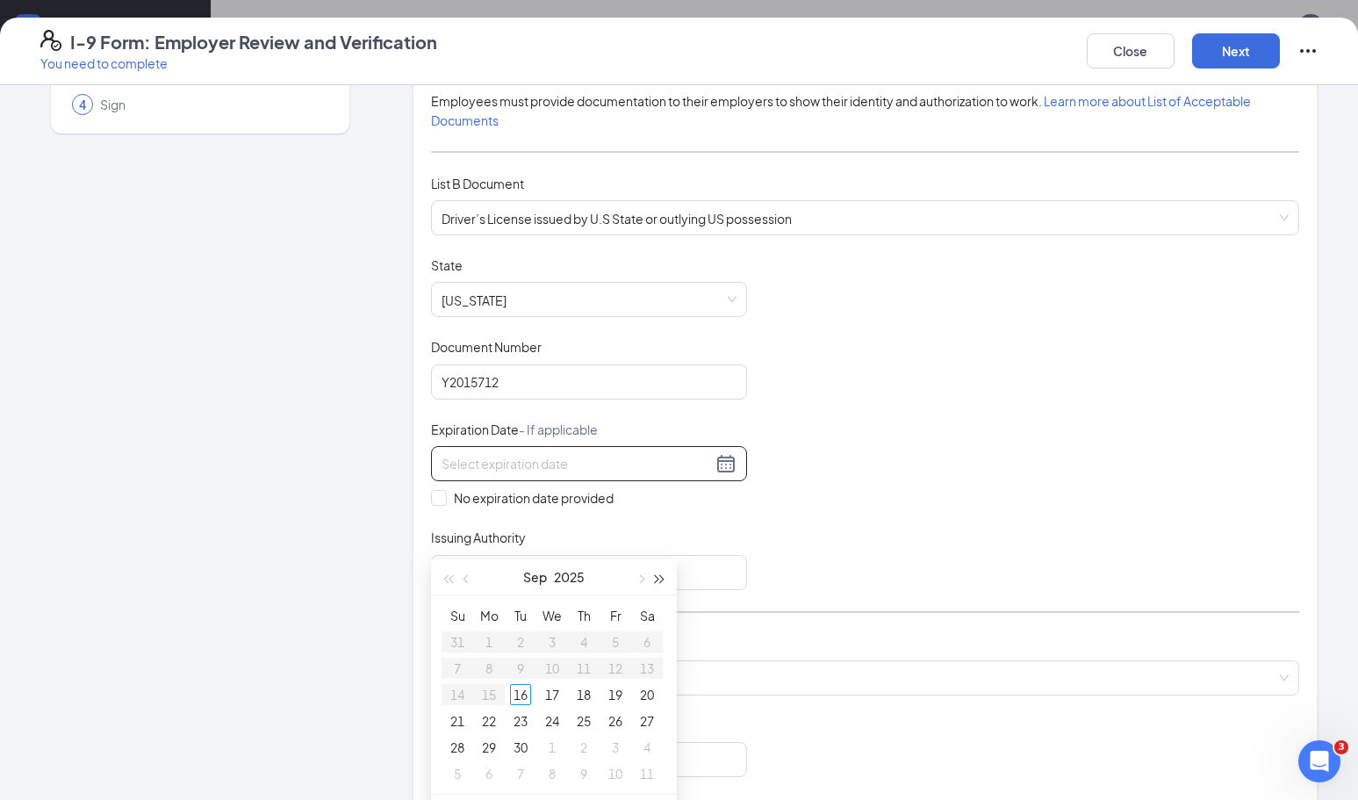
click at [661, 580] on span "button" at bounding box center [660, 579] width 9 height 9
type input "09/04/2026"
type input "09/03/2026"
click at [463, 575] on button "button" at bounding box center [466, 576] width 19 height 35
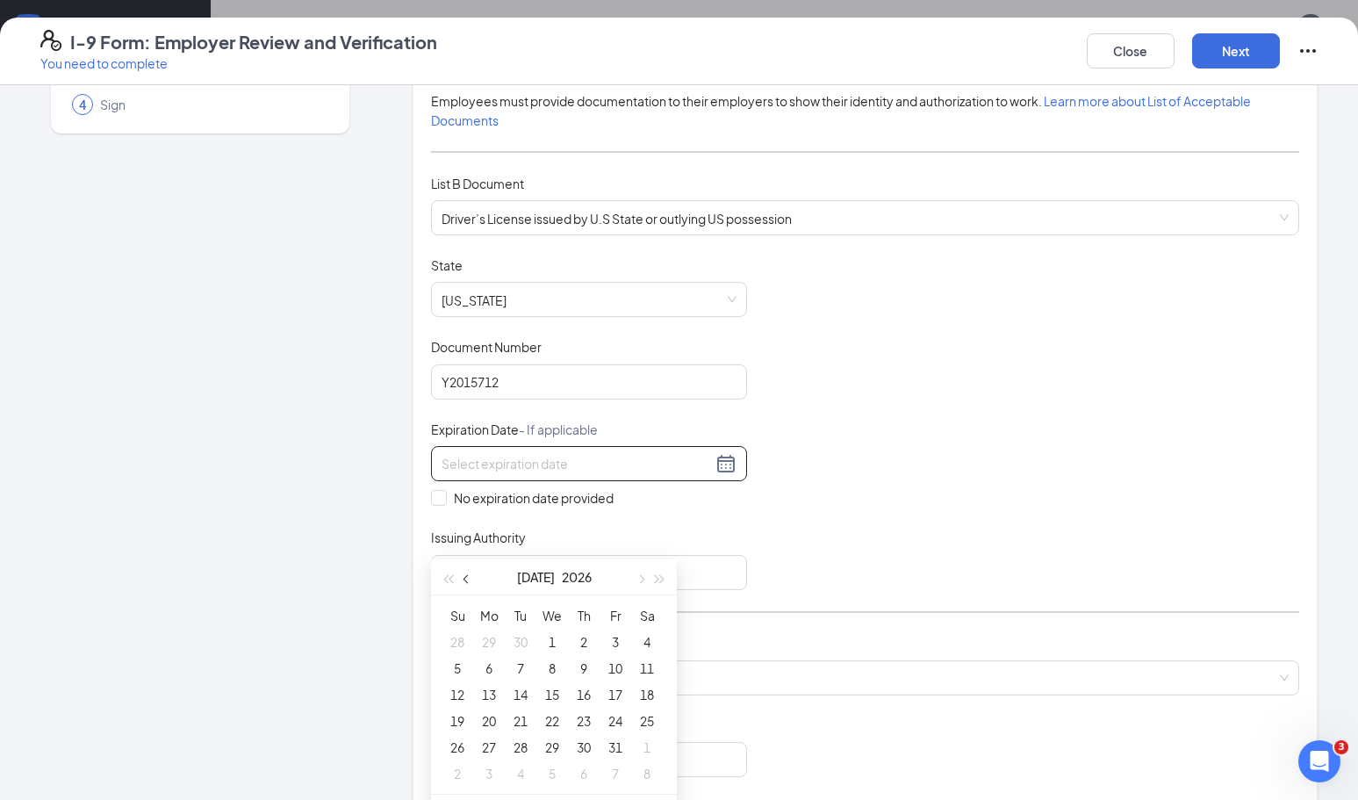
click at [463, 575] on button "button" at bounding box center [466, 576] width 19 height 35
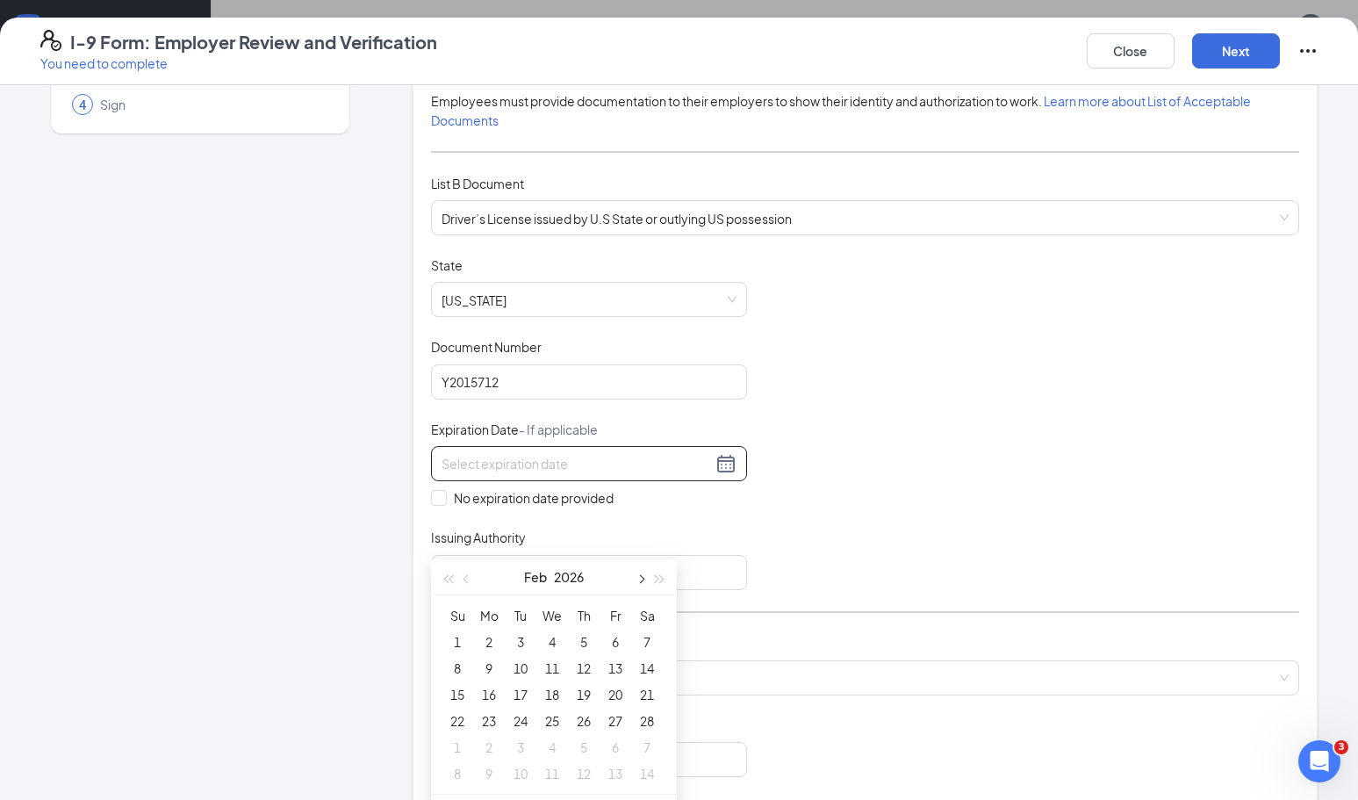
click at [645, 577] on button "button" at bounding box center [639, 576] width 19 height 35
type input "03/06/2026"
type input "03/05/2026"
type input "03/12/2026"
type input "03/11/2026"
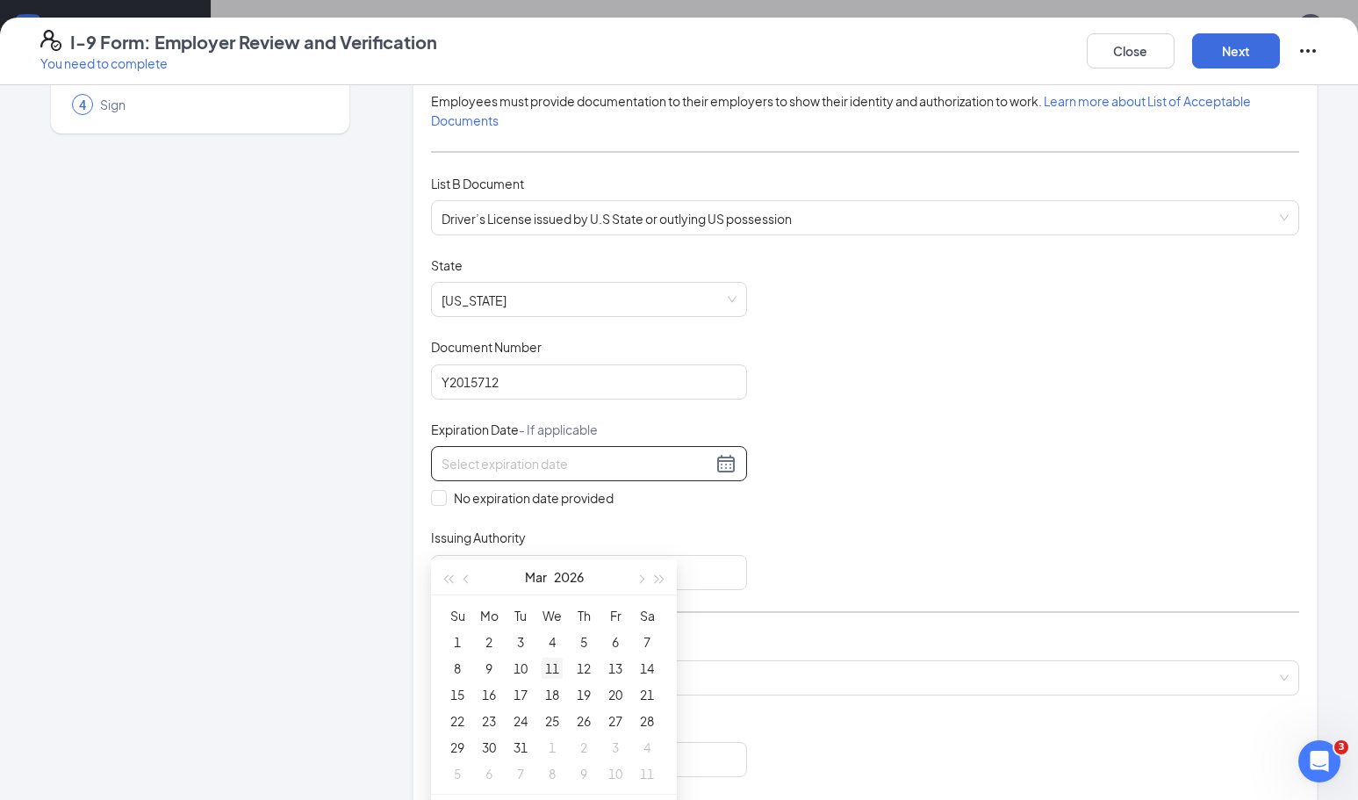
type input "03/18/2026"
type input "03/11/2026"
type input "03/10/2026"
type input "03/09/2026"
click at [488, 665] on div "9" at bounding box center [489, 668] width 21 height 21
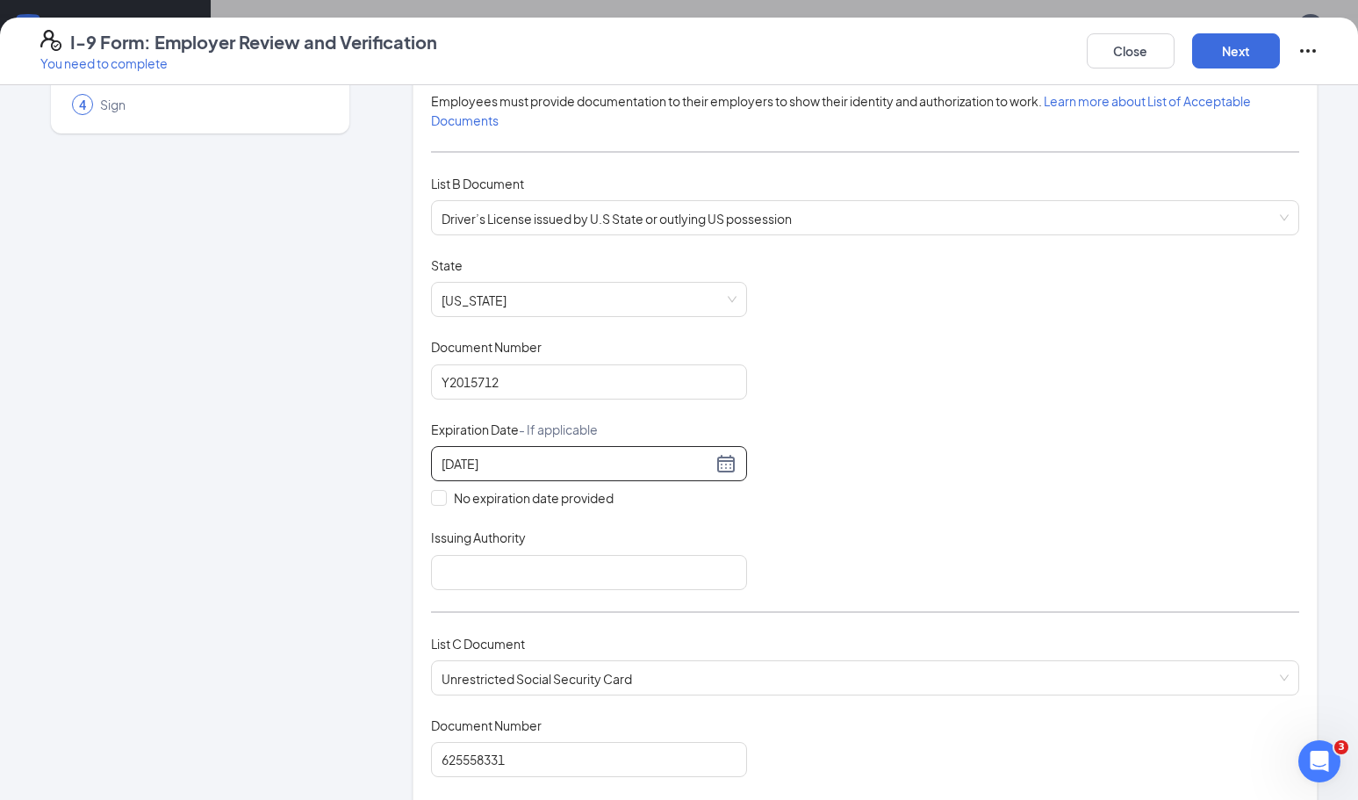
click at [664, 510] on div "Document Title Driver’s License issued by U.S State or outlying US possession S…" at bounding box center [865, 423] width 868 height 334
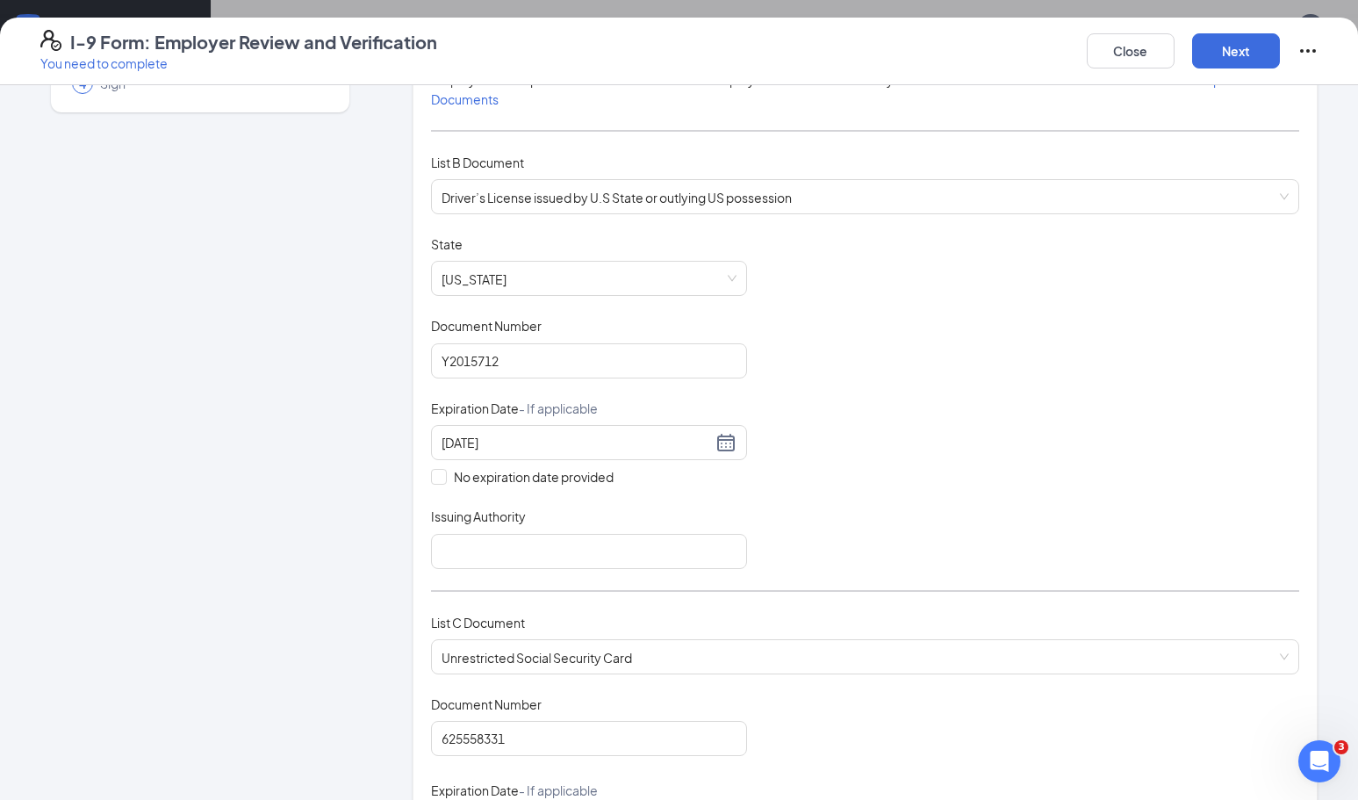
scroll to position [191, 0]
click at [639, 542] on input "Issuing Authority" at bounding box center [589, 550] width 316 height 35
type input "State of California"
click at [843, 528] on div "Document Title Driver’s License issued by U.S State or outlying US possession S…" at bounding box center [865, 401] width 868 height 334
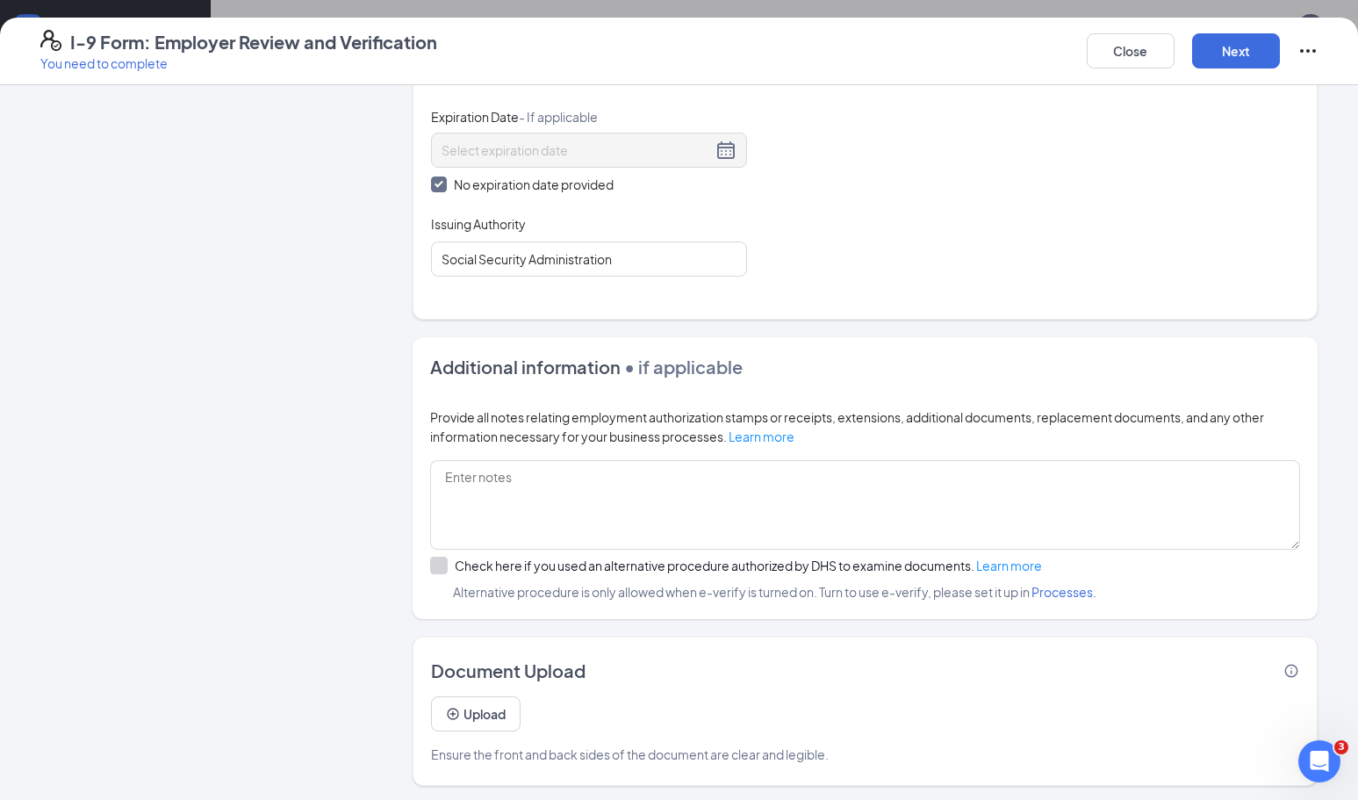
scroll to position [863, 0]
click at [1221, 59] on button "Next" at bounding box center [1236, 50] width 88 height 35
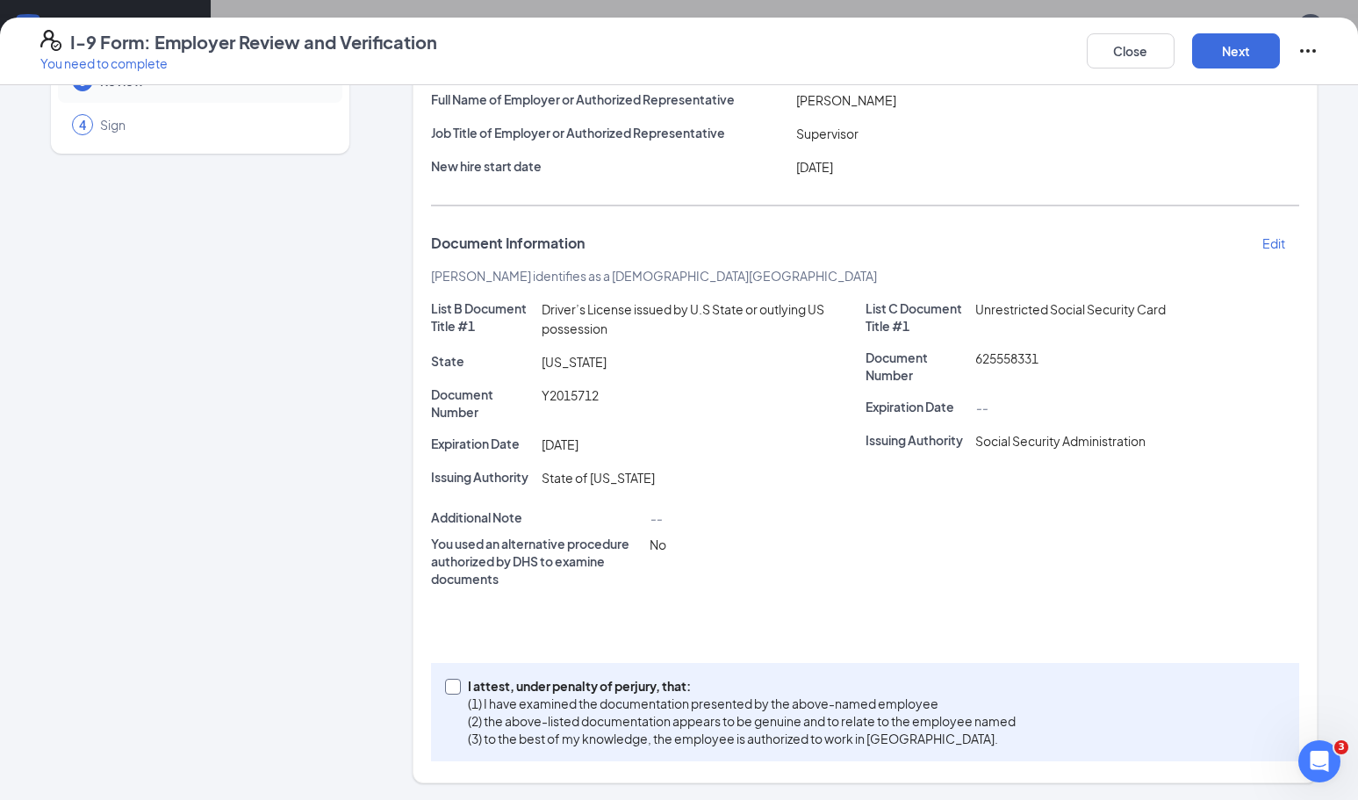
click at [450, 688] on input "I attest, under penalty of [PERSON_NAME], that: (1) I have examined the documen…" at bounding box center [451, 685] width 12 height 12
checkbox input "true"
click at [1207, 47] on button "Next" at bounding box center [1236, 50] width 88 height 35
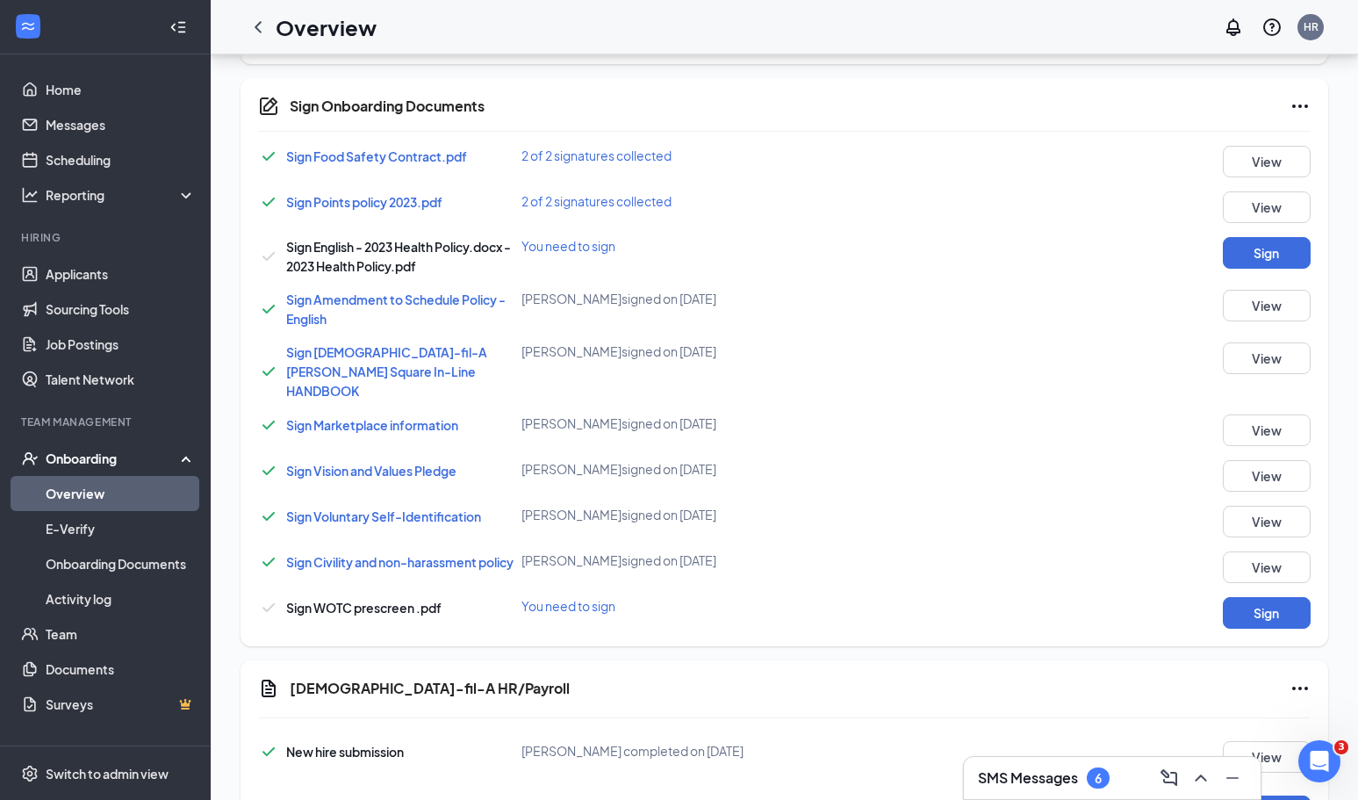
scroll to position [998, 0]
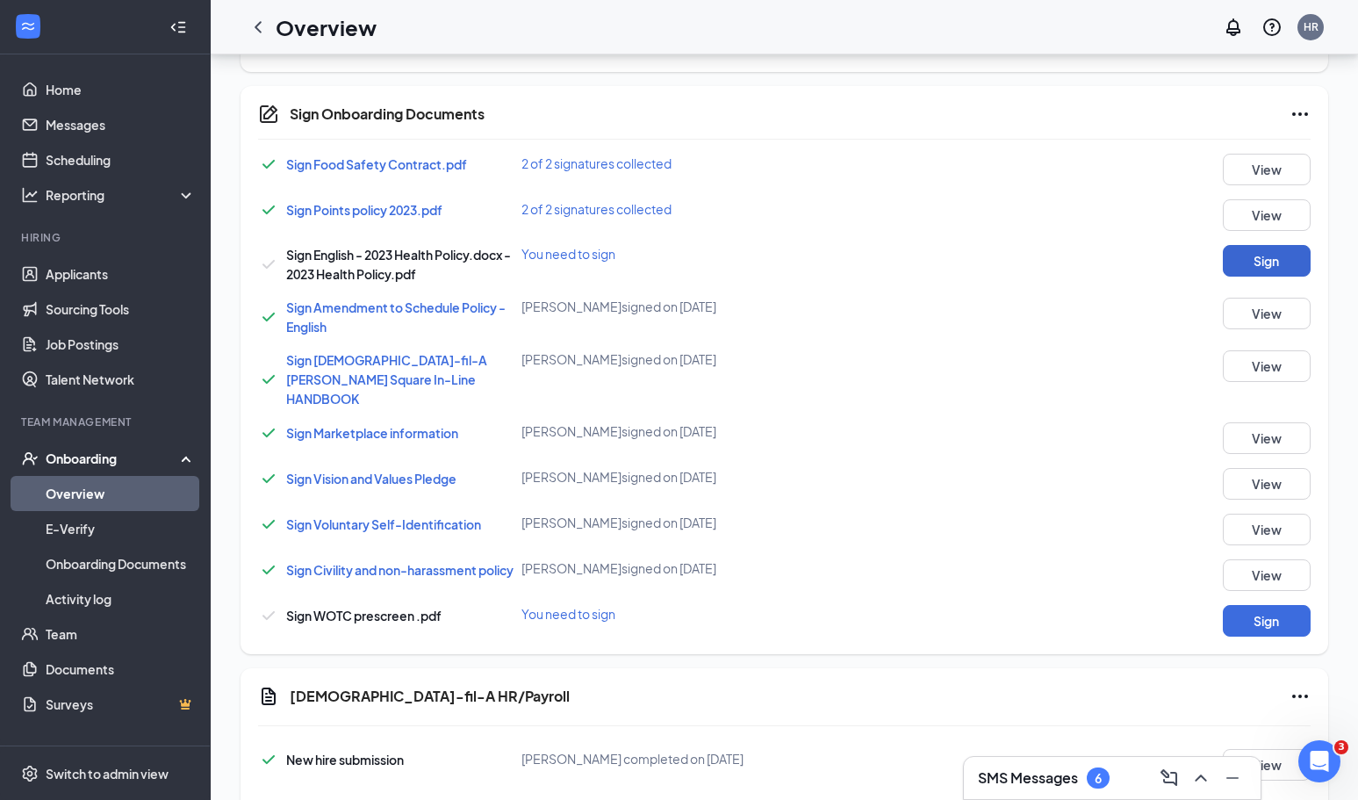
click at [1258, 267] on button "Sign" at bounding box center [1267, 261] width 88 height 32
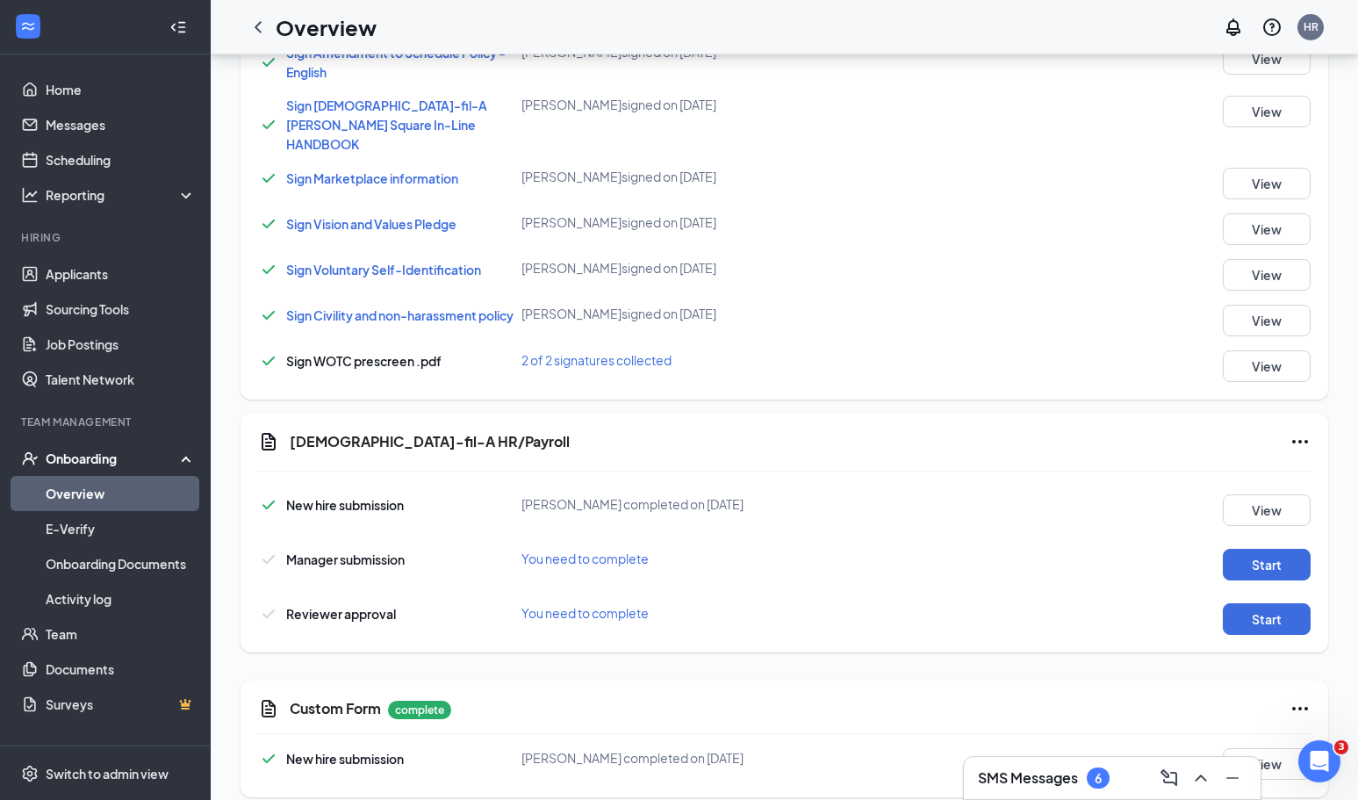
scroll to position [1265, 0]
click at [1262, 550] on button "Start" at bounding box center [1267, 566] width 88 height 32
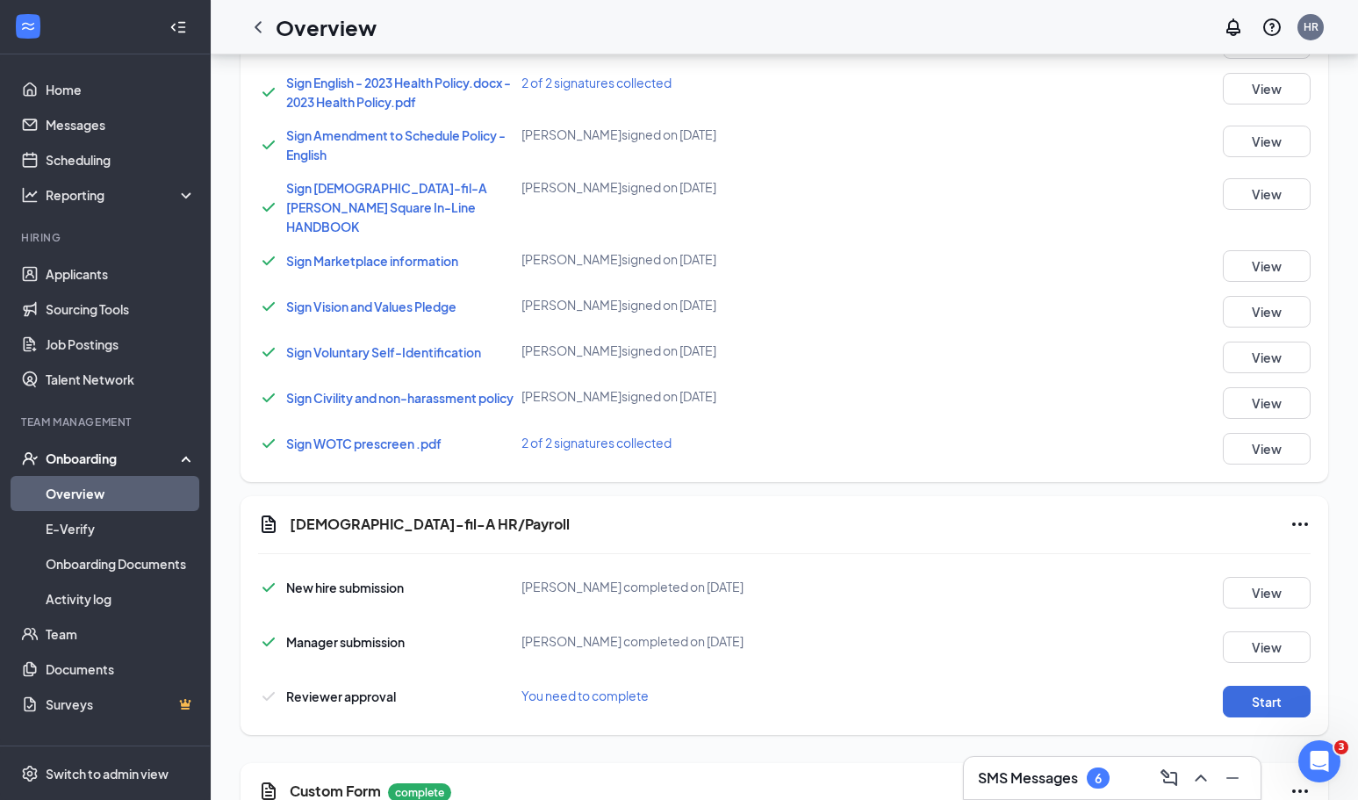
scroll to position [1185, 0]
click at [1243, 684] on button "Start" at bounding box center [1267, 700] width 88 height 32
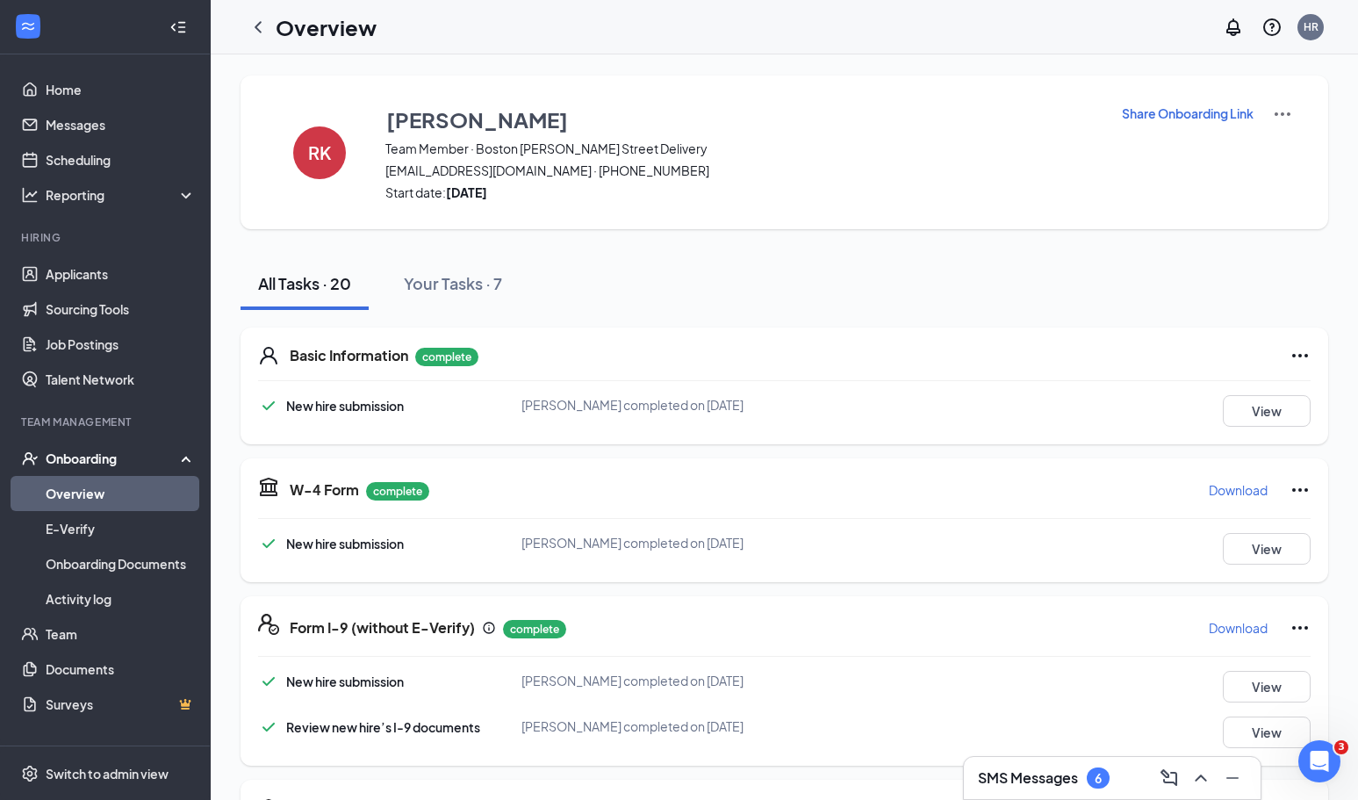
scroll to position [0, 0]
click at [97, 496] on link "Overview" at bounding box center [121, 493] width 150 height 35
